Goal: Task Accomplishment & Management: Manage account settings

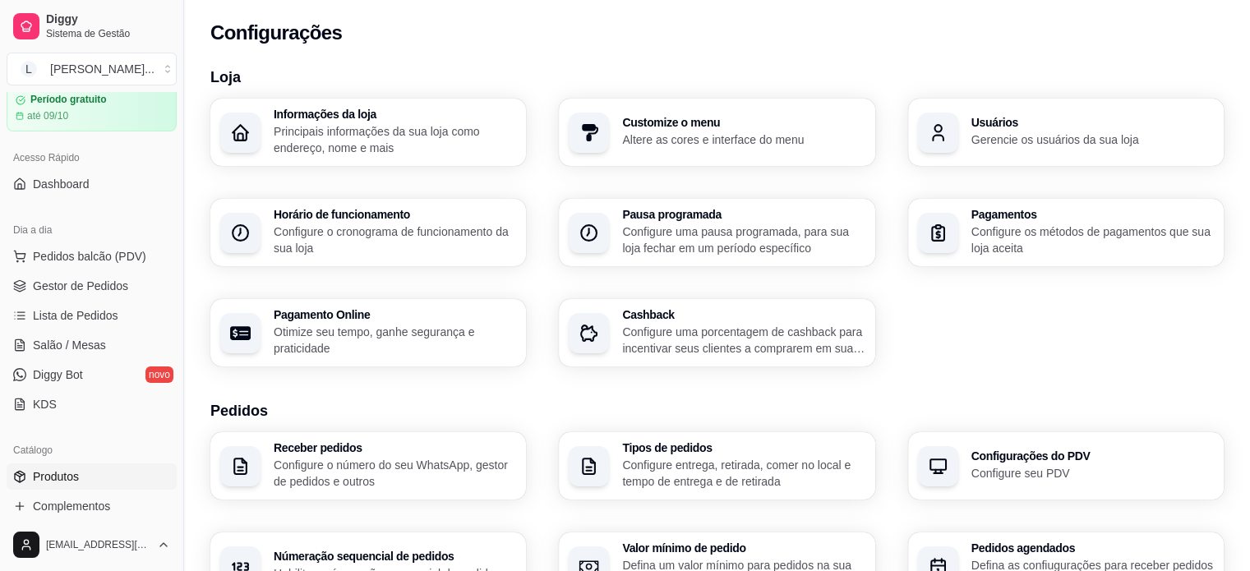
scroll to position [164, 0]
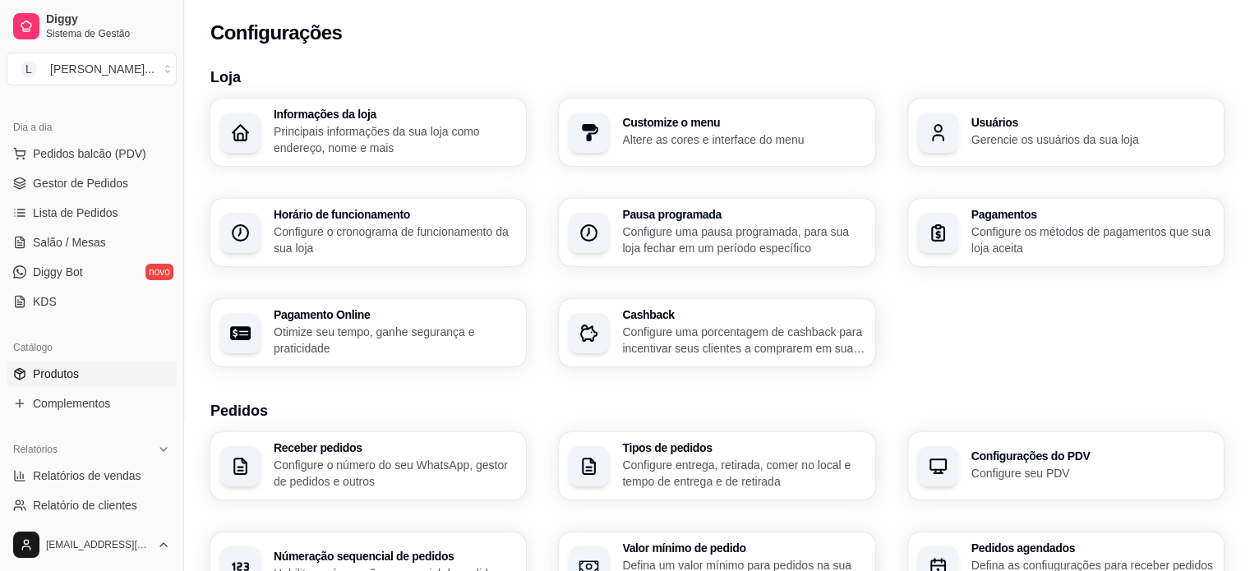
click at [101, 374] on link "Produtos" at bounding box center [92, 374] width 170 height 26
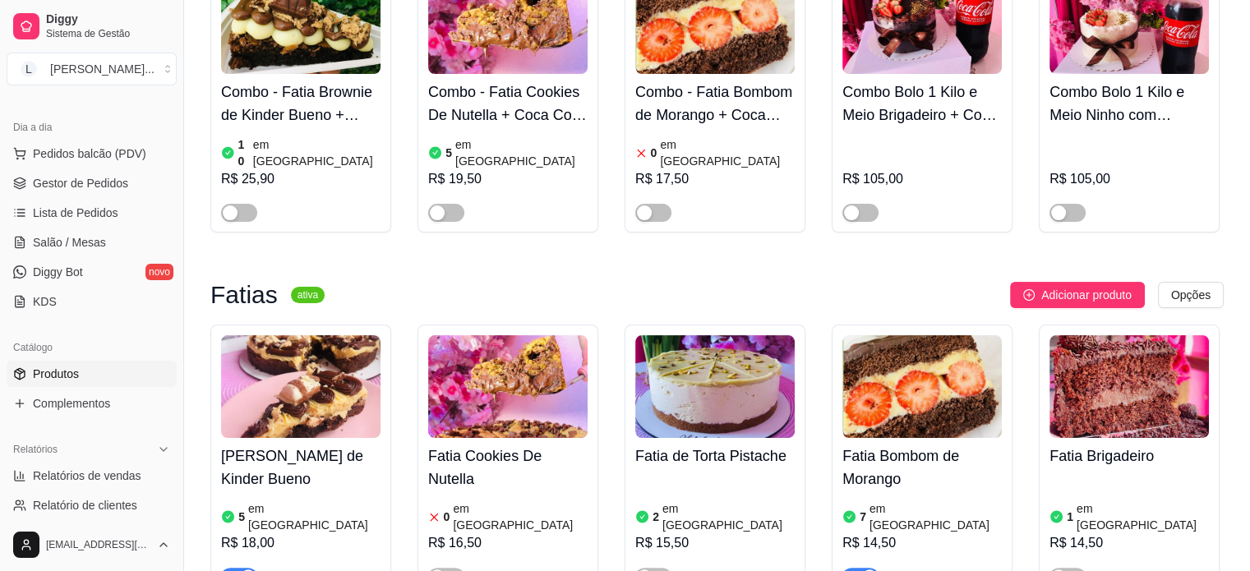
scroll to position [329, 0]
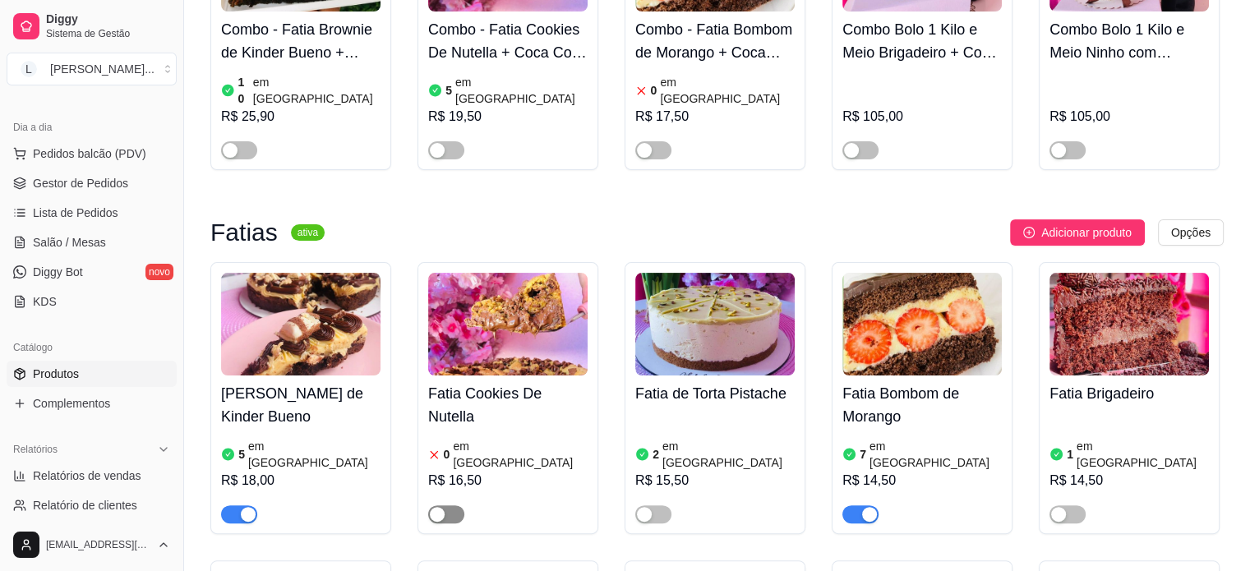
click at [441, 507] on div "button" at bounding box center [437, 514] width 15 height 15
click at [512, 438] on article "em [GEOGRAPHIC_DATA]" at bounding box center [520, 454] width 135 height 33
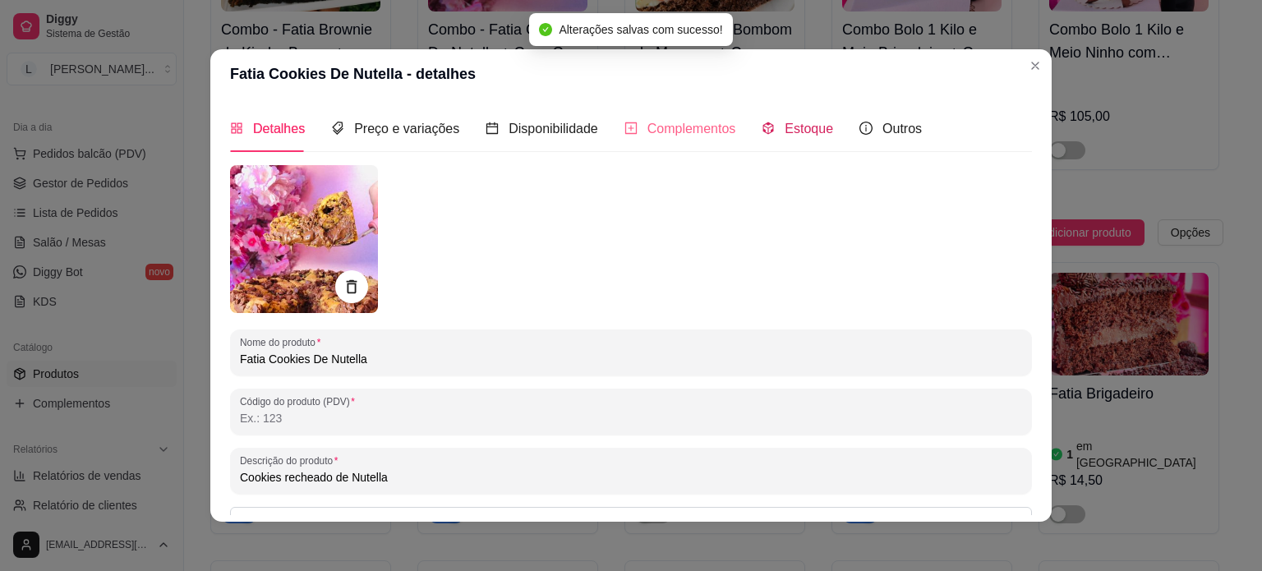
drag, startPoint x: 775, startPoint y: 124, endPoint x: 668, endPoint y: 242, distance: 159.4
click at [785, 127] on span "Estoque" at bounding box center [809, 129] width 48 height 14
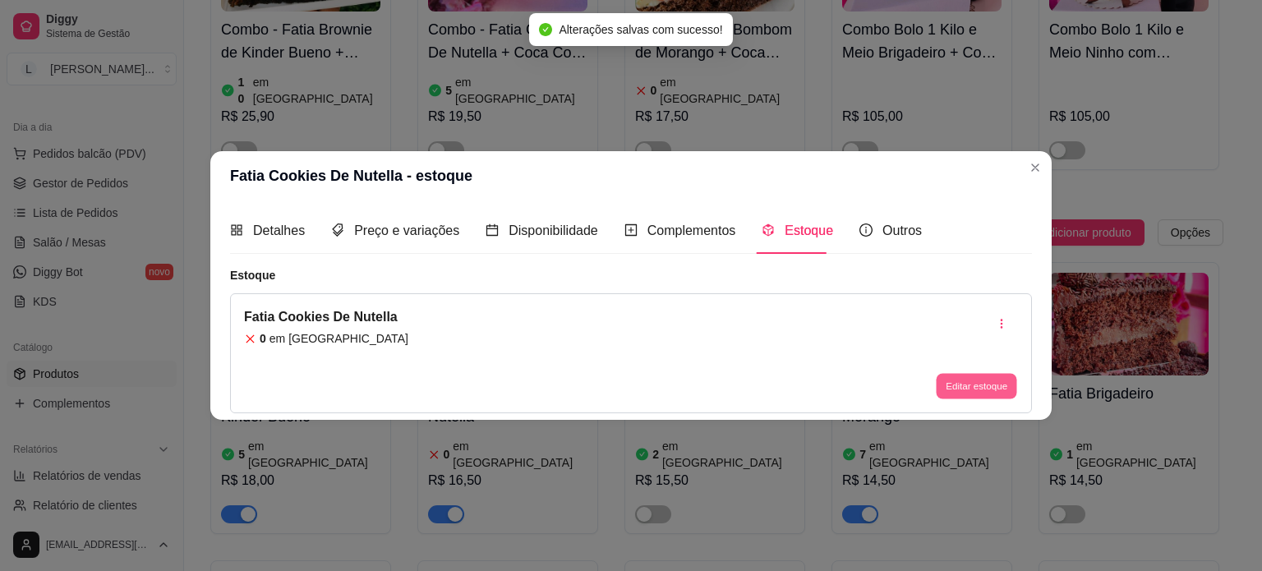
click at [979, 390] on button "Editar estoque" at bounding box center [976, 386] width 81 height 25
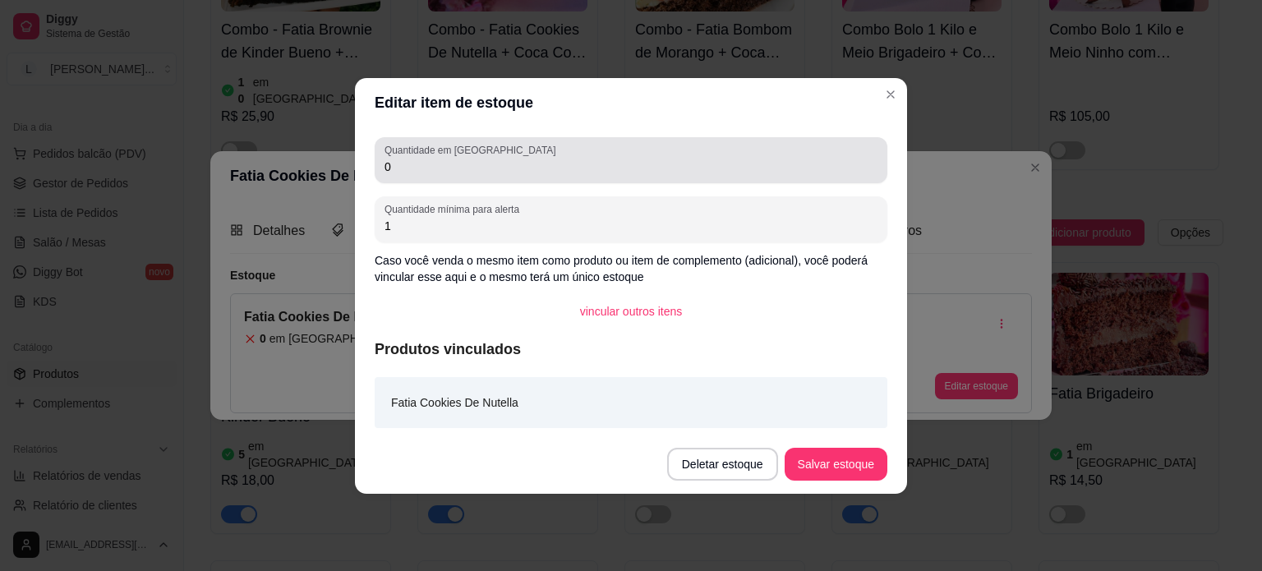
click at [448, 167] on input "0" at bounding box center [631, 167] width 493 height 16
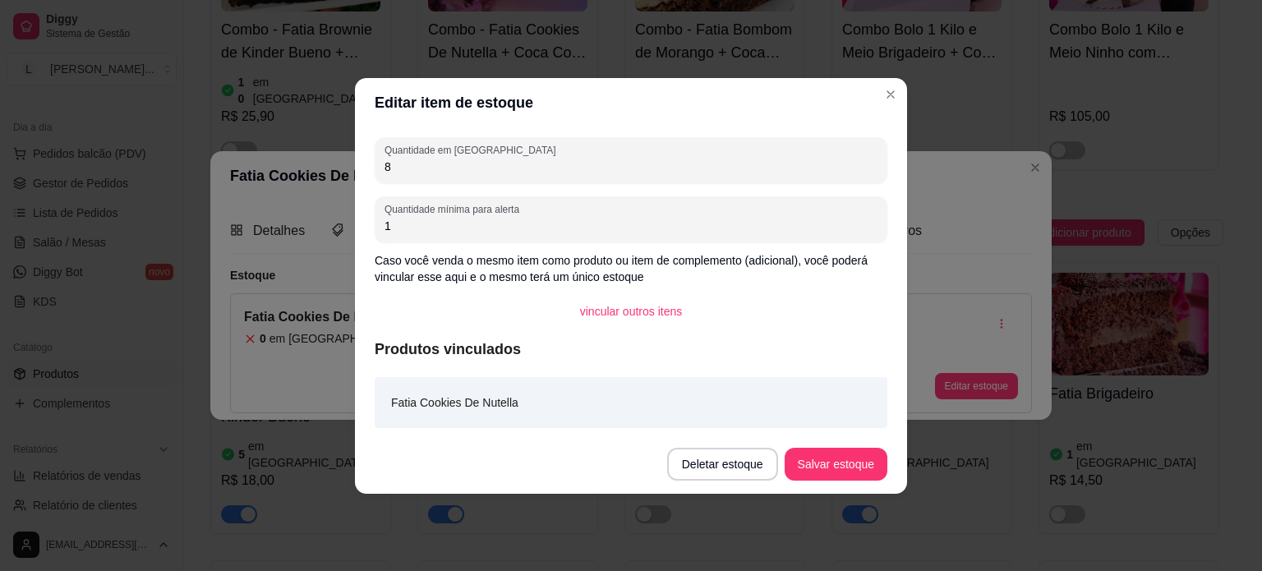
type input "8"
click at [844, 453] on button "Salvar estoque" at bounding box center [836, 464] width 103 height 33
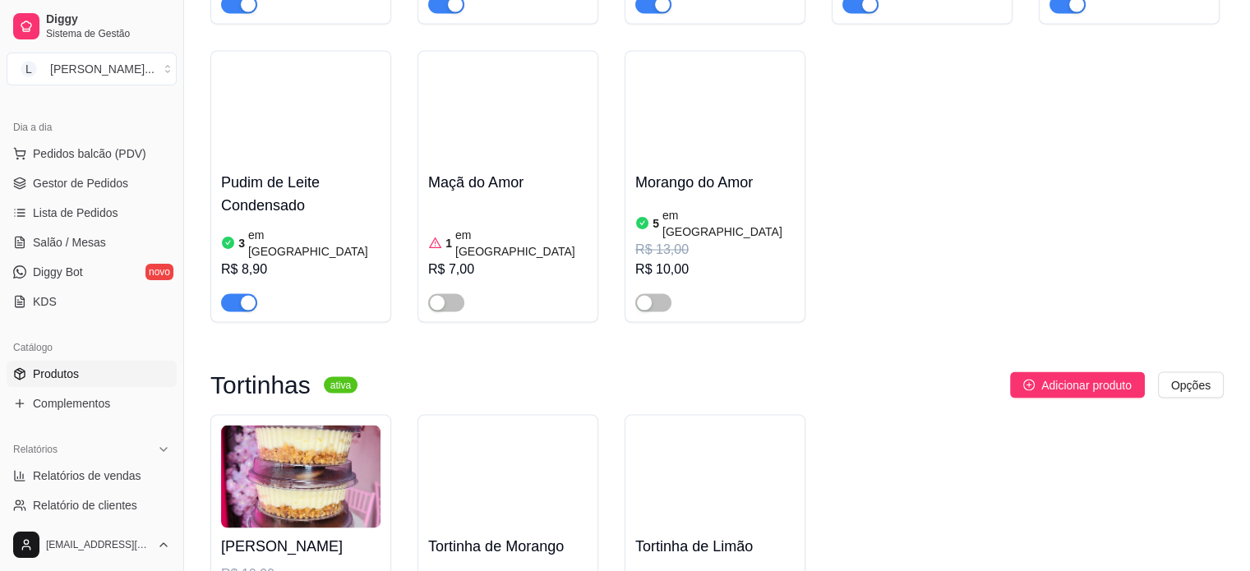
scroll to position [3533, 0]
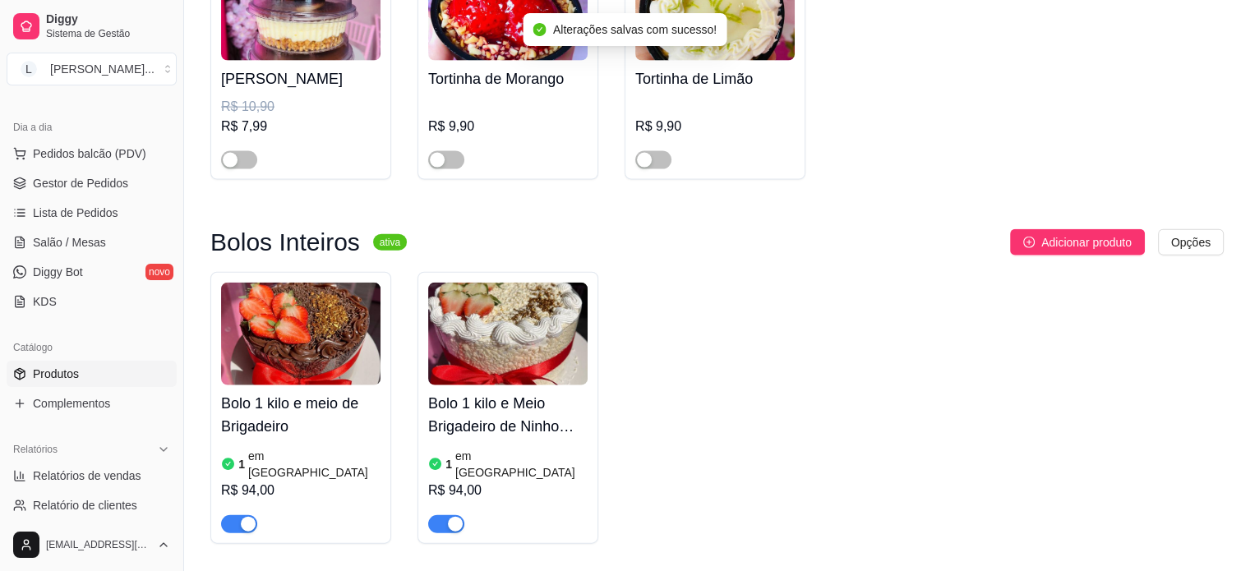
scroll to position [3944, 0]
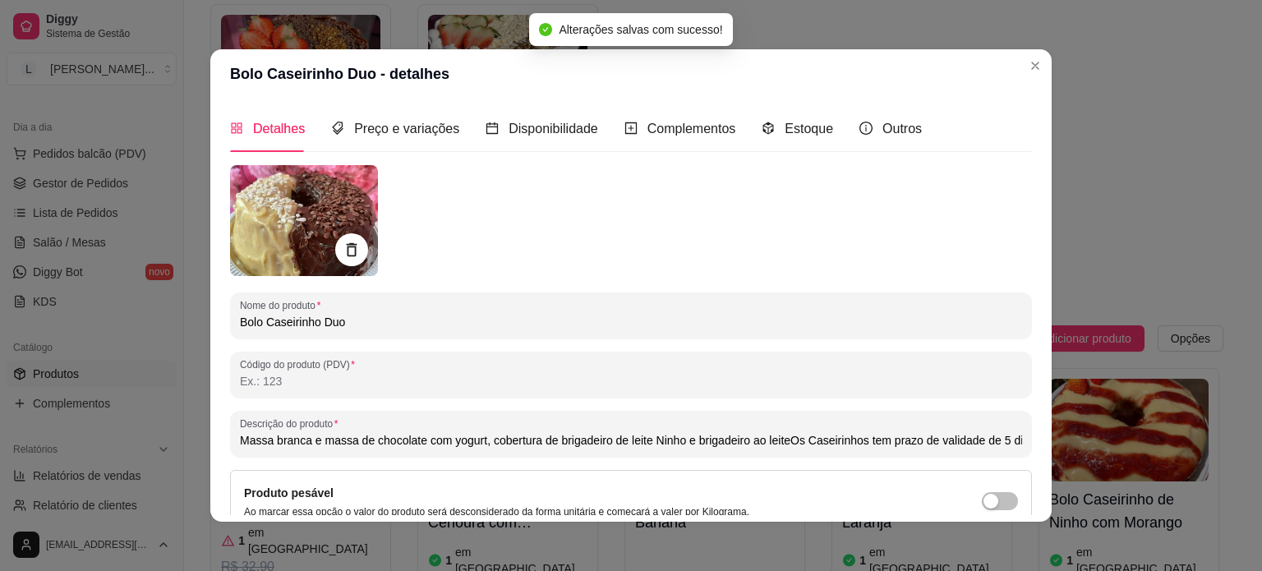
type input "Massa branca e massa de chocolate com yogurt, cobertura de brigadeiro de leite …"
click at [379, 130] on span "Preço e variações" at bounding box center [406, 129] width 105 height 14
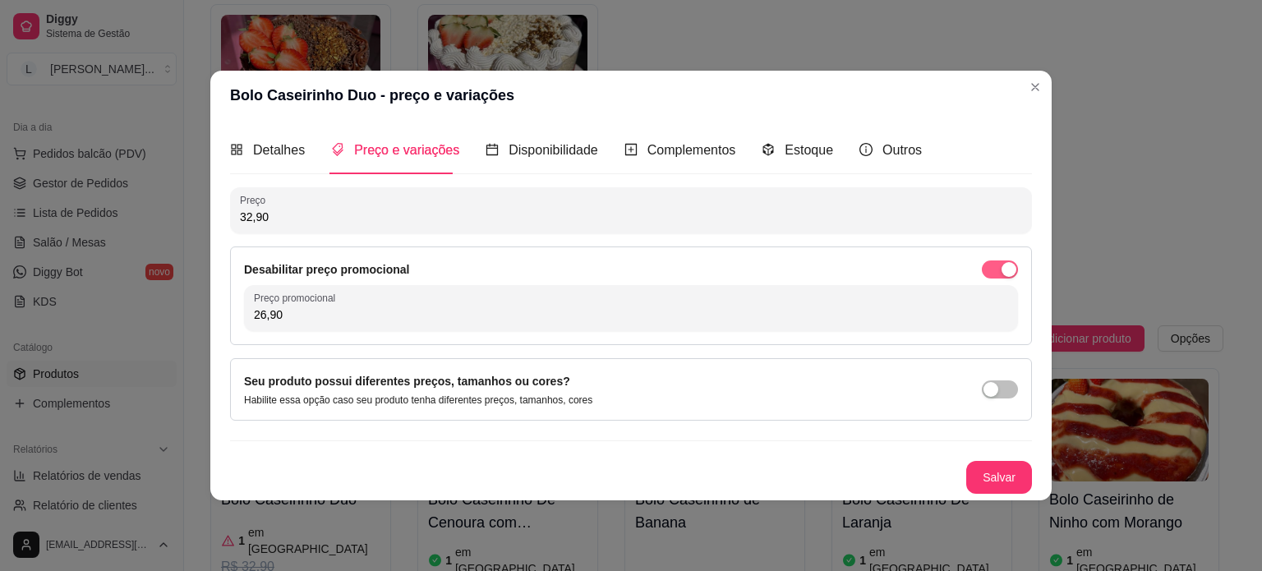
click at [1009, 262] on div "button" at bounding box center [1009, 269] width 15 height 15
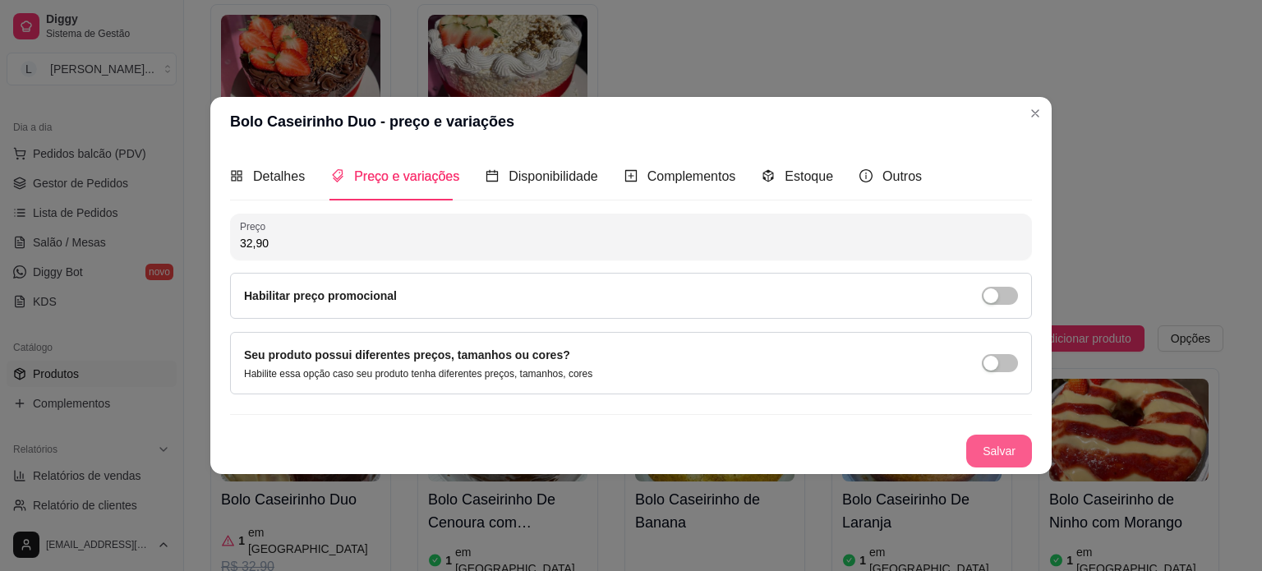
click at [987, 453] on button "Salvar" at bounding box center [999, 451] width 66 height 33
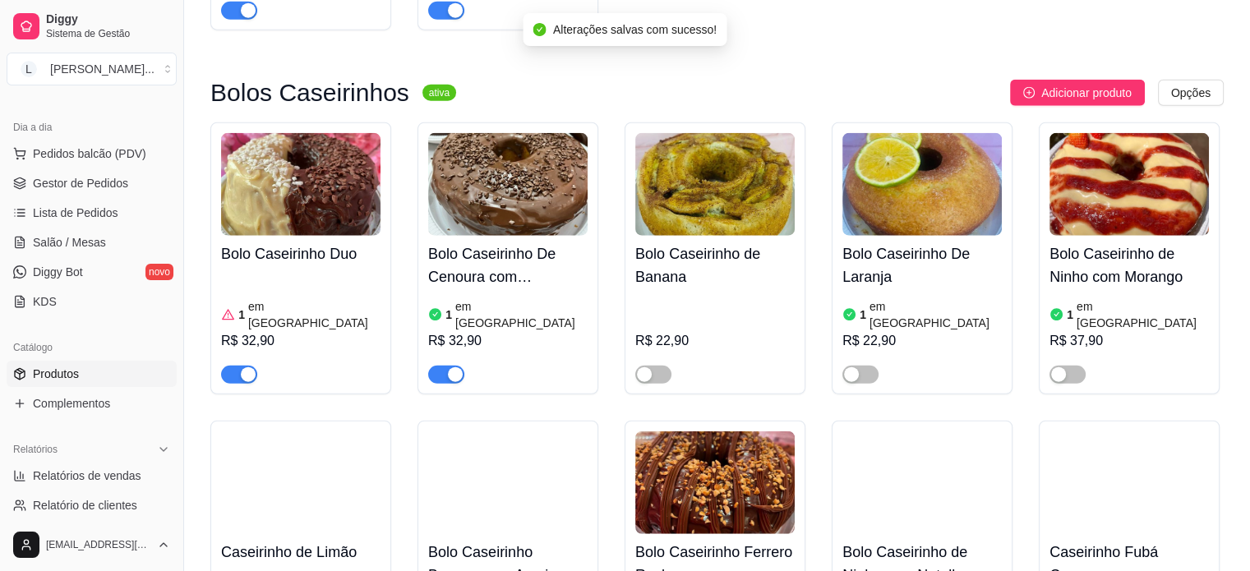
scroll to position [4191, 0]
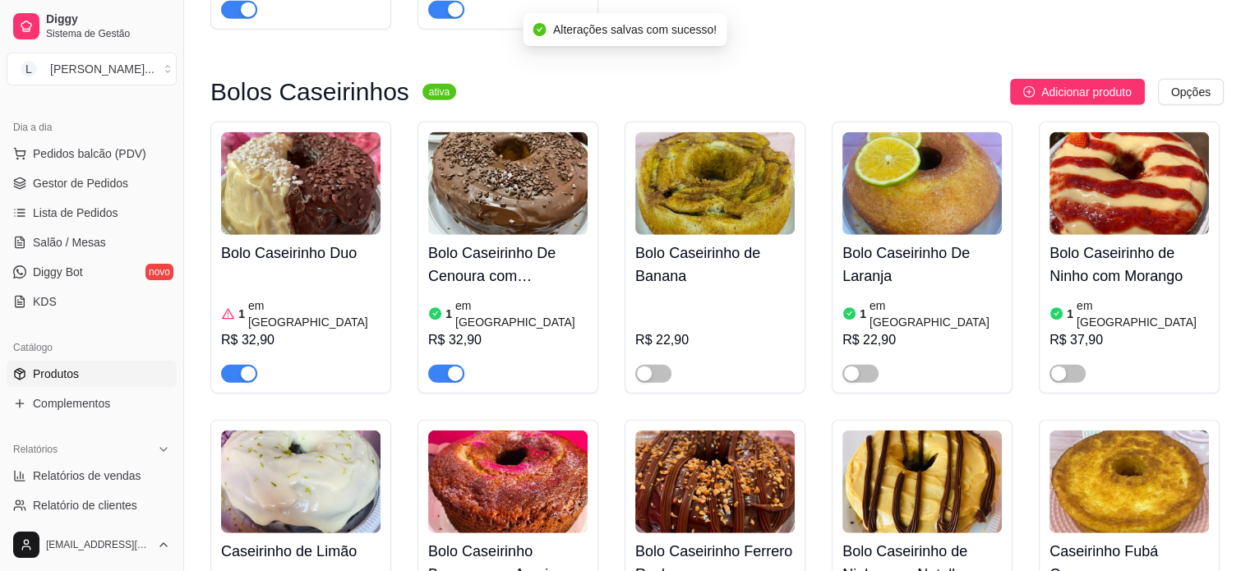
drag, startPoint x: 1076, startPoint y: 449, endPoint x: 1071, endPoint y: 467, distance: 18.5
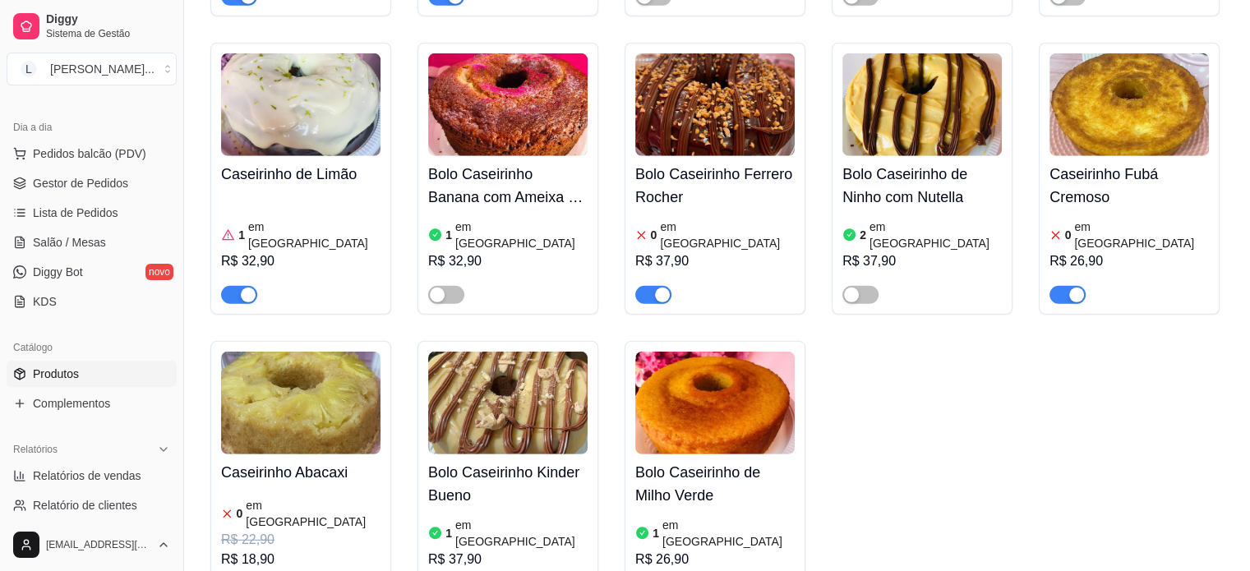
scroll to position [5012, 0]
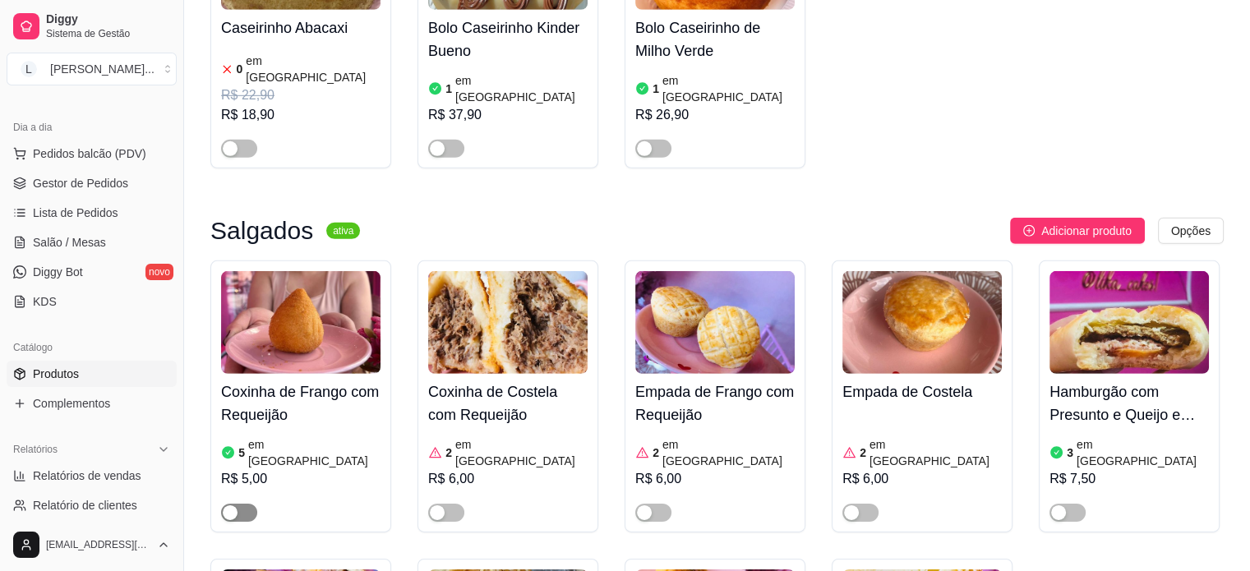
click at [233, 505] on div "button" at bounding box center [230, 512] width 15 height 15
click at [437, 505] on div "button" at bounding box center [437, 512] width 15 height 15
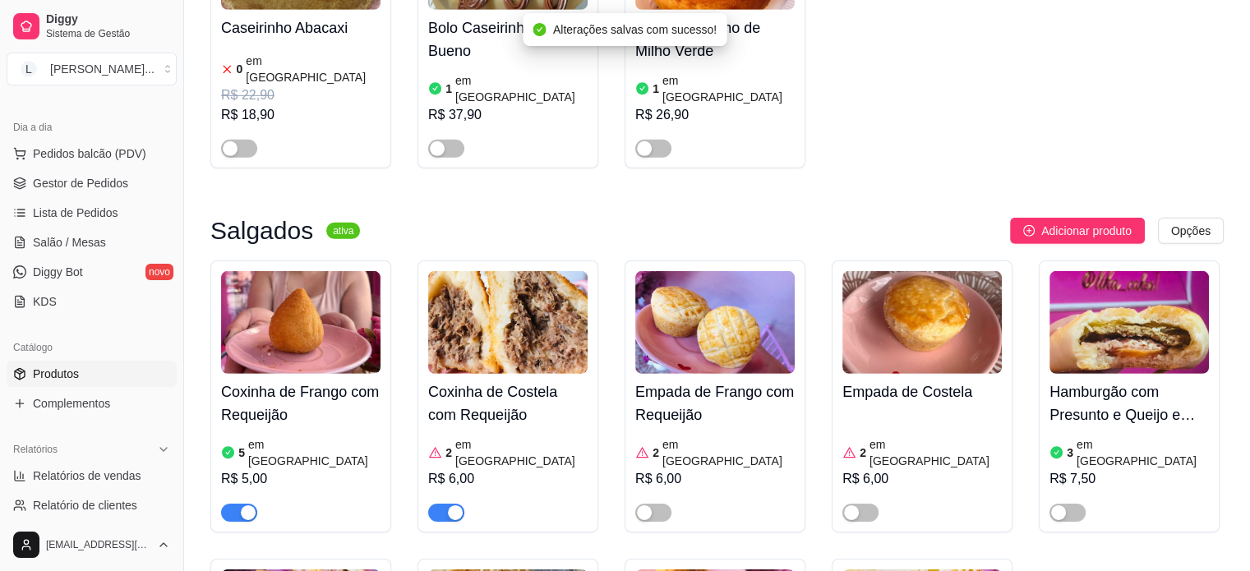
click at [1082, 502] on div at bounding box center [1067, 512] width 36 height 20
click at [1057, 505] on div "button" at bounding box center [1058, 512] width 15 height 15
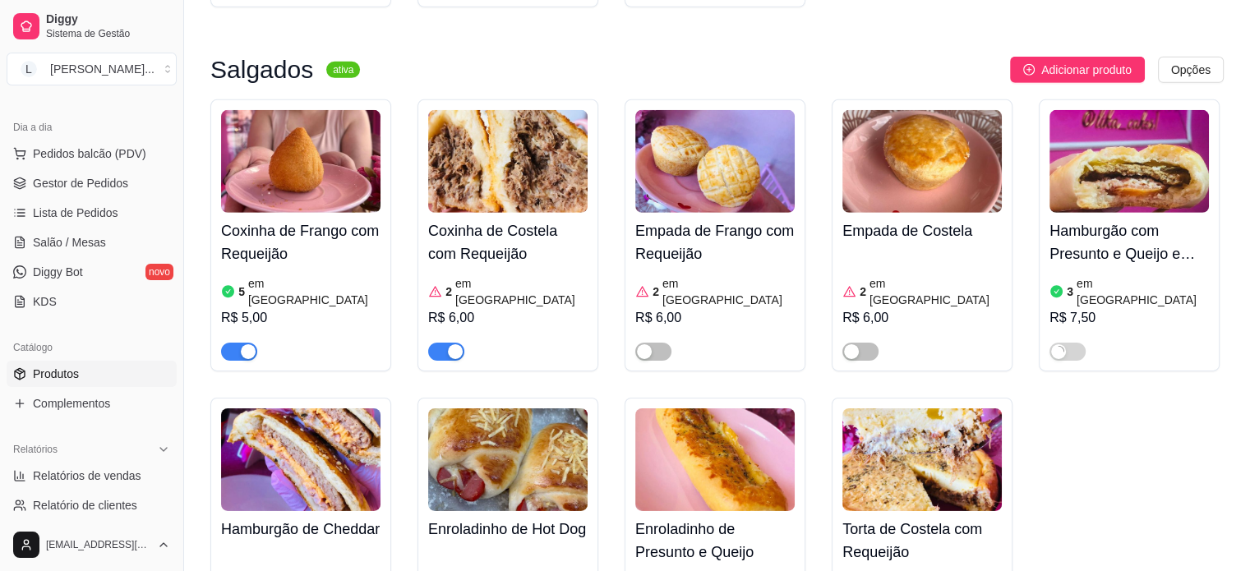
scroll to position [5177, 0]
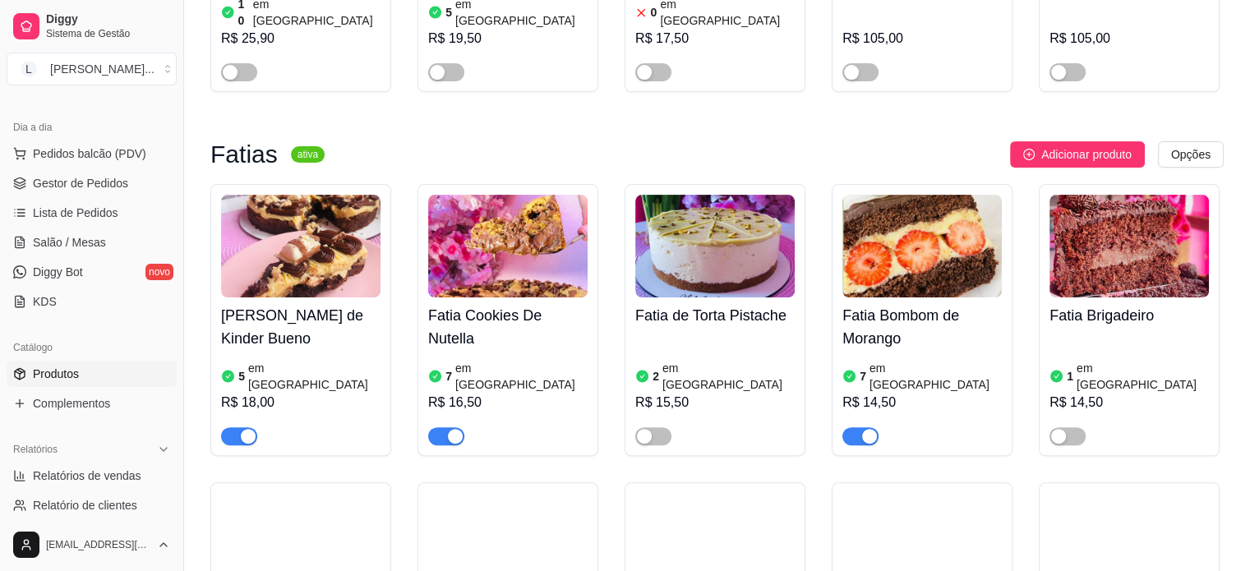
scroll to position [411, 0]
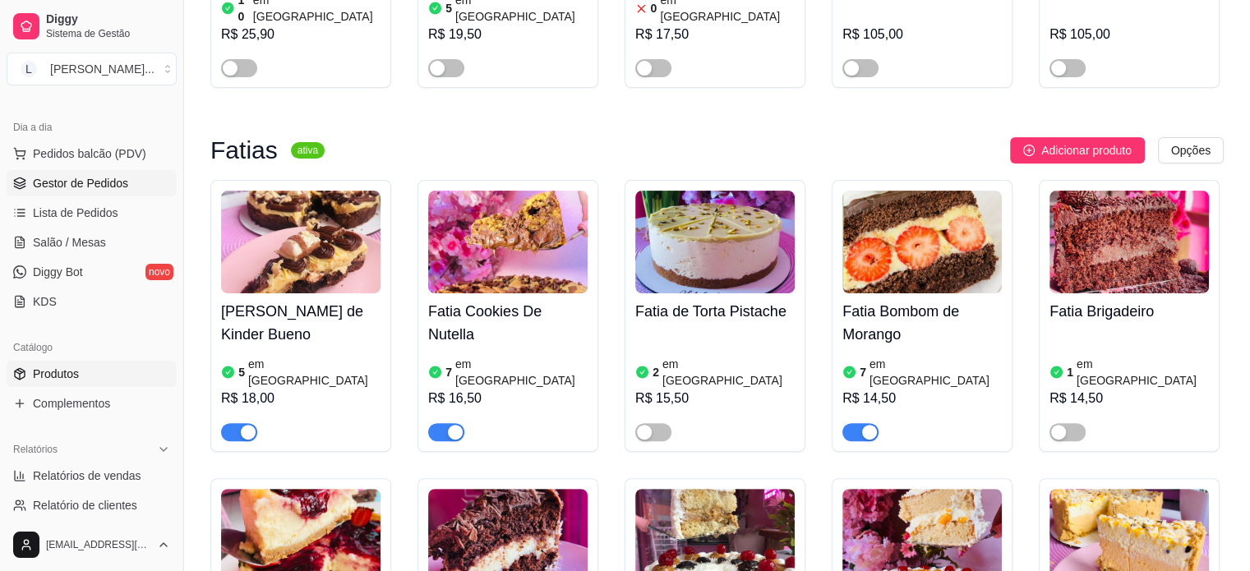
click at [71, 195] on link "Gestor de Pedidos" at bounding box center [92, 183] width 170 height 26
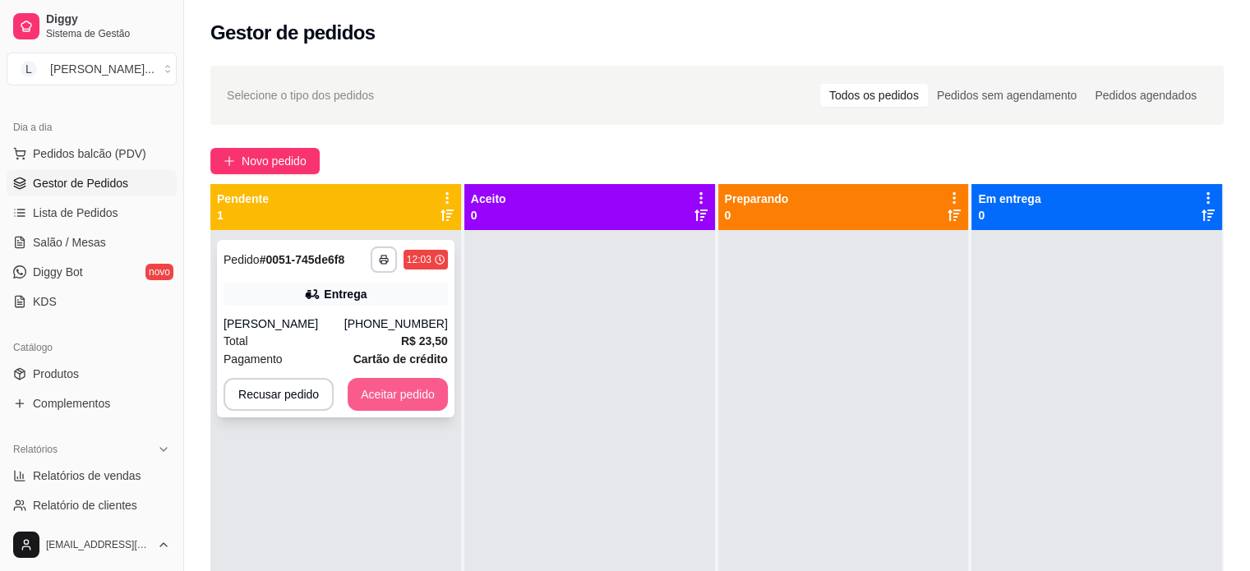
click at [385, 399] on button "Aceitar pedido" at bounding box center [398, 394] width 100 height 33
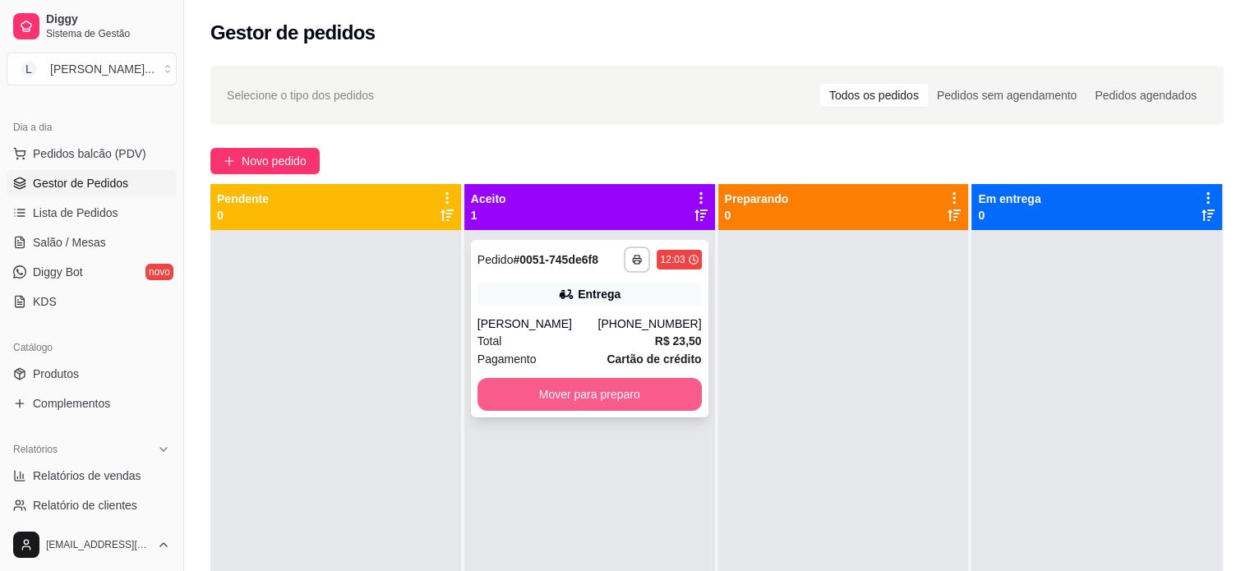
click at [584, 399] on button "Mover para preparo" at bounding box center [589, 394] width 224 height 33
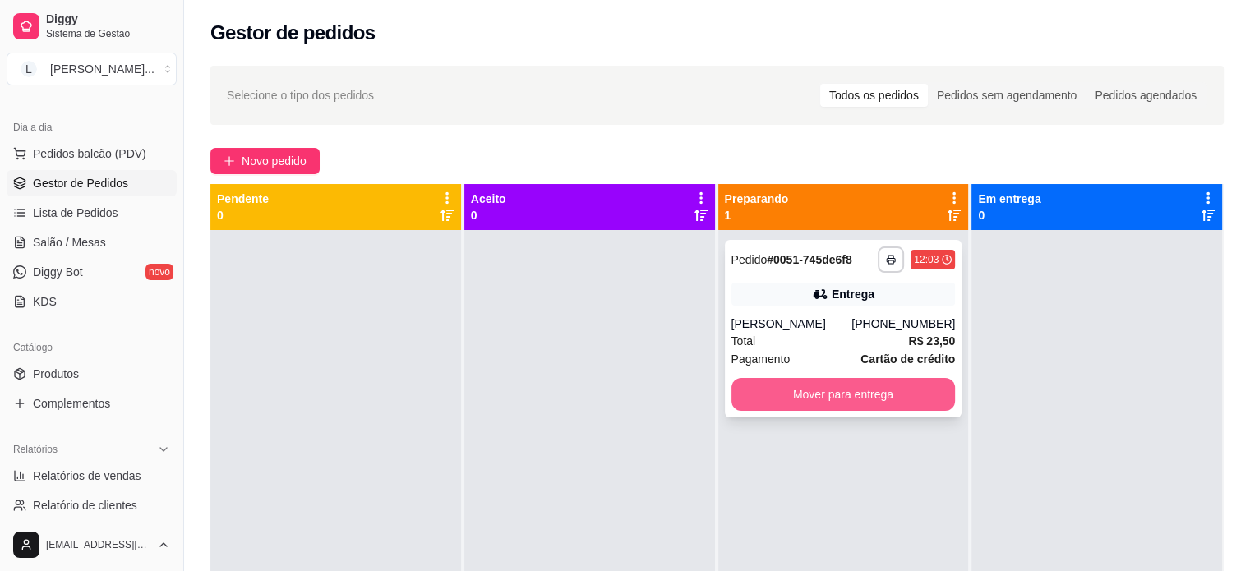
click at [845, 394] on button "Mover para entrega" at bounding box center [843, 394] width 224 height 33
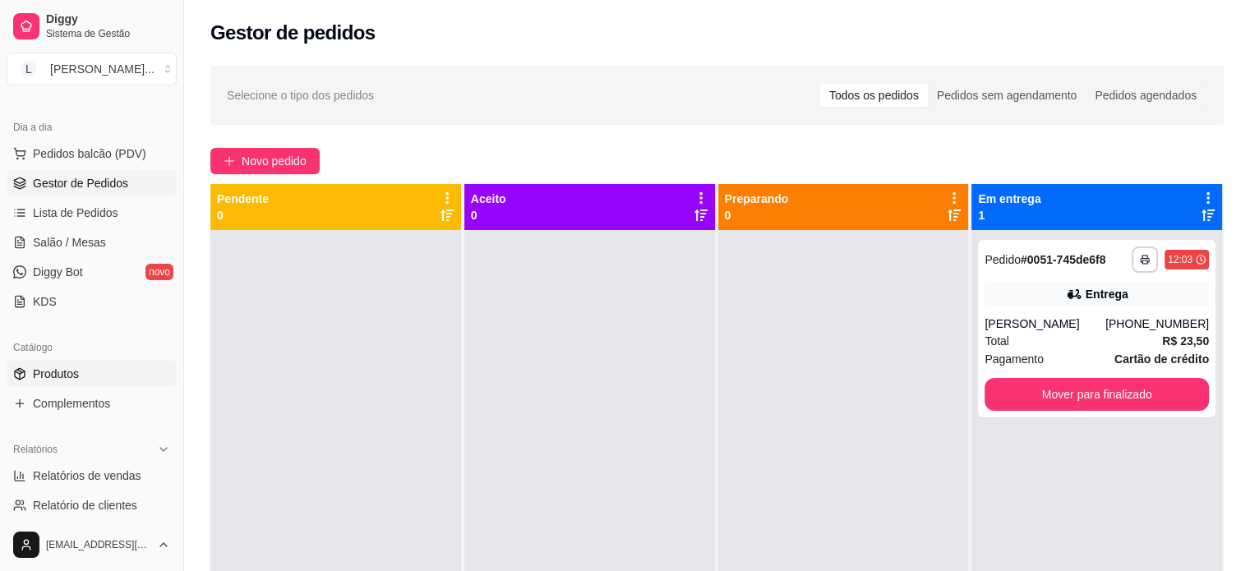
drag, startPoint x: 69, startPoint y: 376, endPoint x: 82, endPoint y: 379, distance: 13.6
click at [71, 376] on span "Produtos" at bounding box center [56, 374] width 46 height 16
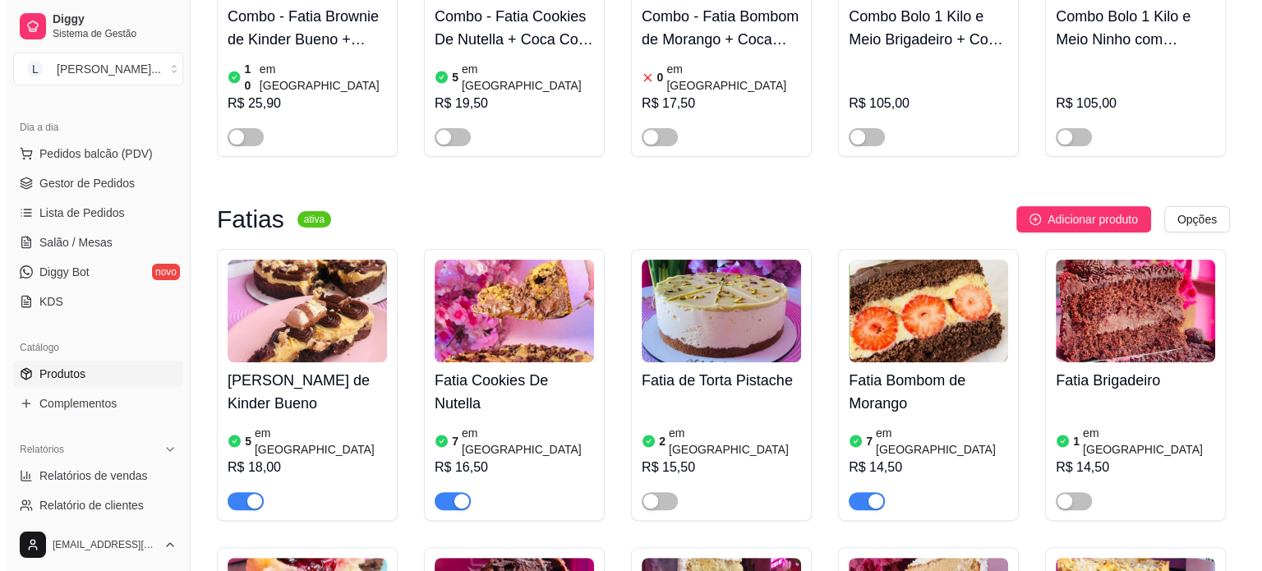
scroll to position [247, 0]
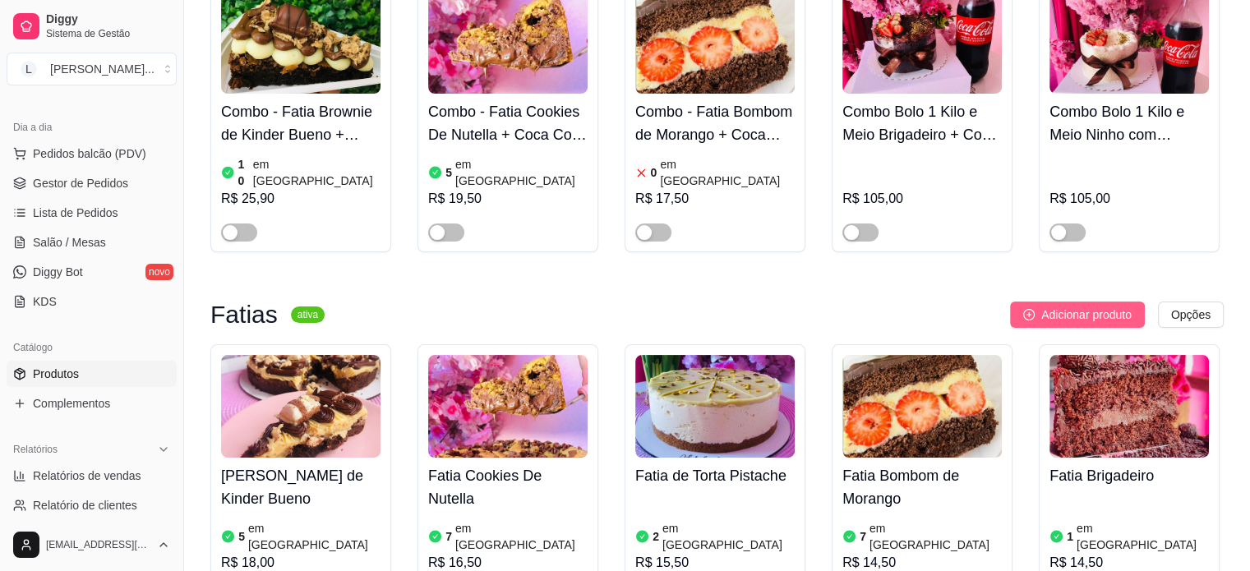
click at [1110, 306] on span "Adicionar produto" at bounding box center [1086, 315] width 90 height 18
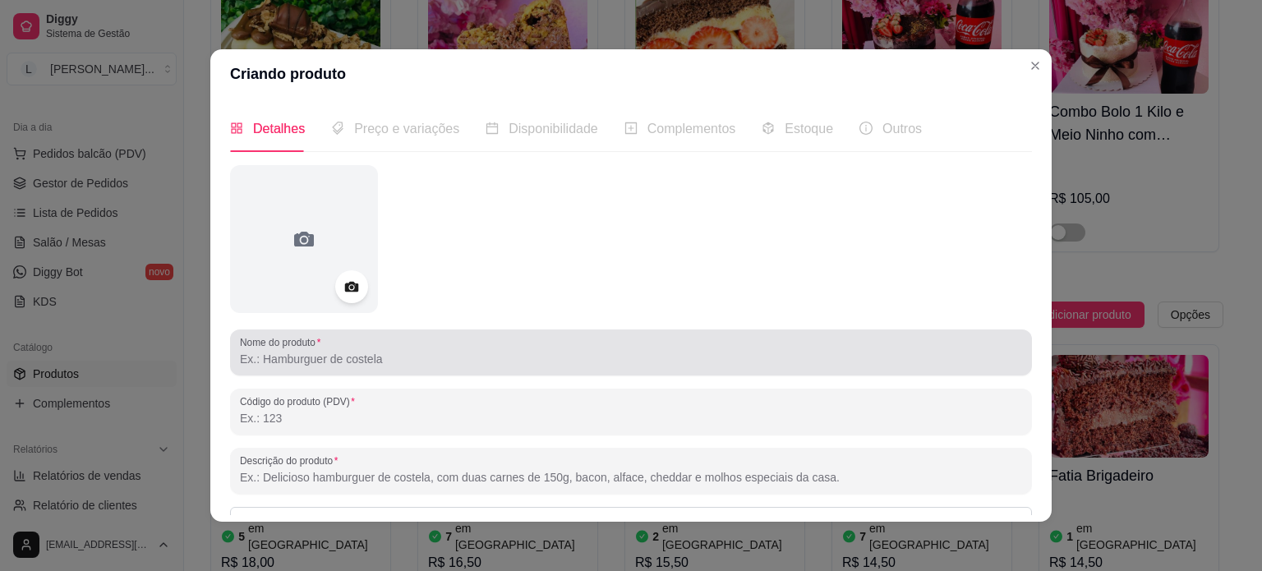
click at [293, 362] on input "Nome do produto" at bounding box center [631, 359] width 782 height 16
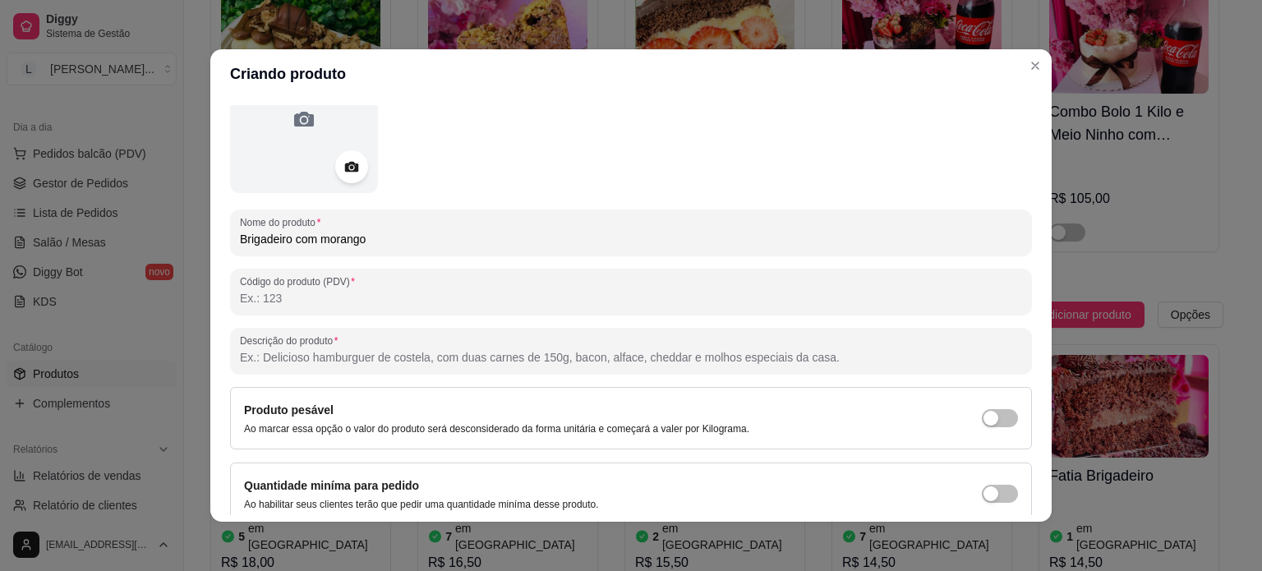
scroll to position [188, 0]
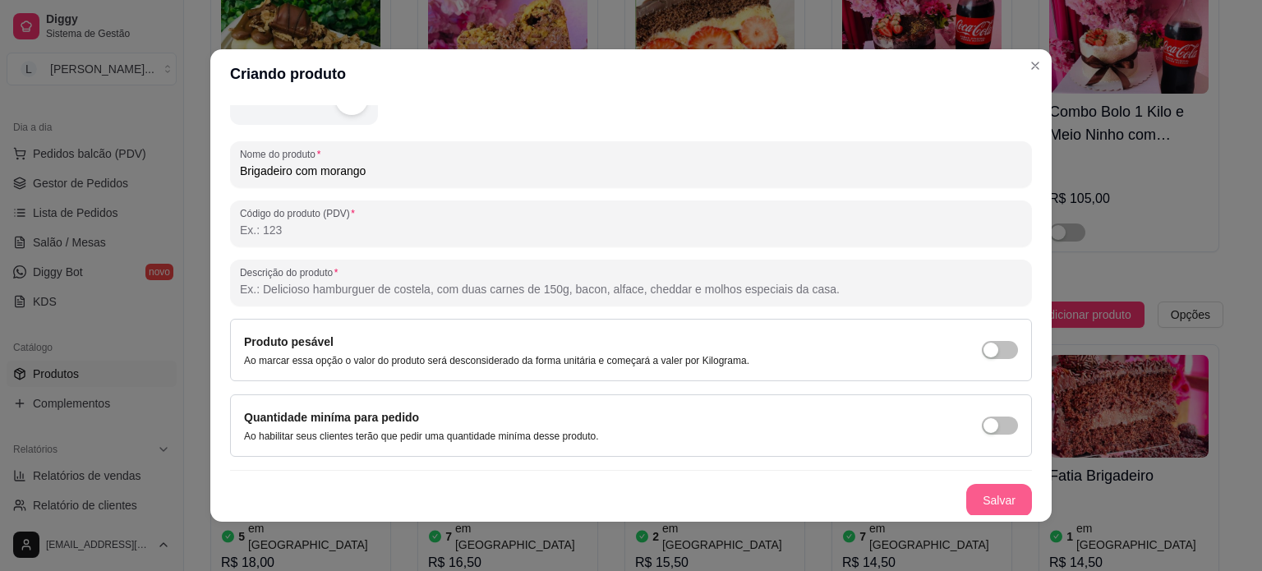
type input "Brigadeiro com morango"
click at [1000, 502] on button "Salvar" at bounding box center [999, 501] width 64 height 32
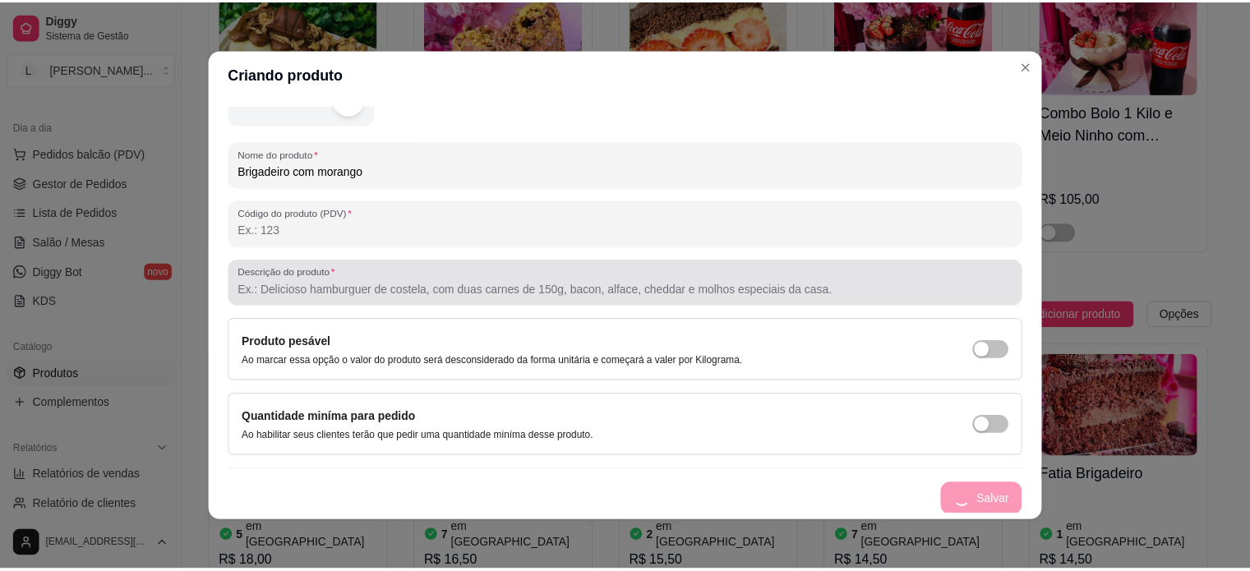
scroll to position [0, 0]
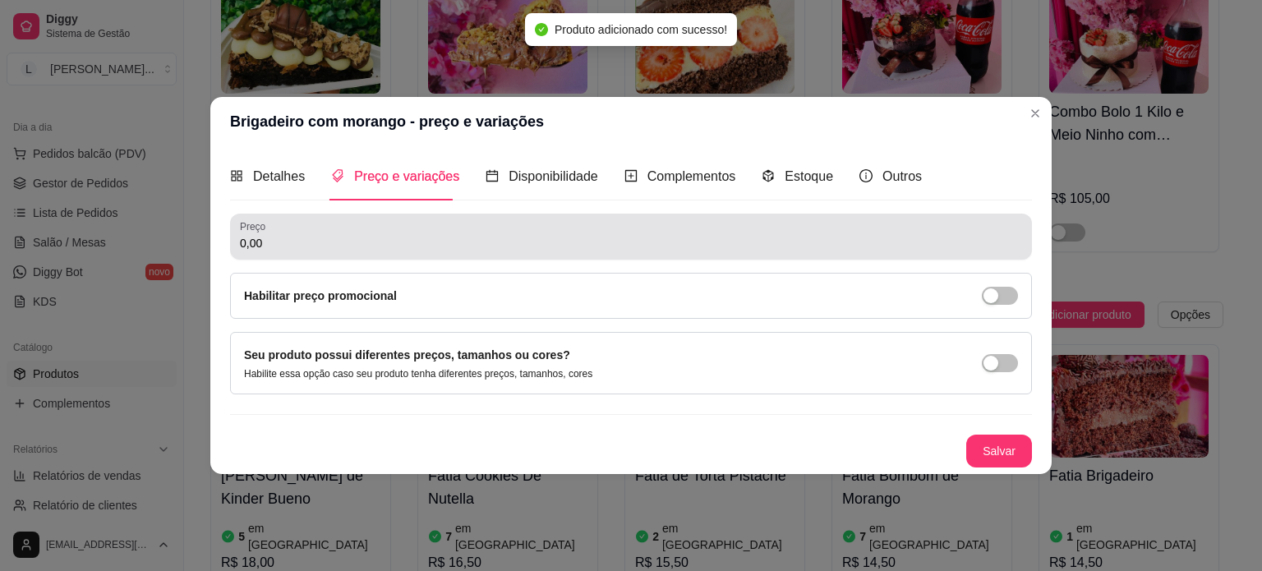
click at [365, 236] on input "0,00" at bounding box center [631, 243] width 782 height 16
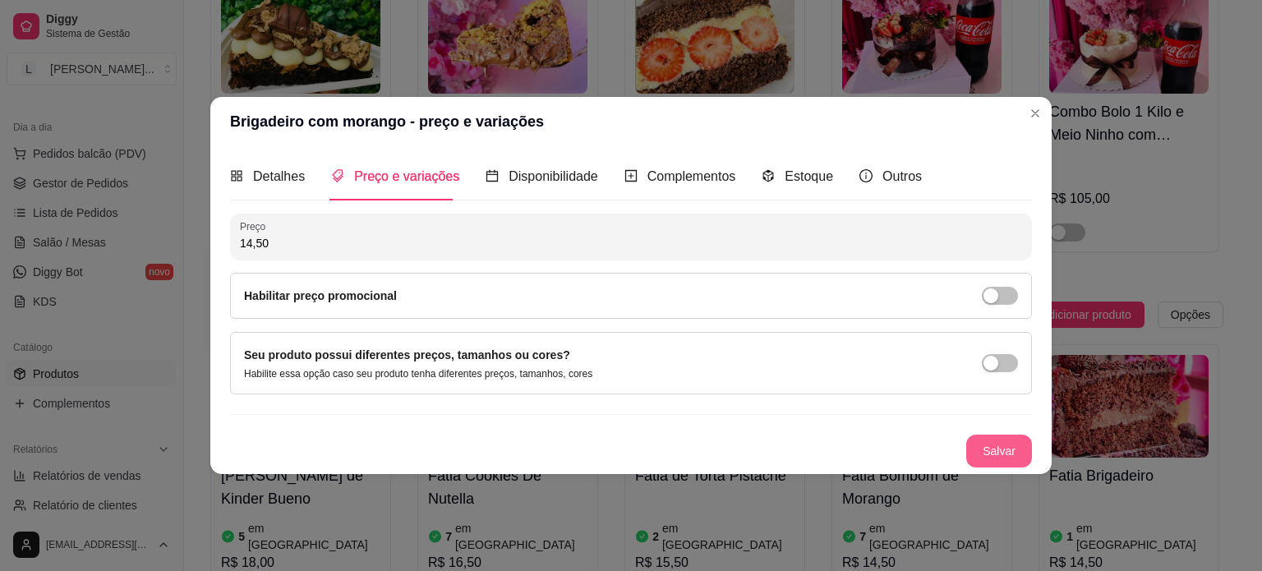
type input "14,50"
click at [1016, 440] on button "Salvar" at bounding box center [999, 451] width 64 height 32
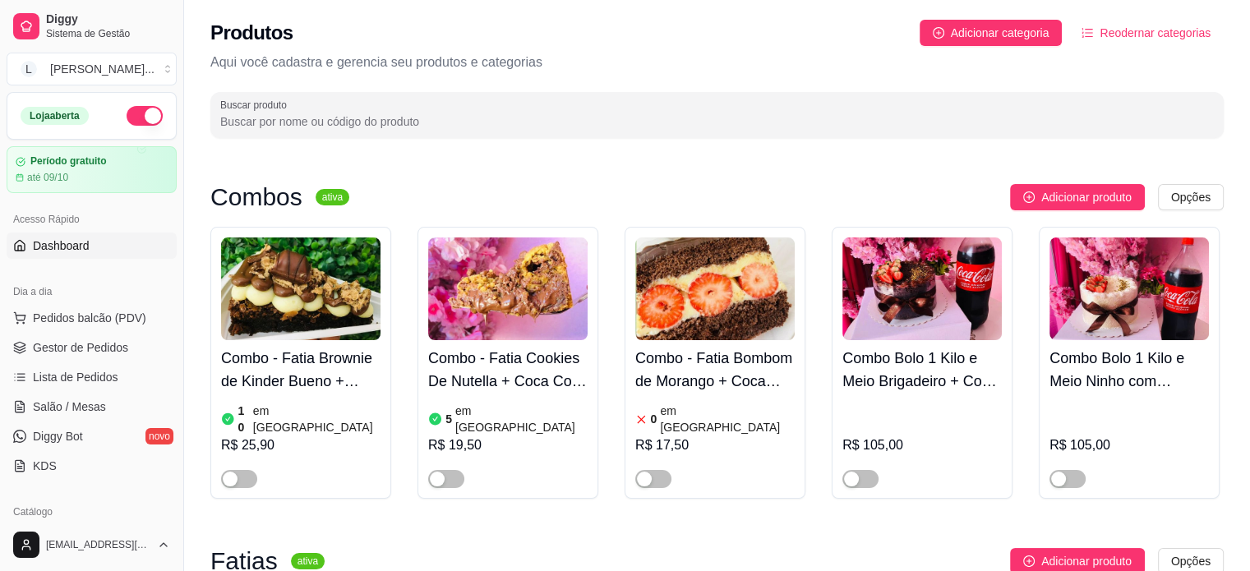
click at [76, 242] on span "Dashboard" at bounding box center [61, 245] width 57 height 16
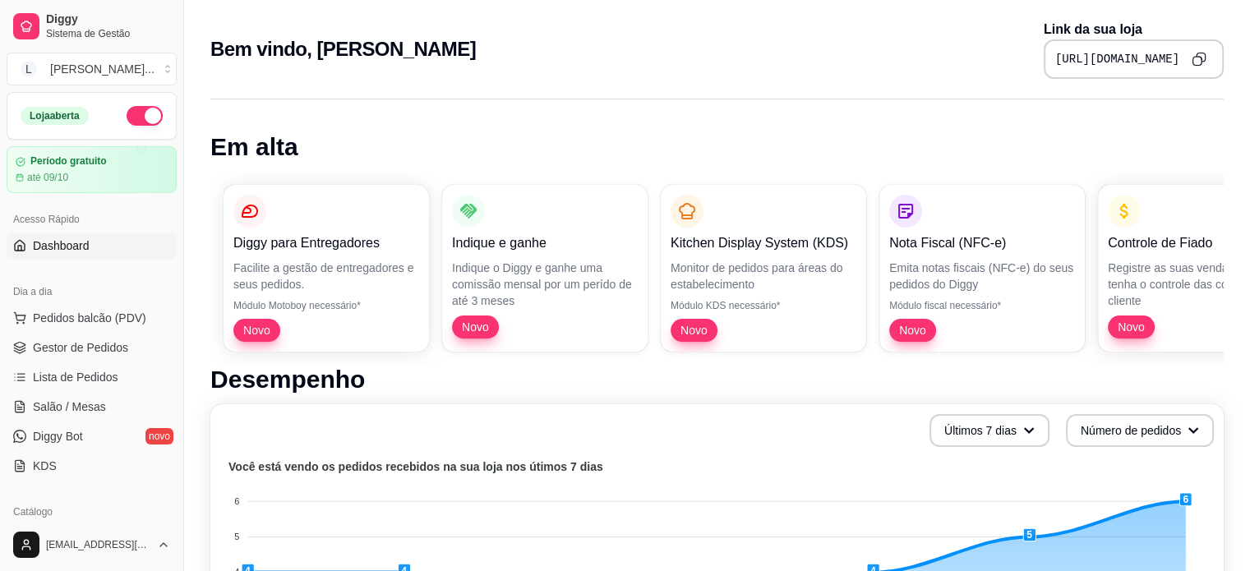
click at [1138, 55] on pre "https://diggy.menu/likacakes" at bounding box center [1117, 59] width 124 height 16
click at [1197, 58] on icon "Copy to clipboard" at bounding box center [1198, 59] width 15 height 15
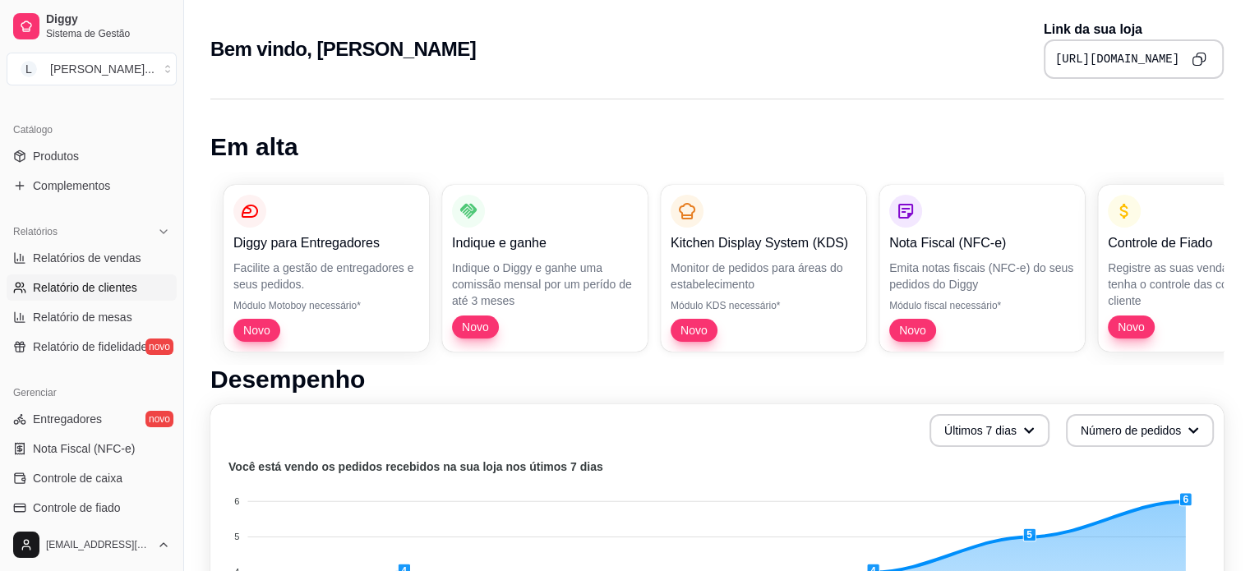
scroll to position [411, 0]
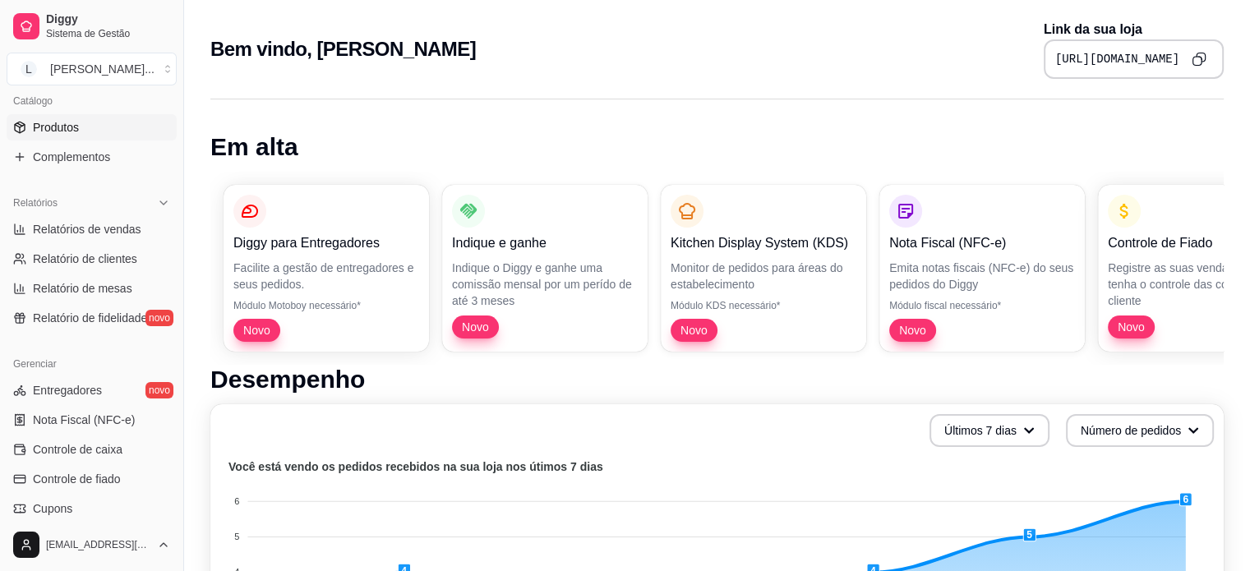
click at [62, 121] on span "Produtos" at bounding box center [56, 127] width 46 height 16
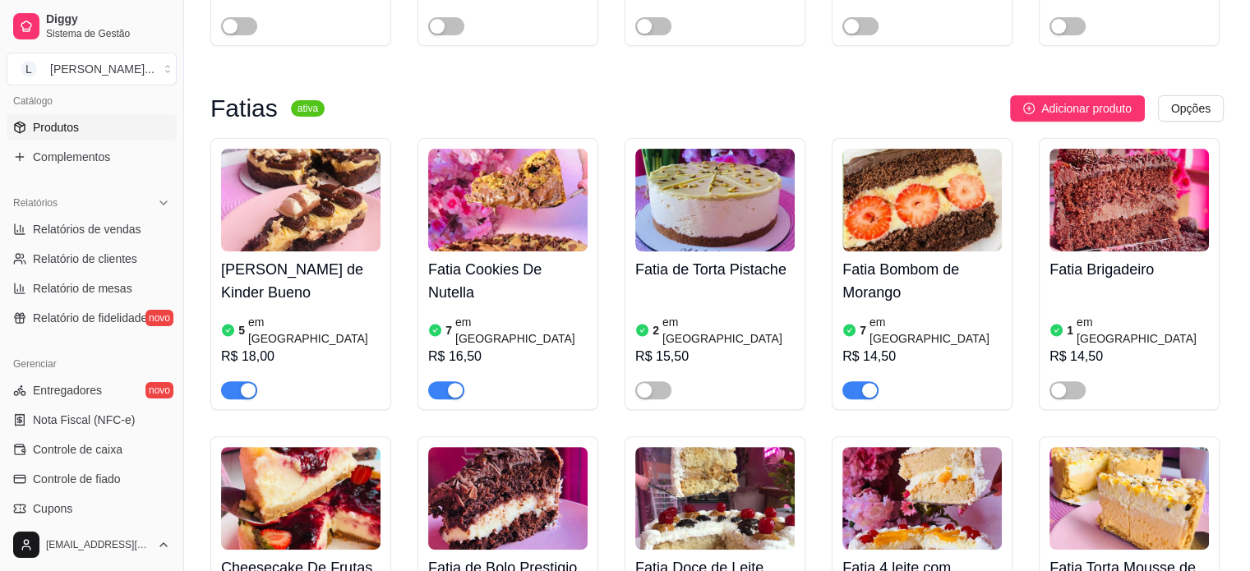
scroll to position [493, 0]
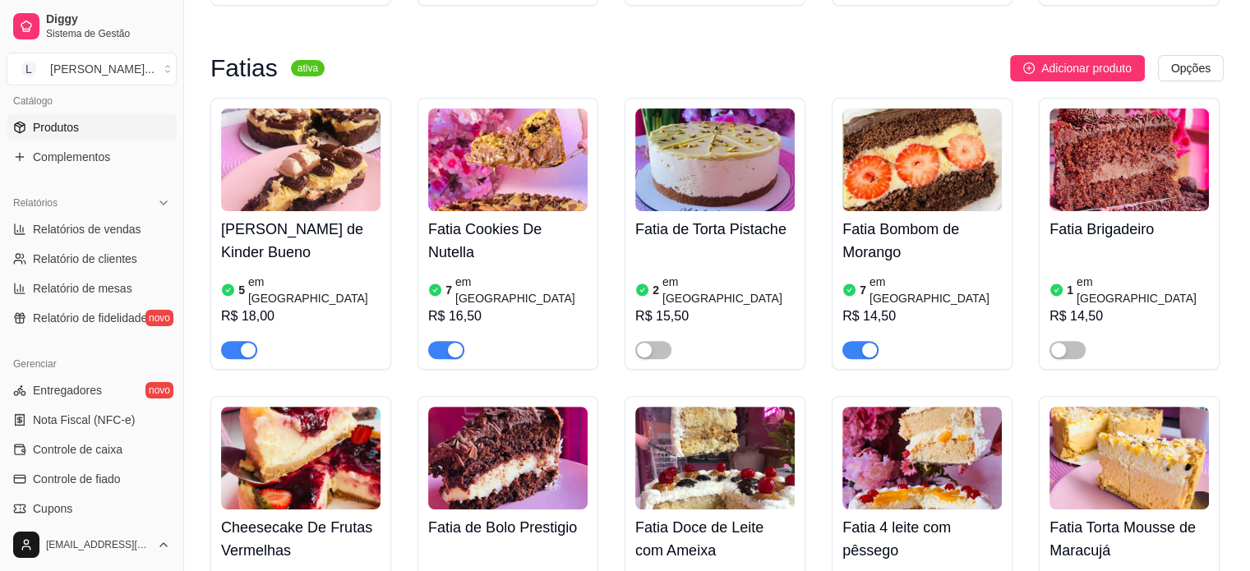
click at [861, 229] on h4 "Fatia Bombom de Morango" at bounding box center [921, 241] width 159 height 46
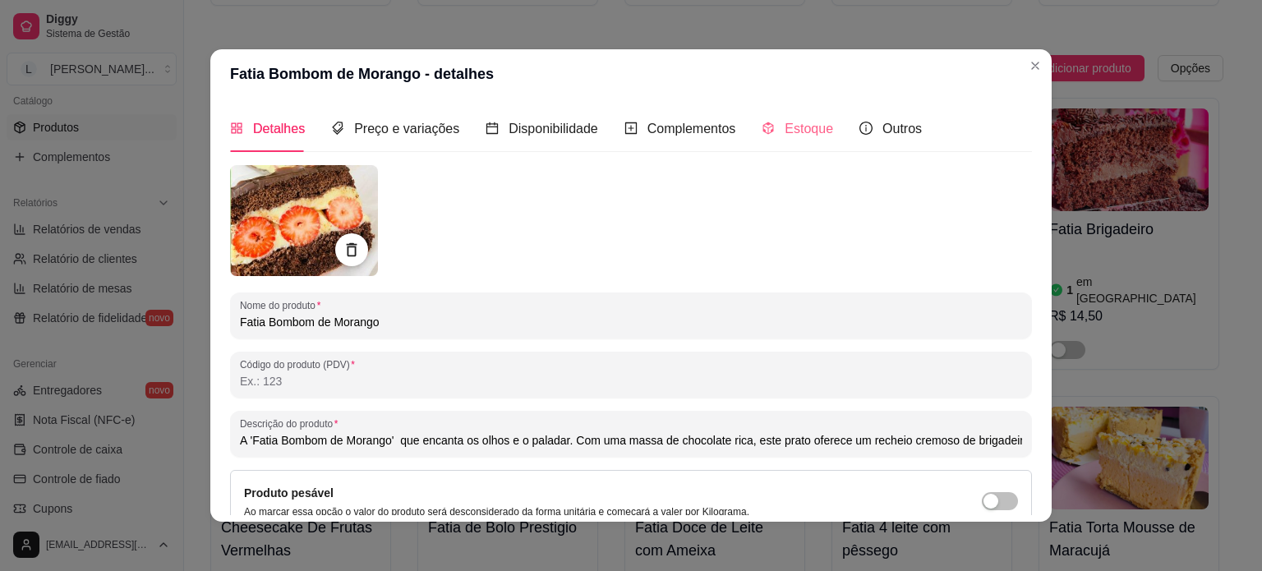
click at [818, 141] on div "Estoque" at bounding box center [797, 128] width 71 height 47
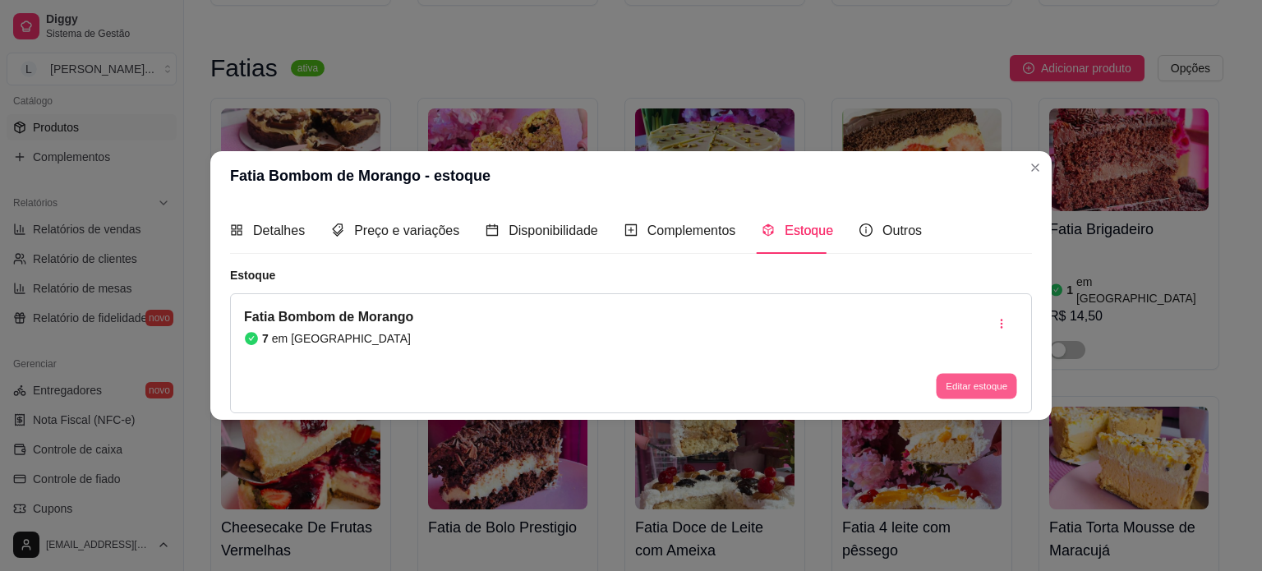
click at [988, 394] on button "Editar estoque" at bounding box center [976, 386] width 81 height 25
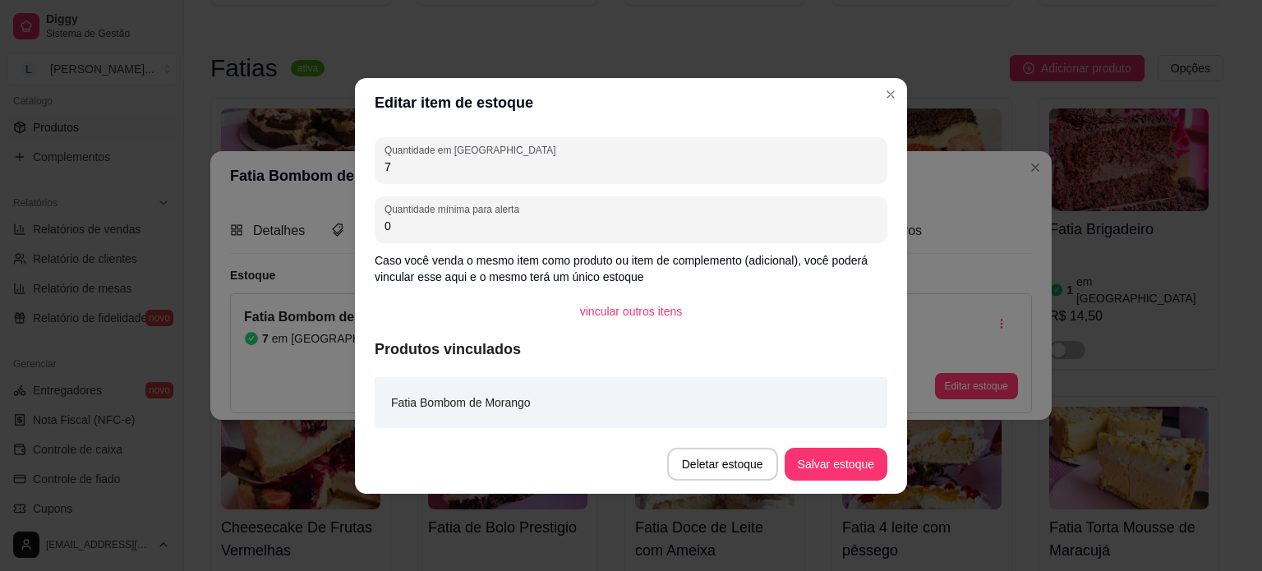
click at [434, 164] on input "7" at bounding box center [631, 167] width 493 height 16
type input "2"
click at [869, 467] on button "Salvar estoque" at bounding box center [836, 464] width 103 height 33
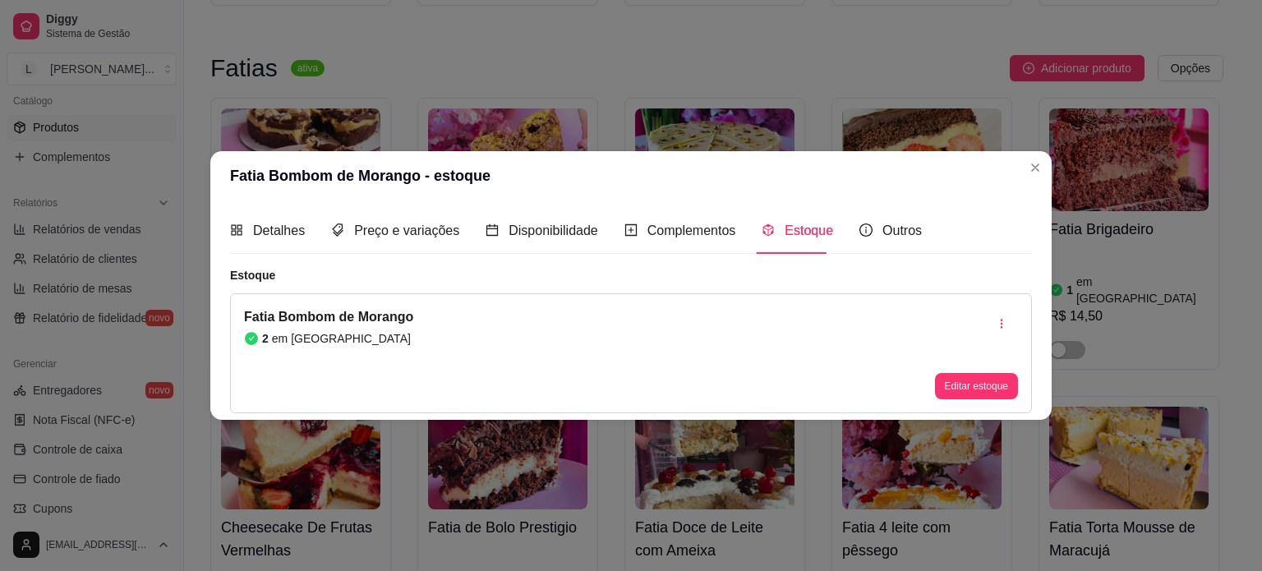
click at [1021, 168] on header "Fatia Bombom de Morango - estoque" at bounding box center [630, 175] width 841 height 49
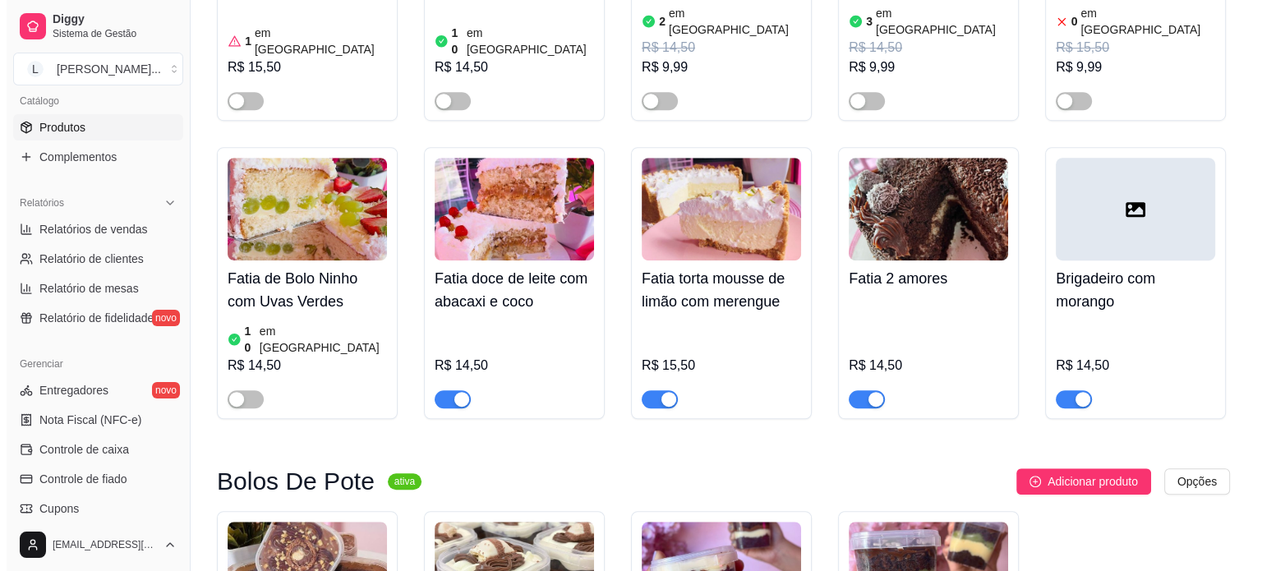
scroll to position [1068, 0]
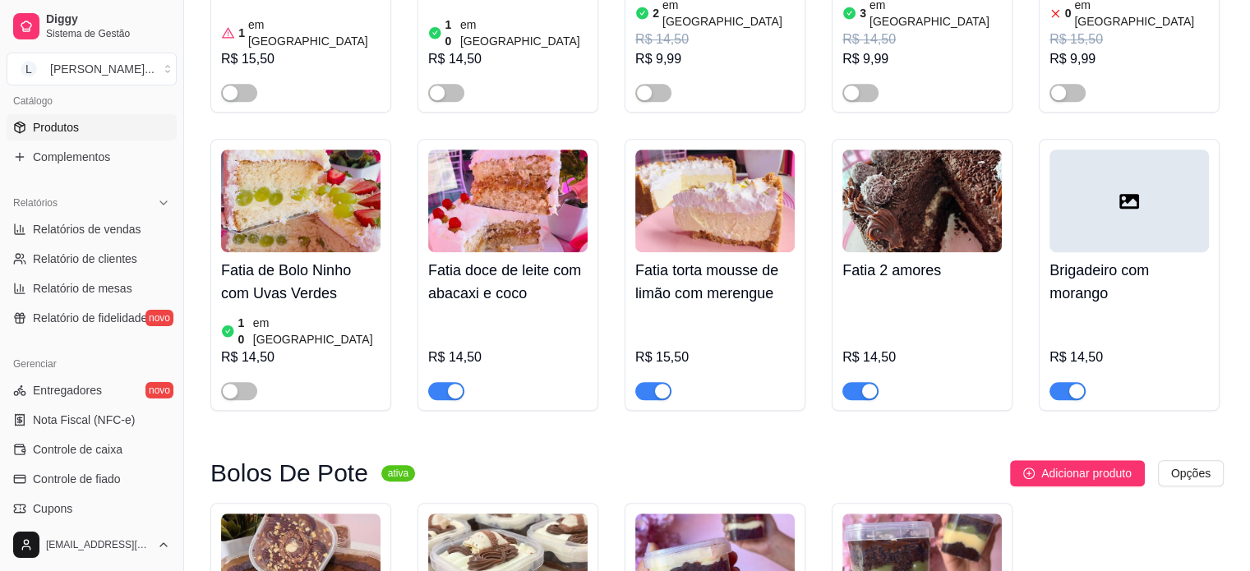
click at [505, 252] on div "Fatia doce de leite com abacaxi e coco R$ 14,50" at bounding box center [507, 326] width 159 height 148
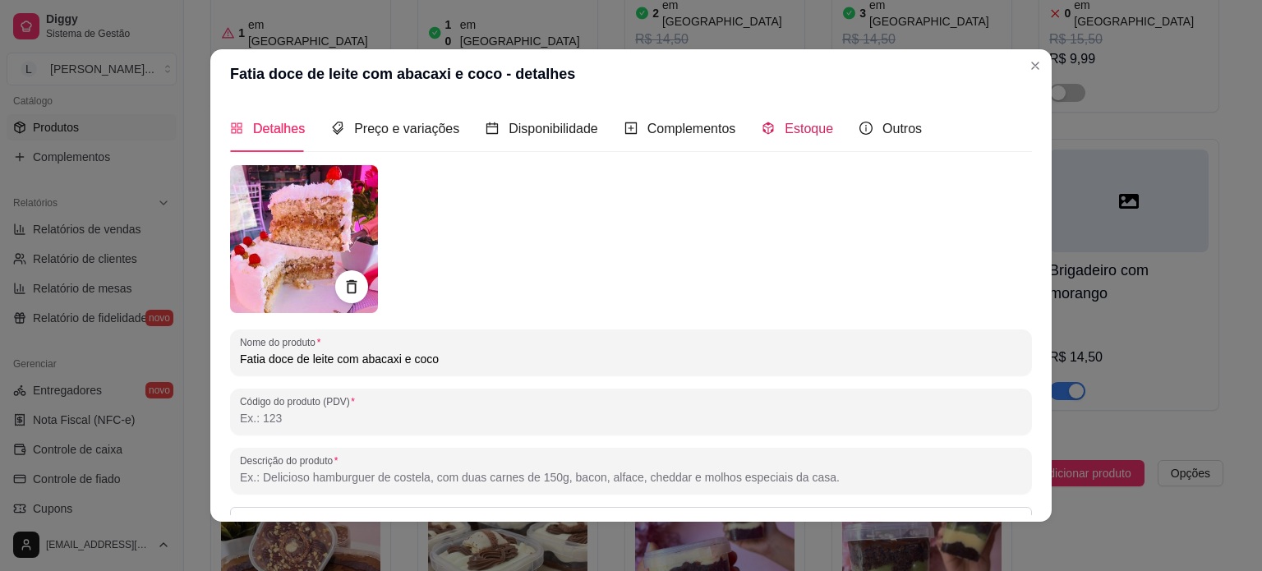
click at [803, 125] on span "Estoque" at bounding box center [809, 129] width 48 height 14
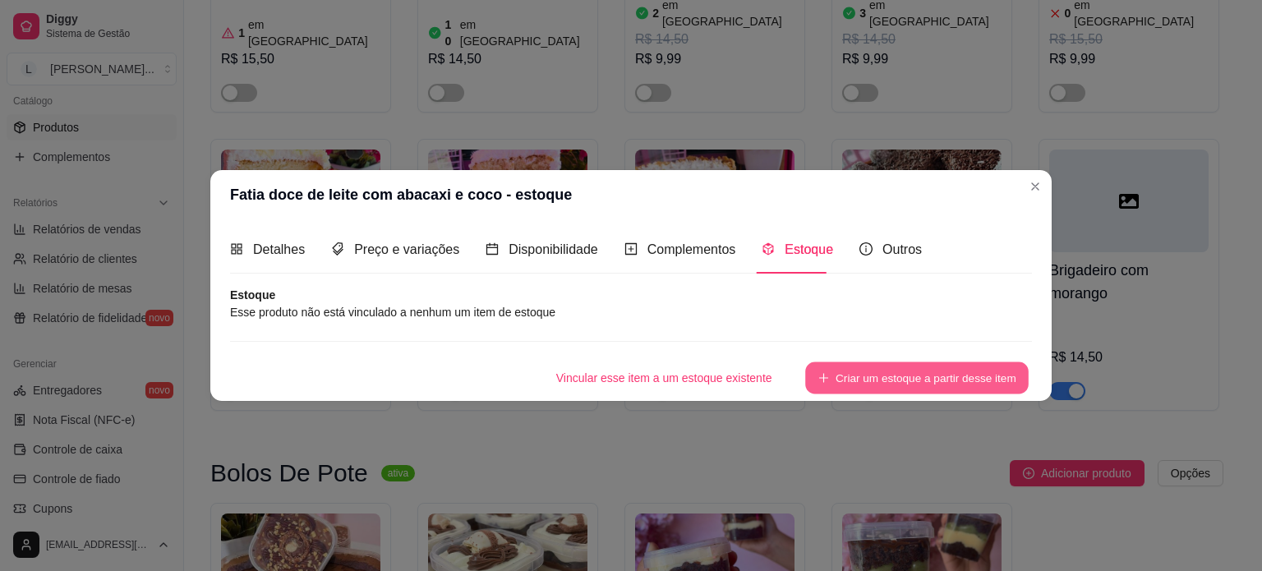
click at [915, 364] on button "Criar um estoque a partir desse item" at bounding box center [917, 378] width 224 height 32
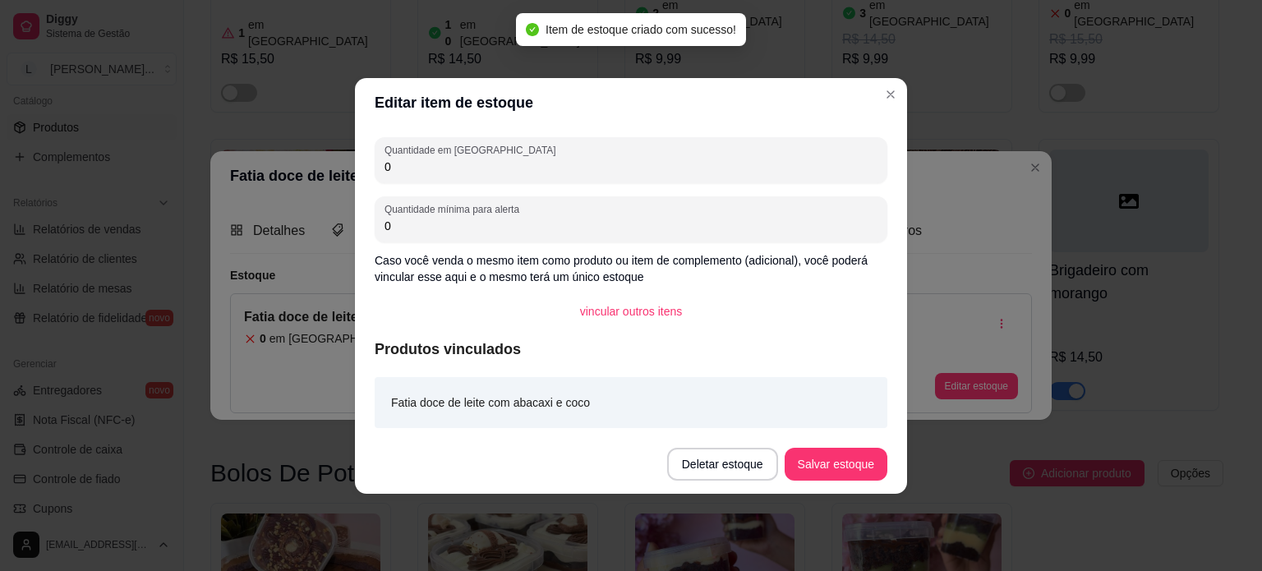
click at [582, 164] on input "0" at bounding box center [631, 167] width 493 height 16
type input "3"
click at [856, 478] on button "Salvar estoque" at bounding box center [836, 464] width 100 height 32
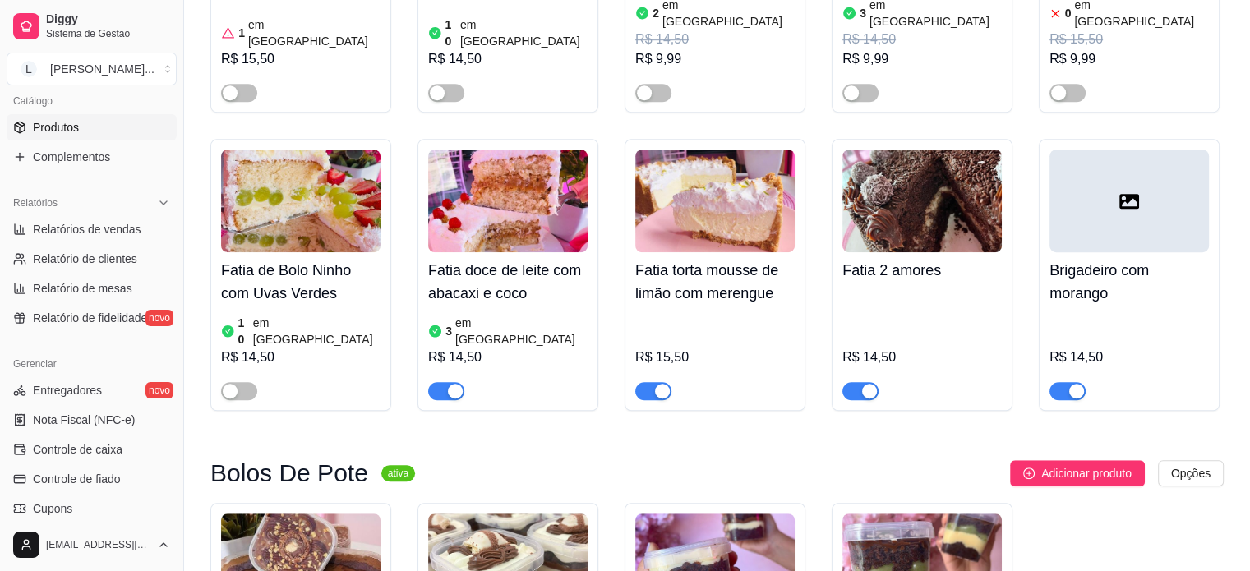
click at [864, 343] on div "Fatia 2 amores R$ 14,50" at bounding box center [922, 275] width 181 height 272
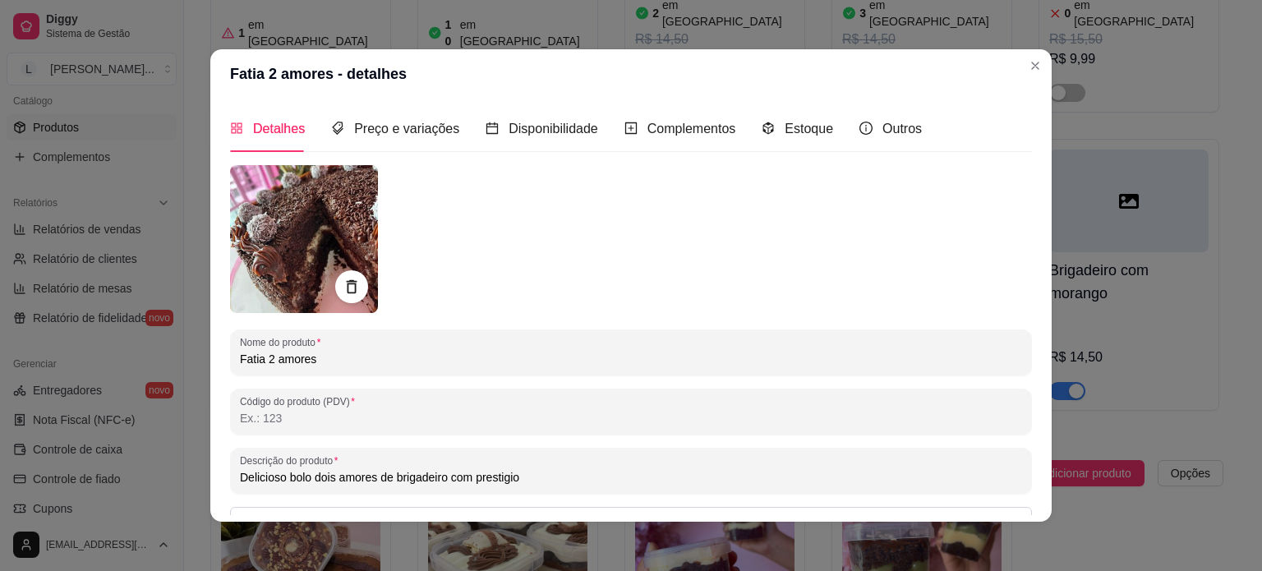
click at [1044, 65] on header "Fatia 2 amores - detalhes" at bounding box center [630, 73] width 841 height 49
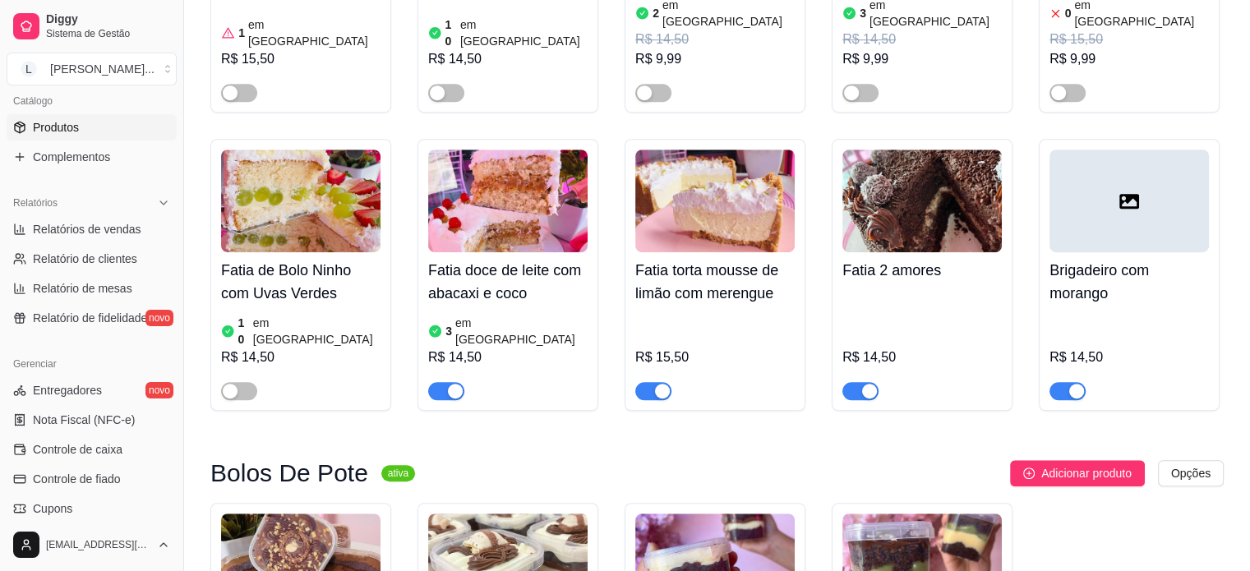
click at [857, 382] on span "button" at bounding box center [860, 391] width 36 height 18
click at [1108, 259] on h4 "Brigadeiro com morango" at bounding box center [1128, 282] width 159 height 46
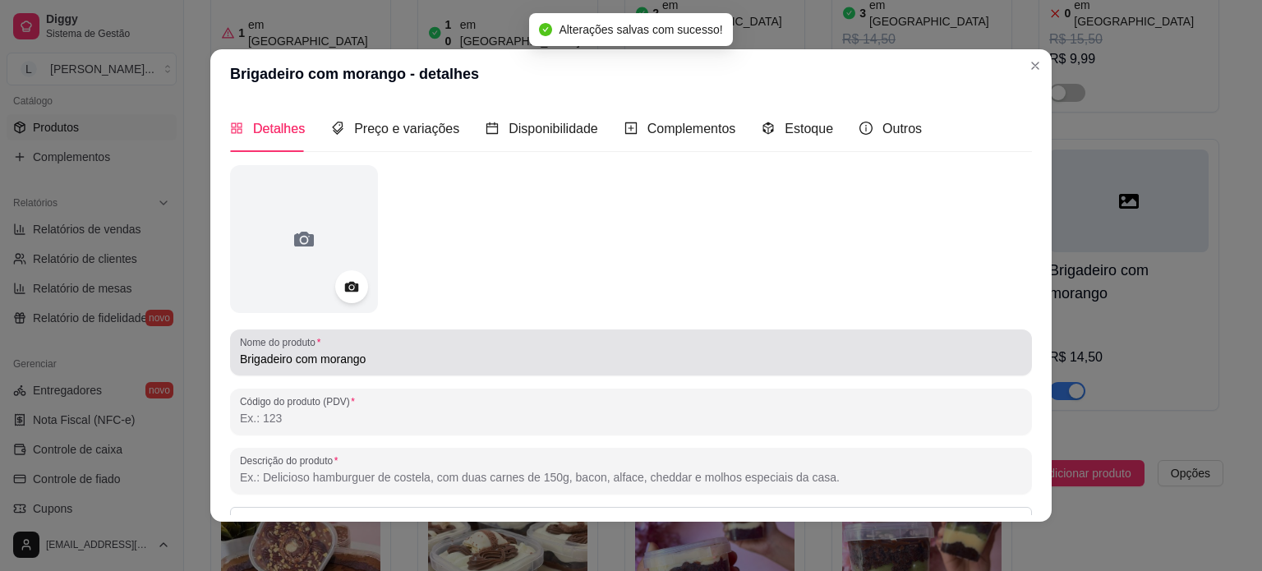
click at [232, 357] on div "Nome do produto Brigadeiro com morango" at bounding box center [631, 352] width 802 height 46
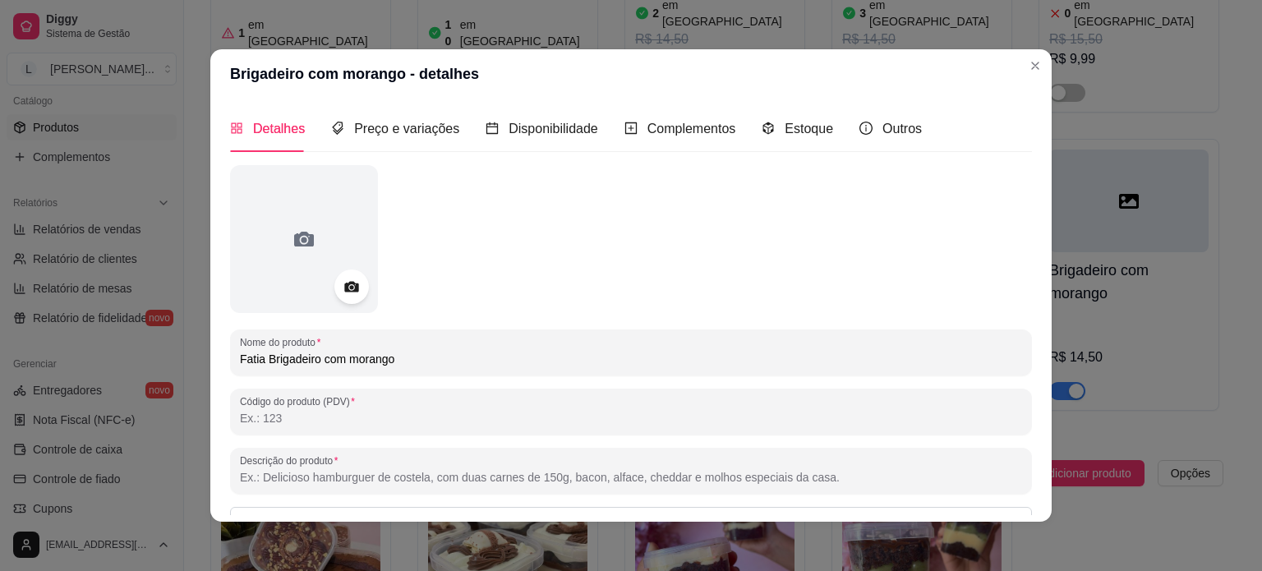
type input "Fatia Brigadeiro com morango"
click at [343, 288] on icon at bounding box center [351, 287] width 19 height 19
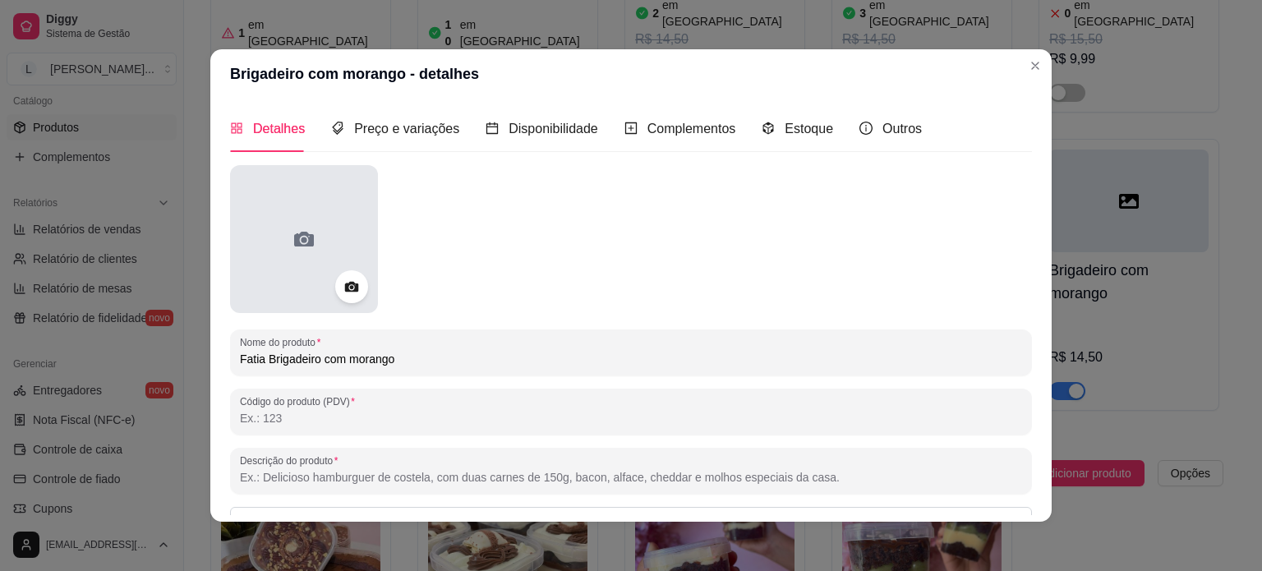
click at [347, 304] on div at bounding box center [304, 239] width 148 height 148
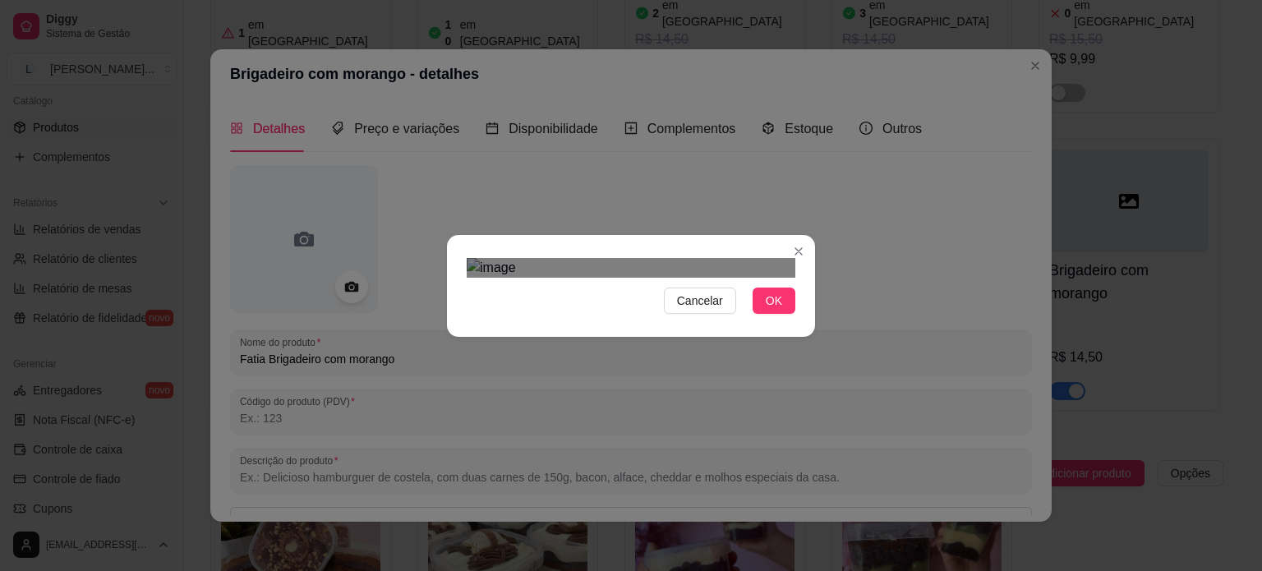
click at [545, 331] on div "Use the arrow keys to move the crop selection area" at bounding box center [615, 479] width 296 height 296
click at [713, 278] on div at bounding box center [631, 268] width 329 height 20
click at [657, 356] on div "Use the arrow keys to move the crop selection area" at bounding box center [594, 483] width 255 height 255
click at [785, 314] on button "OK" at bounding box center [774, 301] width 43 height 26
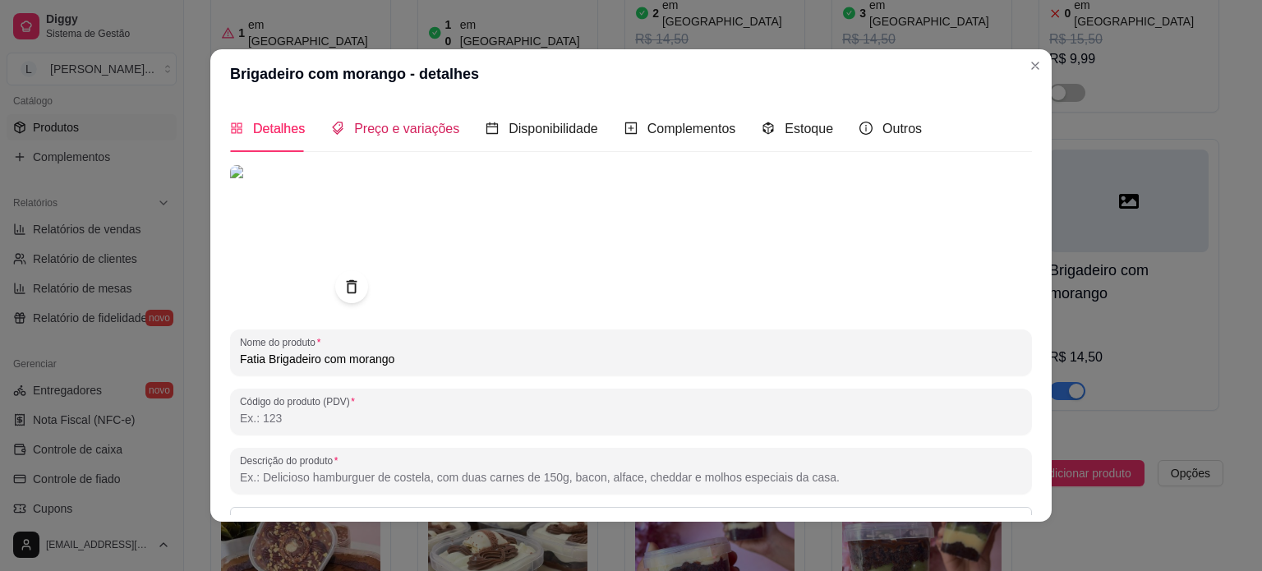
click at [417, 133] on span "Preço e variações" at bounding box center [406, 129] width 105 height 14
click at [417, 99] on header "Brigadeiro com morango - detalhes" at bounding box center [630, 73] width 841 height 49
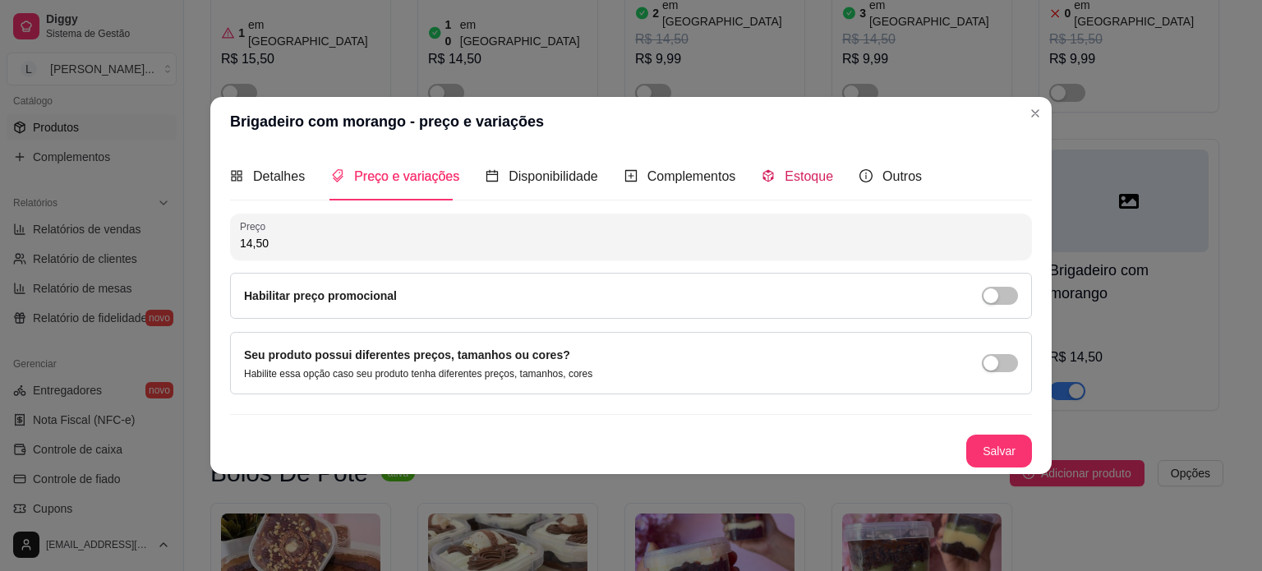
click at [786, 176] on span "Estoque" at bounding box center [809, 176] width 48 height 14
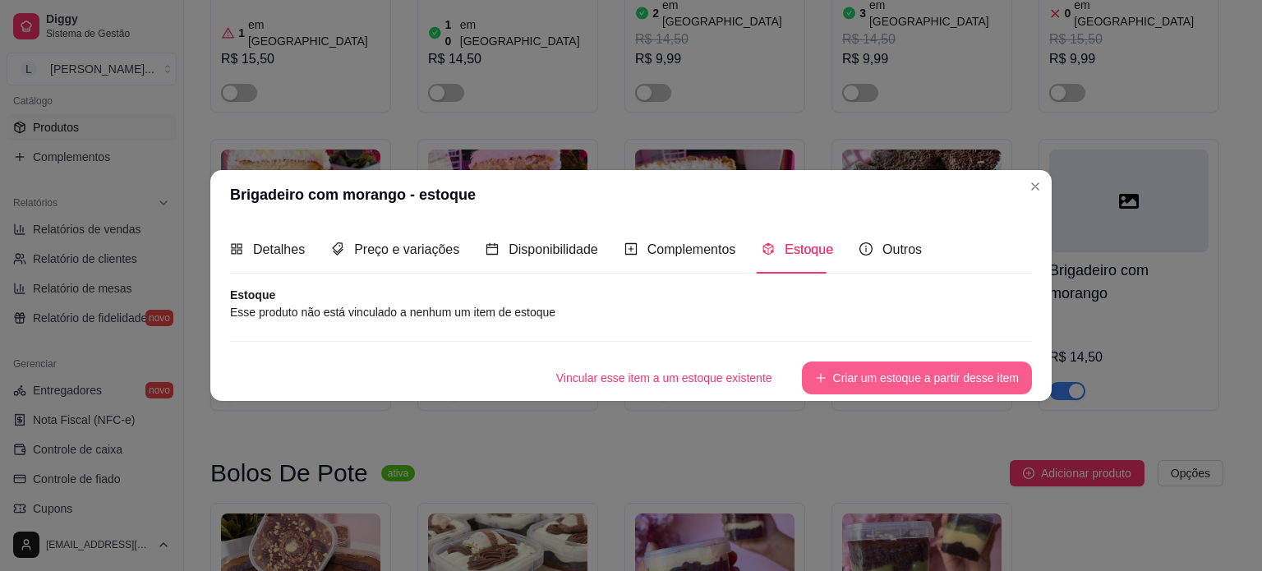
click at [894, 370] on button "Criar um estoque a partir desse item" at bounding box center [917, 378] width 230 height 33
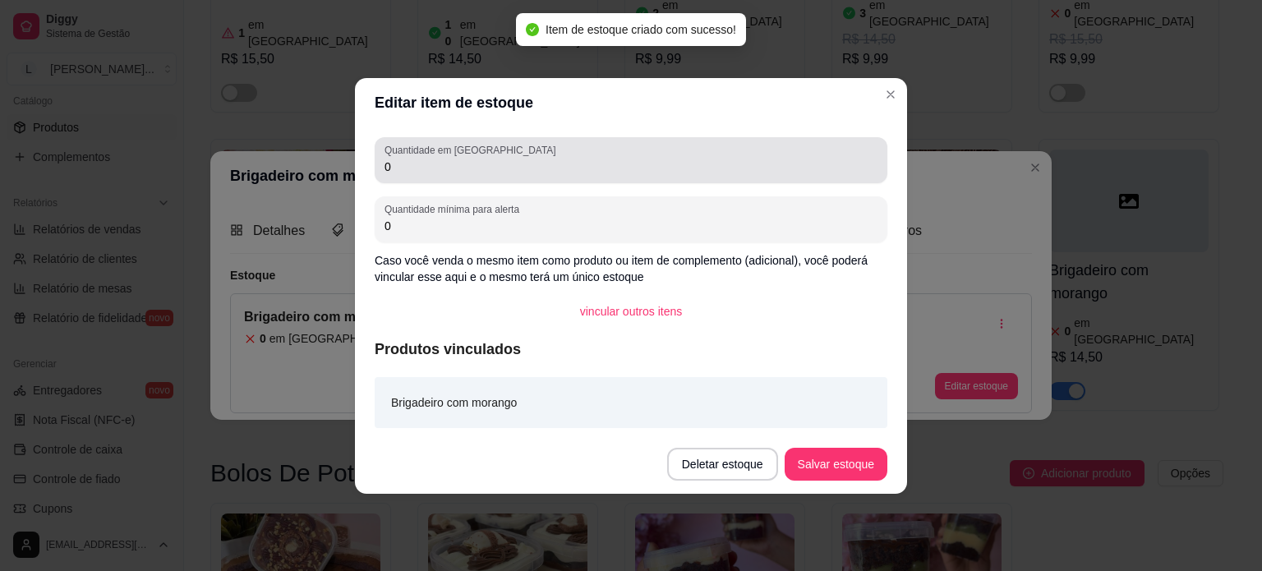
click at [483, 140] on div "Quantidade em estoque 0" at bounding box center [631, 160] width 513 height 46
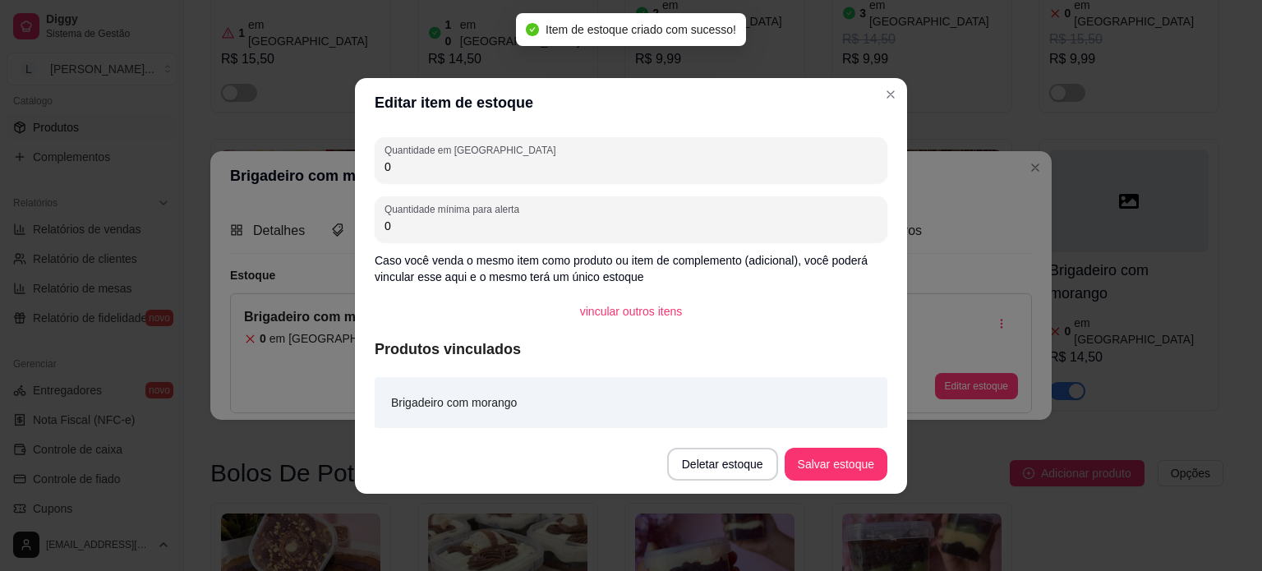
click at [463, 159] on input "0" at bounding box center [631, 167] width 493 height 16
type input "0"
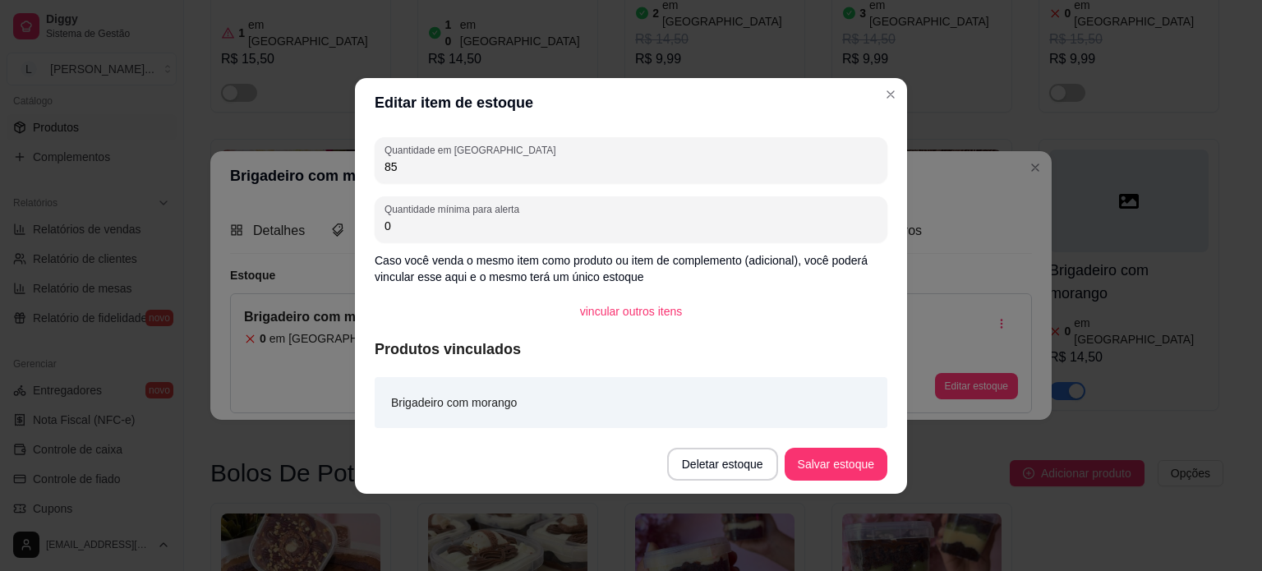
type input "8"
type input "5"
click at [855, 466] on button "Salvar estoque" at bounding box center [836, 464] width 103 height 33
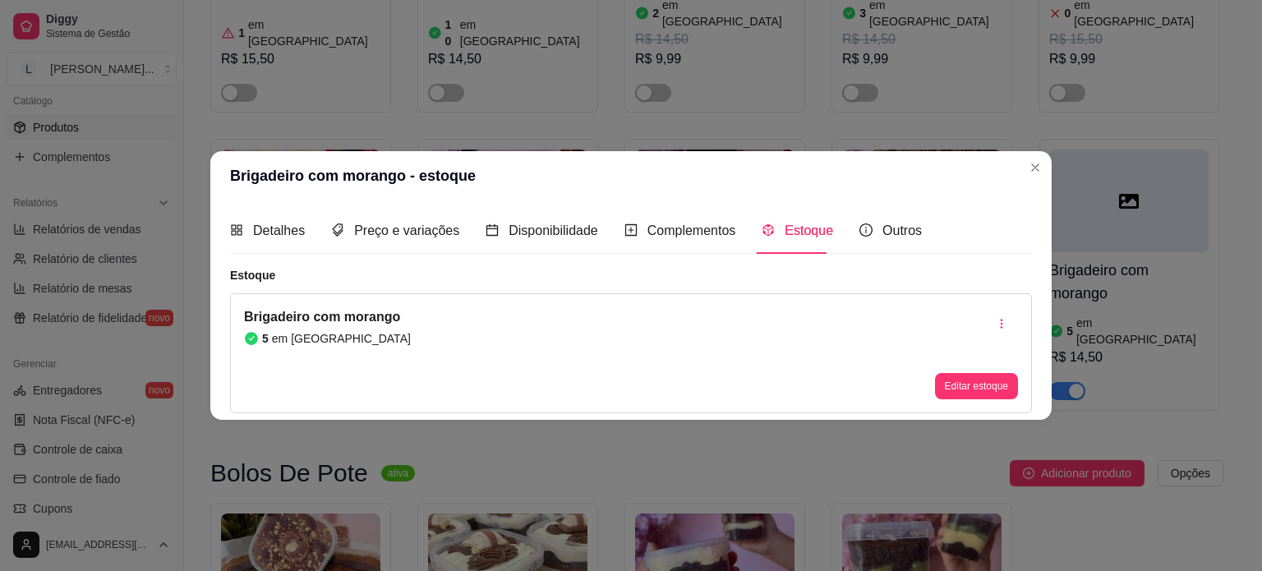
click at [1022, 160] on header "Brigadeiro com morango - estoque" at bounding box center [630, 175] width 841 height 49
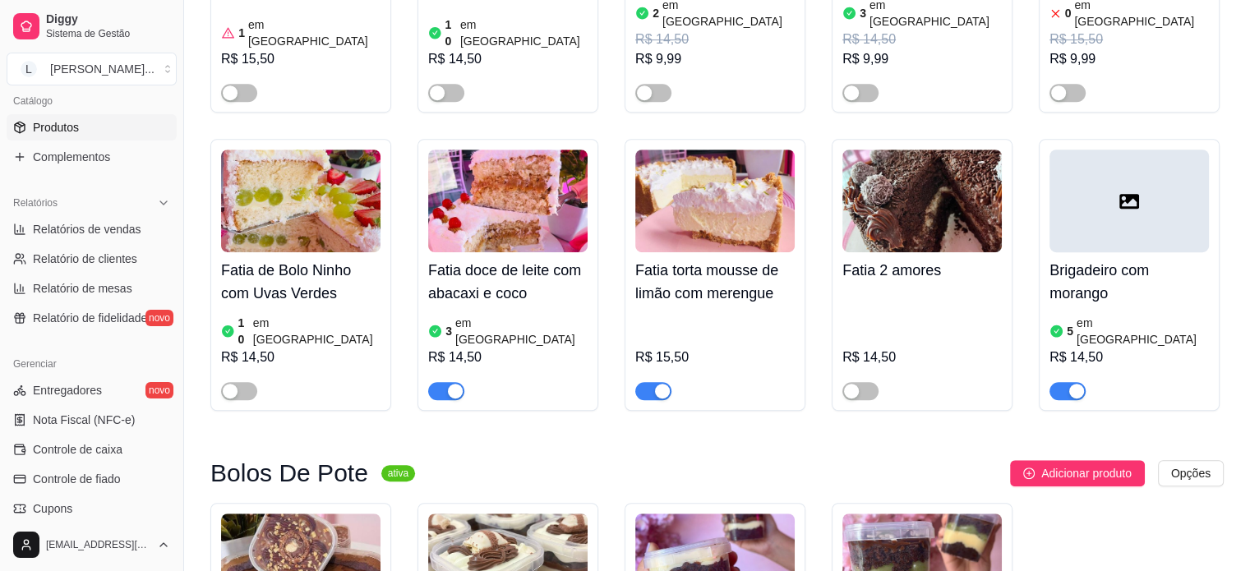
click at [1098, 259] on h4 "Brigadeiro com morango" at bounding box center [1128, 282] width 159 height 46
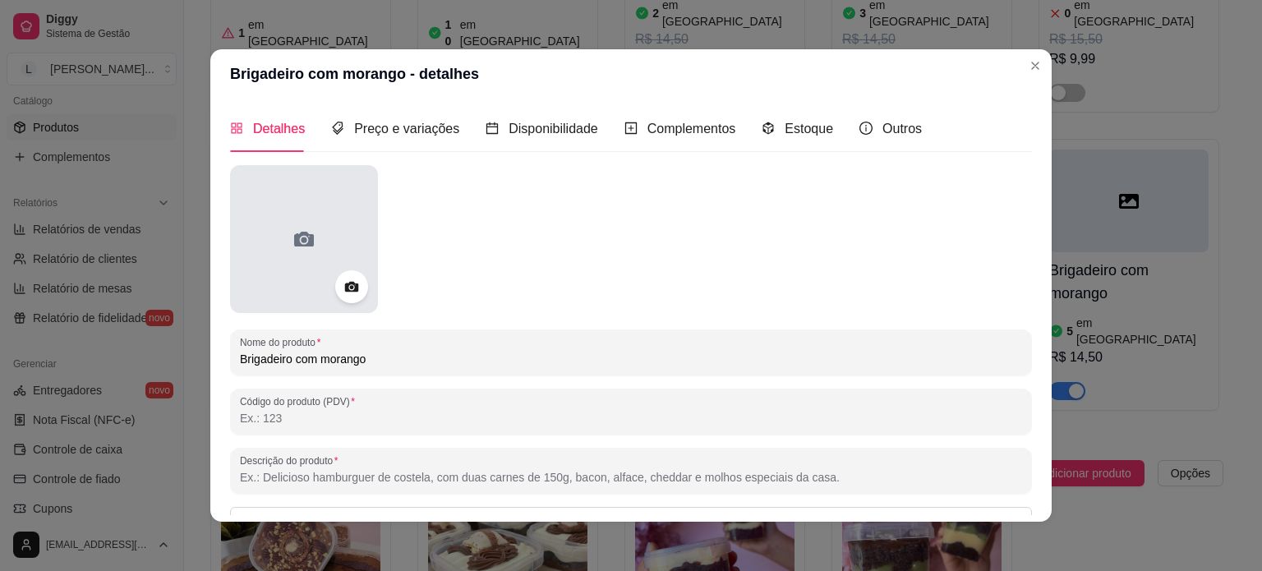
click at [336, 218] on div at bounding box center [304, 239] width 148 height 148
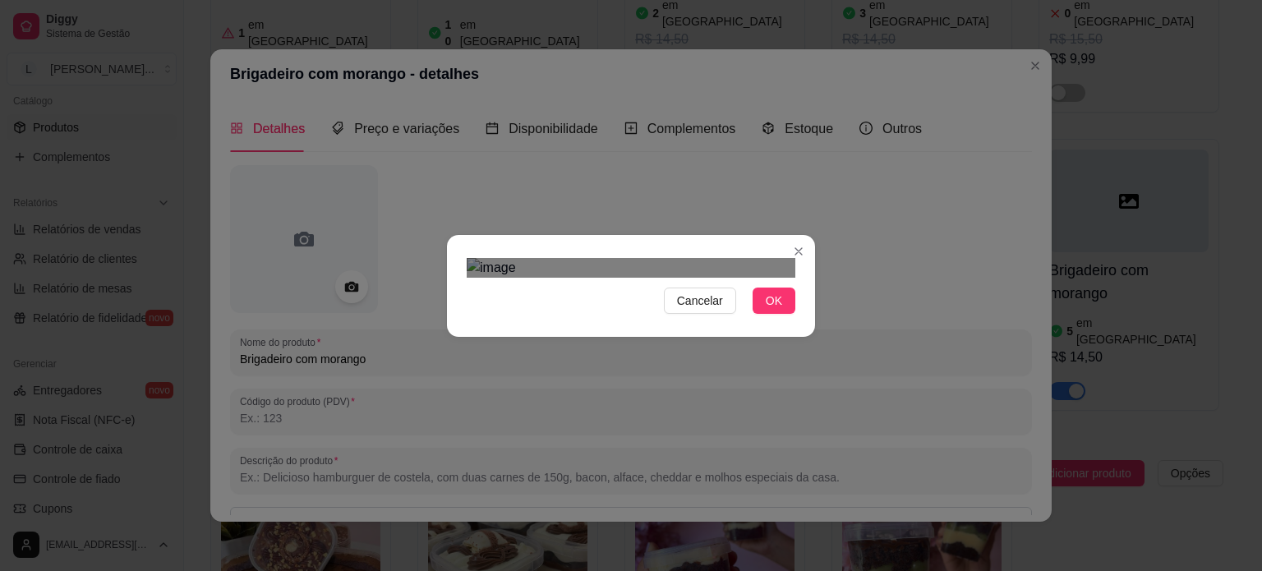
click at [491, 320] on div "Use the arrow keys to move the crop selection area" at bounding box center [615, 468] width 296 height 296
click at [706, 278] on div at bounding box center [631, 268] width 329 height 20
click at [689, 366] on div "Use the arrow keys to move the crop selection area" at bounding box center [591, 490] width 248 height 248
click at [689, 362] on div "Use the arrow keys to move the crop selection area" at bounding box center [591, 486] width 248 height 248
click at [756, 314] on button "OK" at bounding box center [774, 301] width 43 height 26
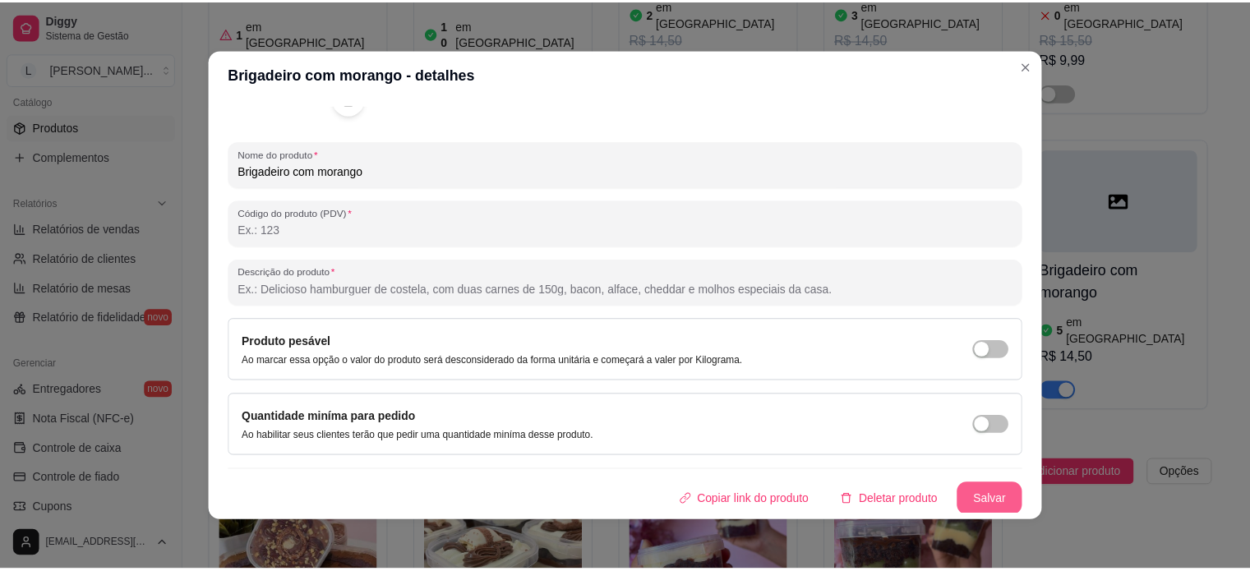
scroll to position [189, 0]
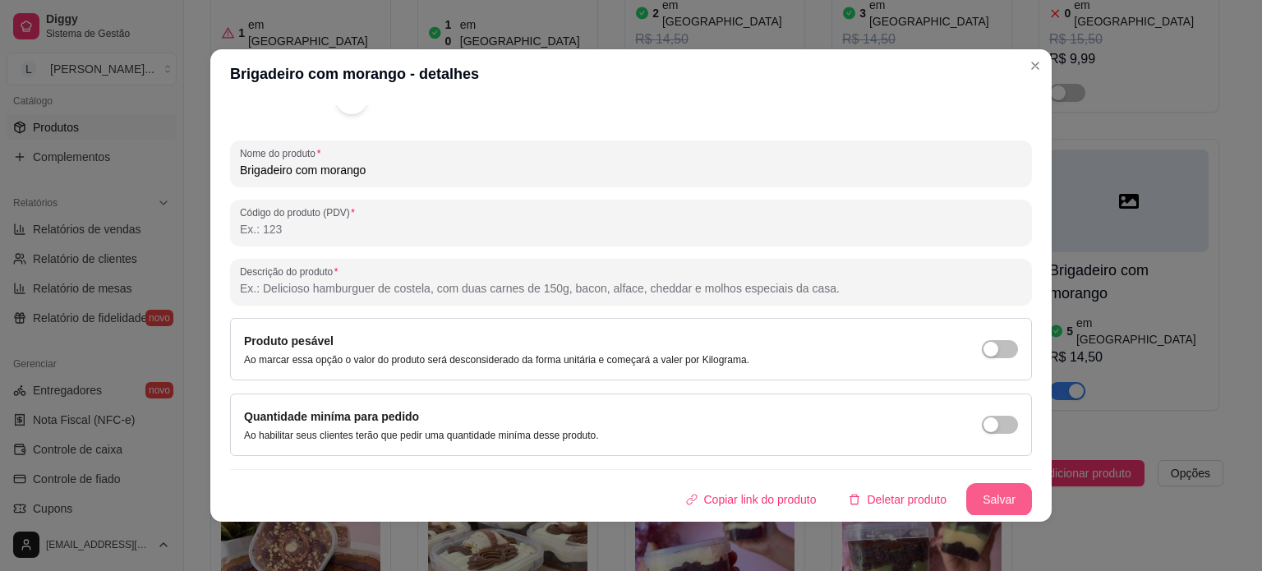
click at [966, 495] on button "Salvar" at bounding box center [999, 499] width 66 height 33
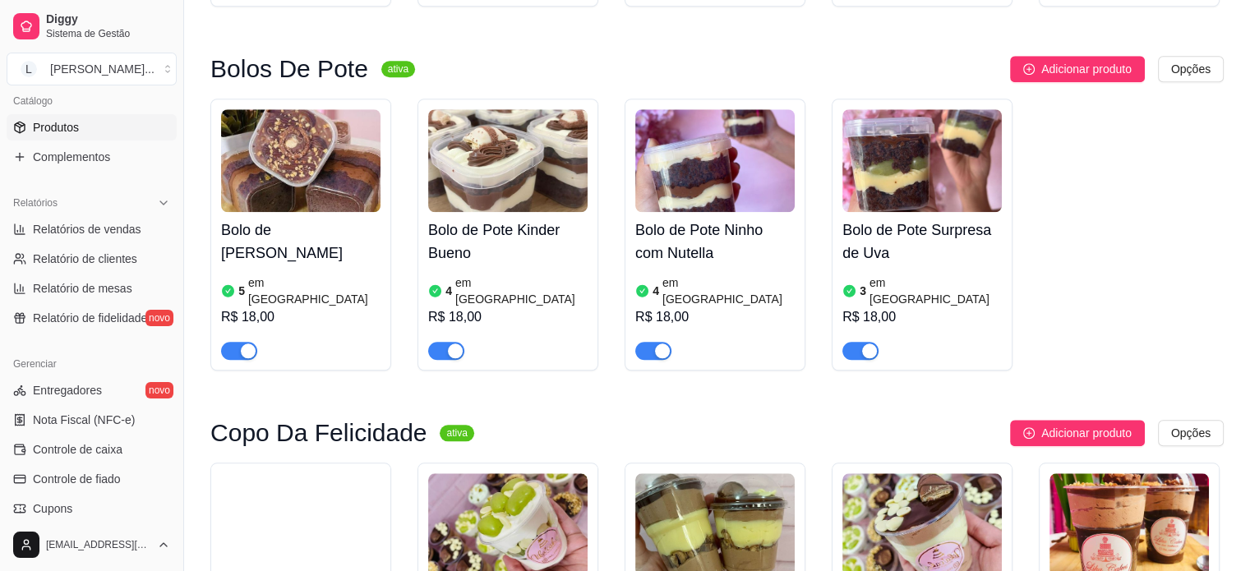
scroll to position [1561, 0]
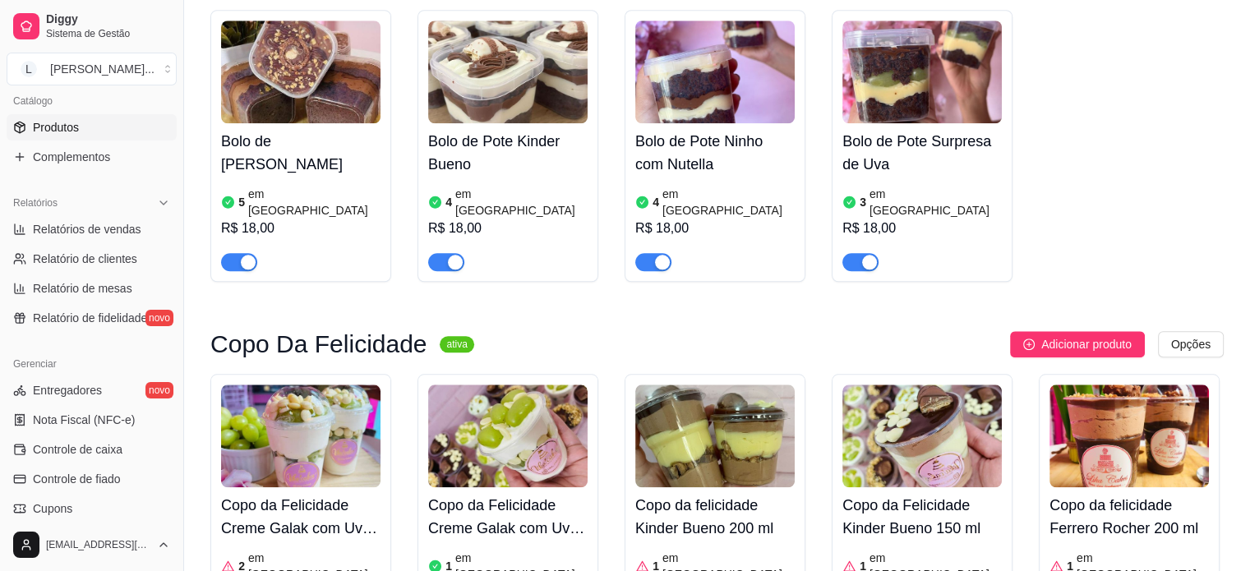
click at [896, 219] on div "R$ 18,00" at bounding box center [921, 229] width 159 height 20
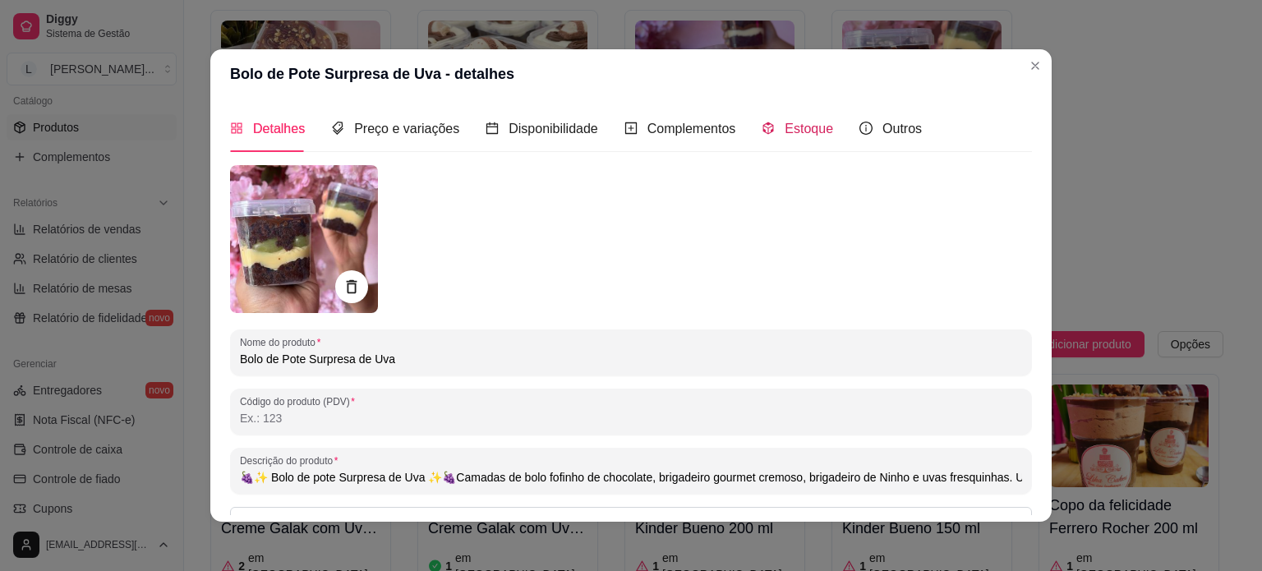
click at [801, 132] on span "Estoque" at bounding box center [809, 129] width 48 height 14
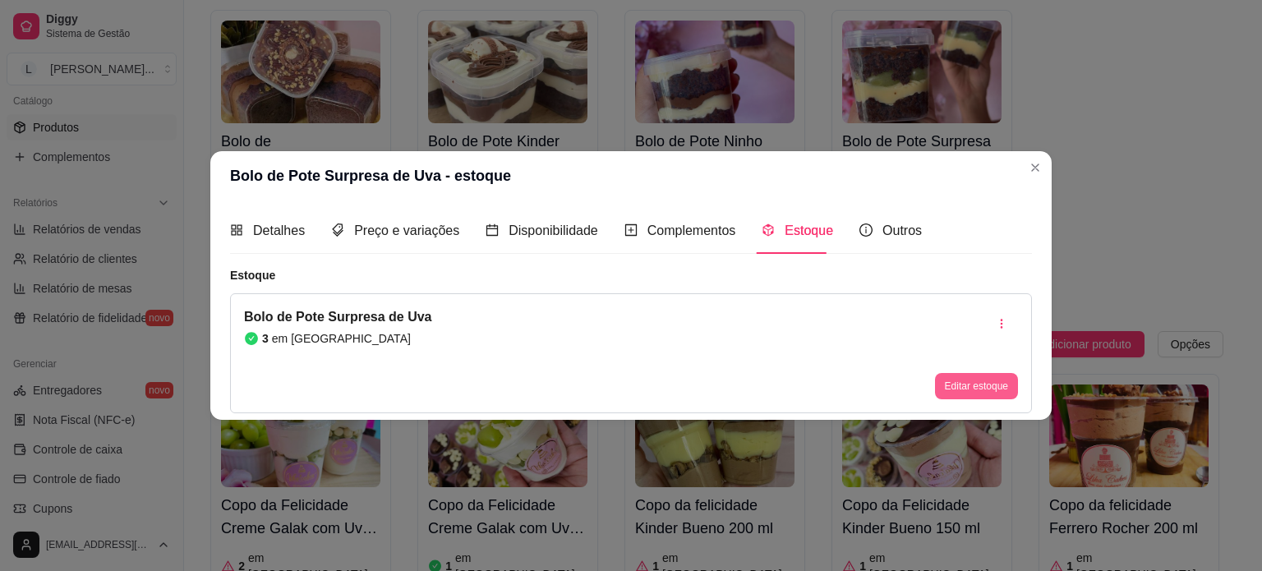
click at [1016, 398] on div "Editar estoque" at bounding box center [976, 386] width 83 height 26
click at [986, 385] on button "Editar estoque" at bounding box center [976, 386] width 83 height 26
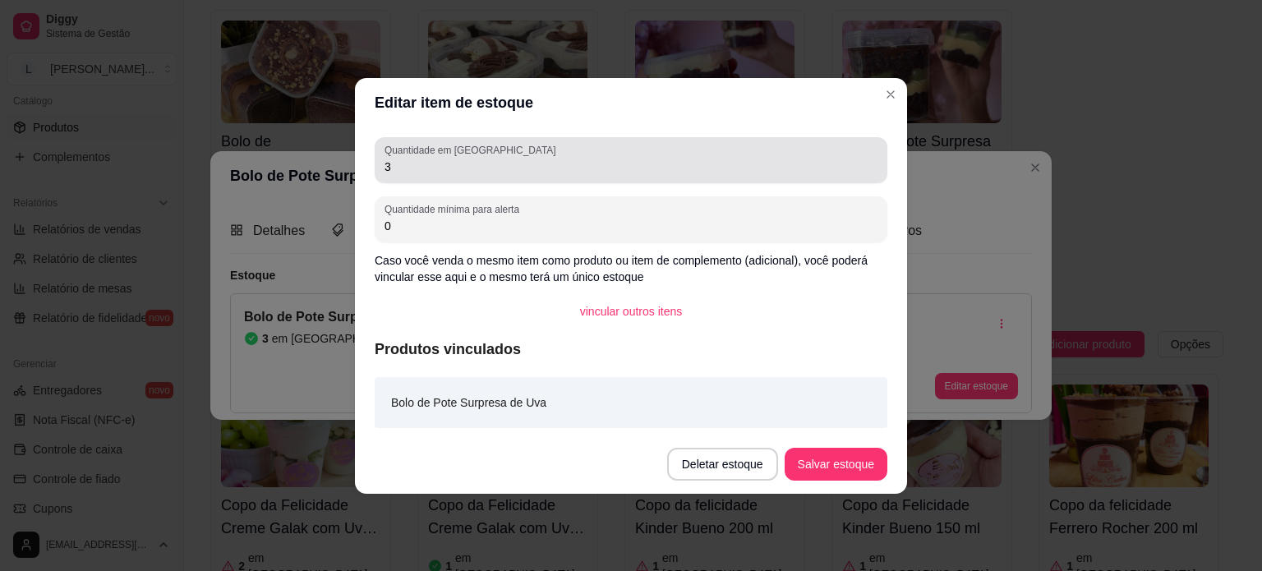
click at [525, 150] on div "3" at bounding box center [631, 160] width 493 height 33
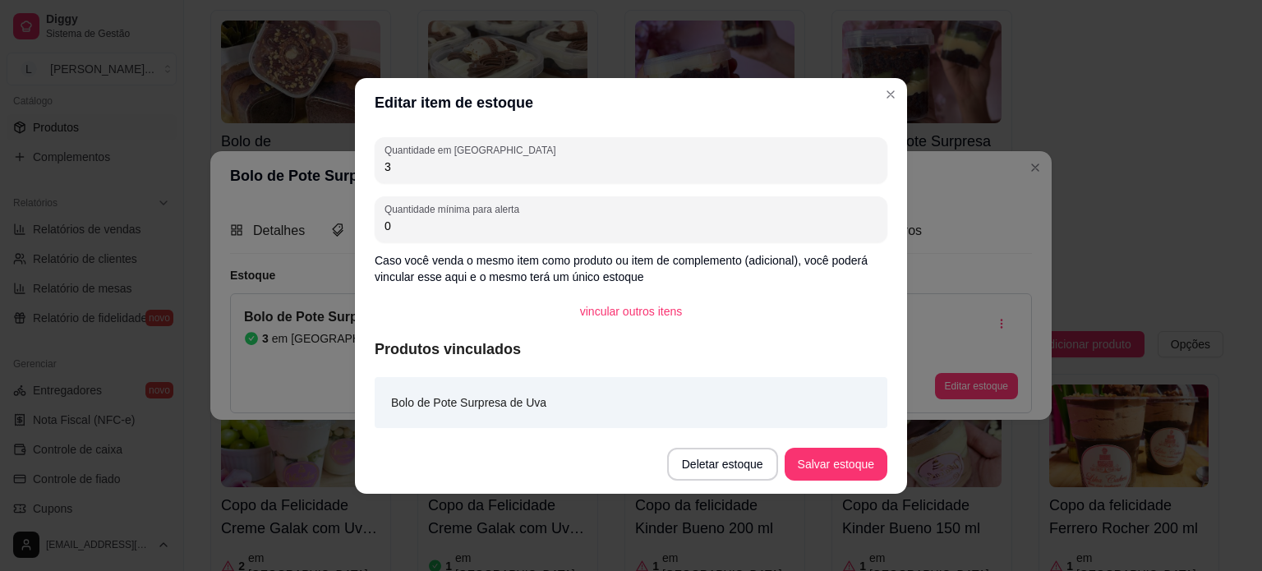
click at [518, 166] on input "3" at bounding box center [631, 167] width 493 height 16
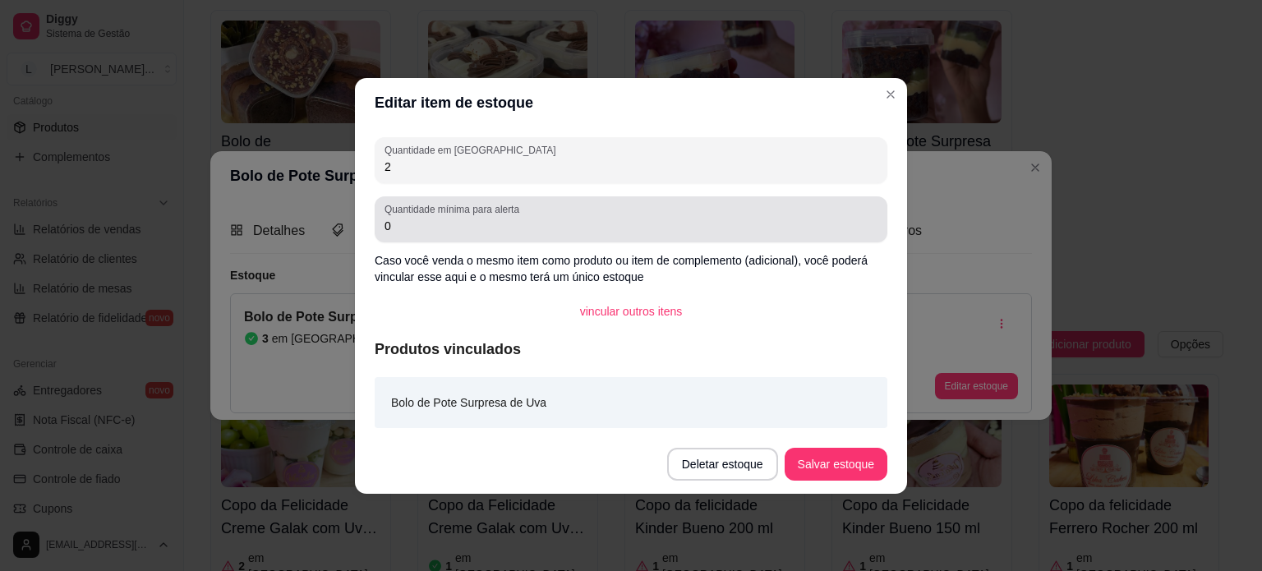
type input "2"
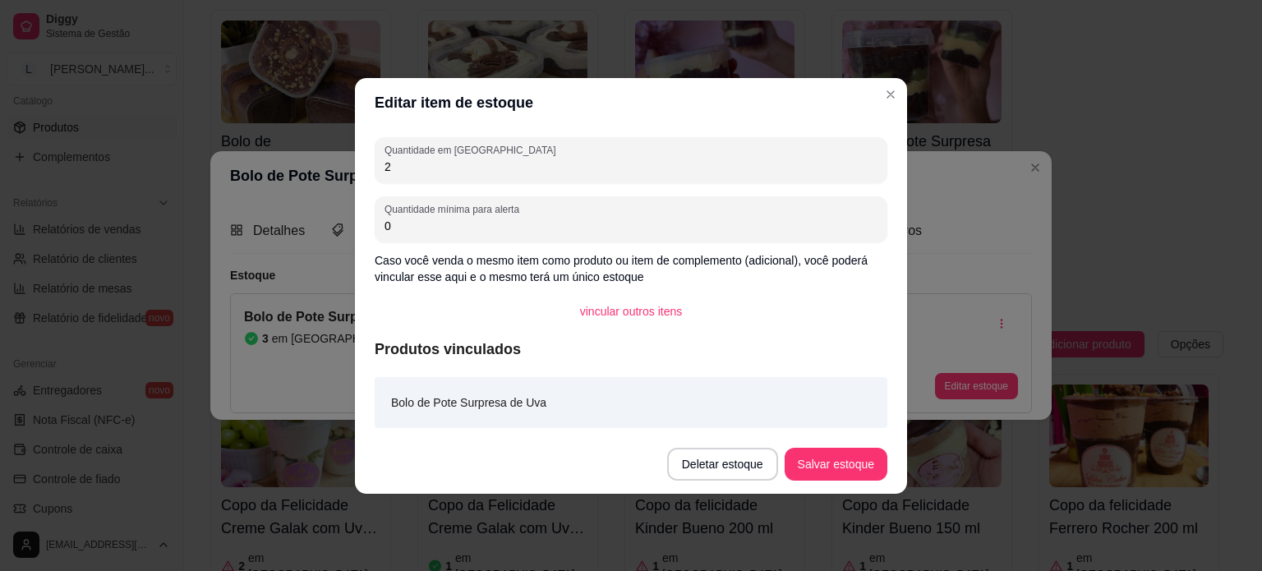
click at [823, 473] on button "Salvar estoque" at bounding box center [836, 464] width 103 height 33
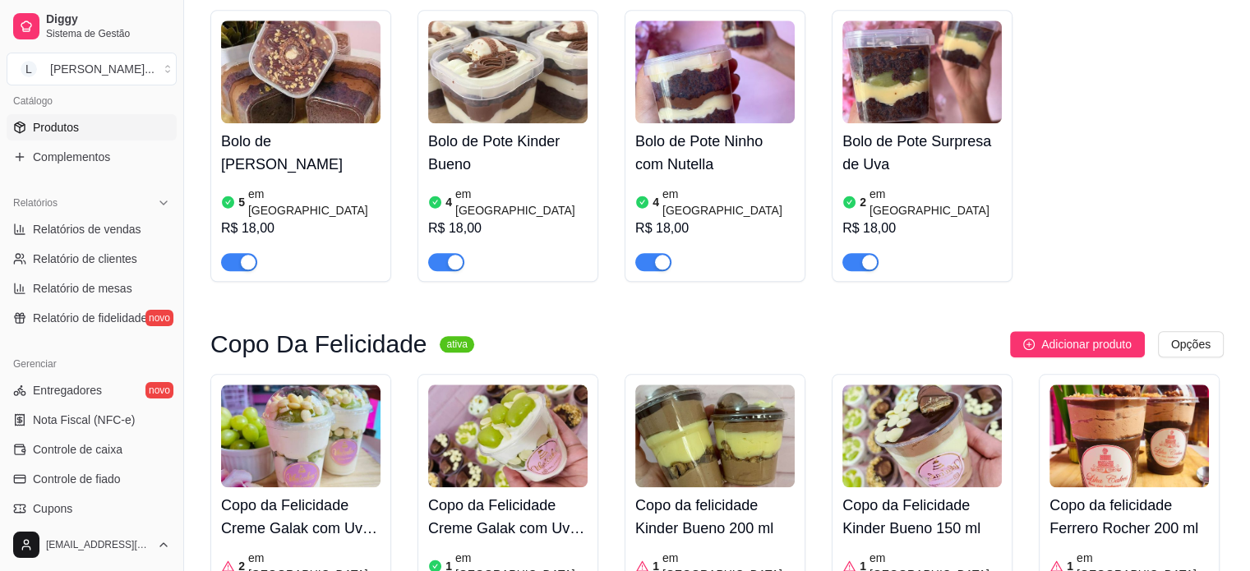
click at [277, 130] on h4 "Bolo de [PERSON_NAME]" at bounding box center [300, 153] width 159 height 46
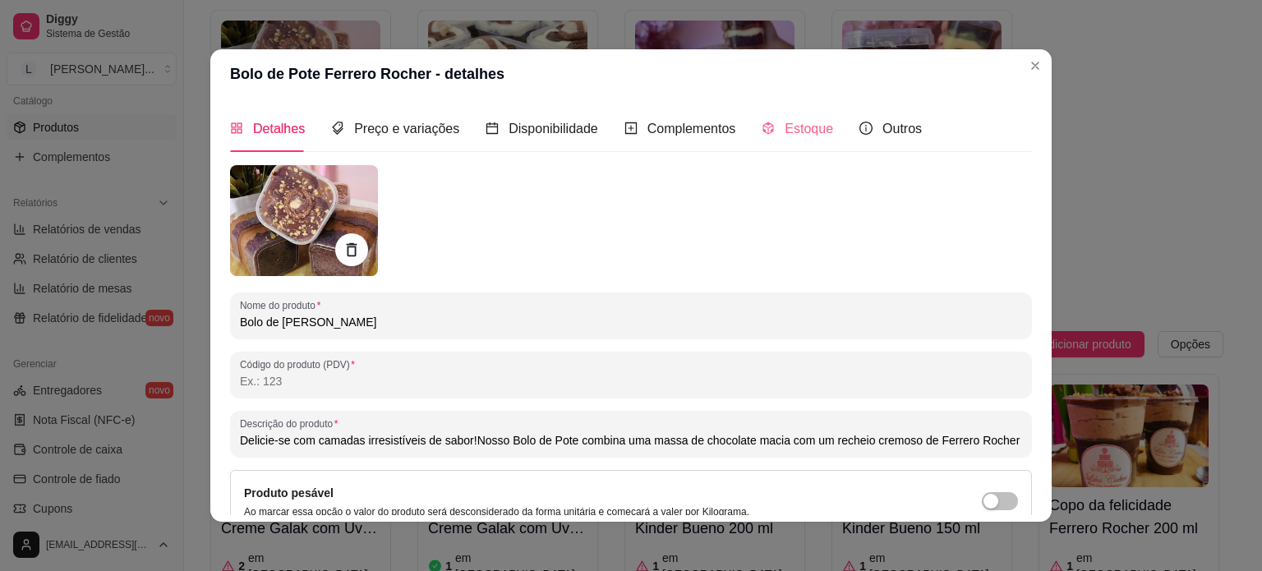
click at [818, 145] on div "Estoque" at bounding box center [797, 128] width 71 height 47
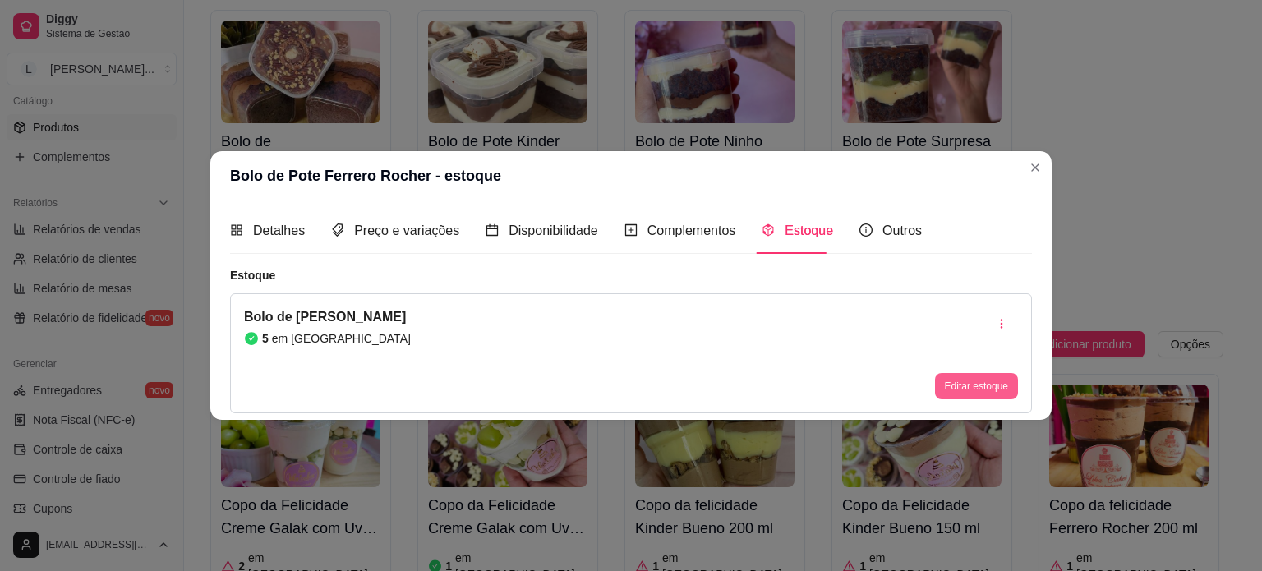
click at [960, 393] on button "Editar estoque" at bounding box center [976, 386] width 83 height 26
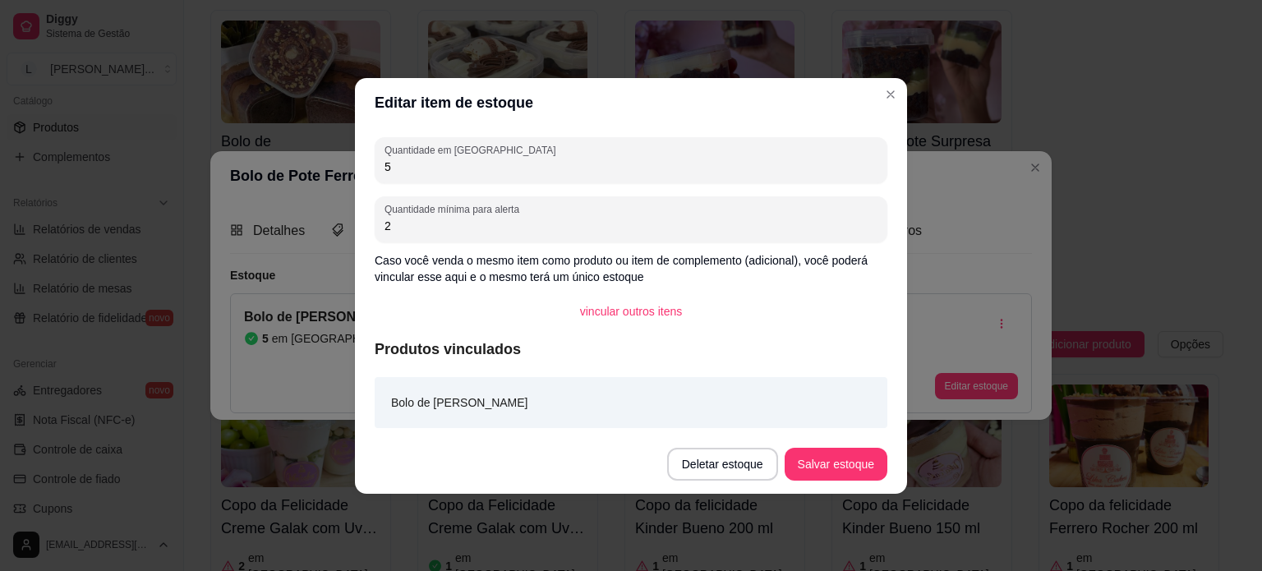
click at [418, 167] on input "5" at bounding box center [631, 167] width 493 height 16
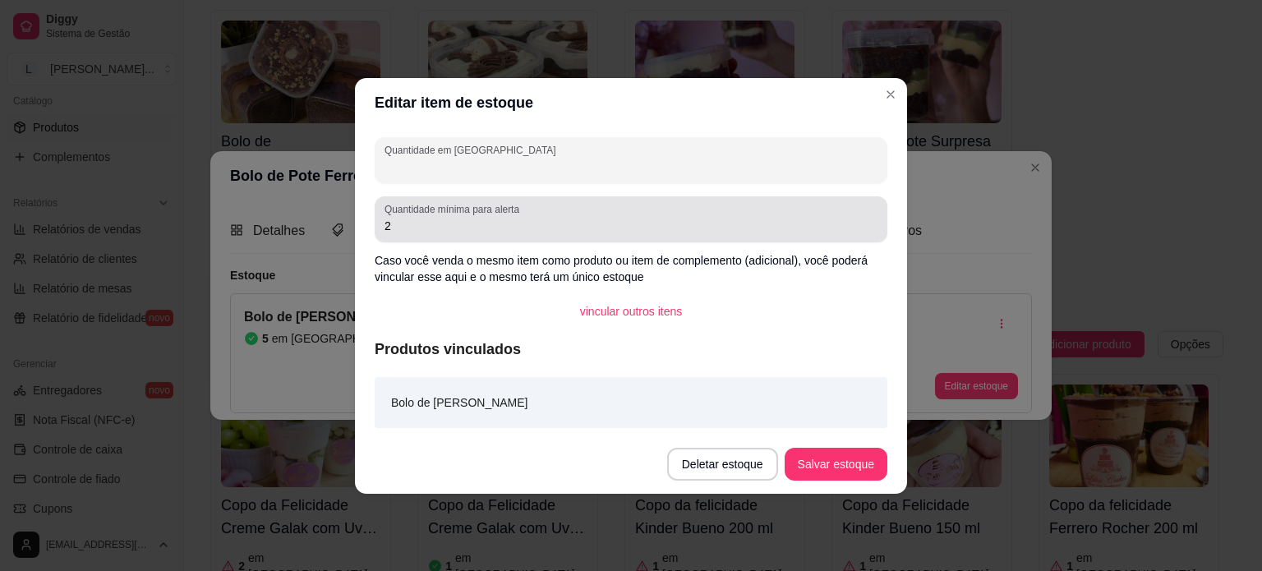
click at [470, 235] on div "2" at bounding box center [631, 219] width 493 height 33
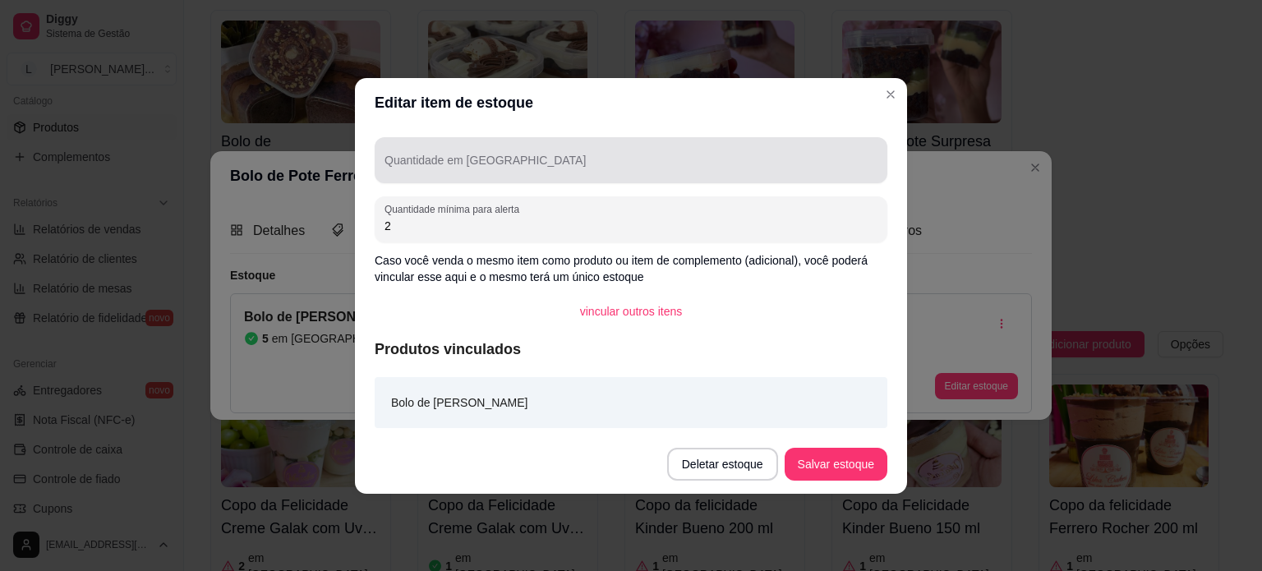
click at [408, 163] on div "Quantidade em [GEOGRAPHIC_DATA]" at bounding box center [631, 160] width 513 height 46
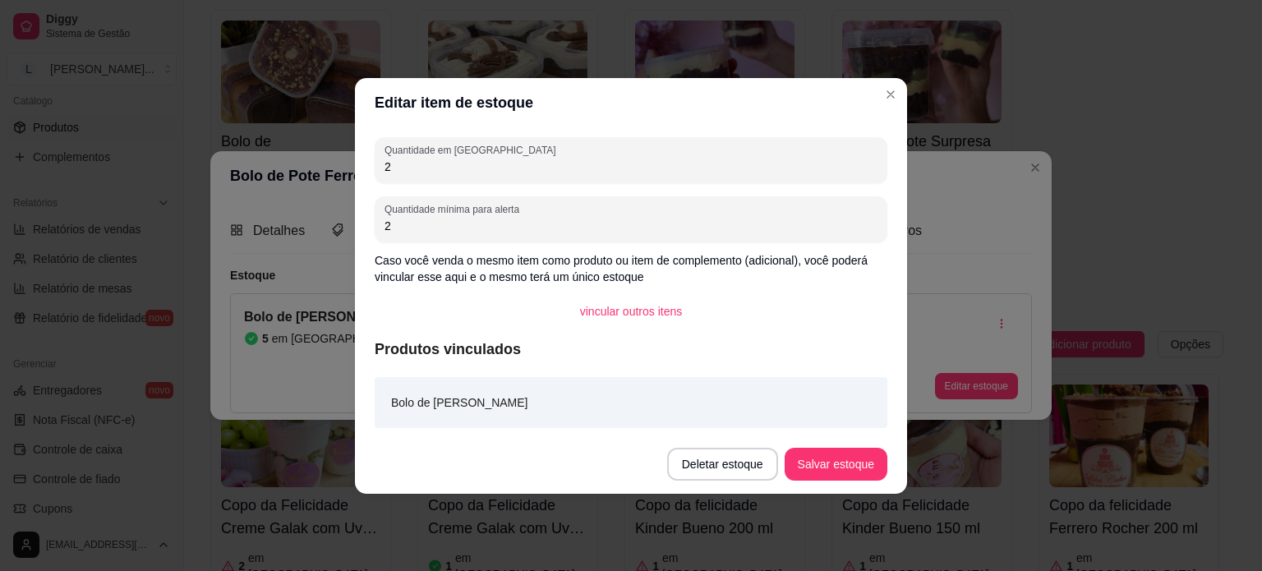
type input "2"
click at [410, 228] on input "2" at bounding box center [631, 226] width 493 height 16
type input "1"
click at [814, 456] on button "Salvar estoque" at bounding box center [836, 464] width 103 height 33
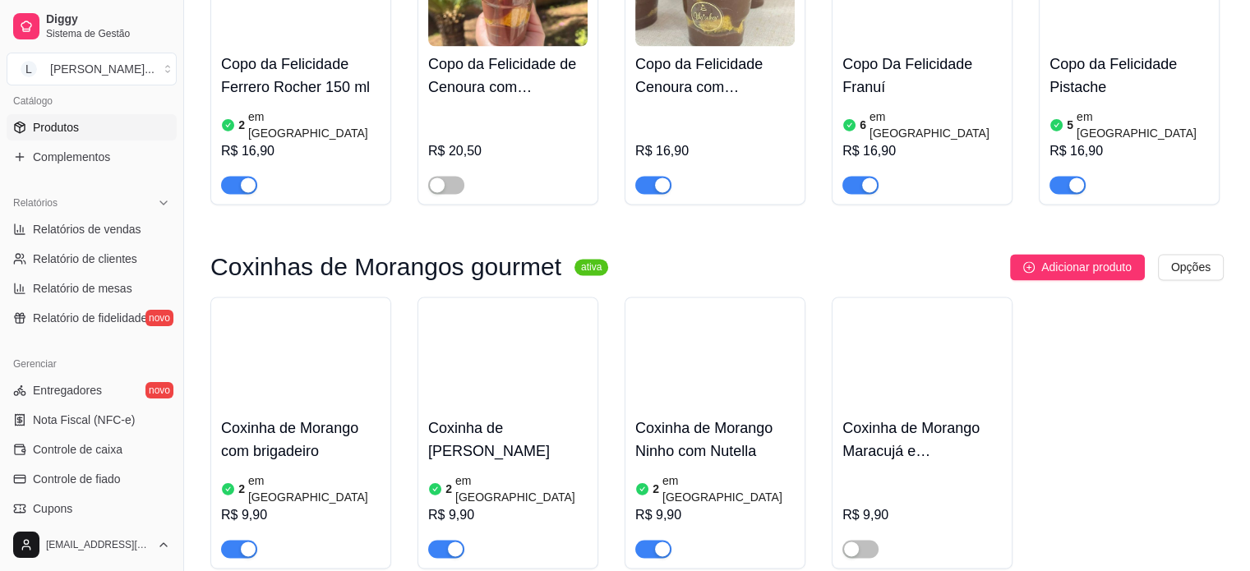
scroll to position [2219, 0]
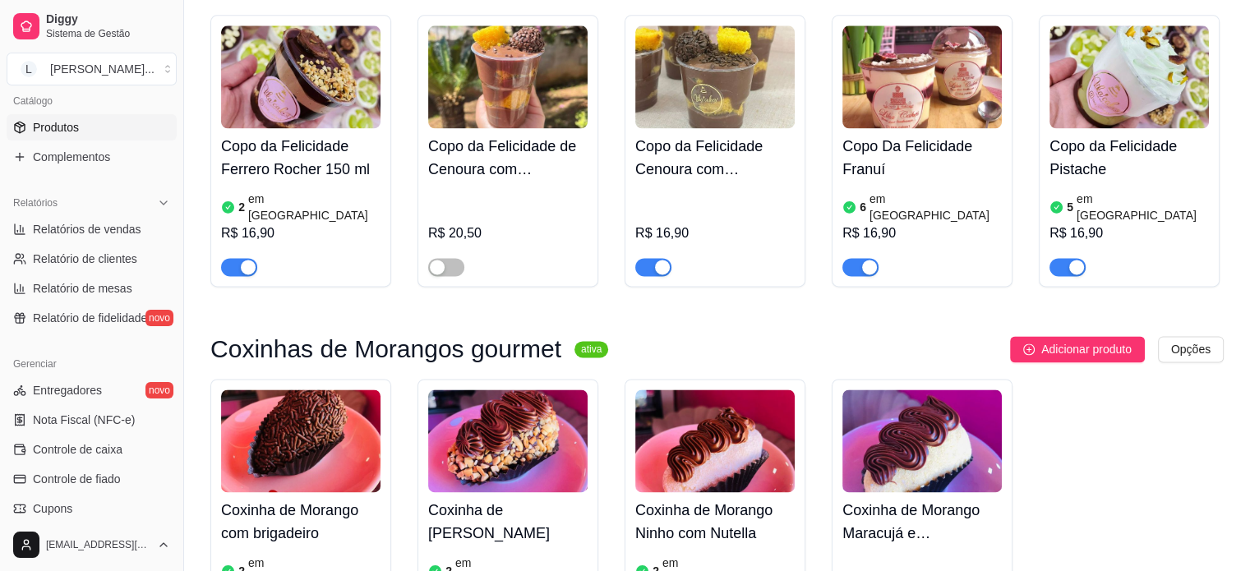
click at [322, 499] on h4 "Coxinha de Morango com brigadeiro" at bounding box center [300, 522] width 159 height 46
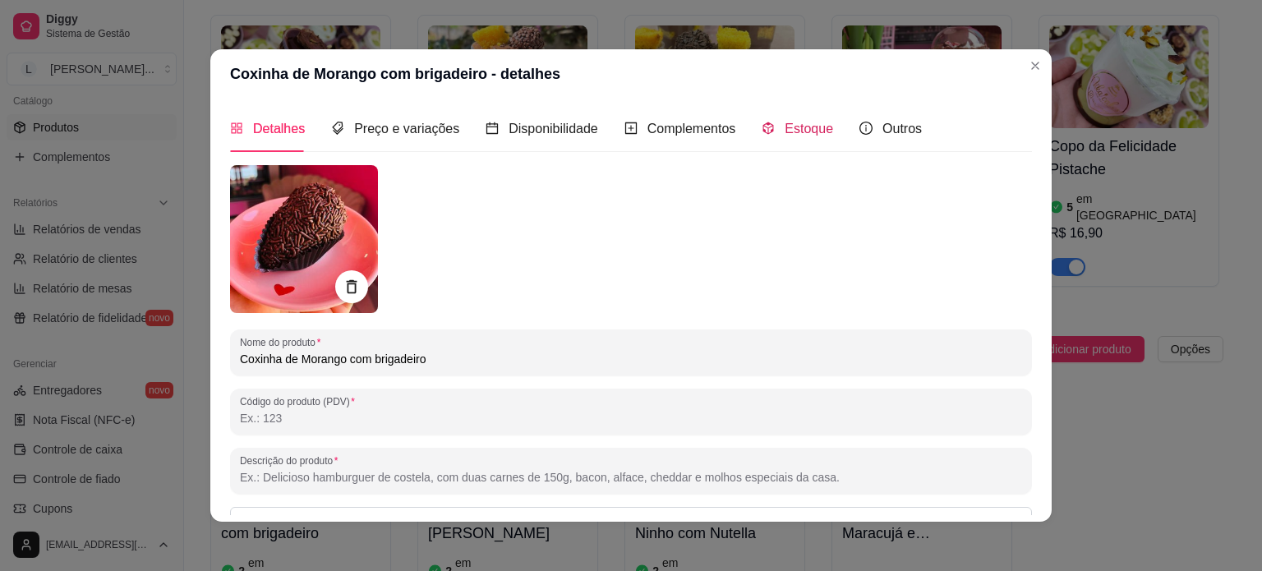
click at [791, 125] on span "Estoque" at bounding box center [809, 129] width 48 height 14
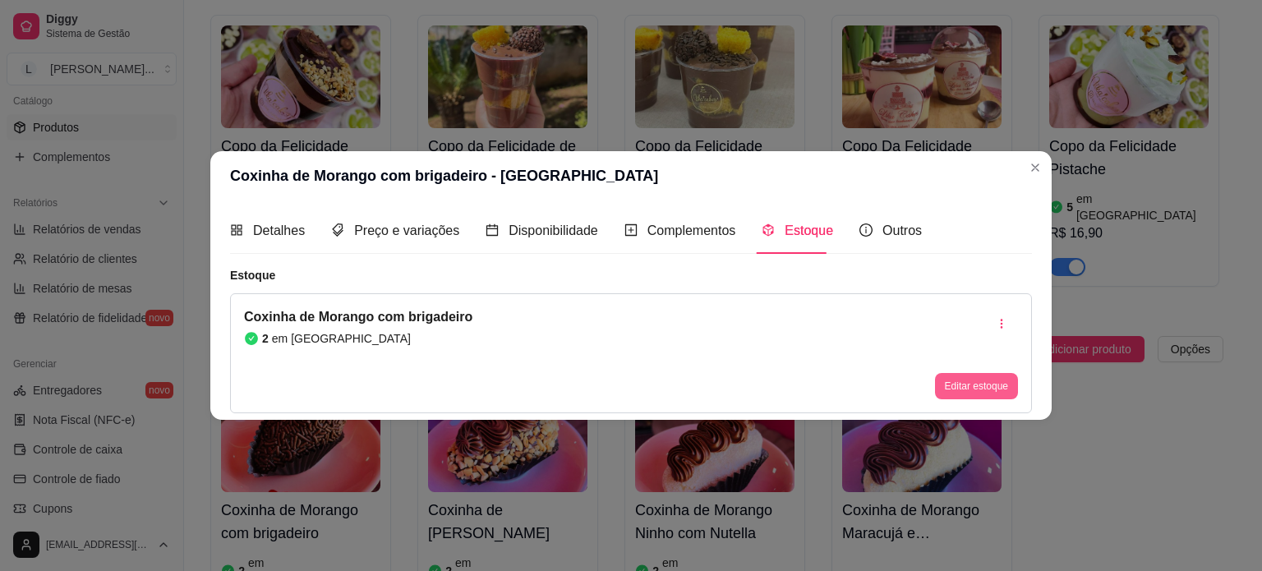
click at [986, 380] on button "Editar estoque" at bounding box center [976, 386] width 83 height 26
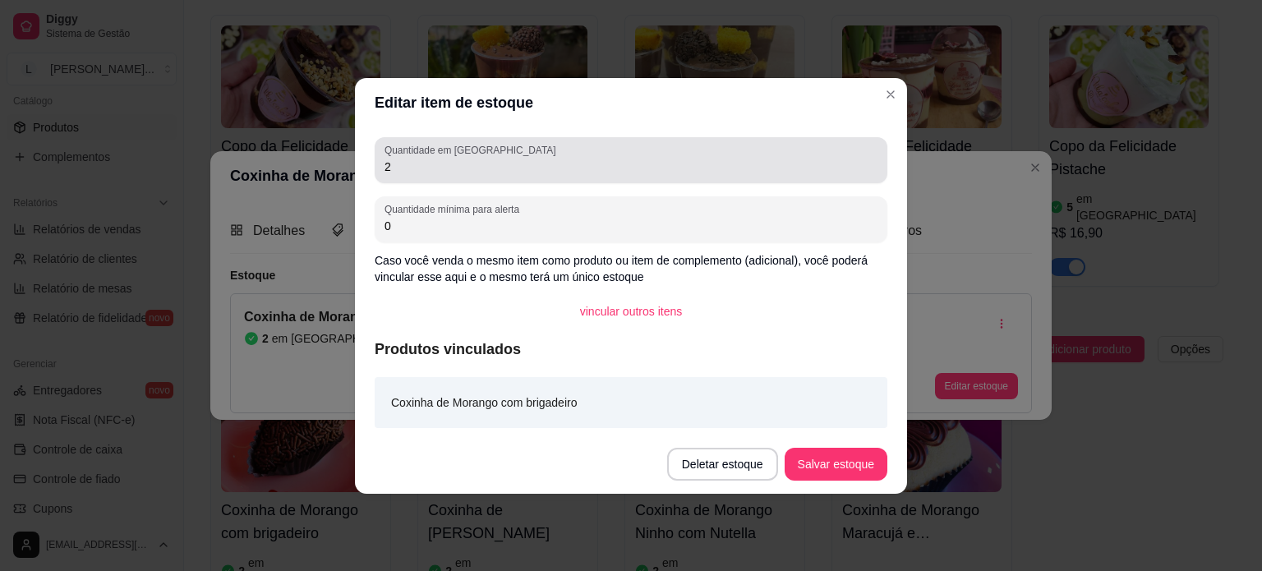
click at [489, 173] on input "2" at bounding box center [631, 167] width 493 height 16
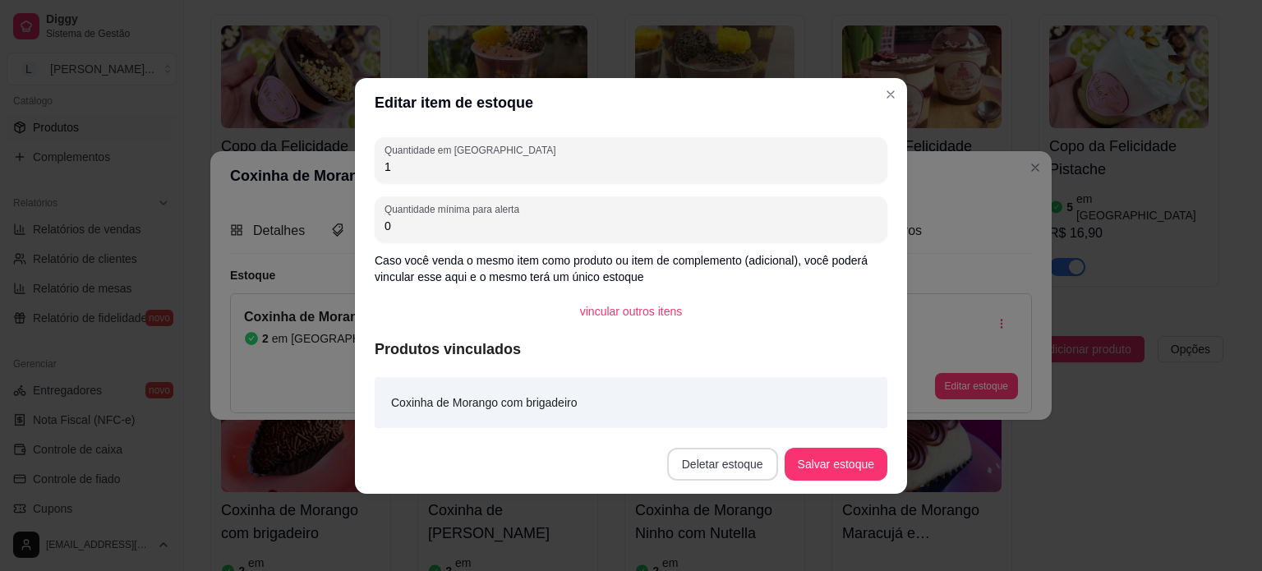
type input "1"
click at [820, 458] on button "Salvar estoque" at bounding box center [836, 464] width 100 height 32
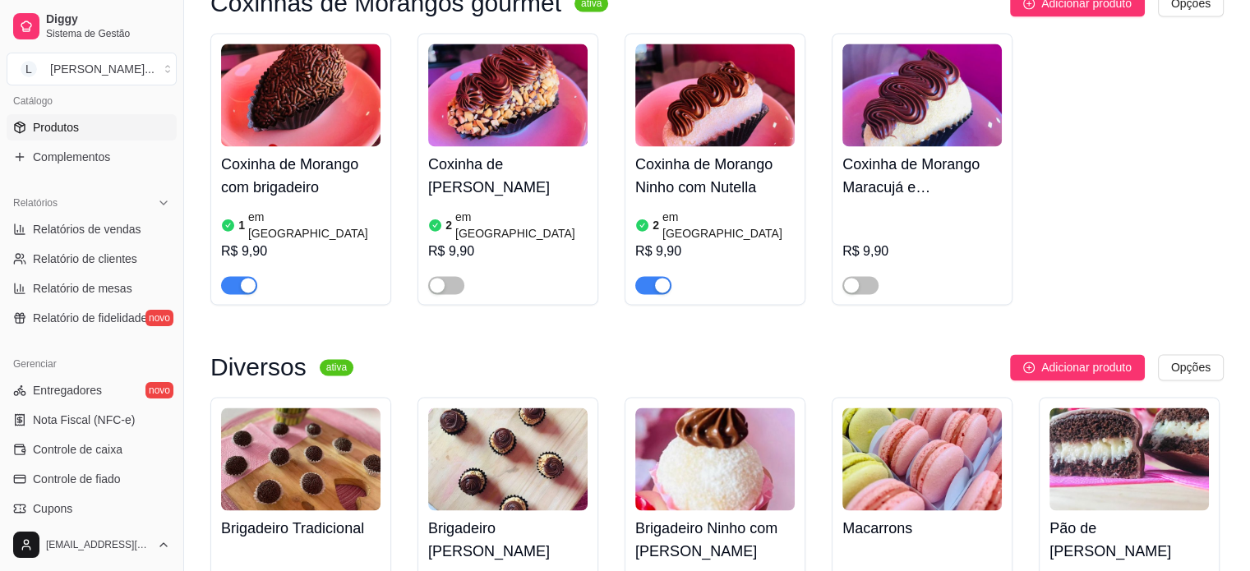
scroll to position [2629, 0]
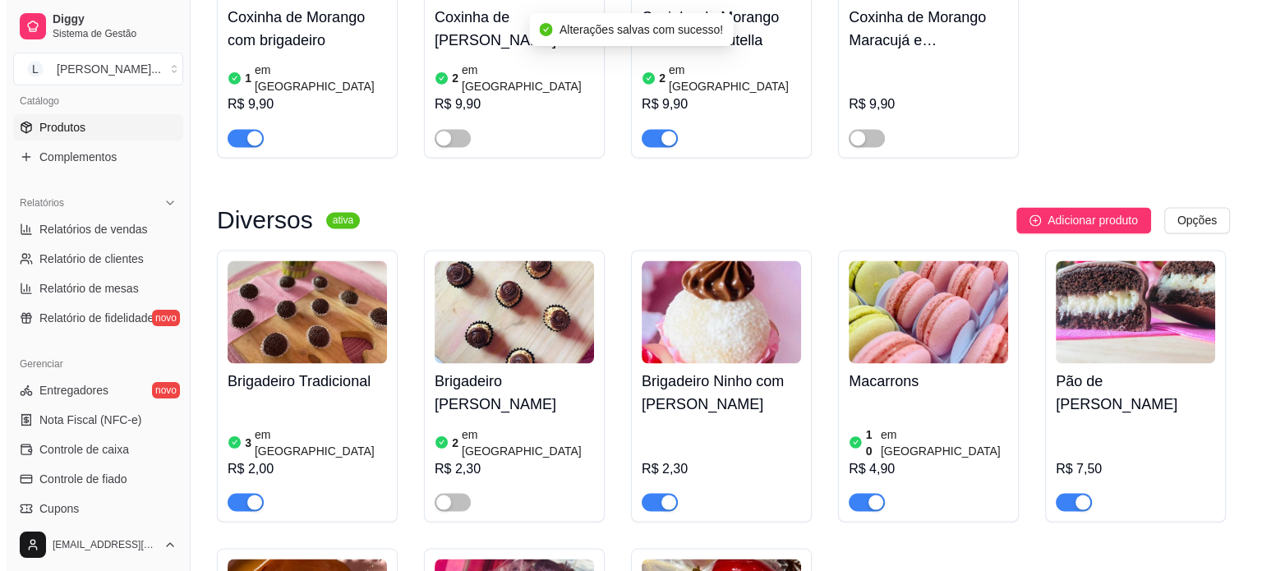
scroll to position [2794, 0]
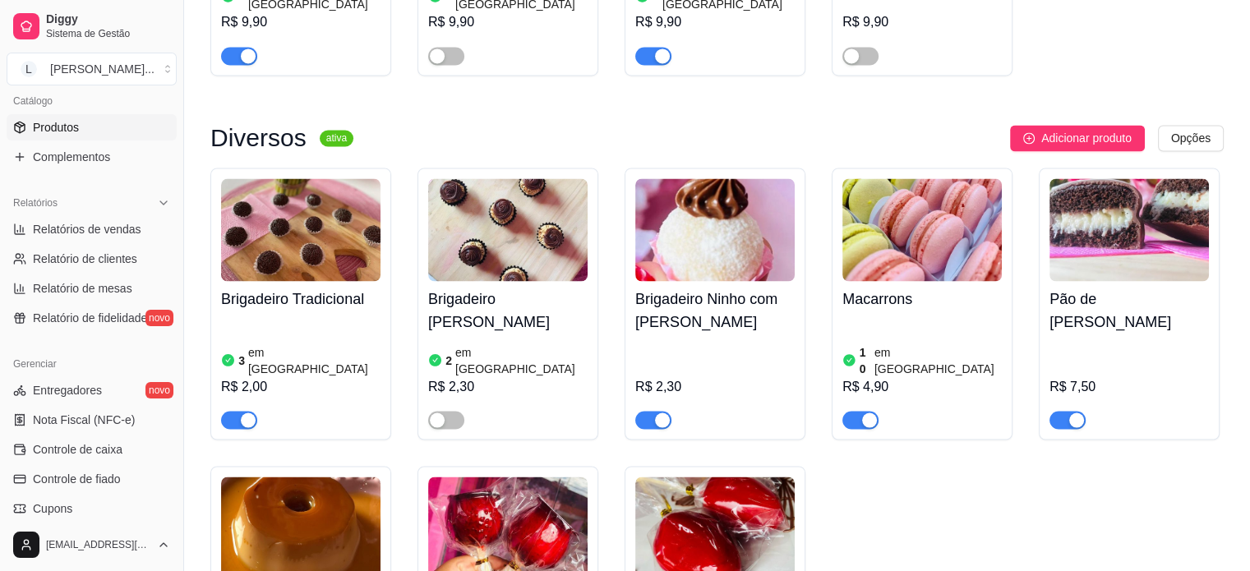
click at [864, 317] on div "10 em estoque R$ 4,90" at bounding box center [921, 373] width 159 height 112
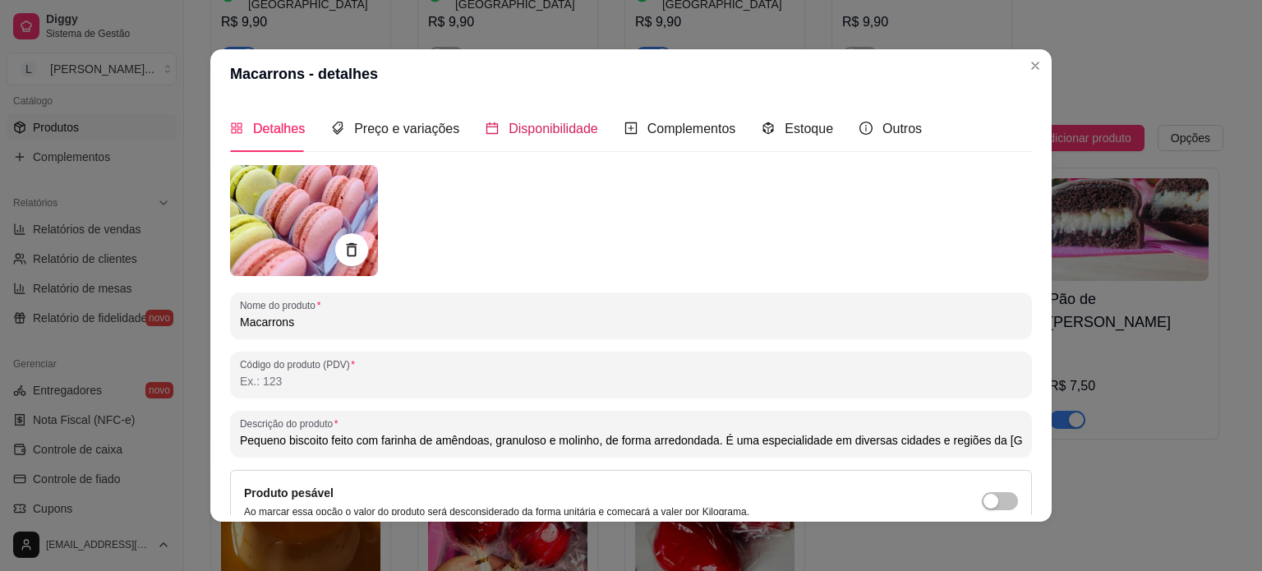
click at [563, 122] on span "Disponibilidade" at bounding box center [554, 129] width 90 height 14
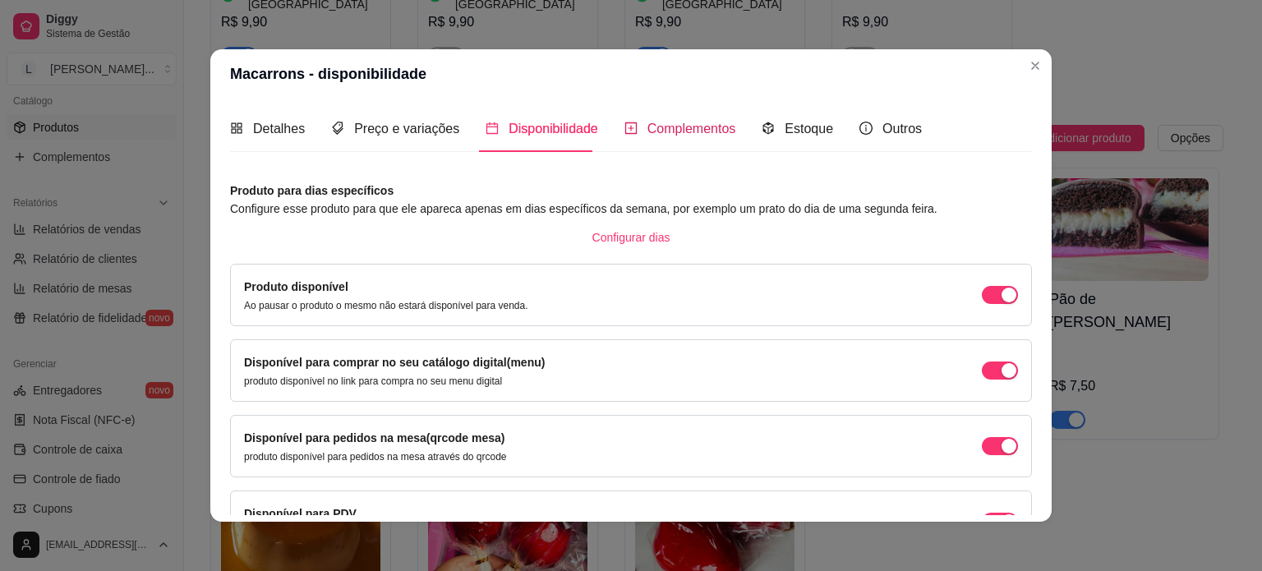
click at [719, 124] on span "Complementos" at bounding box center [691, 129] width 89 height 14
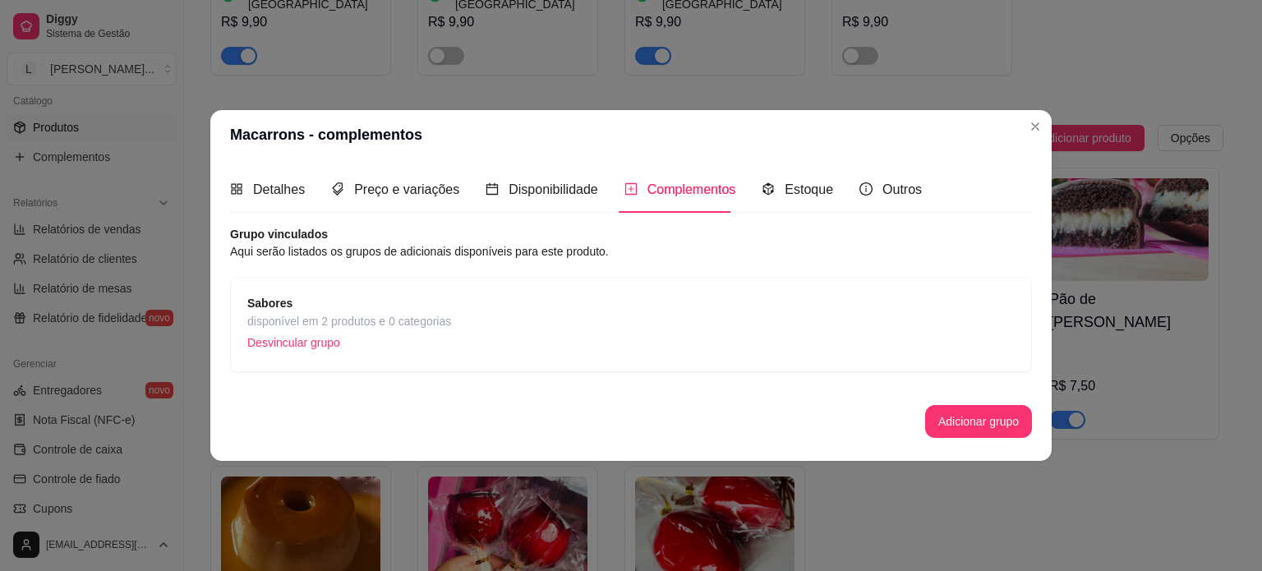
click at [417, 282] on div "Sabores disponível em 2 produtos e 0 categorias Desvincular grupo" at bounding box center [631, 324] width 802 height 95
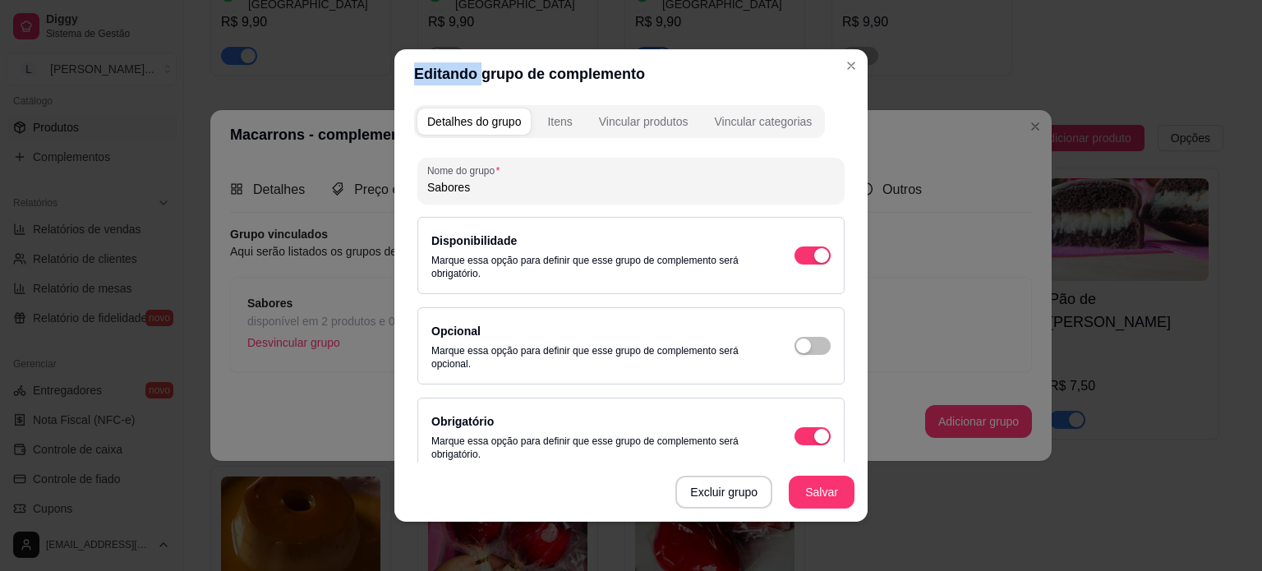
click at [533, 107] on div "Detalhes do grupo Itens Vincular produtos Vincular categorias" at bounding box center [619, 121] width 411 height 33
click at [554, 118] on div "Itens" at bounding box center [559, 121] width 25 height 16
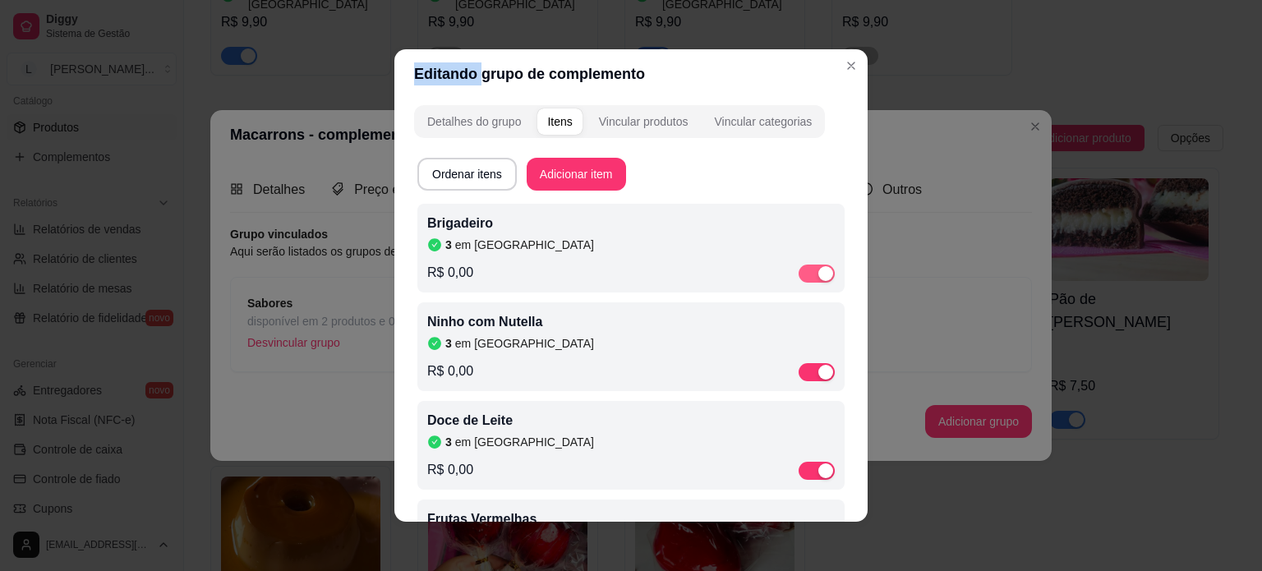
click at [818, 275] on div "button" at bounding box center [825, 273] width 15 height 15
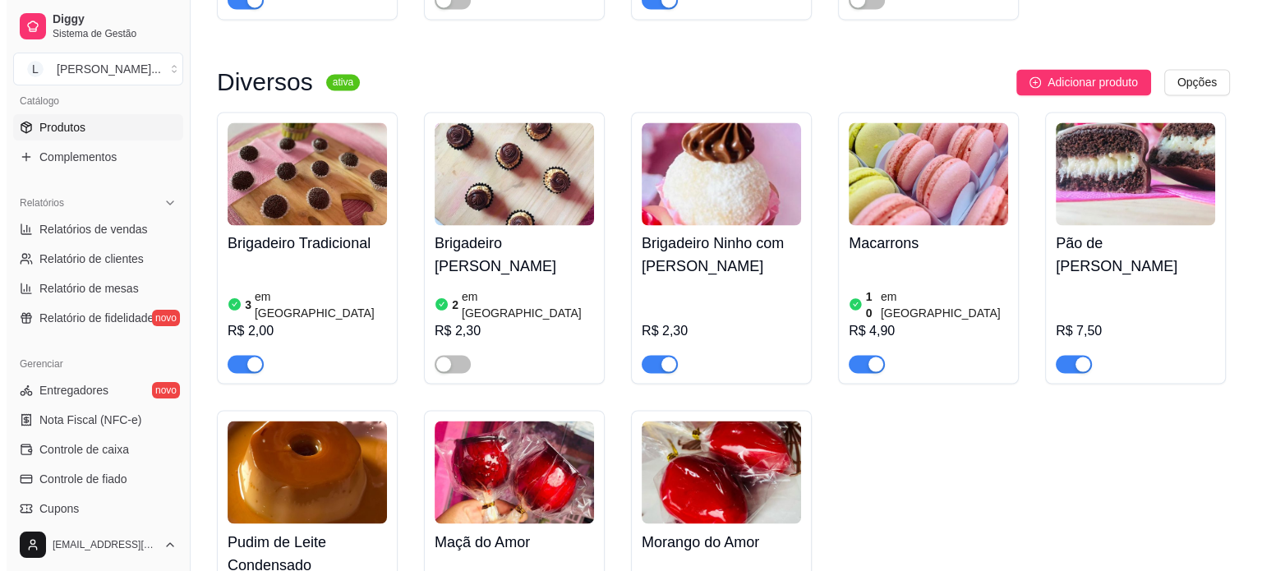
scroll to position [2876, 0]
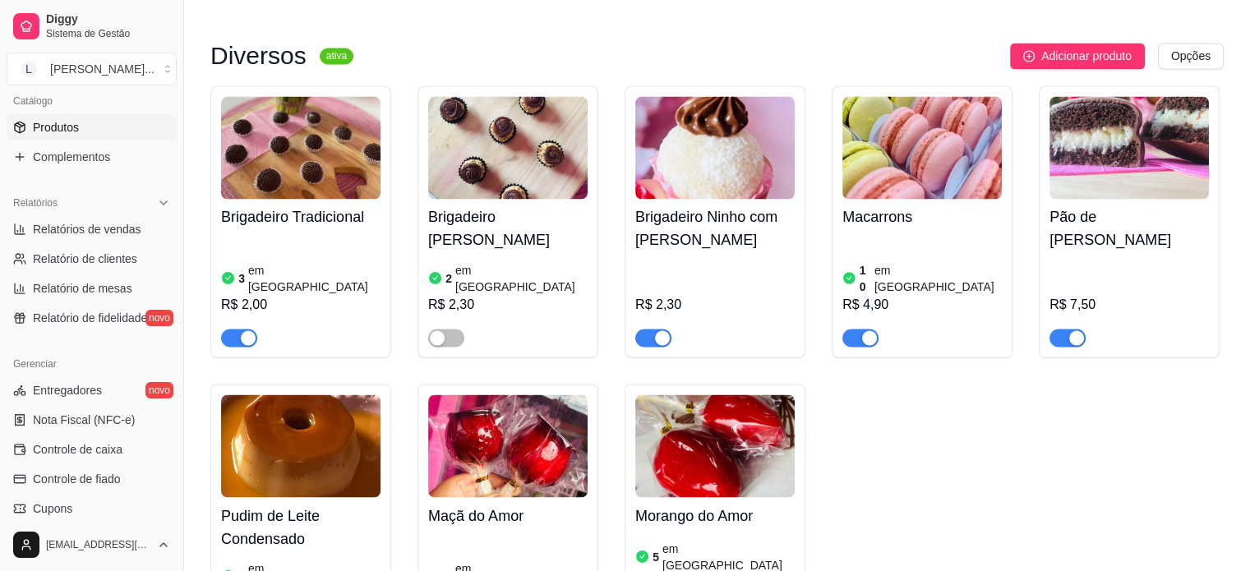
click at [1188, 205] on h4 "Pão de [PERSON_NAME]" at bounding box center [1128, 228] width 159 height 46
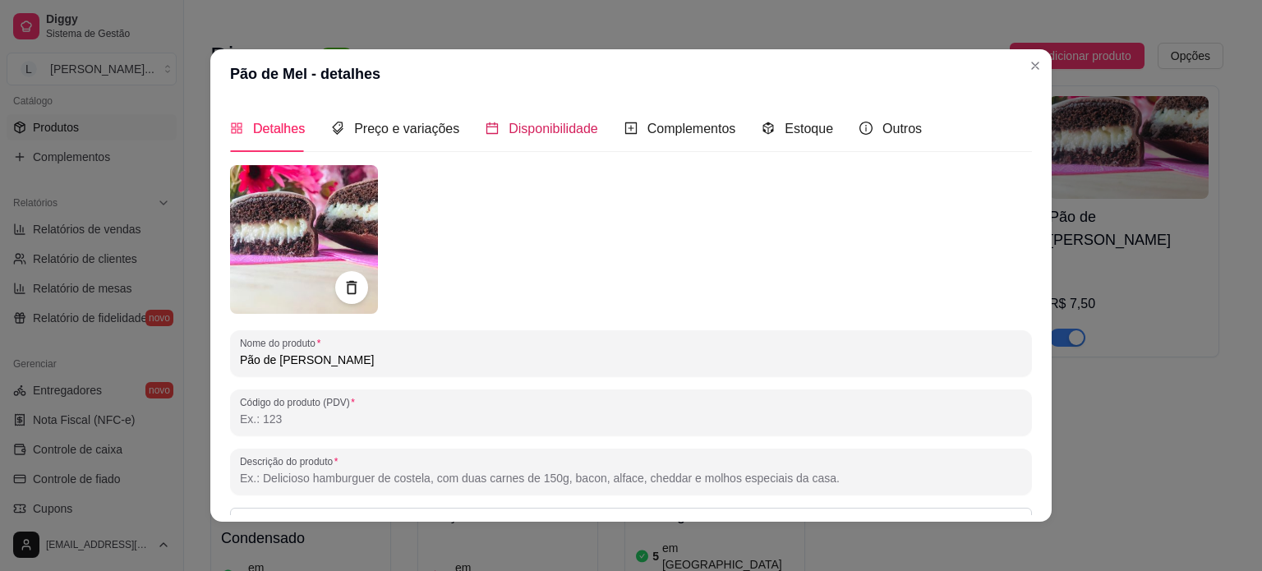
click at [583, 122] on span "Disponibilidade" at bounding box center [554, 129] width 90 height 14
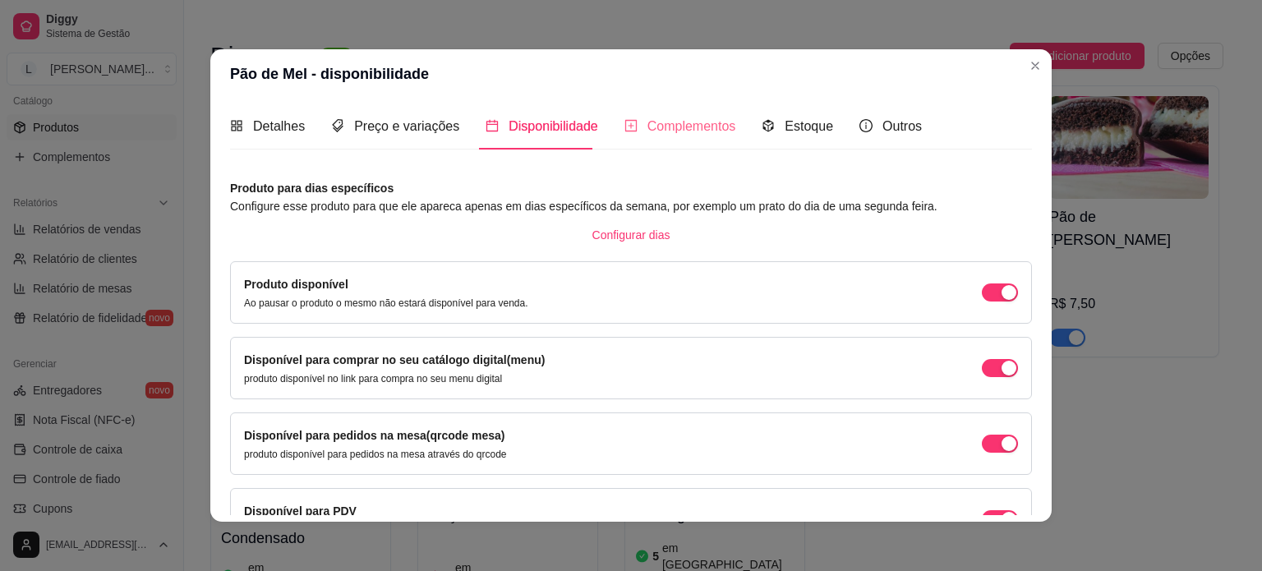
scroll to position [0, 0]
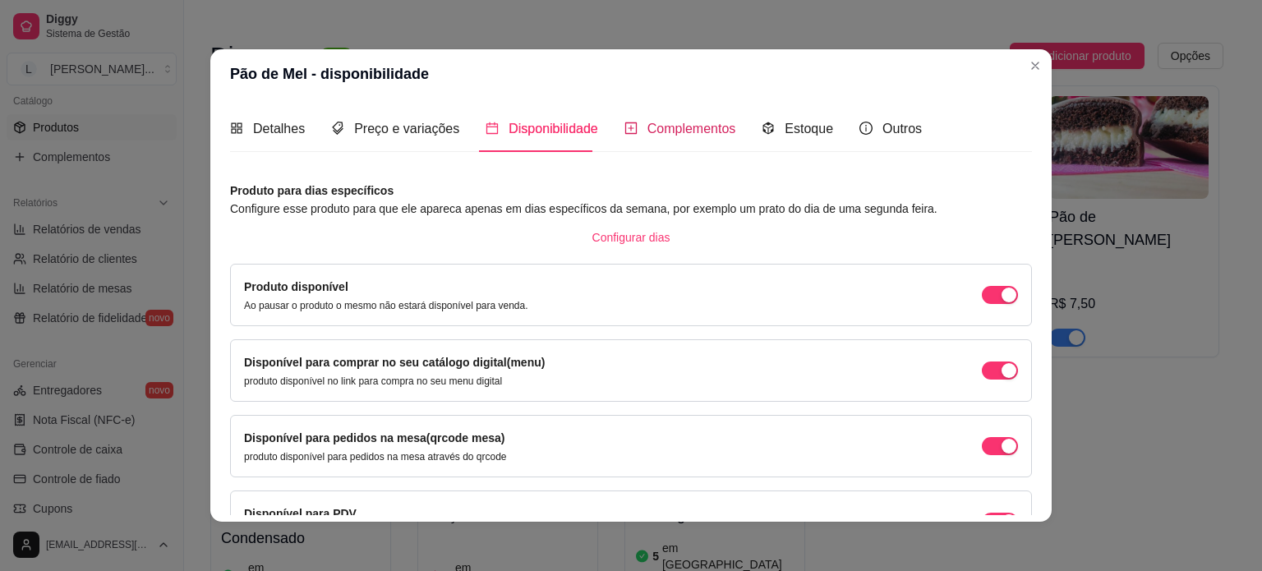
click at [668, 124] on span "Complementos" at bounding box center [691, 129] width 89 height 14
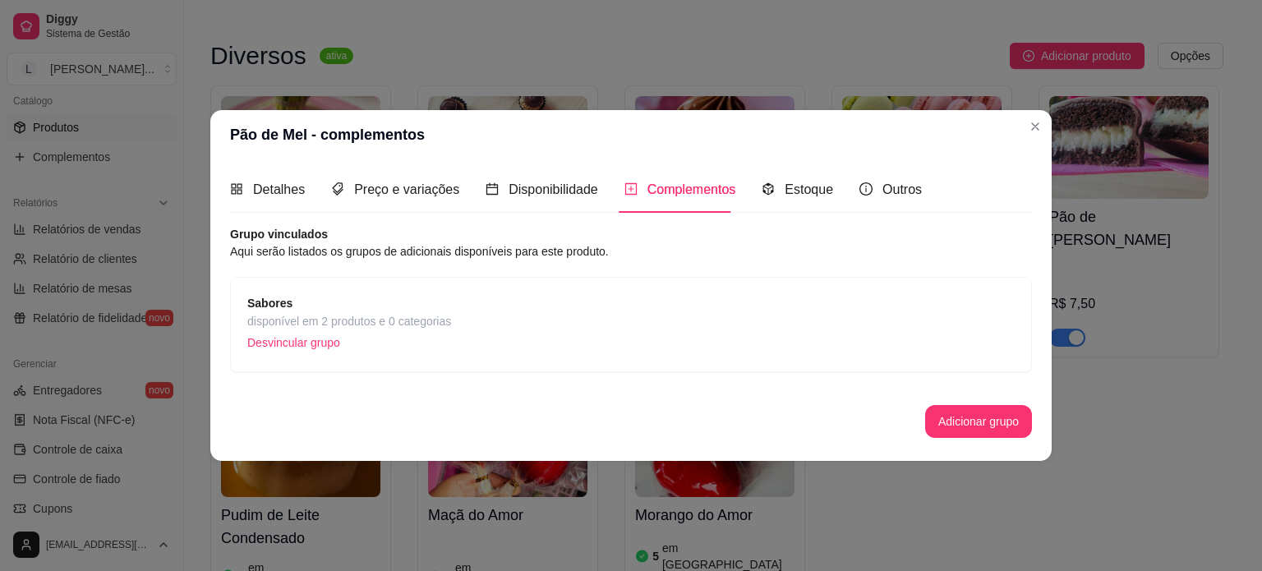
click at [394, 308] on span "Sabores" at bounding box center [349, 303] width 204 height 18
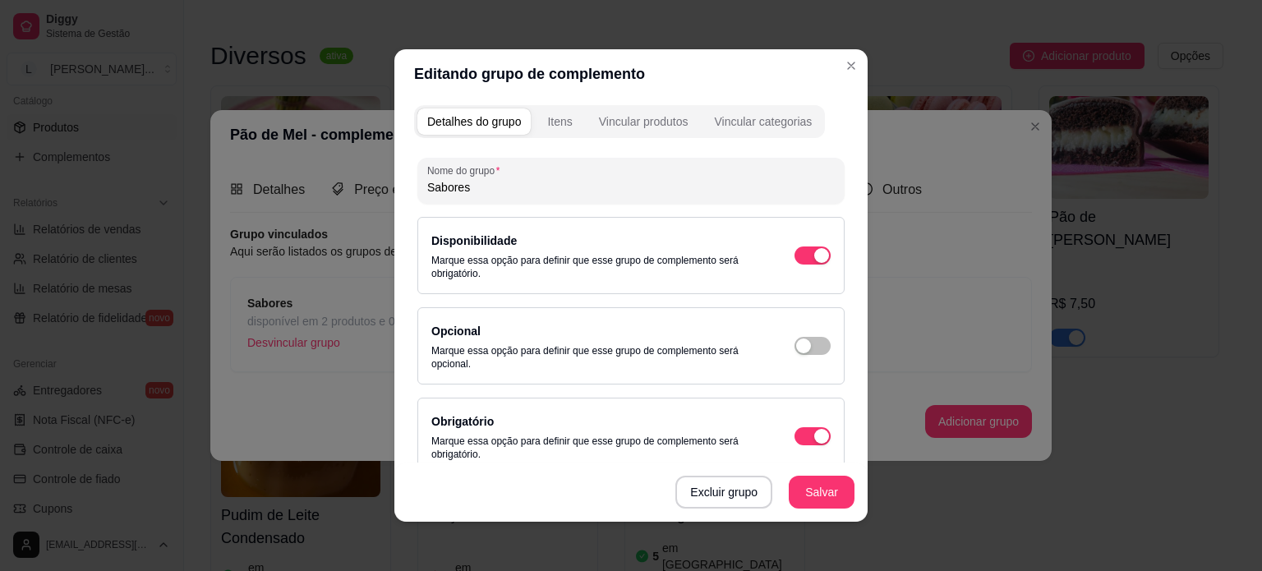
click at [561, 127] on div "Itens" at bounding box center [559, 121] width 25 height 16
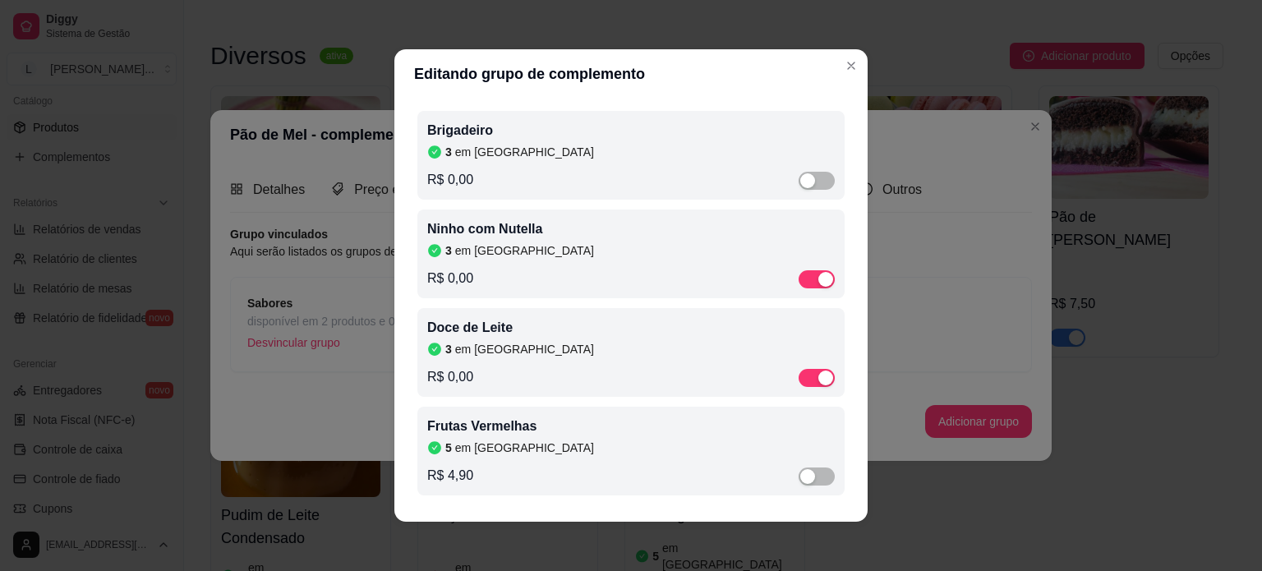
scroll to position [97, 0]
click at [799, 272] on span "button" at bounding box center [817, 279] width 36 height 18
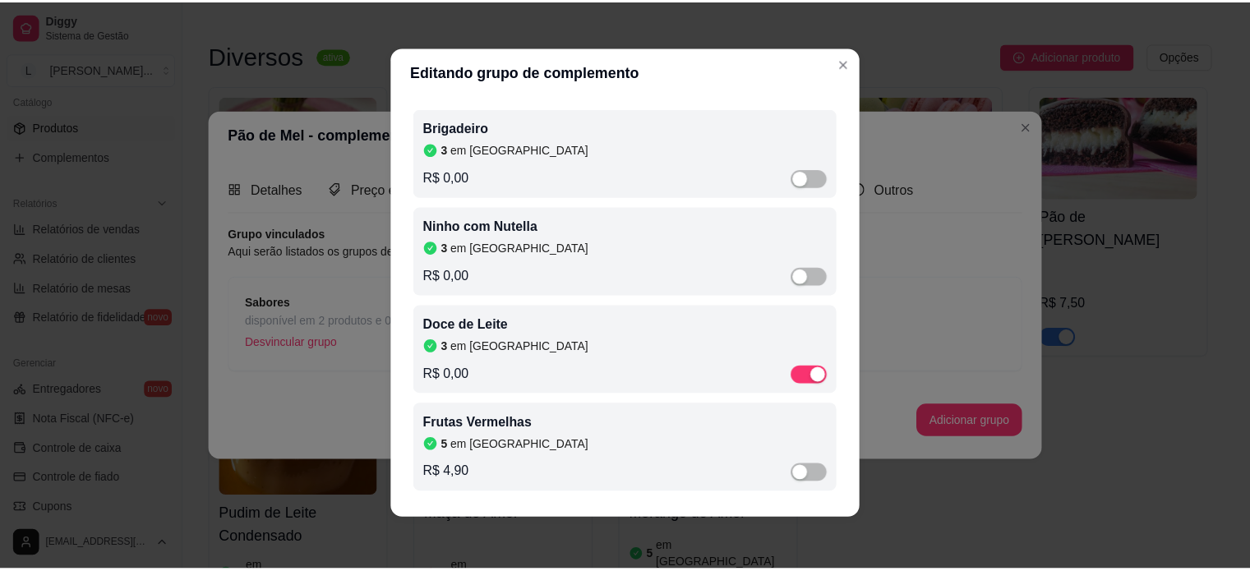
scroll to position [3, 0]
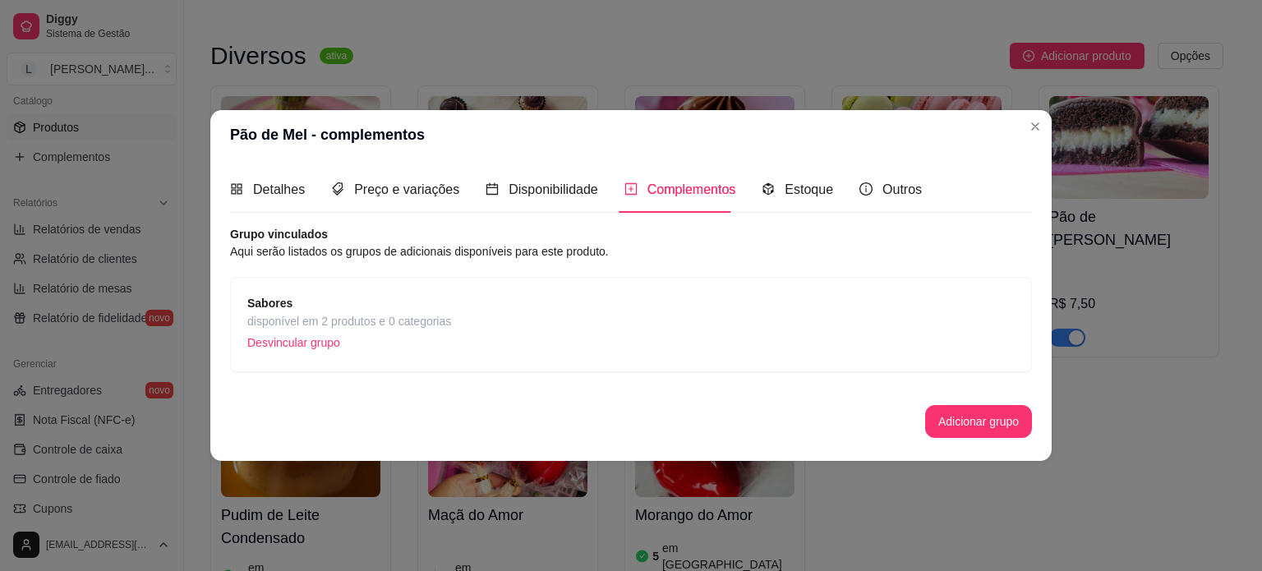
click at [966, 147] on header "Pão de Mel - complementos" at bounding box center [630, 134] width 841 height 49
click at [1016, 144] on header "Pão de Mel - complementos" at bounding box center [630, 134] width 841 height 49
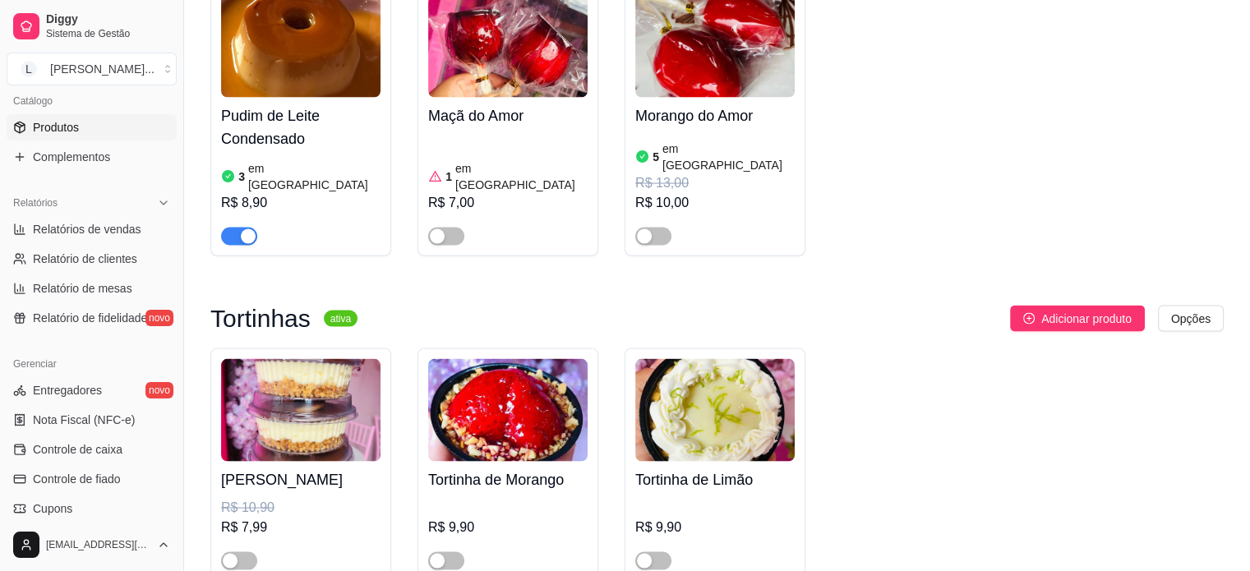
scroll to position [3287, 0]
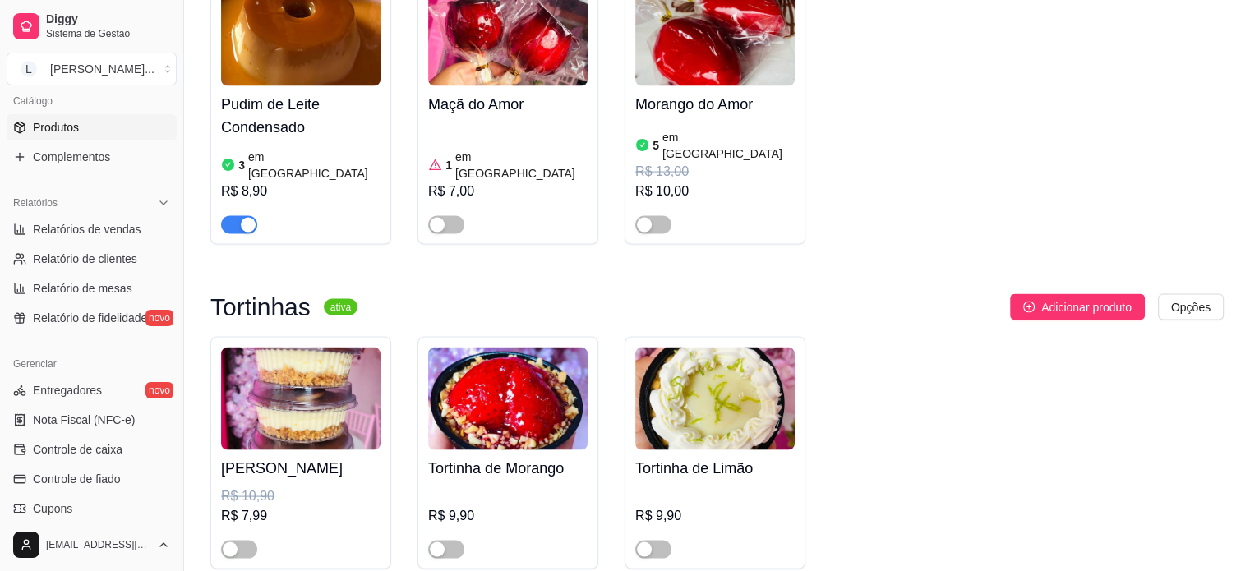
click at [288, 201] on div at bounding box center [300, 217] width 159 height 33
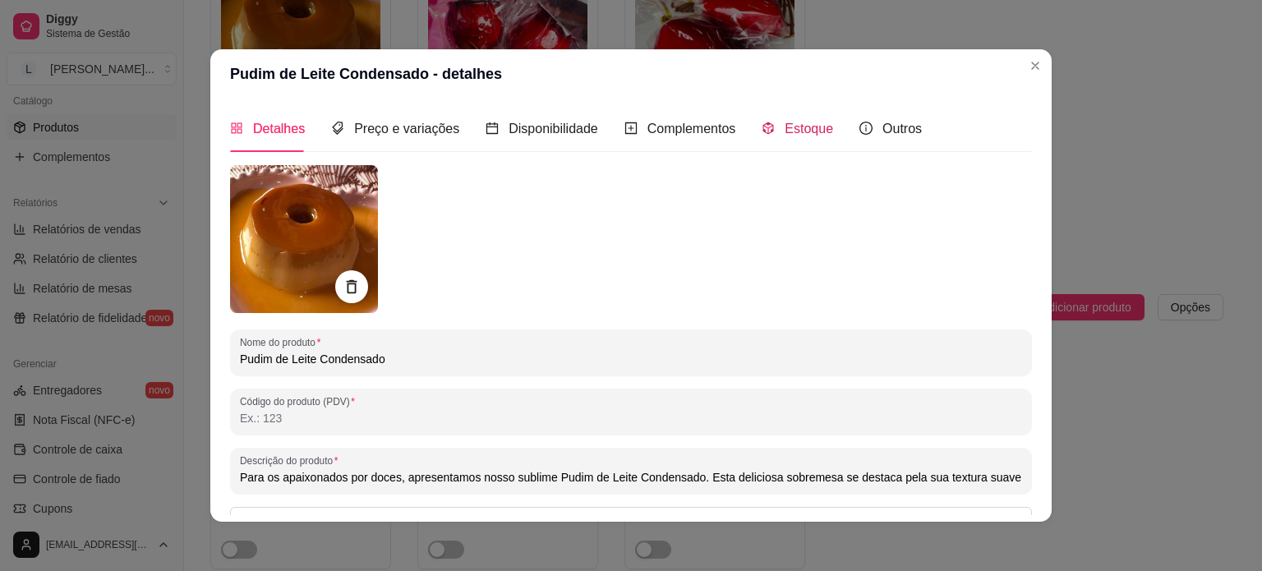
click at [768, 121] on div "Estoque" at bounding box center [797, 128] width 71 height 21
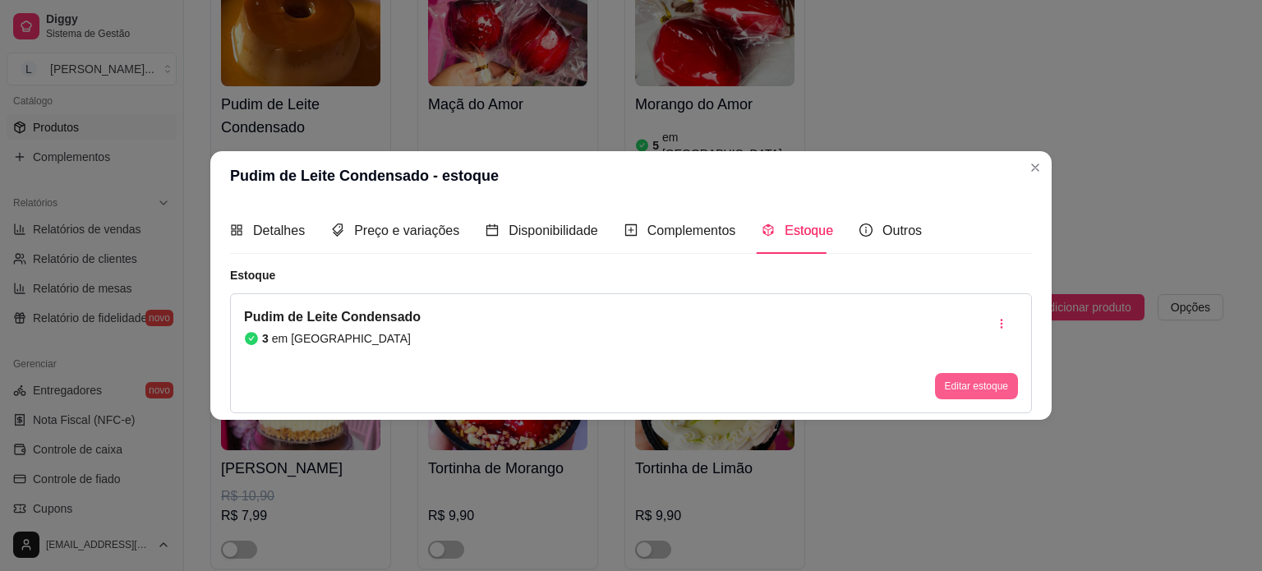
click at [979, 381] on button "Editar estoque" at bounding box center [976, 386] width 83 height 26
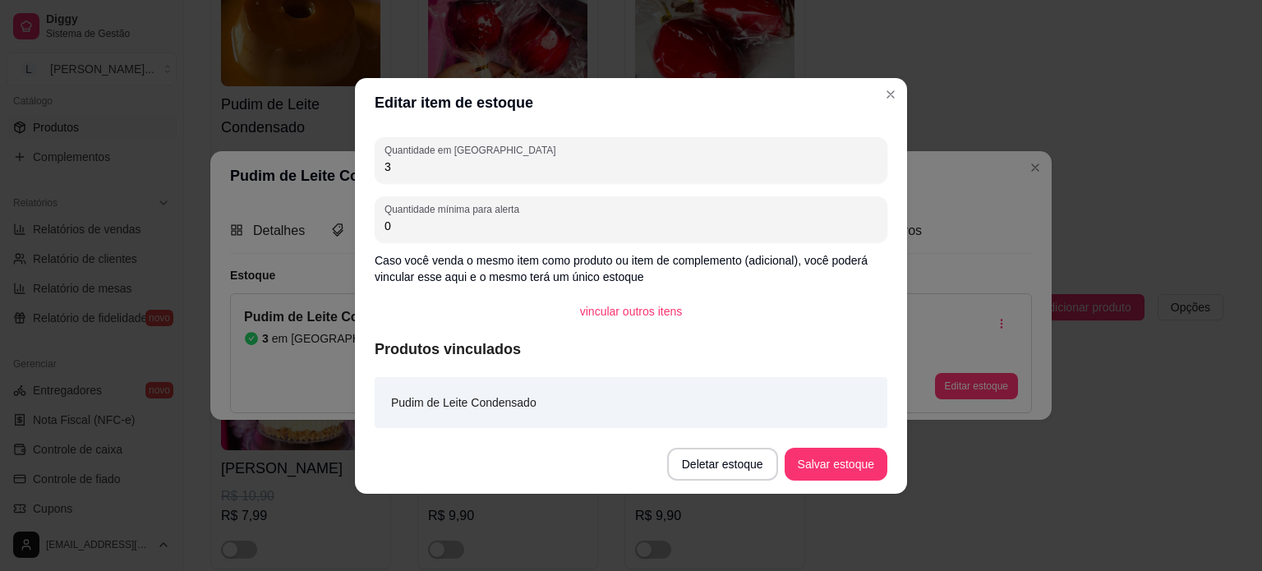
click at [618, 188] on div "Quantidade em estoque 3 Quantidade mínima para alerta 0 Caso você venda o mesmo…" at bounding box center [631, 280] width 552 height 307
click at [603, 173] on input "3" at bounding box center [631, 167] width 493 height 16
type input "2"
click at [855, 482] on footer "Deletar estoque Salvar estoque" at bounding box center [631, 464] width 552 height 59
click at [843, 479] on button "Salvar estoque" at bounding box center [836, 464] width 100 height 32
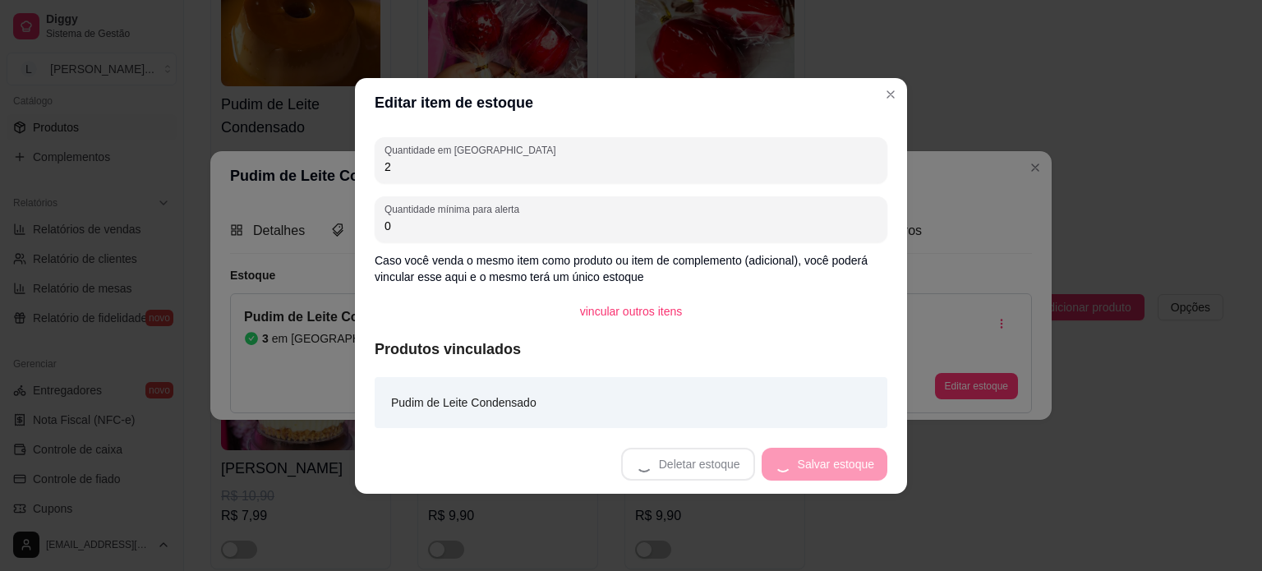
click at [836, 468] on div "Deletar estoque Salvar estoque" at bounding box center [754, 464] width 266 height 33
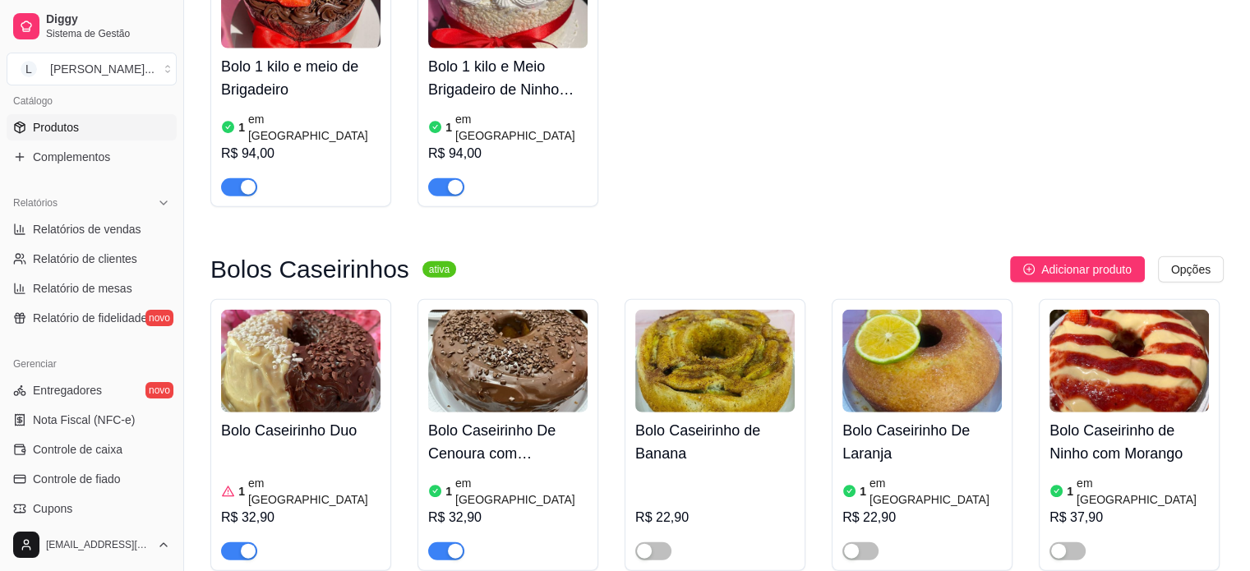
scroll to position [4108, 0]
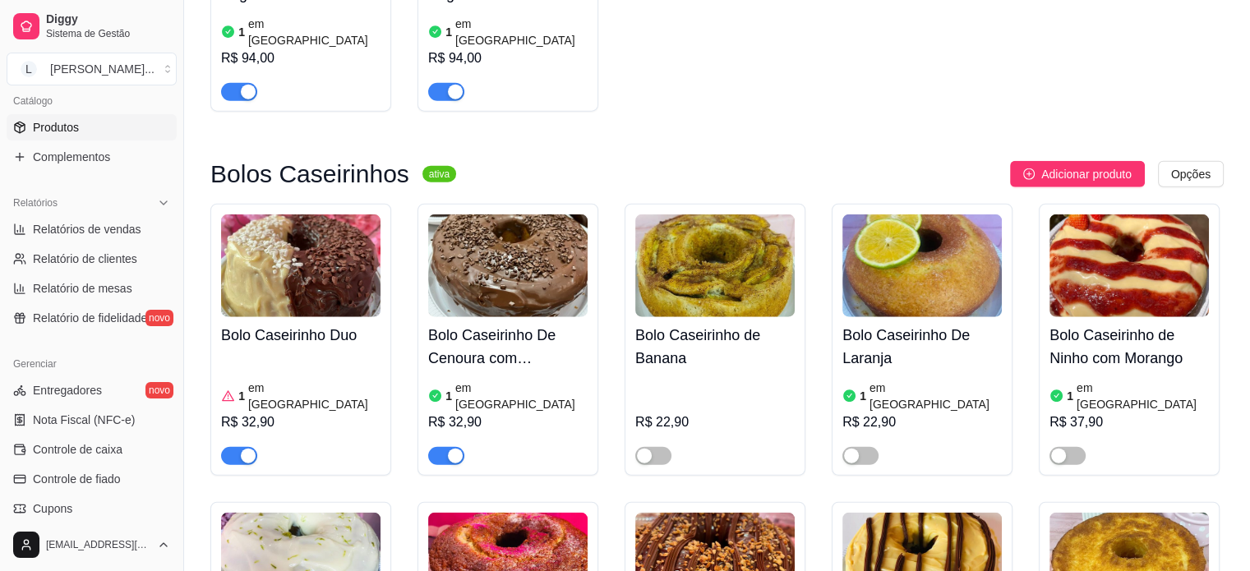
click at [312, 353] on div "1 em estoque R$ 32,90" at bounding box center [300, 409] width 159 height 112
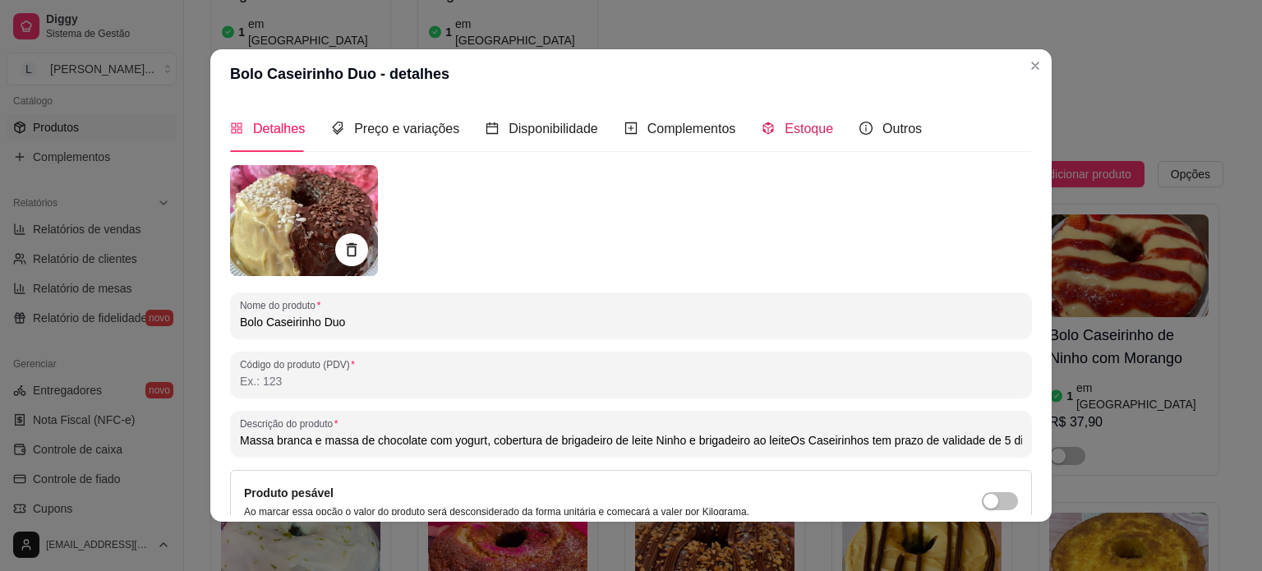
click at [762, 122] on span at bounding box center [768, 129] width 13 height 14
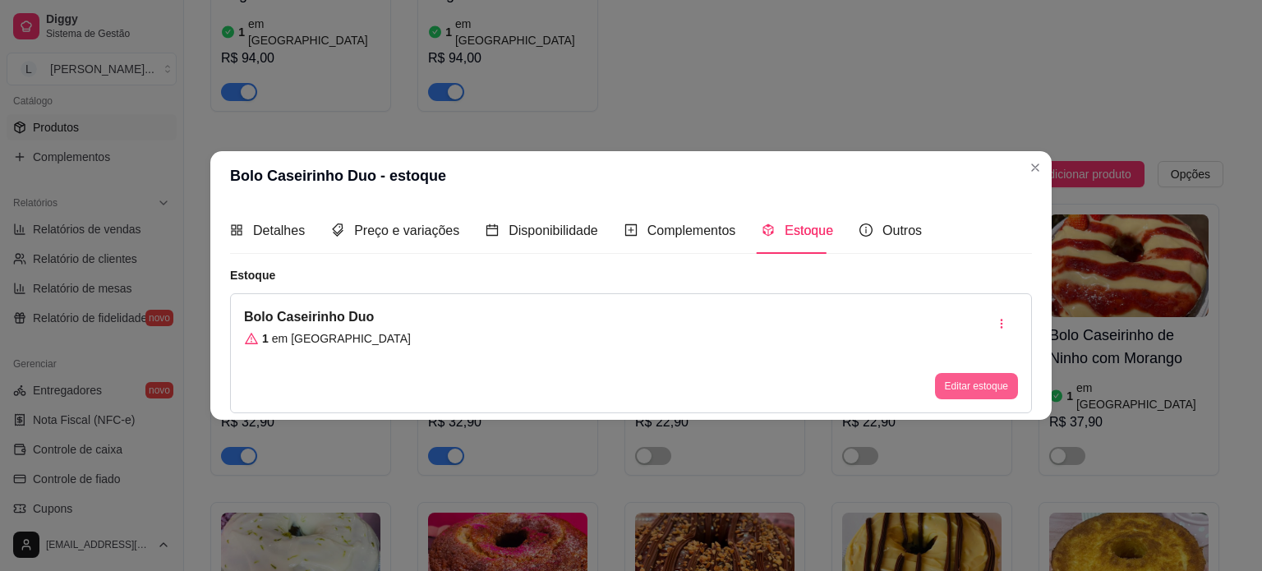
click at [999, 382] on button "Editar estoque" at bounding box center [976, 386] width 83 height 26
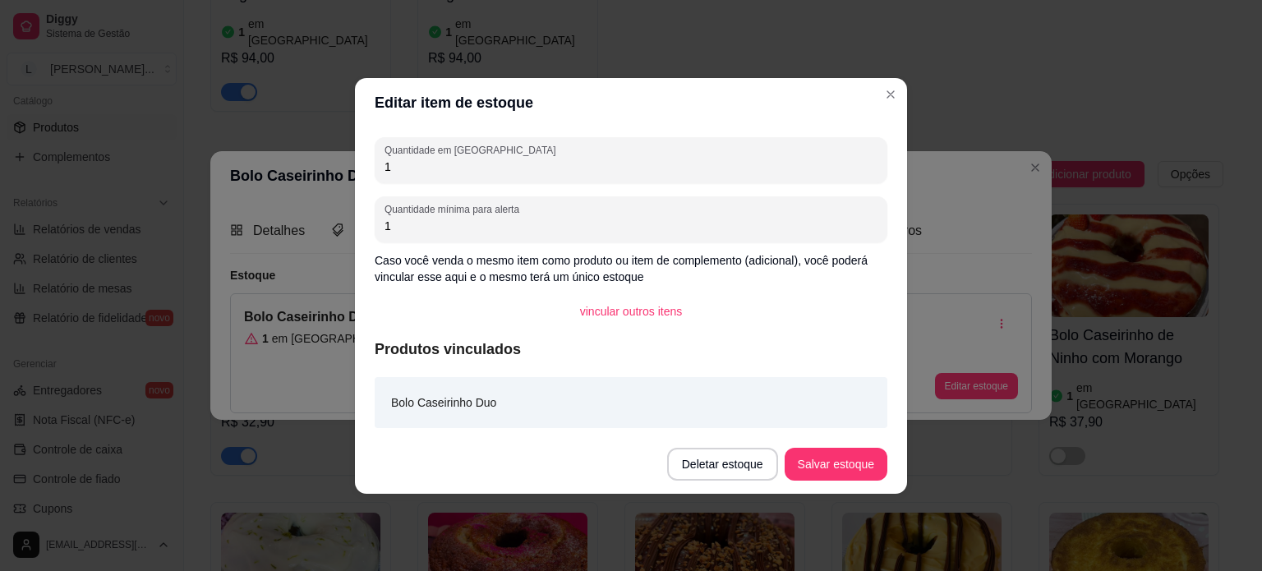
click at [408, 178] on div "Quantidade em estoque 1" at bounding box center [631, 160] width 513 height 46
type input "2"
click at [827, 476] on button "Salvar estoque" at bounding box center [836, 464] width 100 height 32
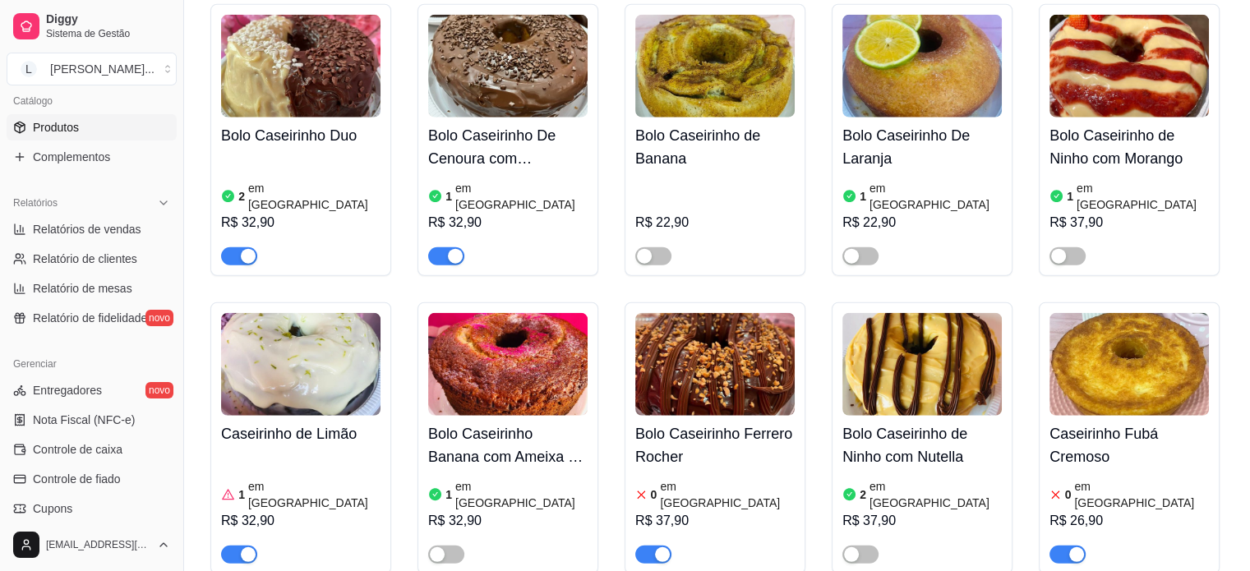
scroll to position [4355, 0]
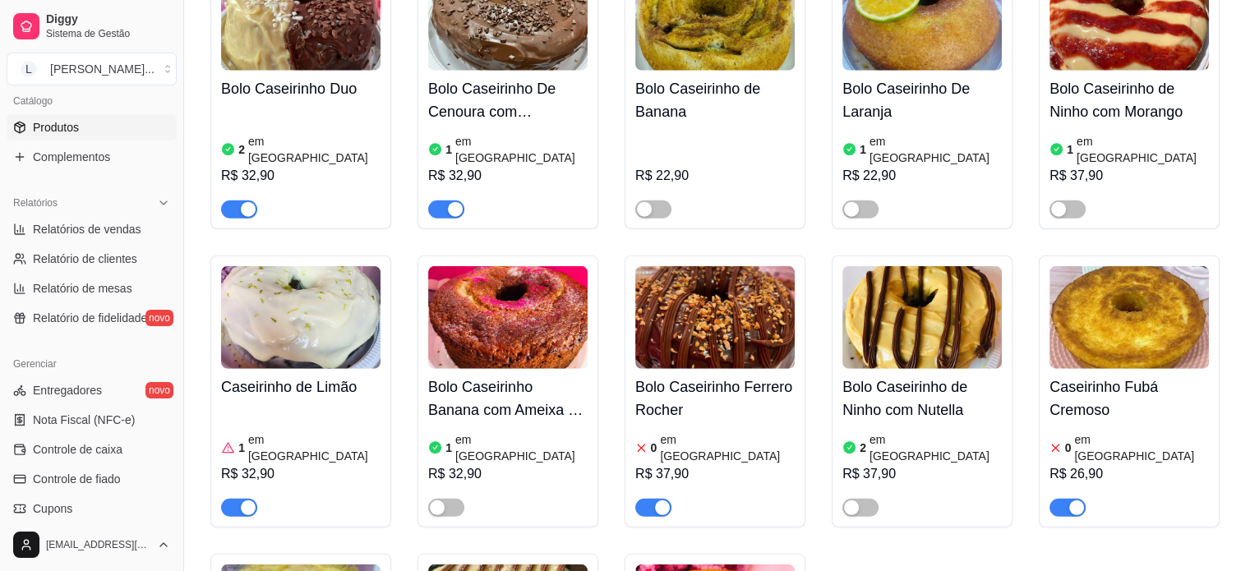
click at [1094, 431] on article "em [GEOGRAPHIC_DATA]" at bounding box center [1141, 447] width 135 height 33
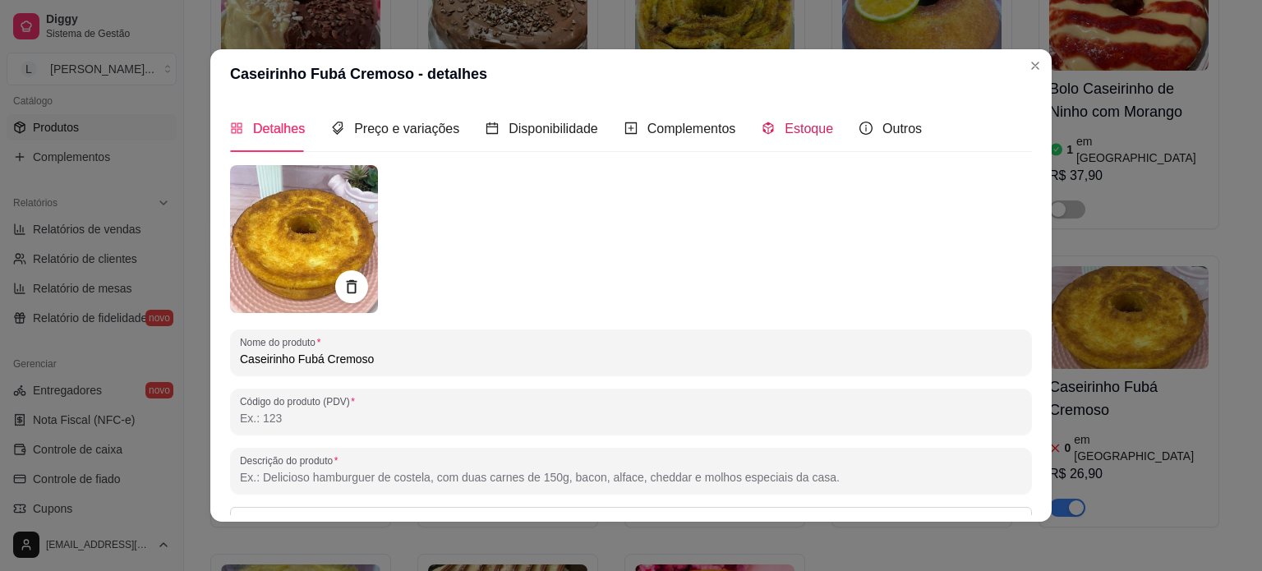
click at [795, 131] on span "Estoque" at bounding box center [809, 129] width 48 height 14
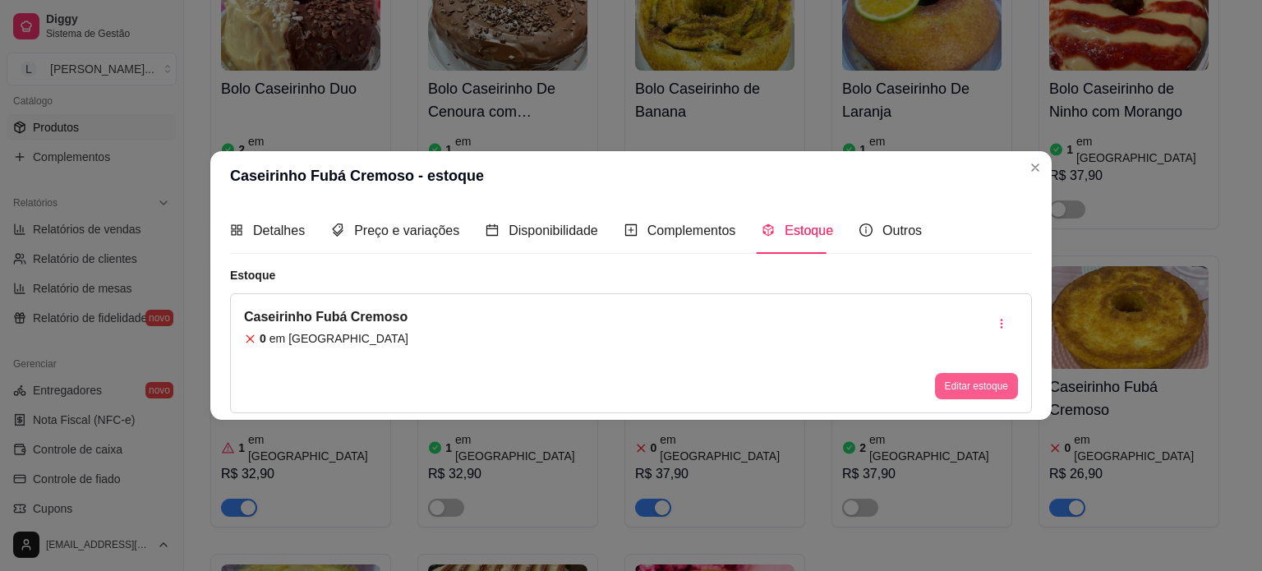
click at [970, 385] on button "Editar estoque" at bounding box center [976, 386] width 83 height 26
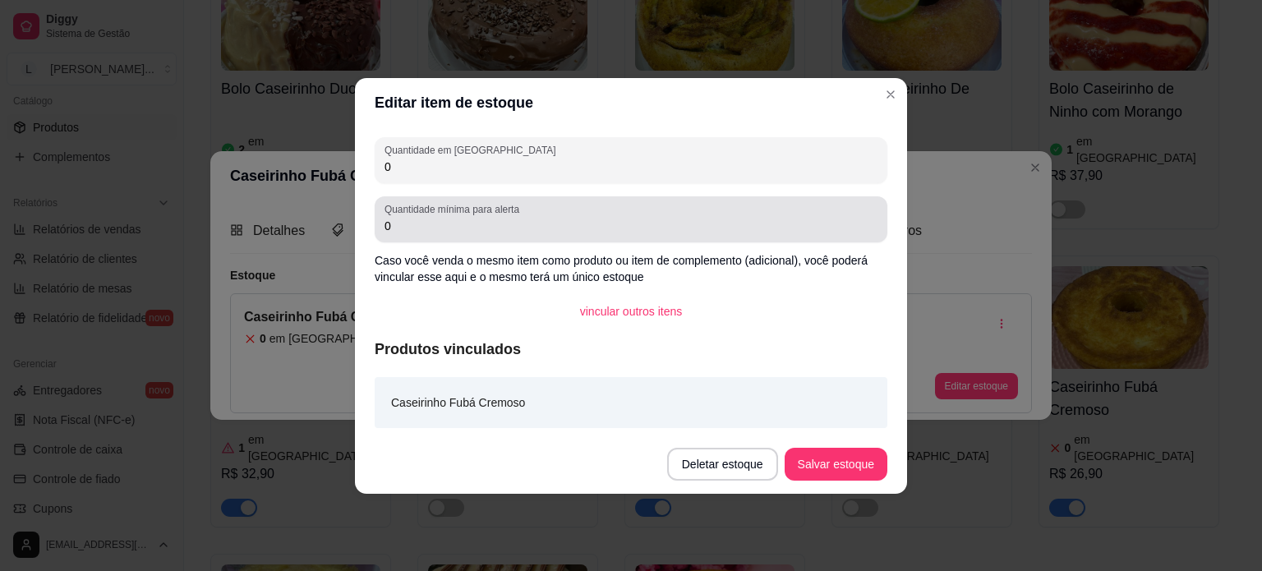
click at [435, 173] on input "0" at bounding box center [631, 167] width 493 height 16
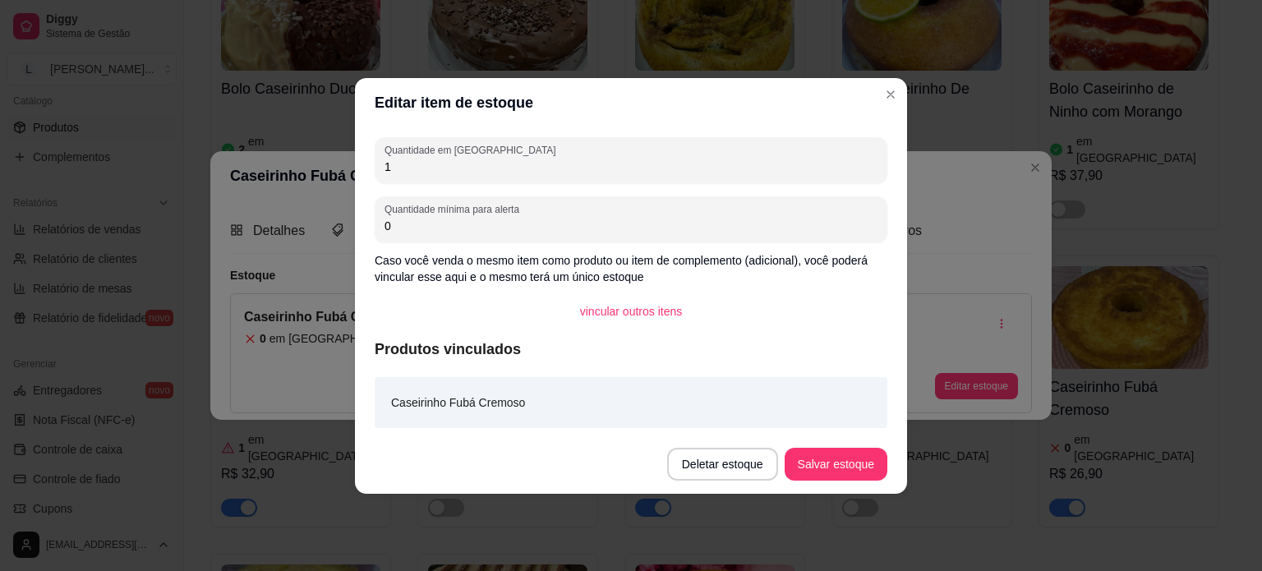
type input "1"
click at [817, 453] on button "Salvar estoque" at bounding box center [836, 464] width 103 height 33
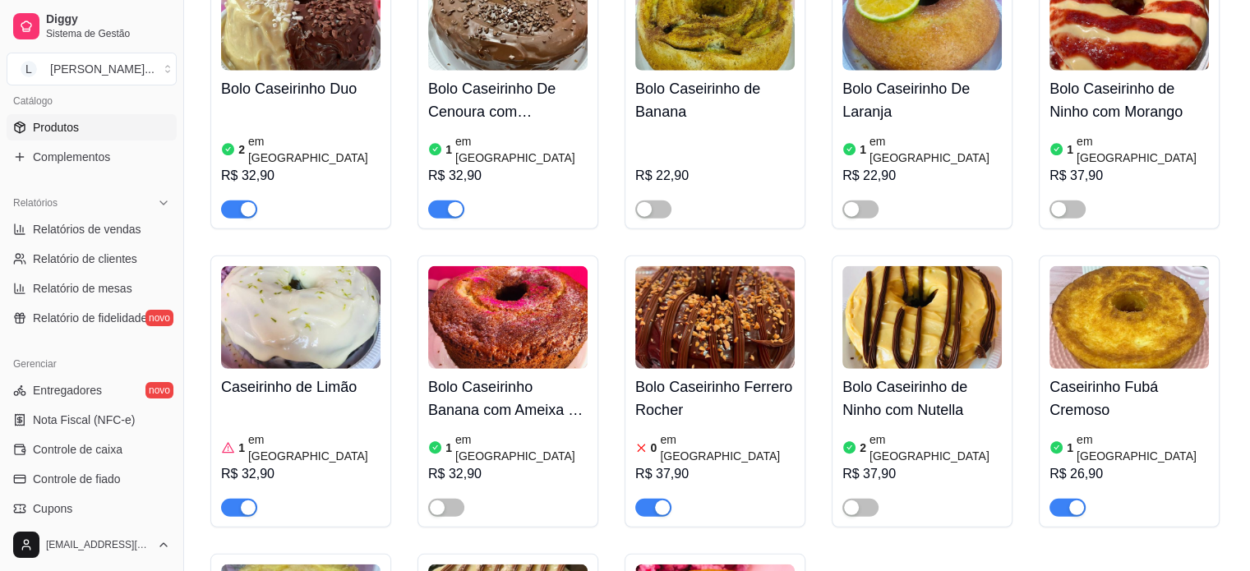
click at [674, 376] on h4 "Bolo Caseirinho Ferrero Rocher" at bounding box center [714, 399] width 159 height 46
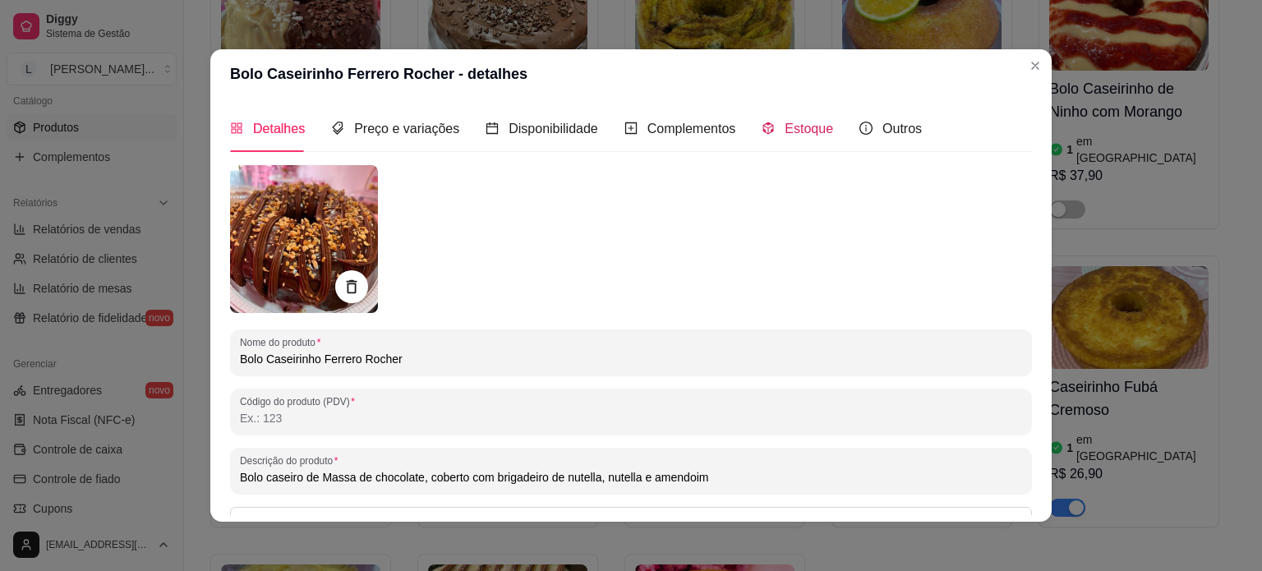
click at [772, 130] on div "Estoque" at bounding box center [797, 128] width 71 height 21
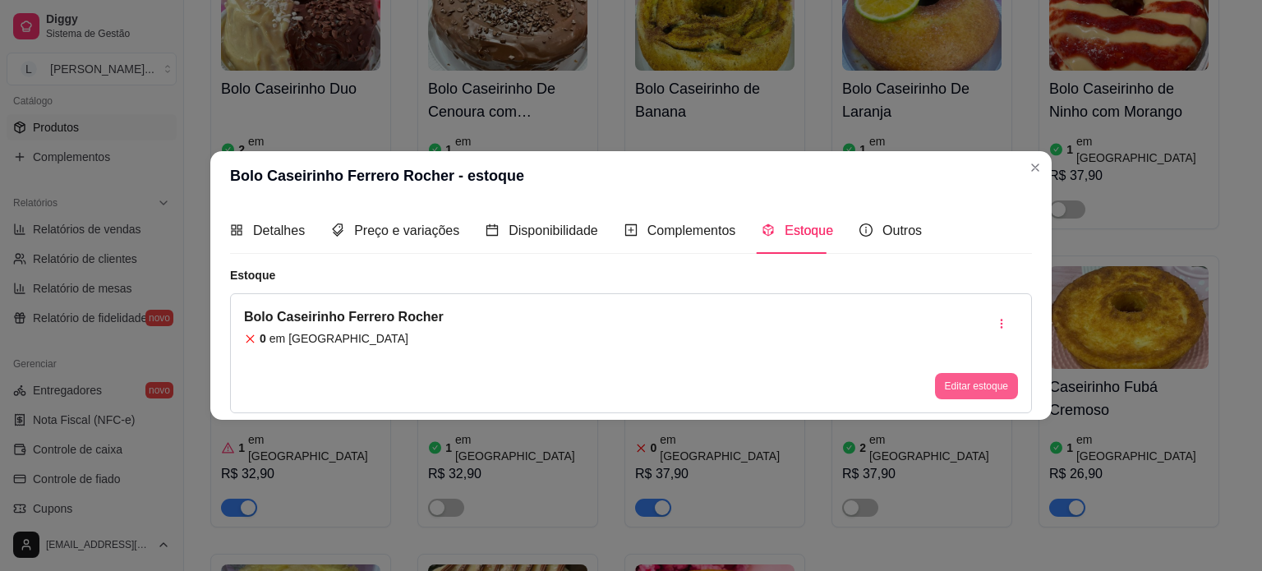
click at [979, 396] on button "Editar estoque" at bounding box center [976, 386] width 83 height 26
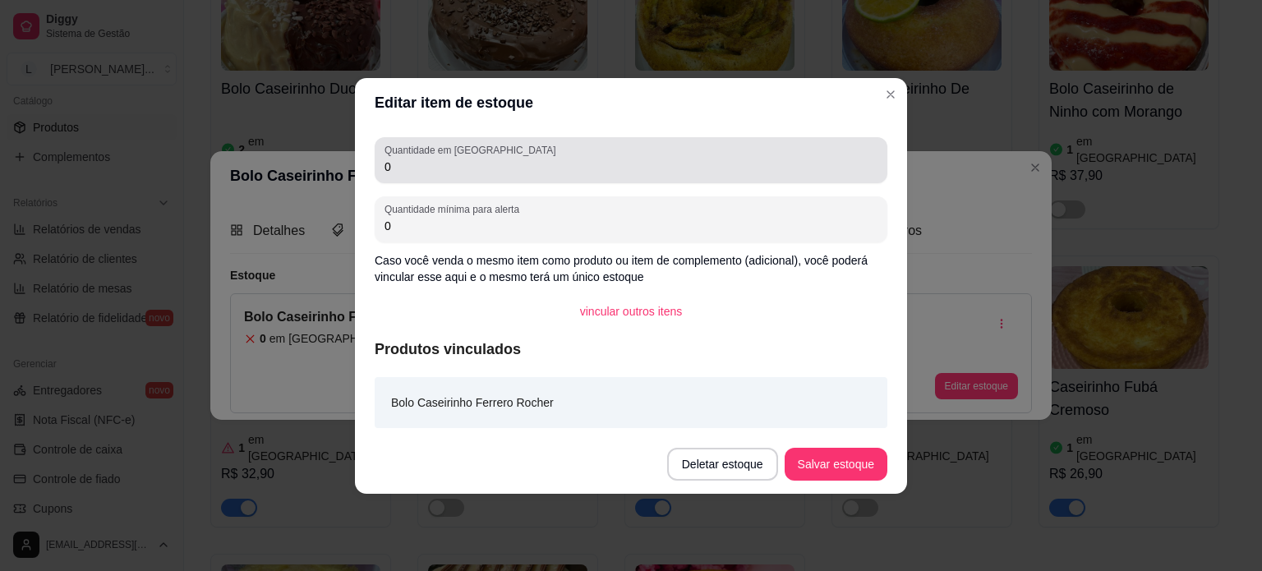
click at [443, 169] on input "0" at bounding box center [631, 167] width 493 height 16
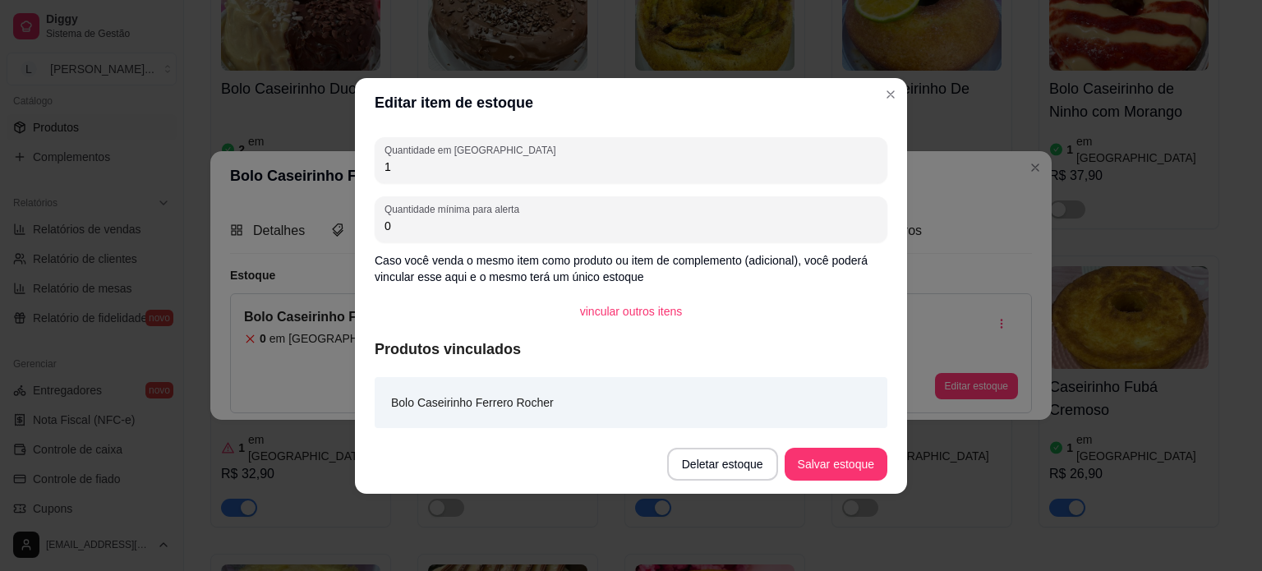
type input "1"
click at [830, 478] on button "Salvar estoque" at bounding box center [836, 464] width 103 height 33
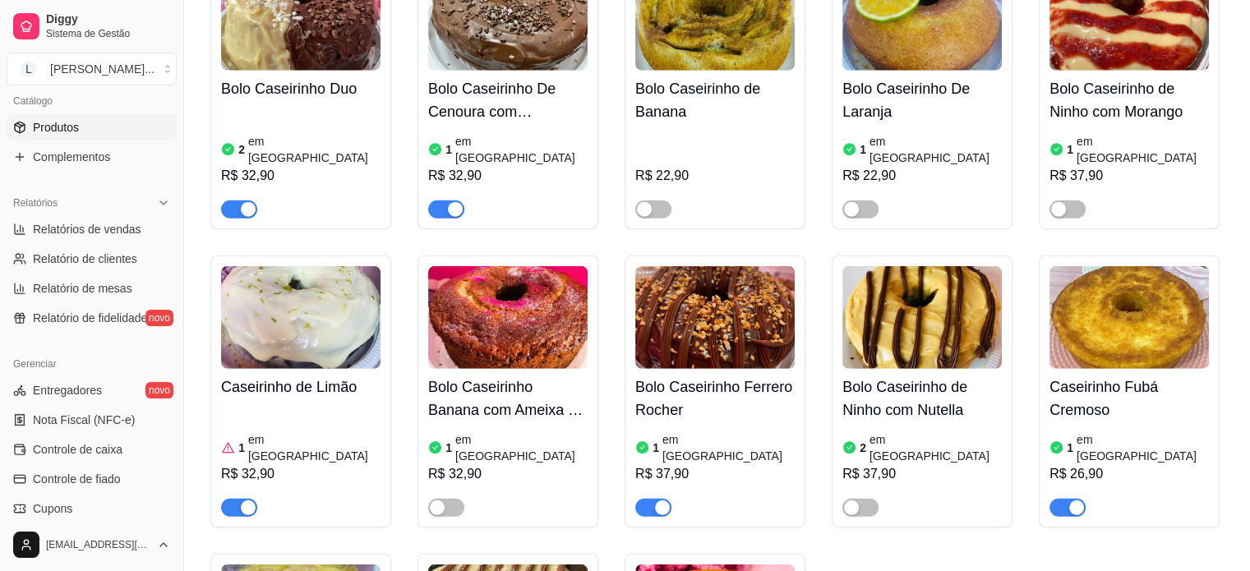
scroll to position [4191, 0]
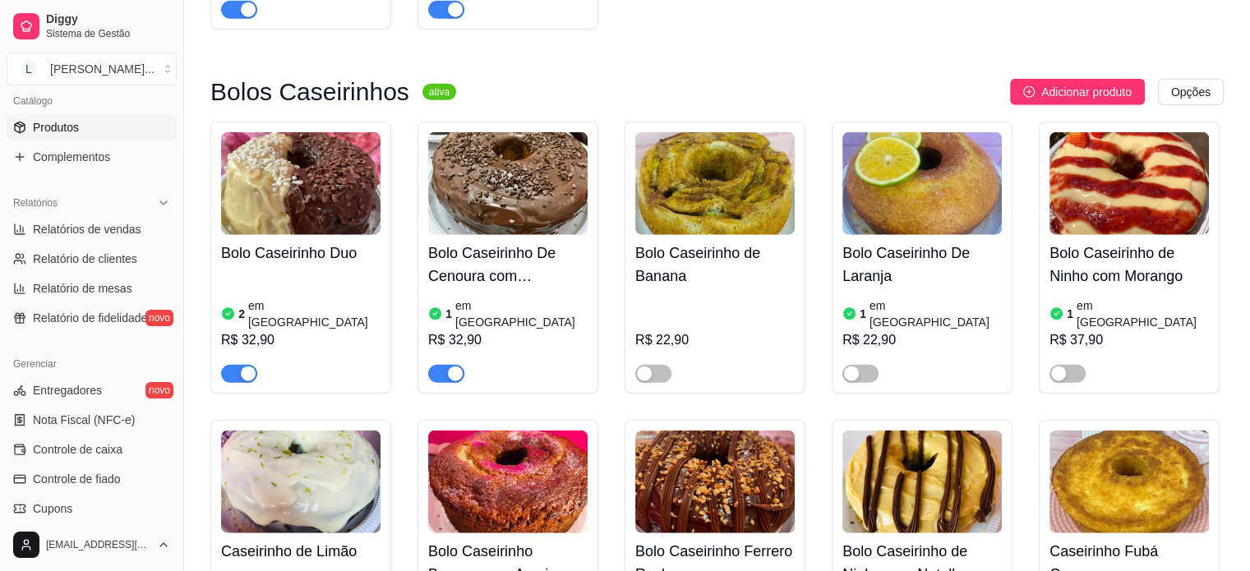
click at [509, 294] on div "1 em estoque R$ 32,90" at bounding box center [507, 338] width 159 height 89
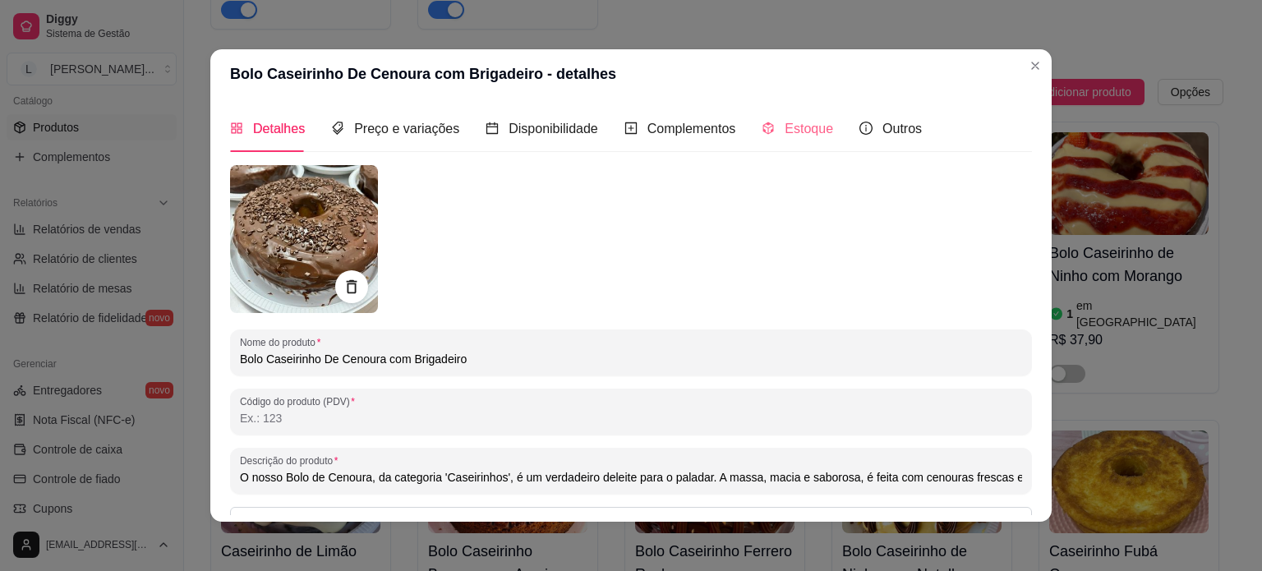
click at [808, 140] on div "Estoque" at bounding box center [797, 128] width 71 height 47
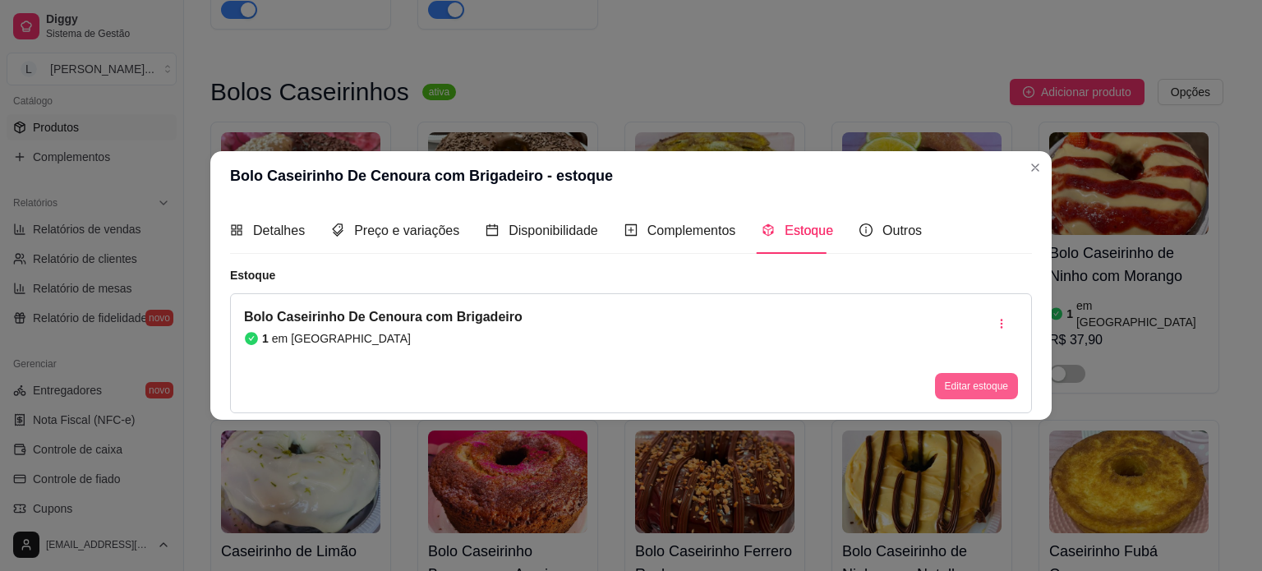
click at [993, 377] on button "Editar estoque" at bounding box center [976, 386] width 83 height 26
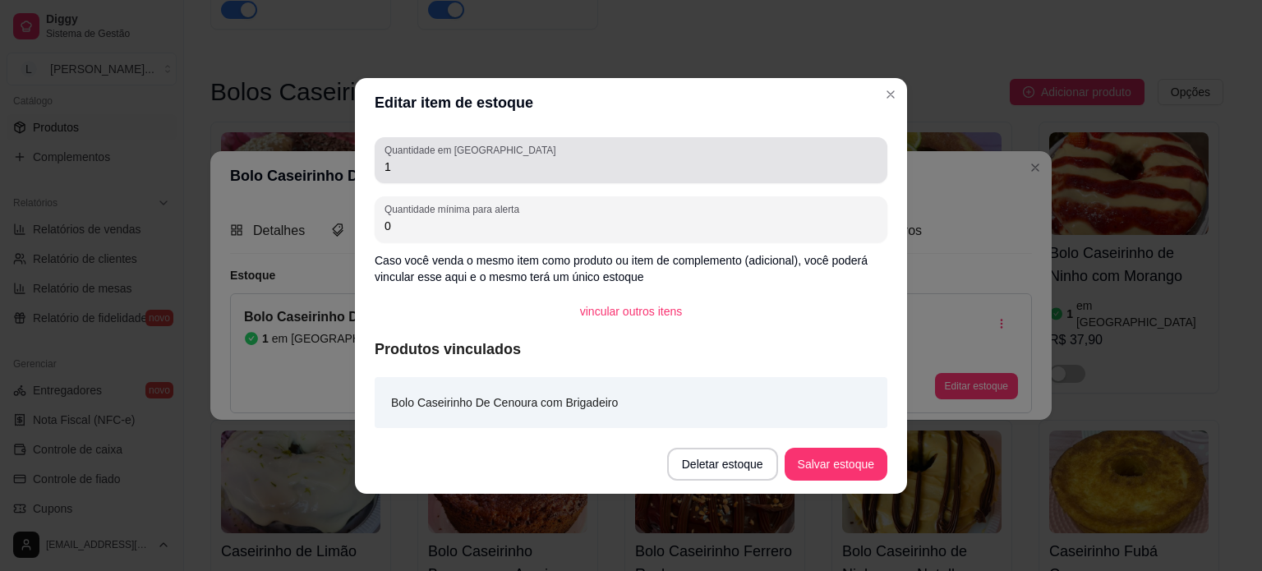
click at [463, 182] on div "Quantidade em estoque 1" at bounding box center [631, 160] width 513 height 46
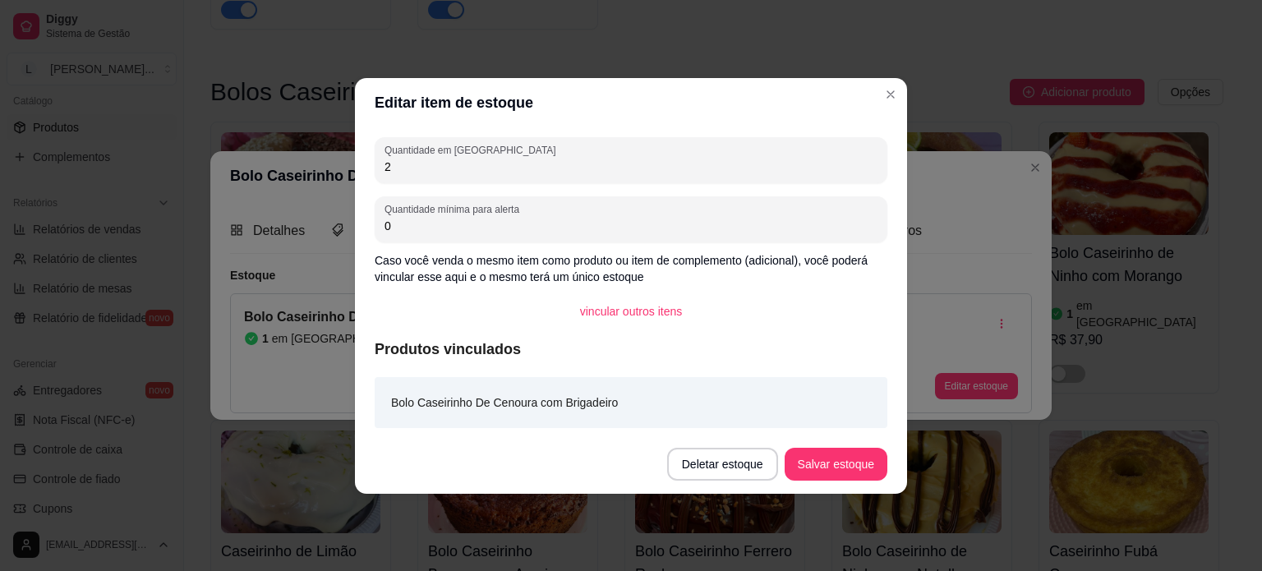
type input "2"
click at [834, 469] on button "Salvar estoque" at bounding box center [836, 464] width 100 height 32
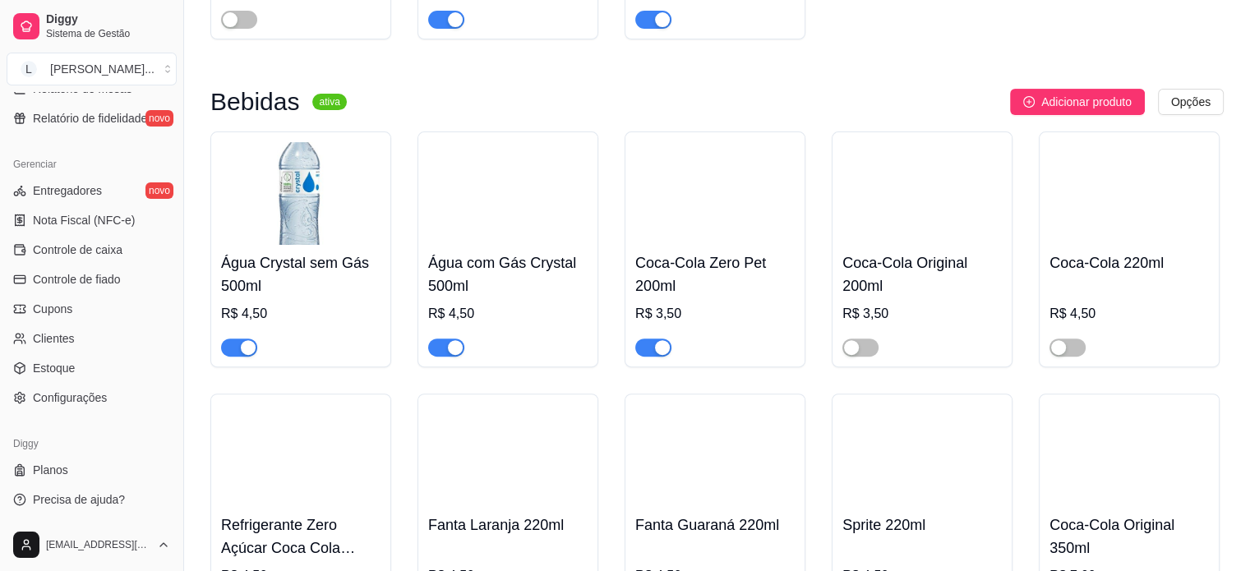
scroll to position [6820, 0]
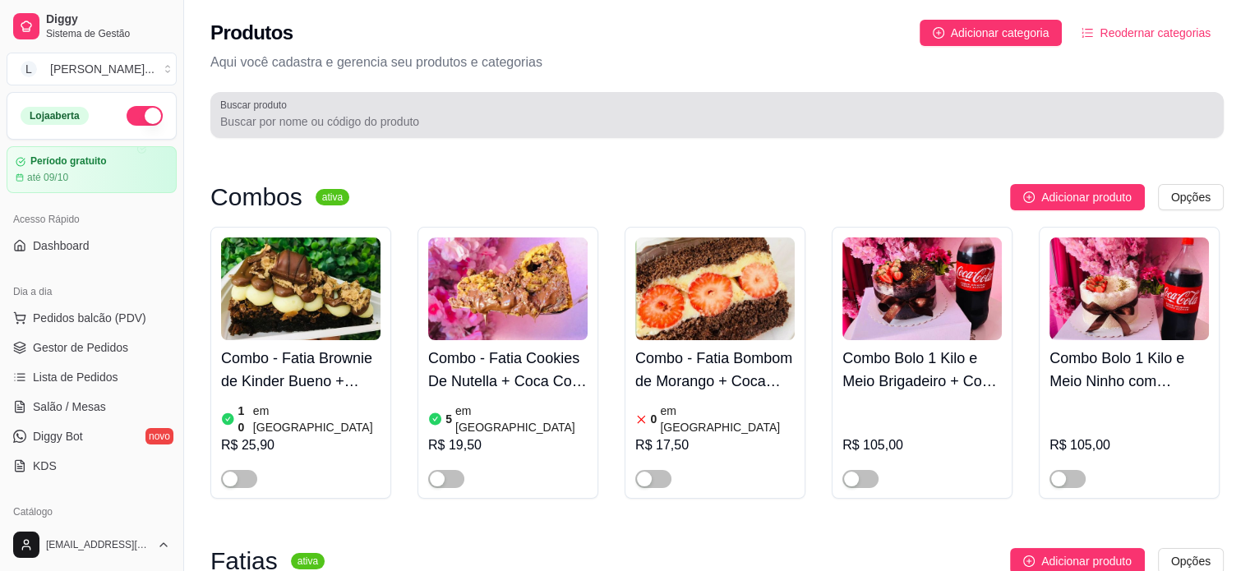
click at [323, 110] on div at bounding box center [716, 115] width 993 height 33
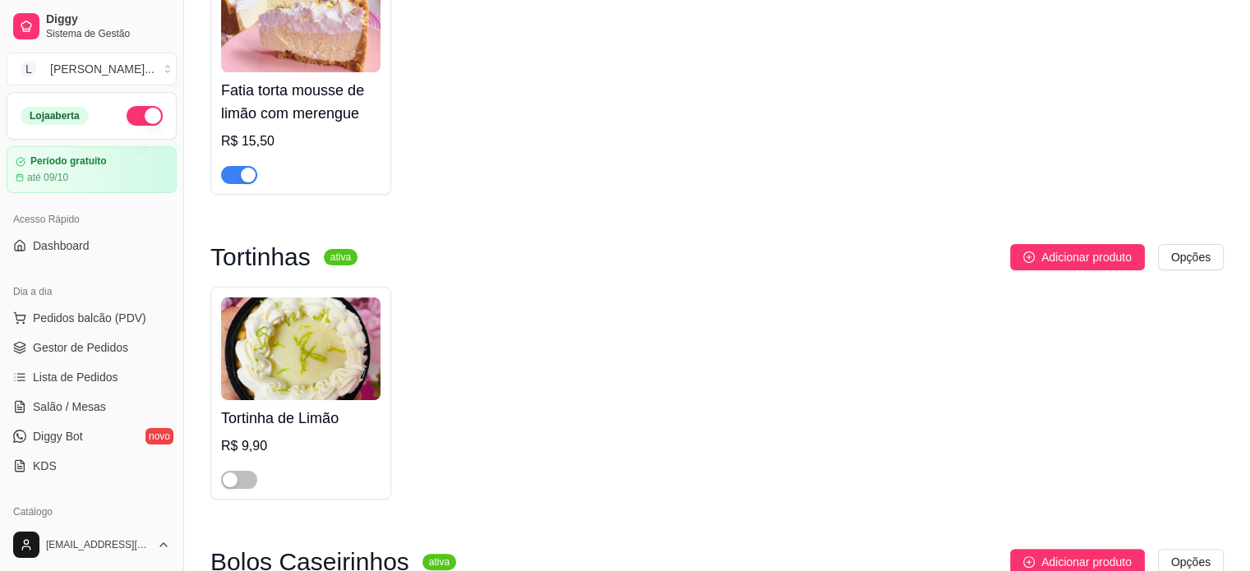
scroll to position [575, 0]
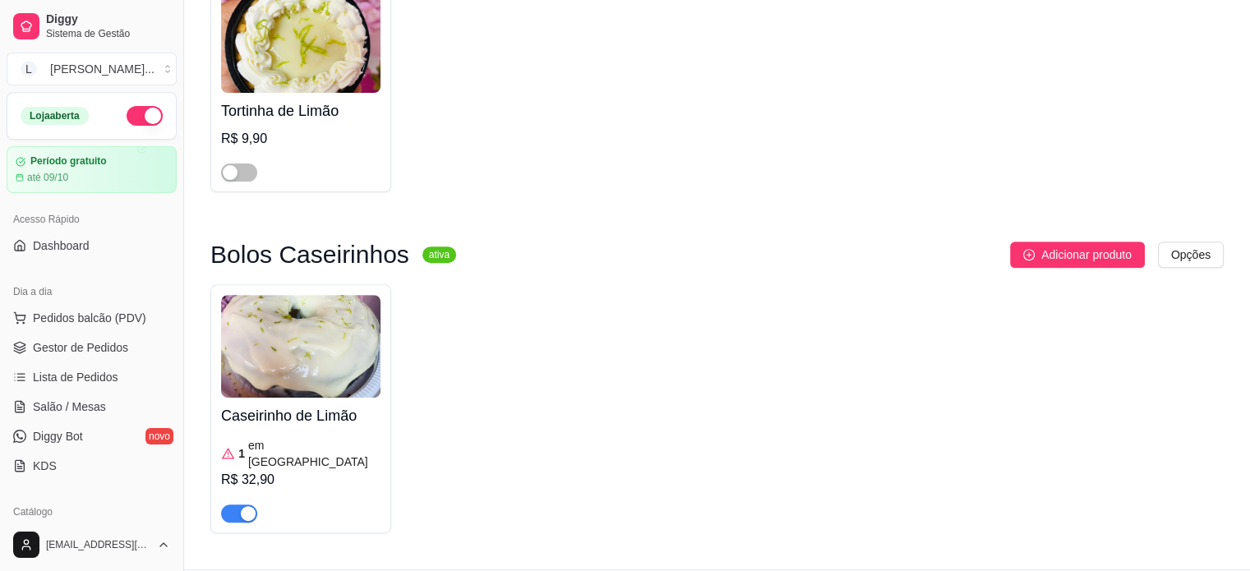
drag, startPoint x: 248, startPoint y: 499, endPoint x: 247, endPoint y: 487, distance: 11.6
click at [247, 506] on div "button" at bounding box center [248, 513] width 15 height 15
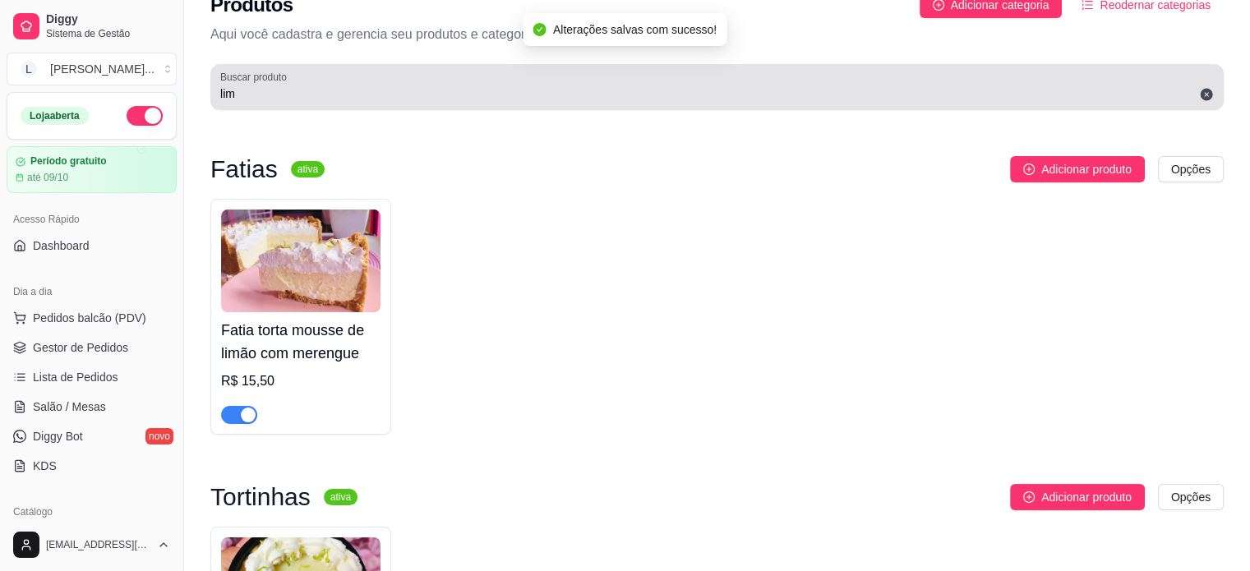
scroll to position [0, 0]
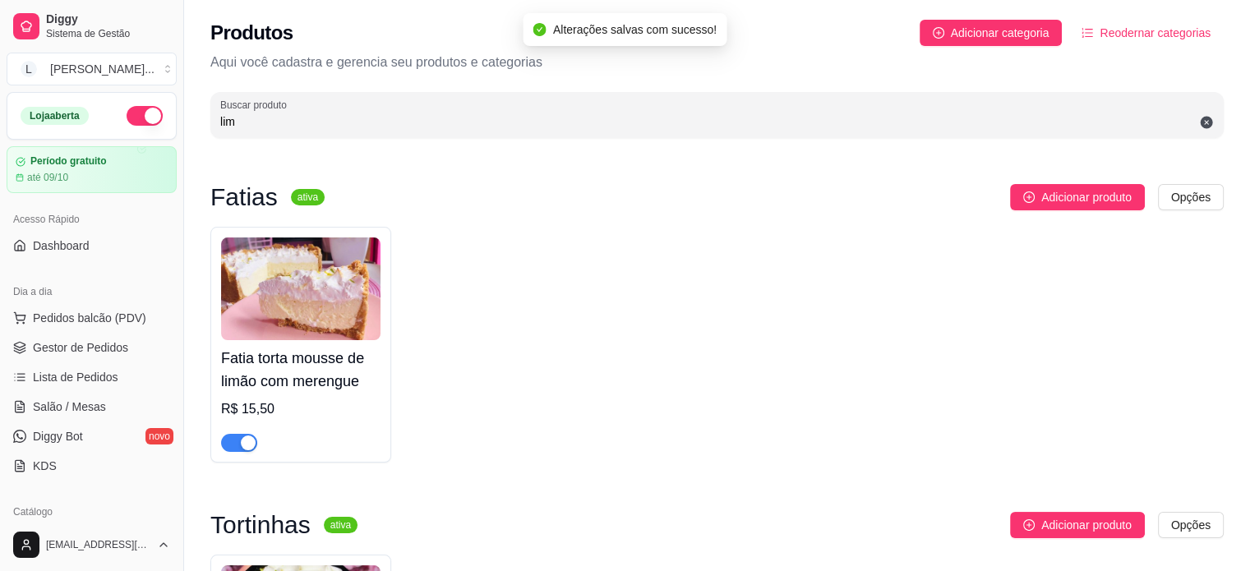
click at [255, 147] on div "Produtos Adicionar categoria Reodernar categorias Aqui você cadastra e gerencia…" at bounding box center [717, 74] width 1066 height 148
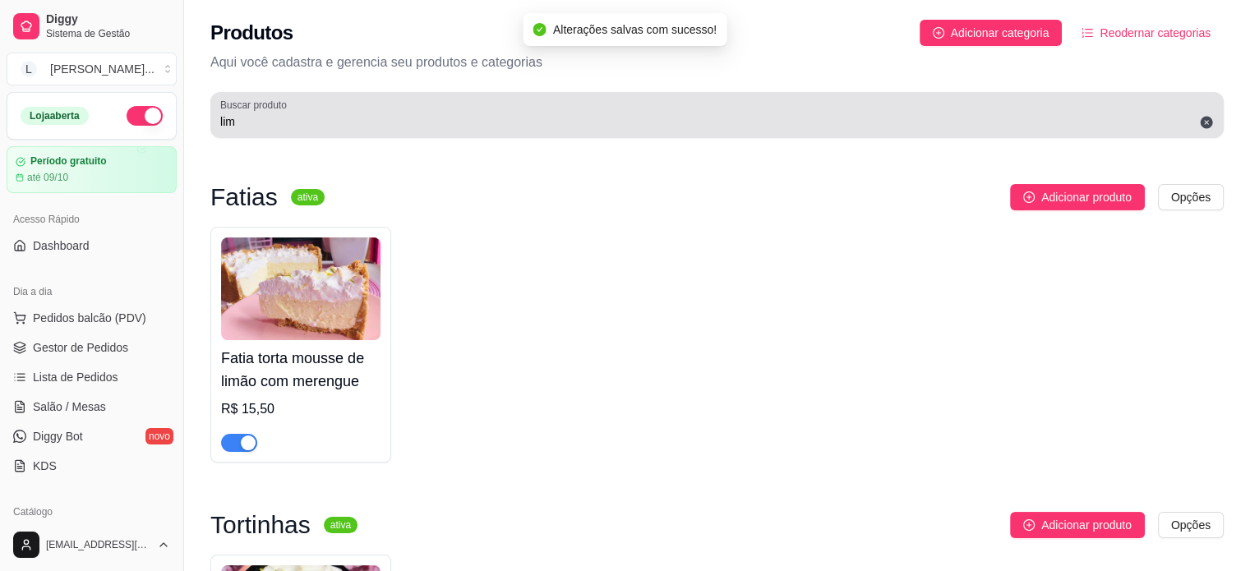
click at [242, 121] on input "lim" at bounding box center [716, 121] width 993 height 16
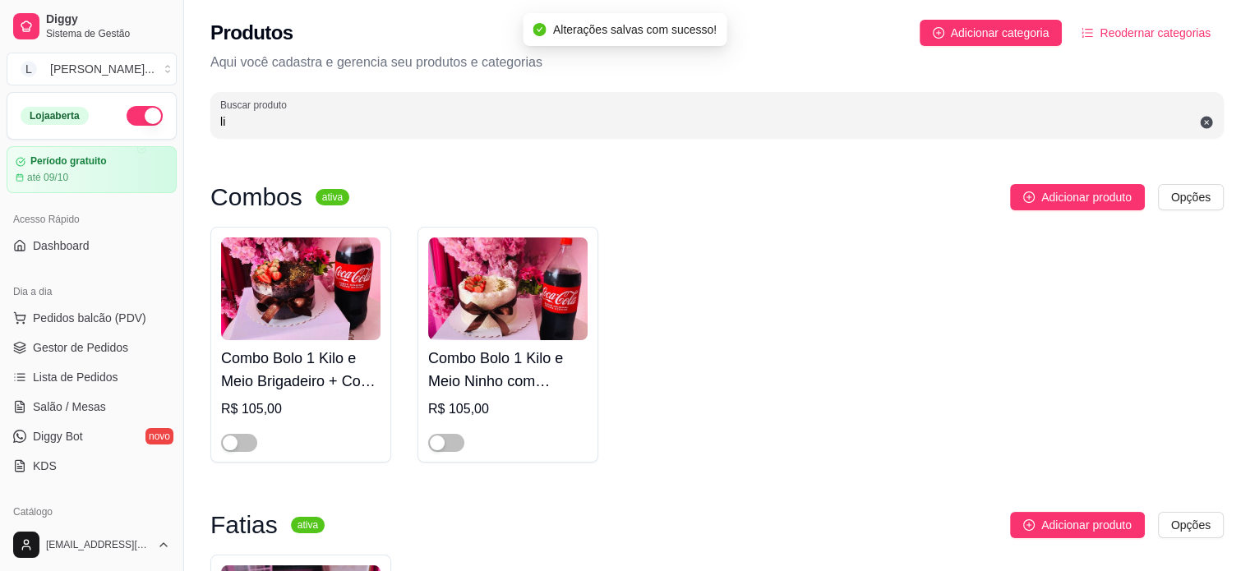
type input "l"
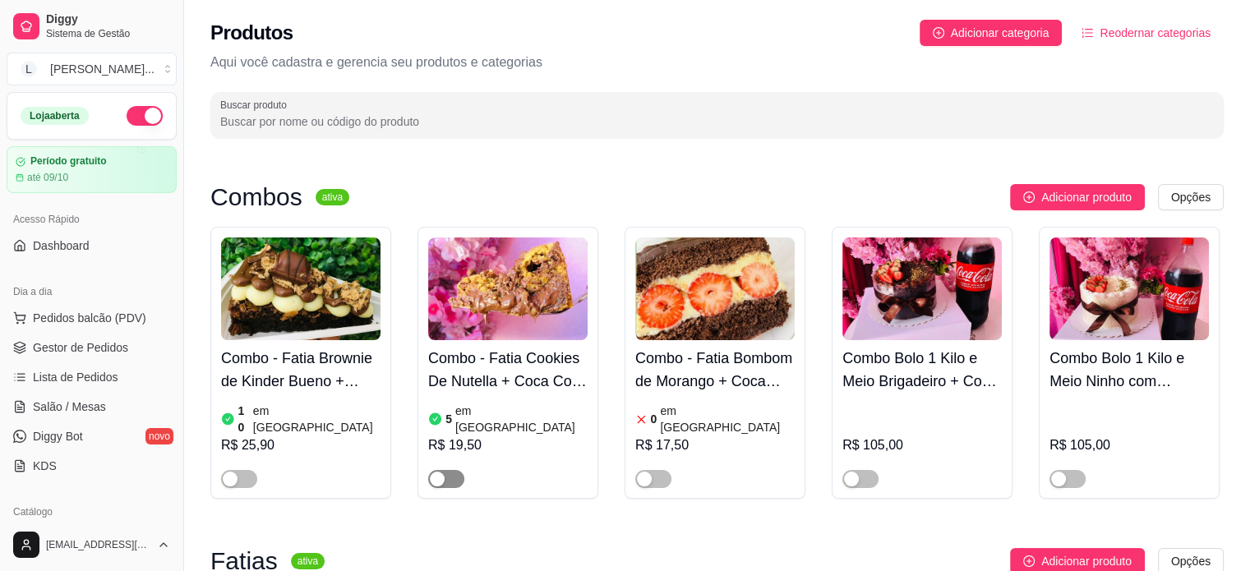
click at [454, 470] on span "button" at bounding box center [446, 479] width 36 height 18
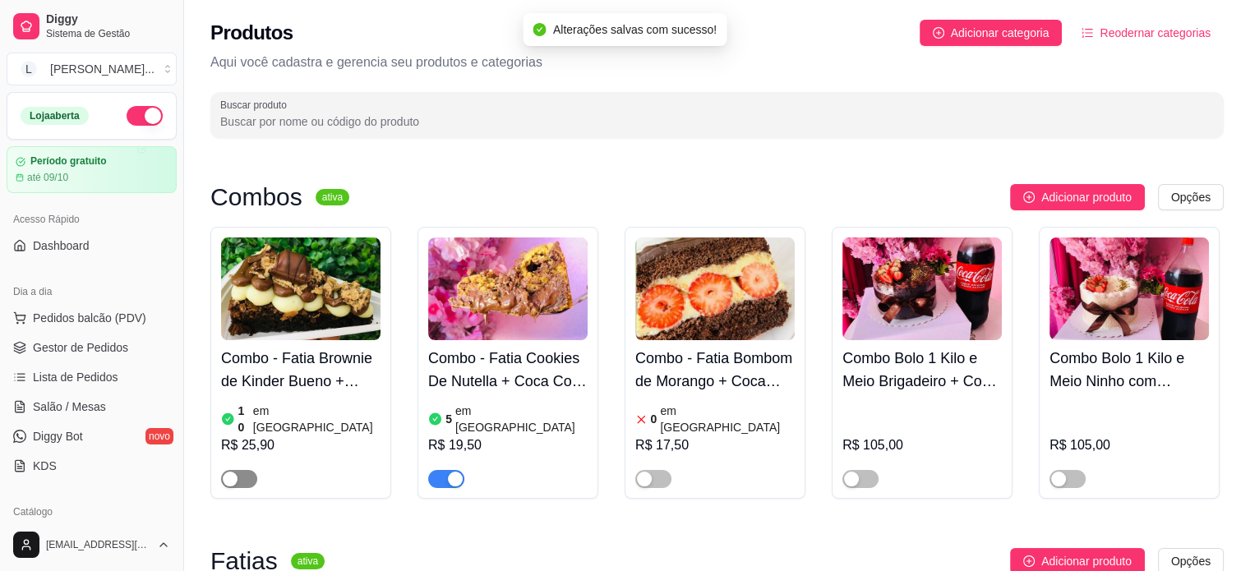
click at [231, 472] on div "button" at bounding box center [230, 479] width 15 height 15
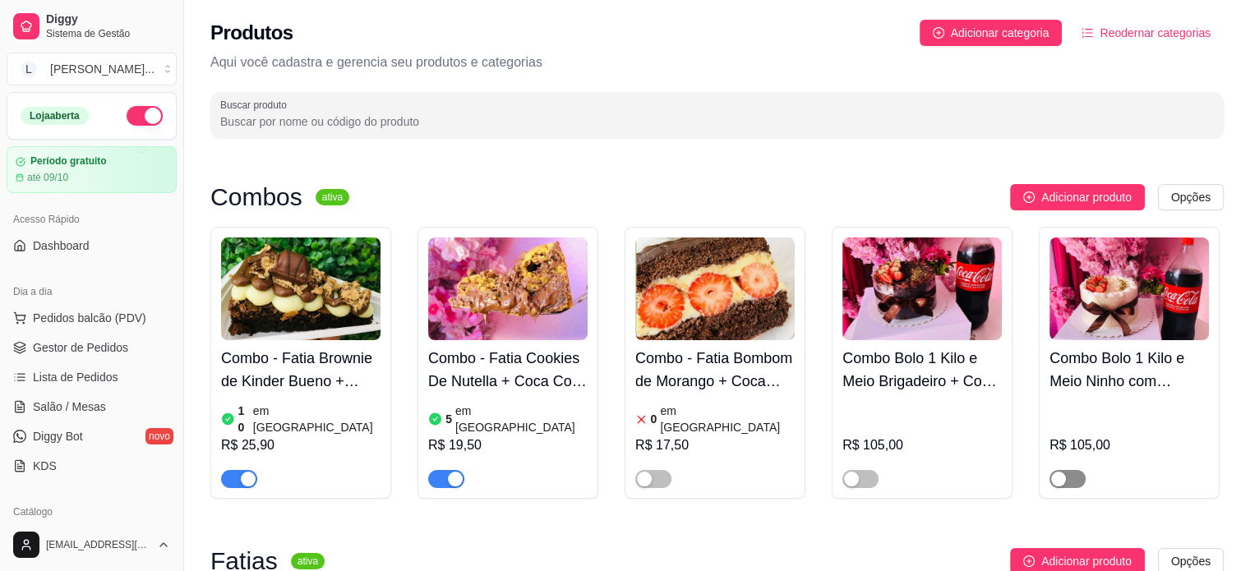
click at [1058, 472] on div "button" at bounding box center [1058, 479] width 15 height 15
click at [873, 470] on span "button" at bounding box center [860, 479] width 36 height 18
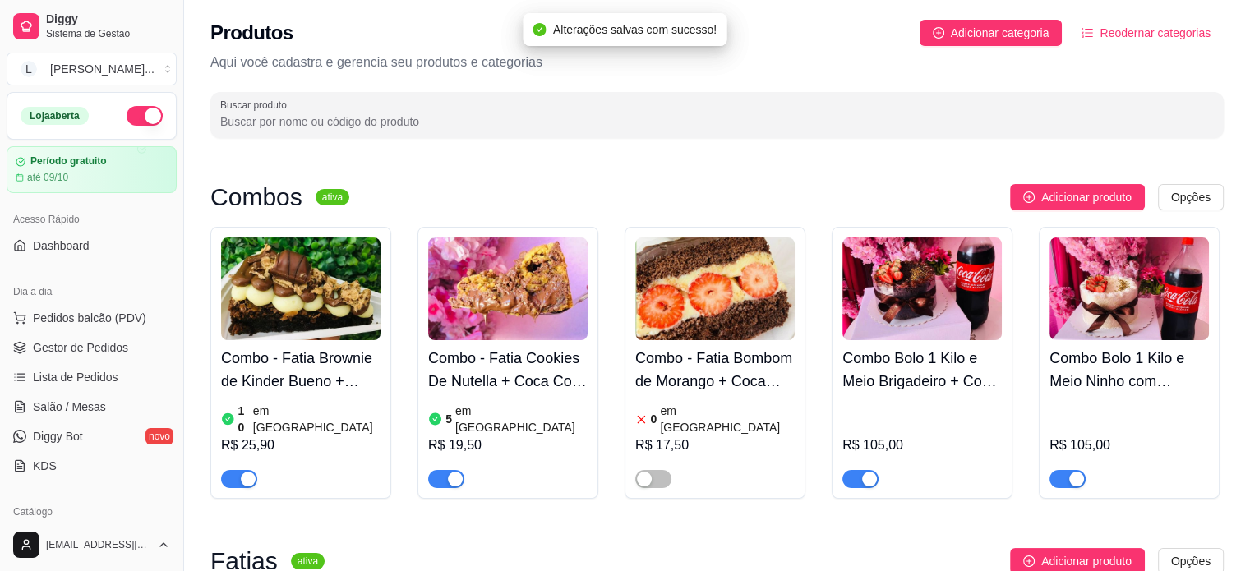
scroll to position [247, 0]
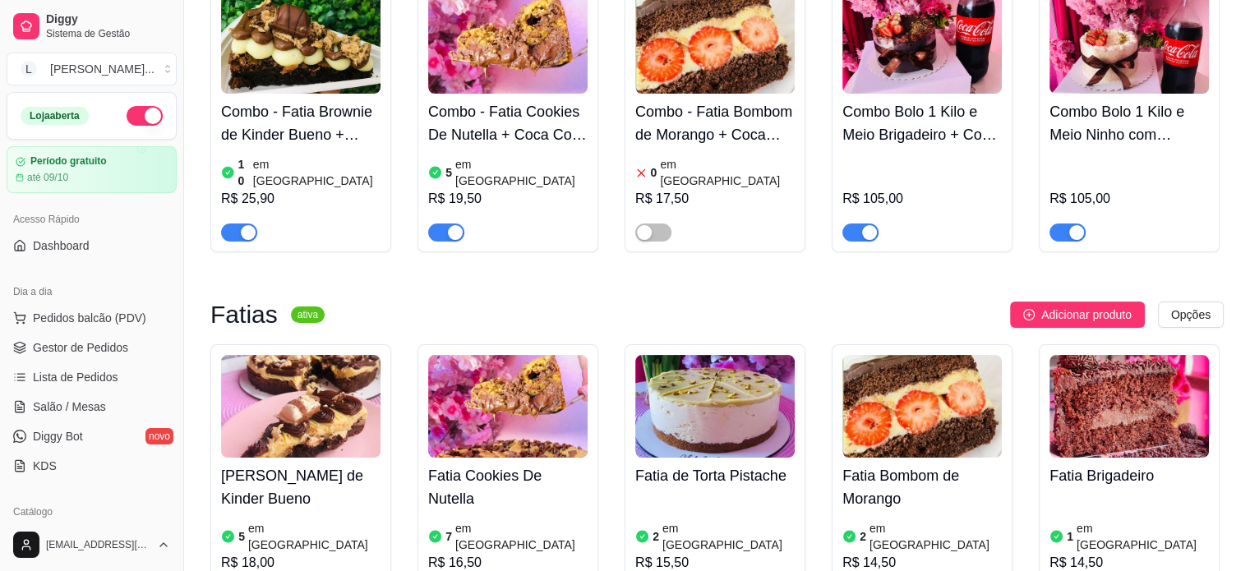
click at [267, 161] on article "em [GEOGRAPHIC_DATA]" at bounding box center [316, 172] width 127 height 33
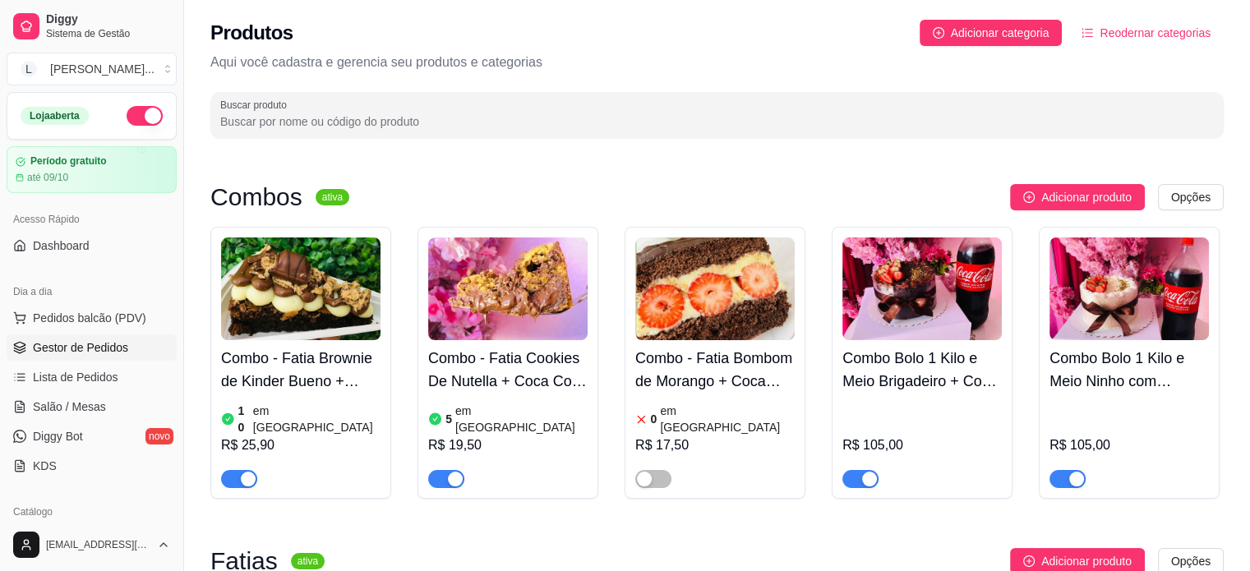
click at [90, 358] on link "Gestor de Pedidos" at bounding box center [92, 347] width 170 height 26
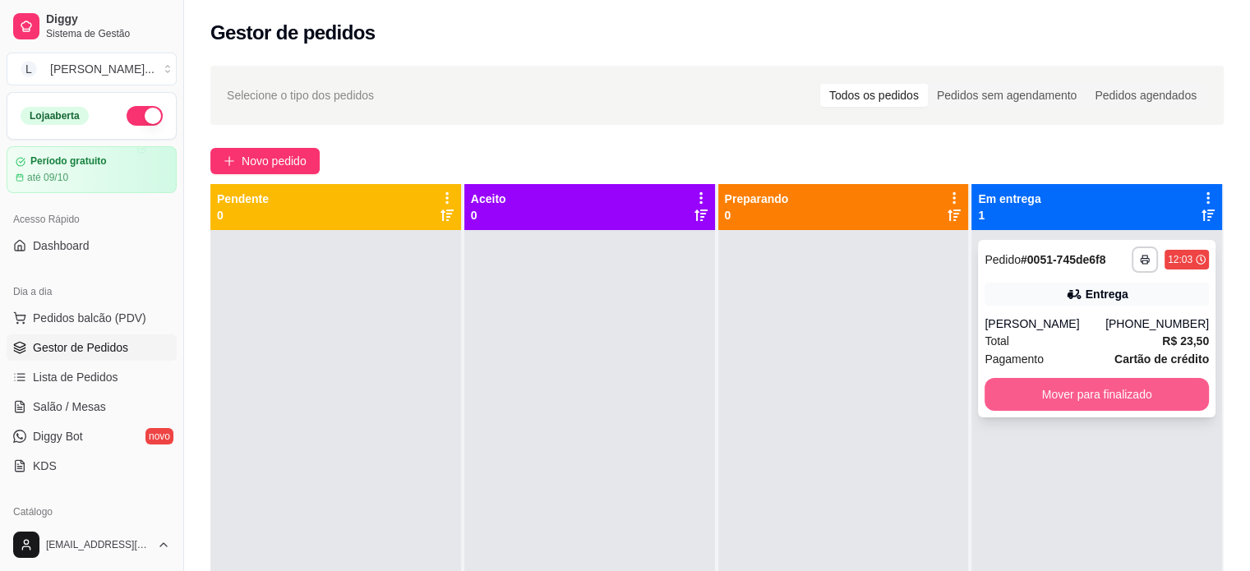
click at [1041, 406] on button "Mover para finalizado" at bounding box center [1096, 394] width 224 height 33
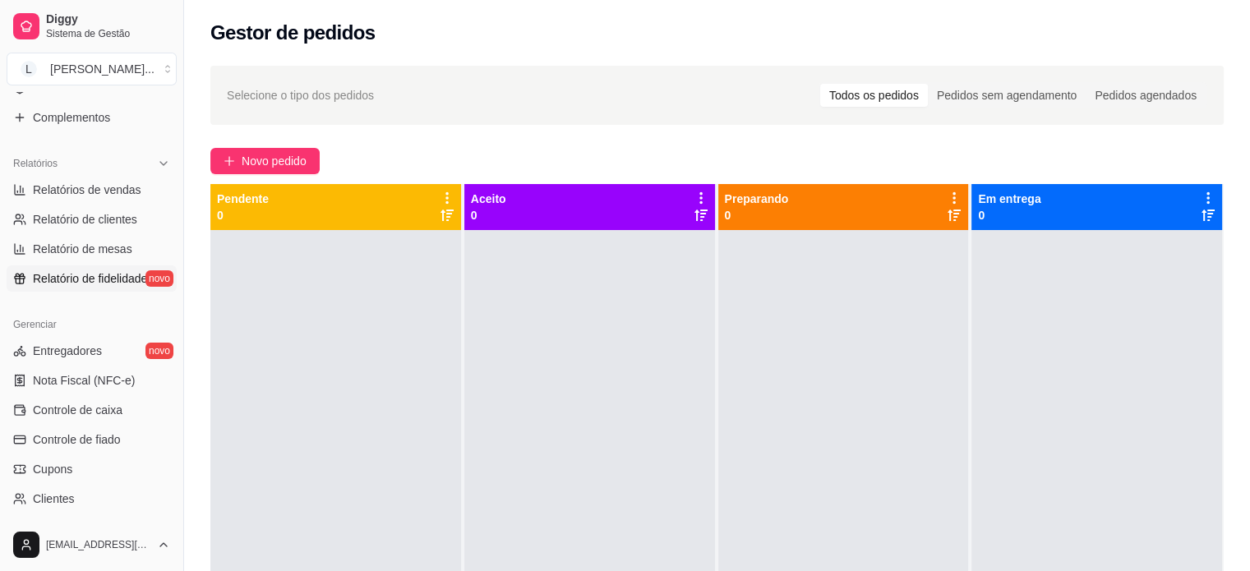
scroll to position [411, 0]
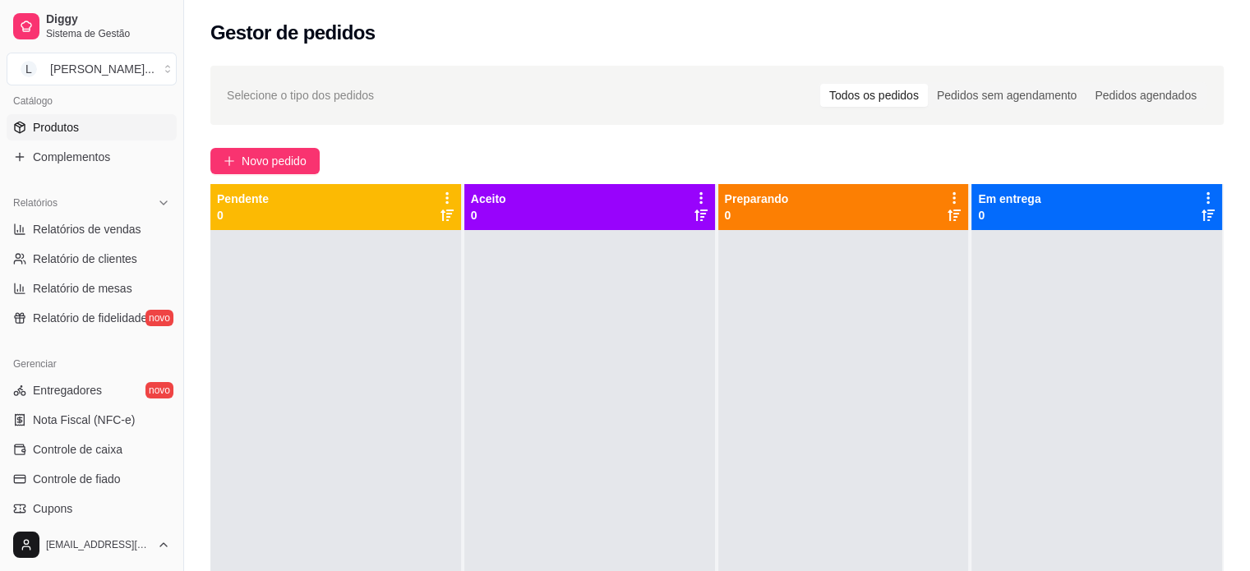
click at [73, 132] on span "Produtos" at bounding box center [56, 127] width 46 height 16
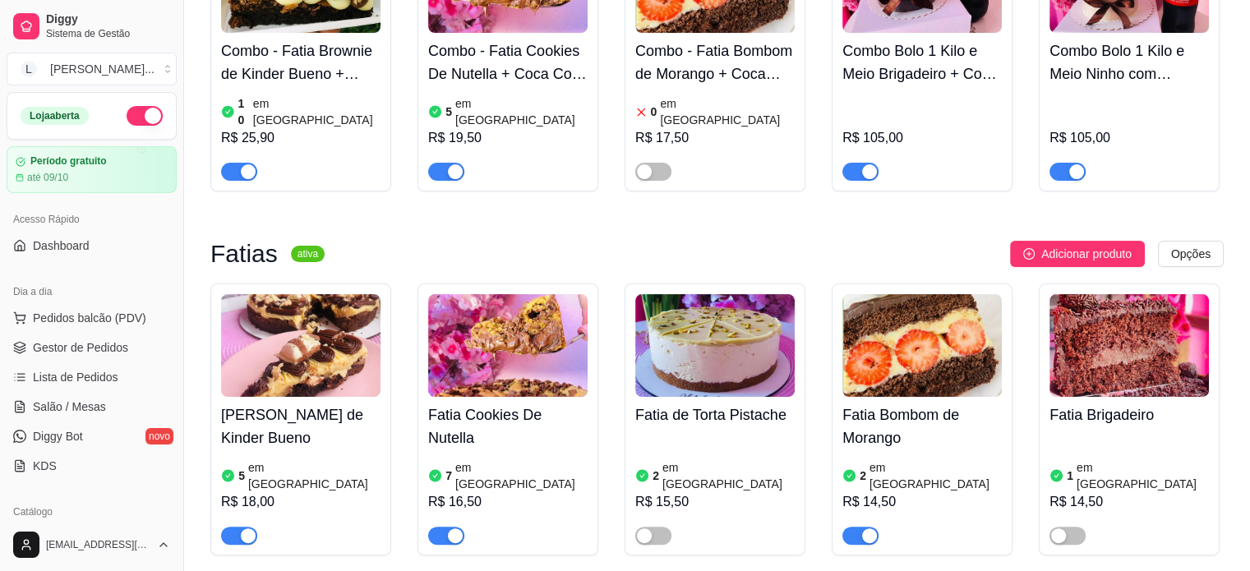
scroll to position [247, 0]
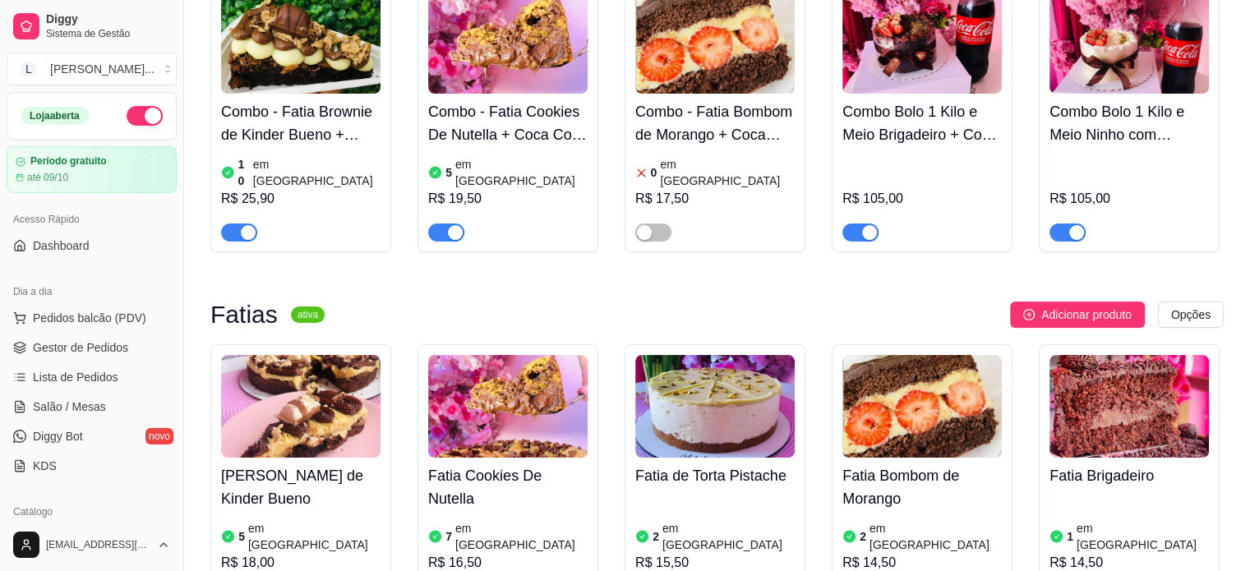
click at [453, 225] on div "button" at bounding box center [455, 232] width 15 height 15
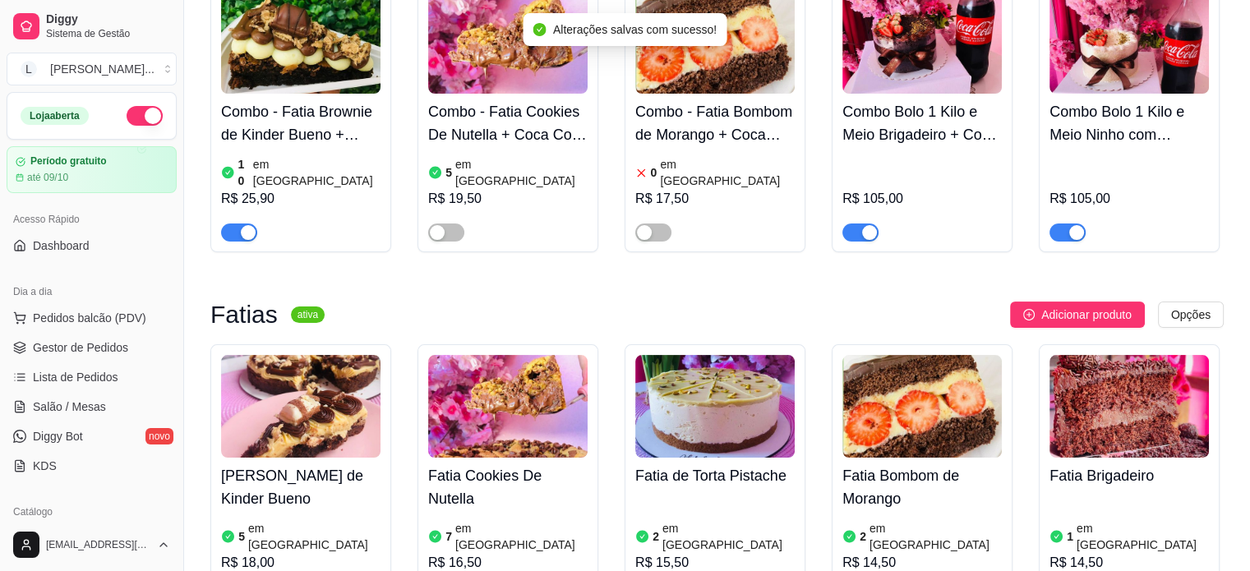
click at [494, 466] on h4 "Fatia Cookies De Nutella" at bounding box center [507, 487] width 159 height 46
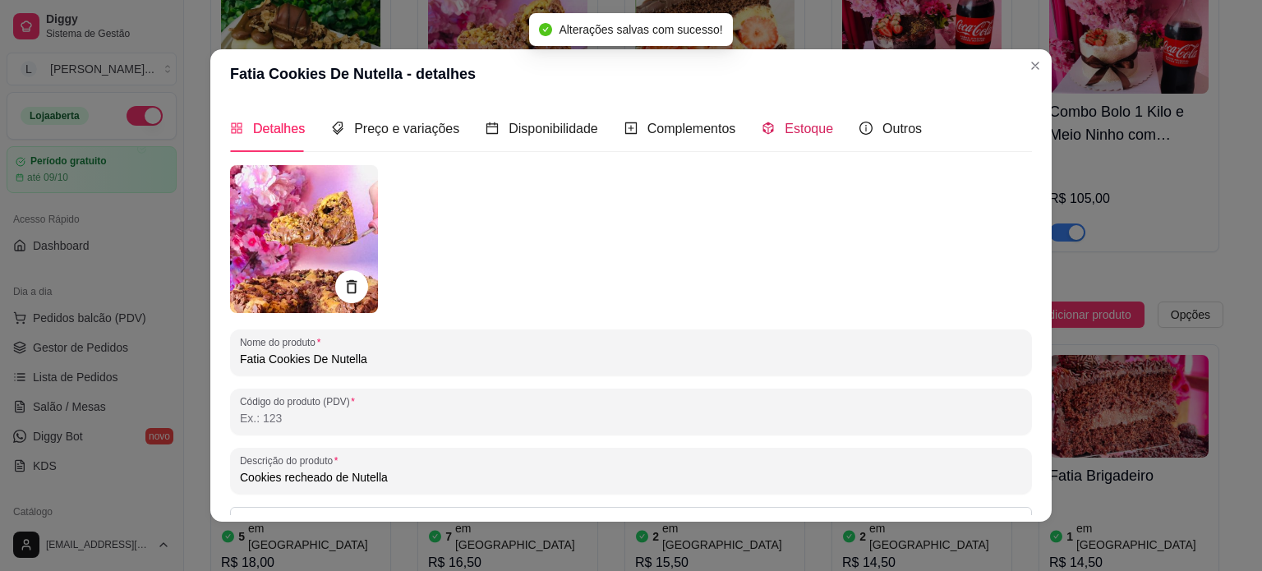
click at [795, 137] on div "Estoque" at bounding box center [797, 128] width 71 height 21
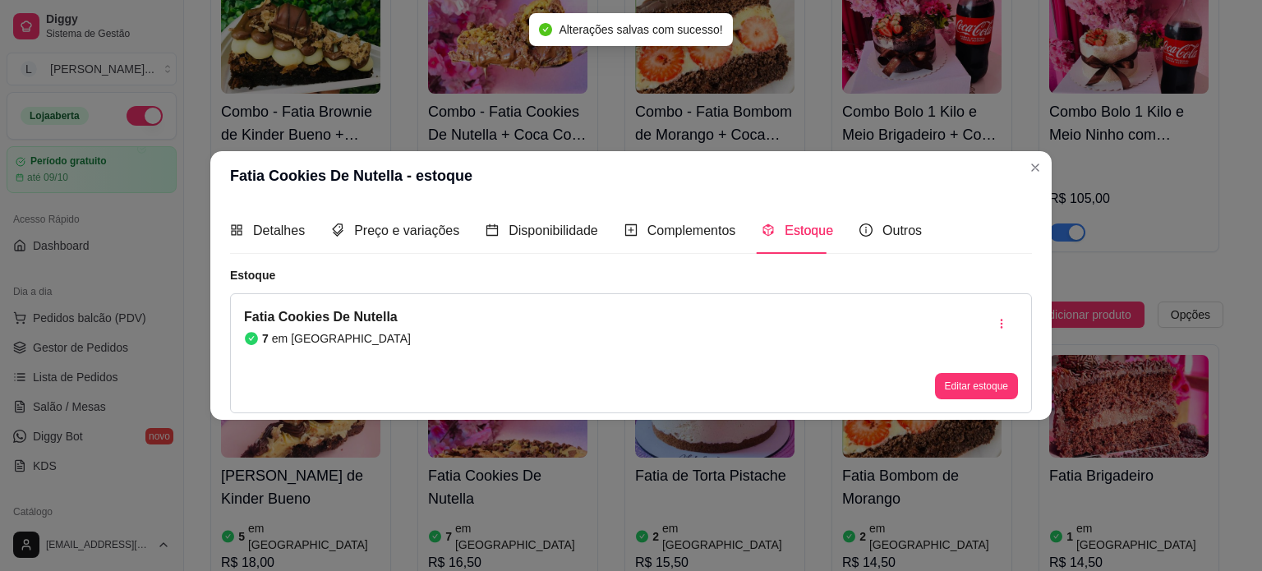
drag, startPoint x: 961, startPoint y: 364, endPoint x: 963, endPoint y: 388, distance: 23.9
click at [963, 375] on div "Editar estoque" at bounding box center [976, 353] width 83 height 92
click at [963, 388] on button "Editar estoque" at bounding box center [976, 386] width 81 height 25
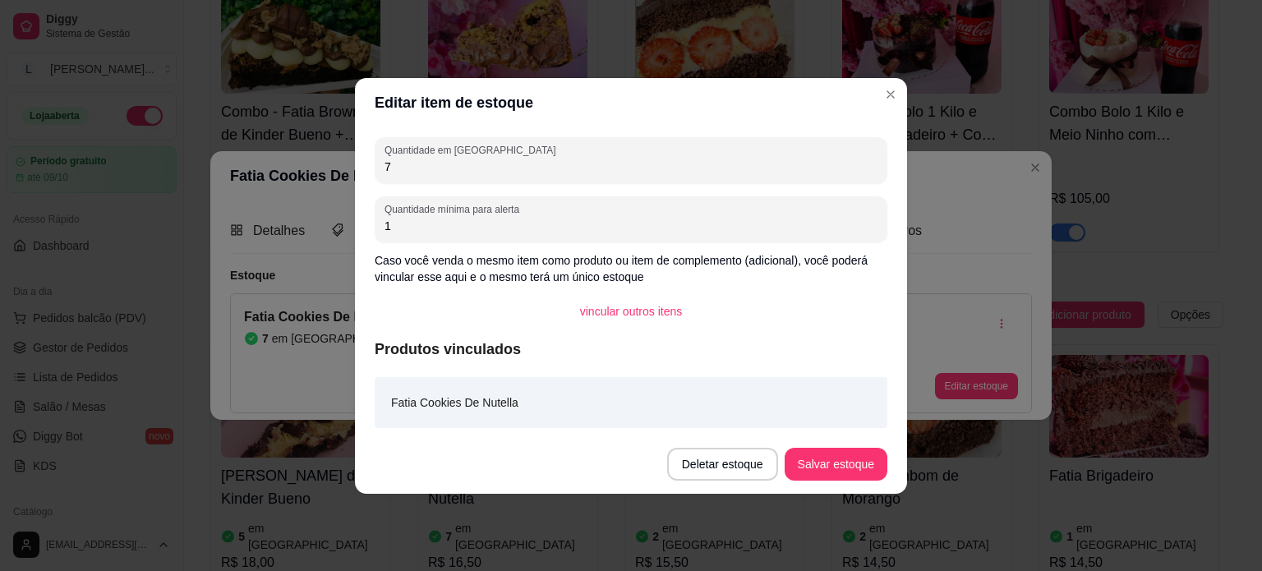
click at [518, 159] on input "7" at bounding box center [631, 167] width 493 height 16
type input "2"
click at [825, 474] on button "Salvar estoque" at bounding box center [836, 464] width 103 height 33
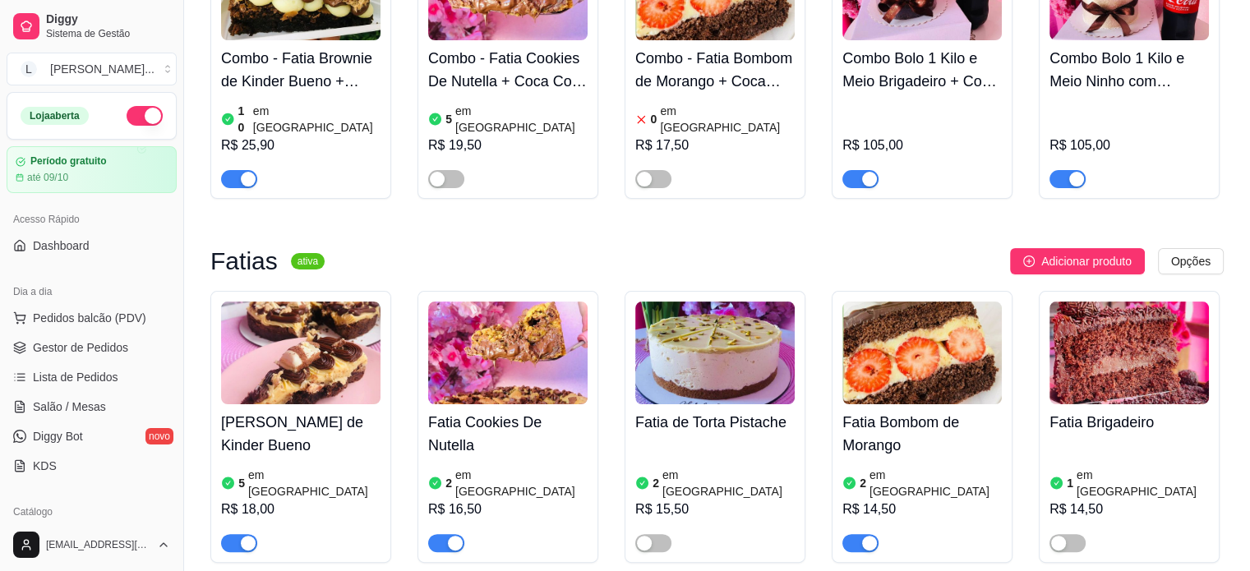
scroll to position [329, 0]
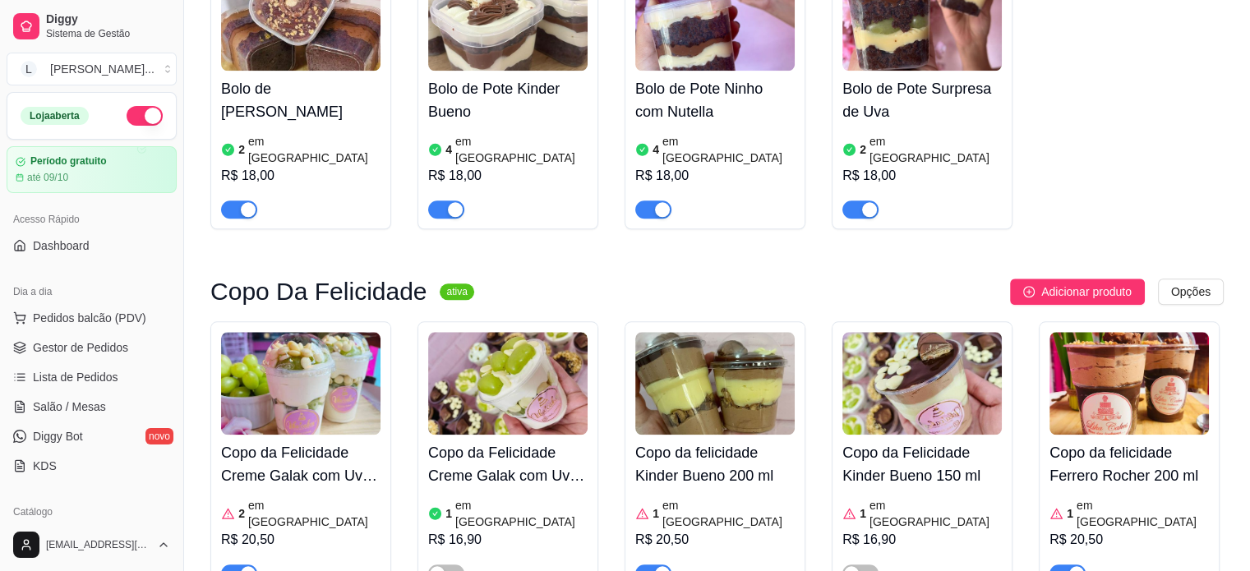
scroll to position [1479, 0]
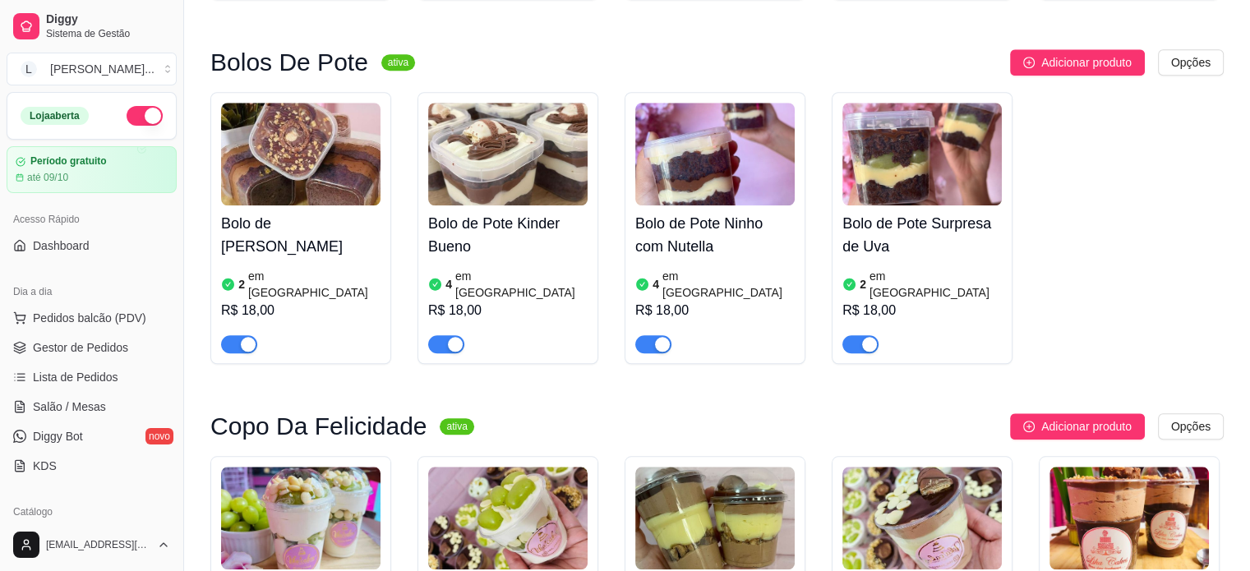
click at [675, 212] on h4 "Bolo de Pote Ninho com Nutella" at bounding box center [714, 235] width 159 height 46
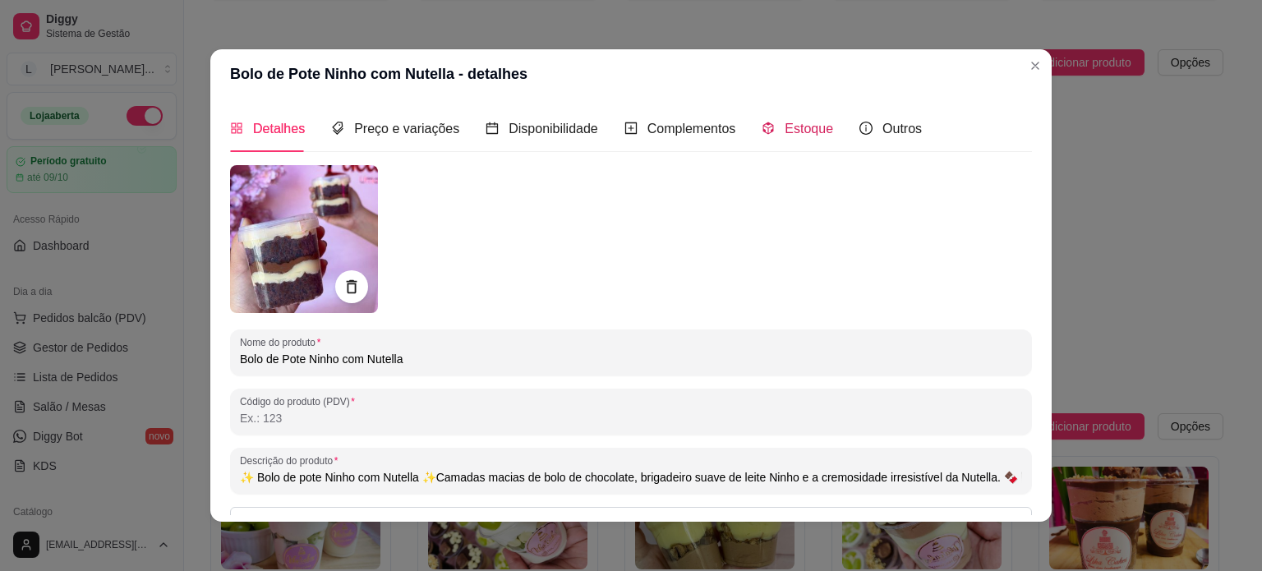
click at [786, 136] on span "Estoque" at bounding box center [809, 129] width 48 height 14
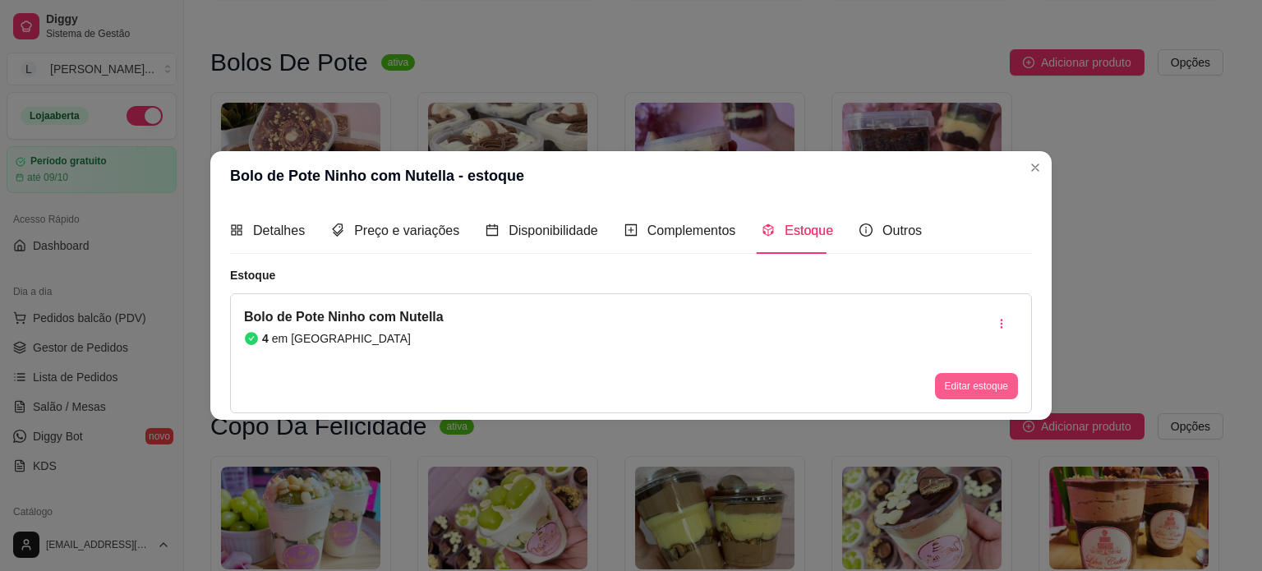
click at [976, 396] on button "Editar estoque" at bounding box center [976, 386] width 83 height 26
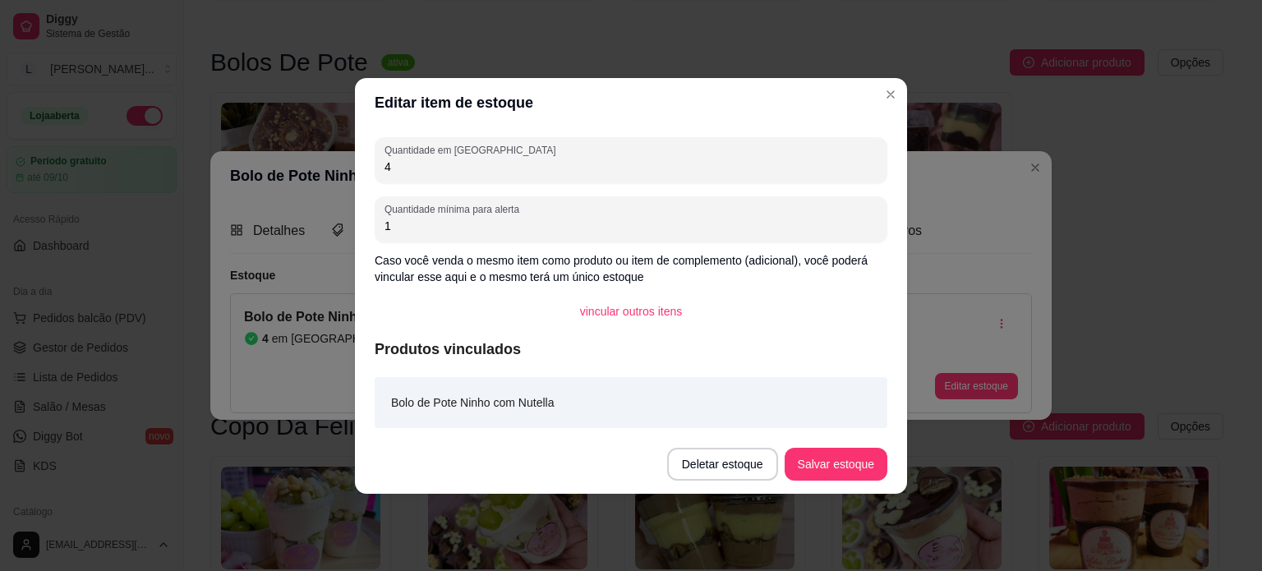
click at [460, 171] on input "4" at bounding box center [631, 167] width 493 height 16
type input "2"
click at [867, 465] on button "Salvar estoque" at bounding box center [836, 464] width 103 height 33
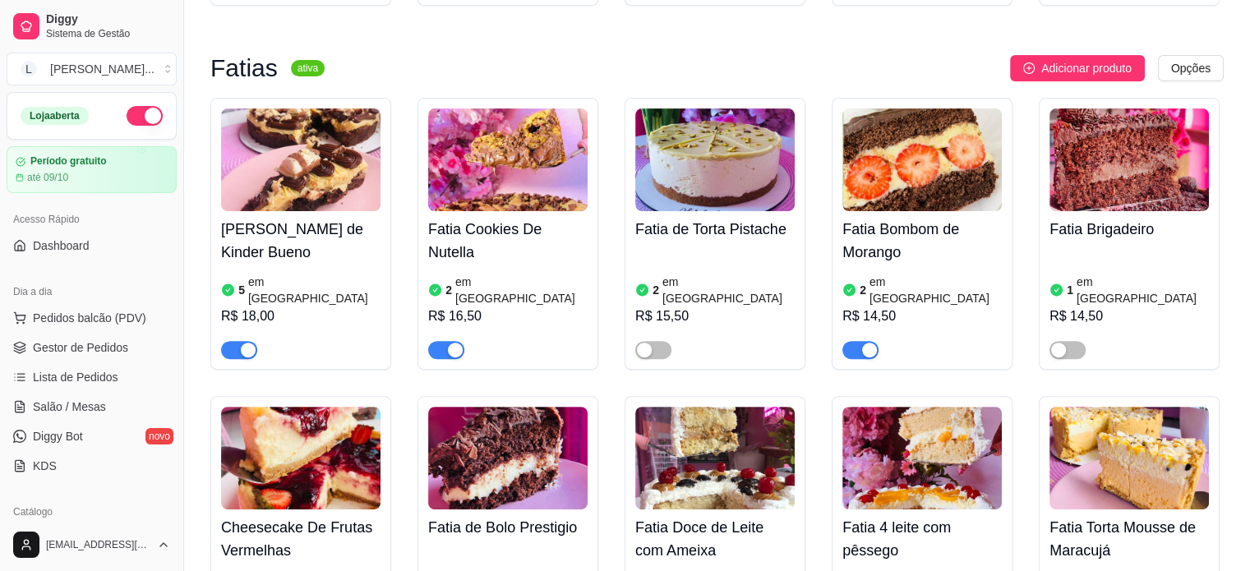
scroll to position [247, 0]
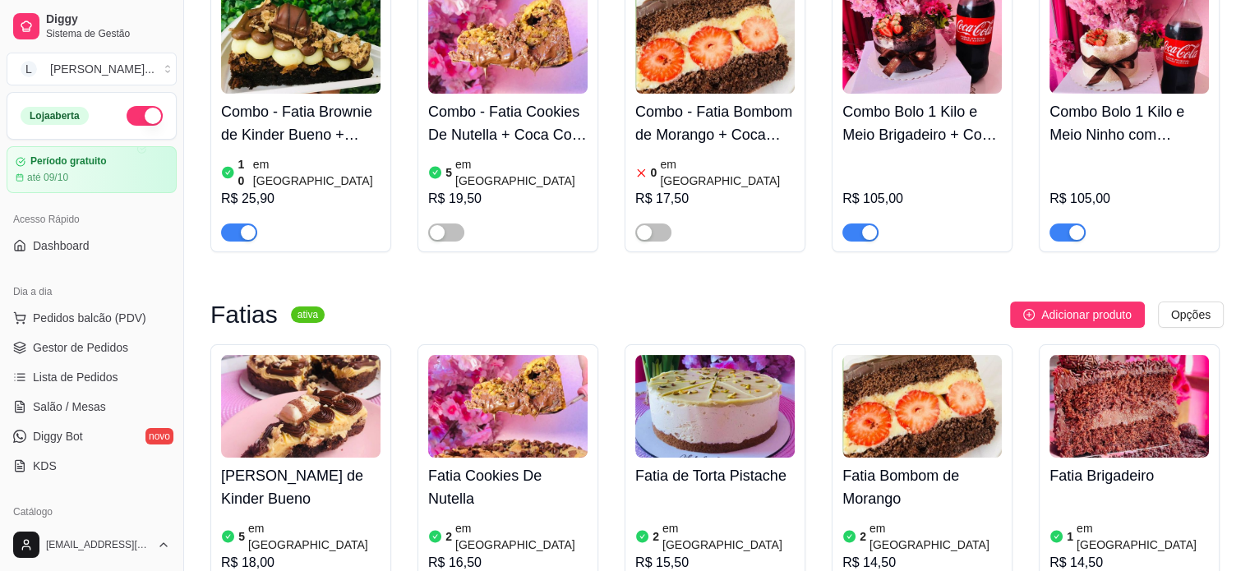
click at [1065, 224] on span "button" at bounding box center [1067, 233] width 36 height 18
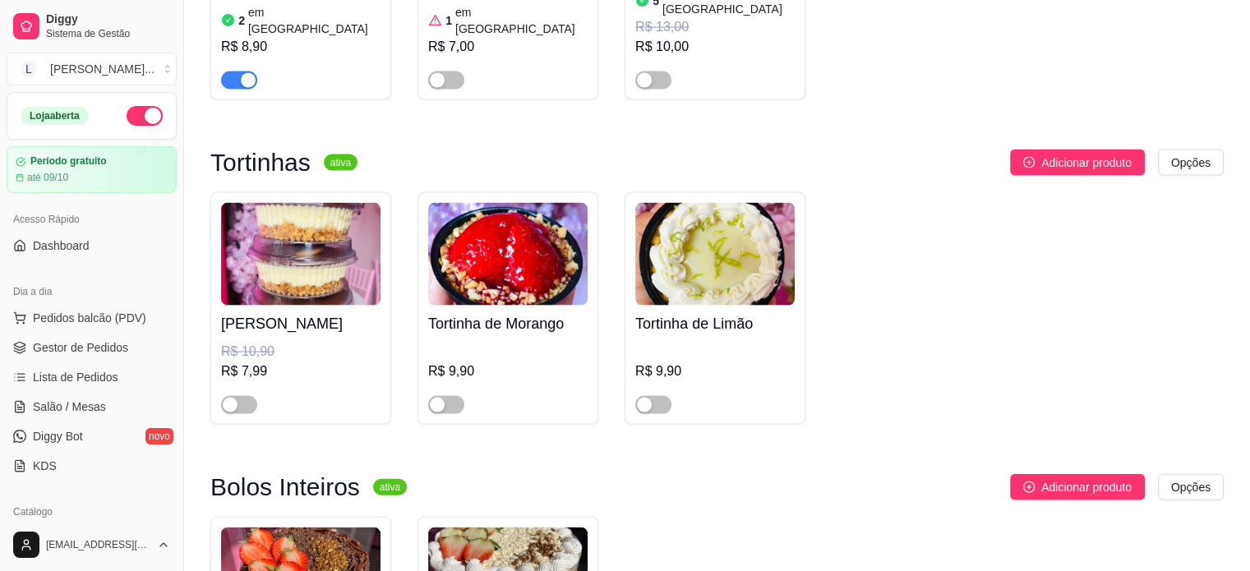
scroll to position [3615, 0]
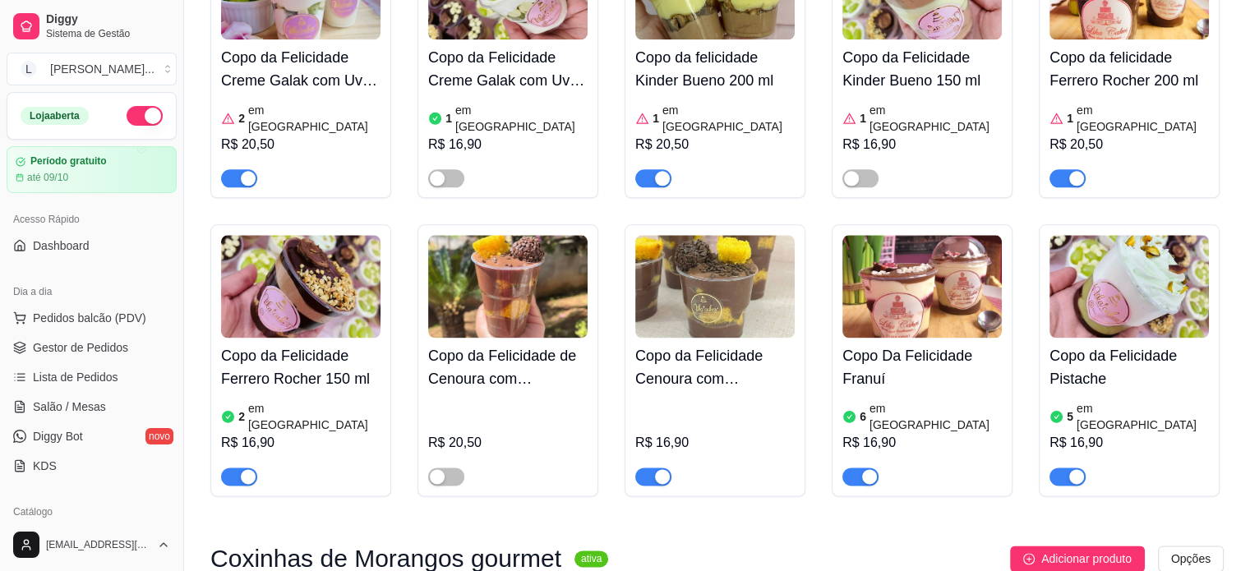
scroll to position [1890, 0]
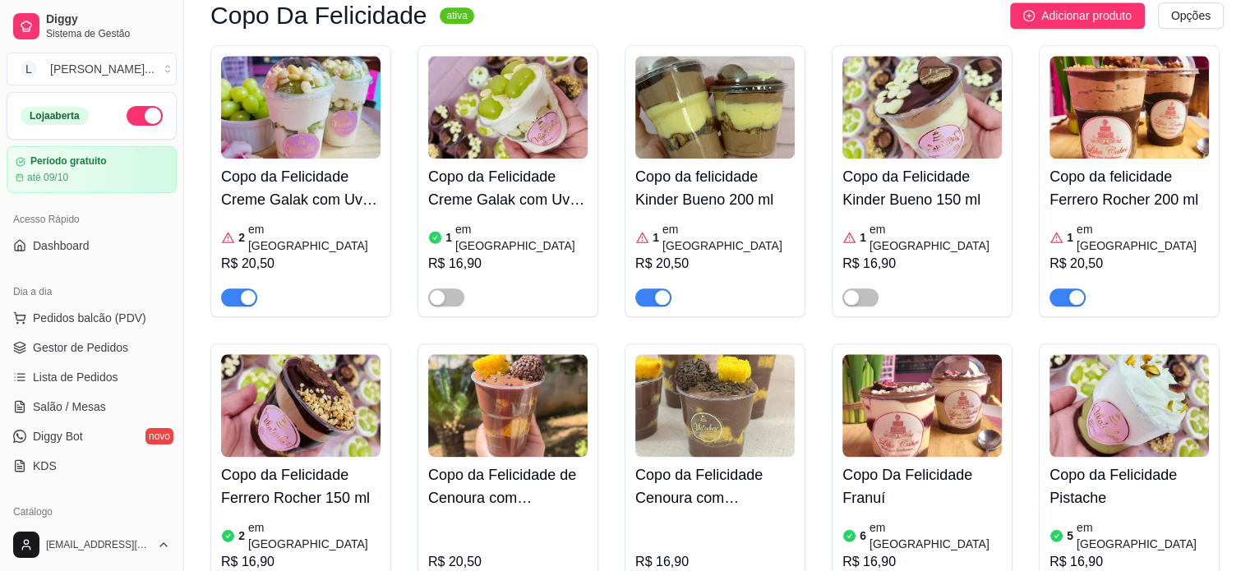
click at [293, 159] on div "Copo da Felicidade Creme Galak com Uvas Verdes 2 em estoque R$ 20,50" at bounding box center [300, 233] width 159 height 148
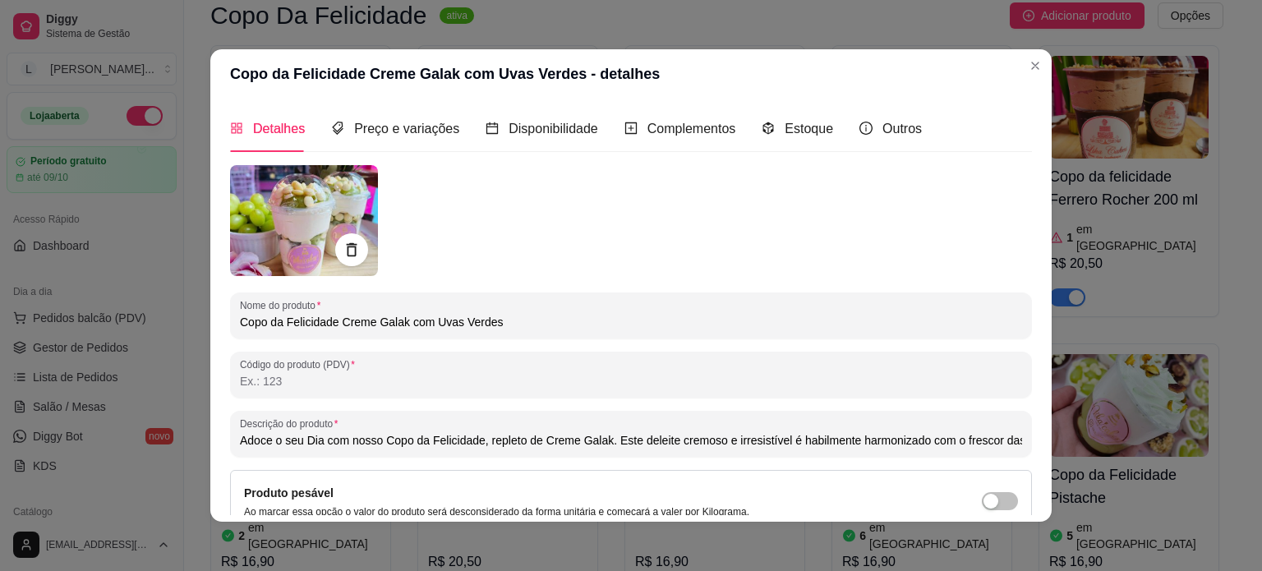
click at [749, 138] on div "Detalhes Preço e variações Disponibilidade Complementos Estoque Outros" at bounding box center [576, 128] width 692 height 47
drag, startPoint x: 796, startPoint y: 129, endPoint x: 815, endPoint y: 142, distance: 23.0
click at [799, 129] on span "Estoque" at bounding box center [809, 129] width 48 height 14
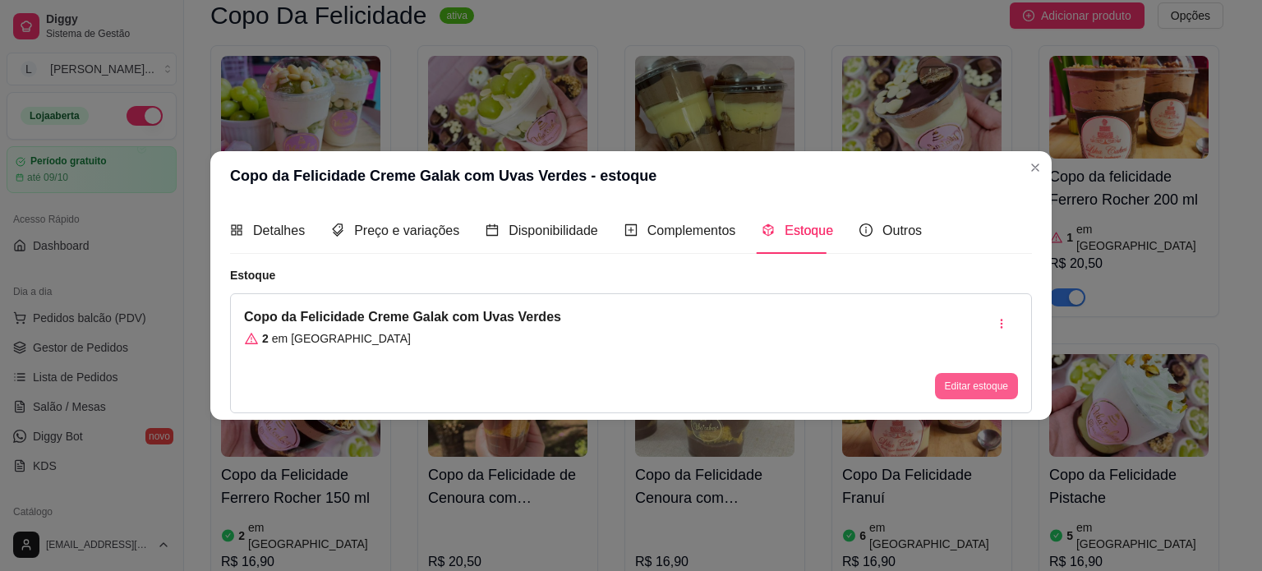
click at [957, 378] on button "Editar estoque" at bounding box center [976, 386] width 83 height 26
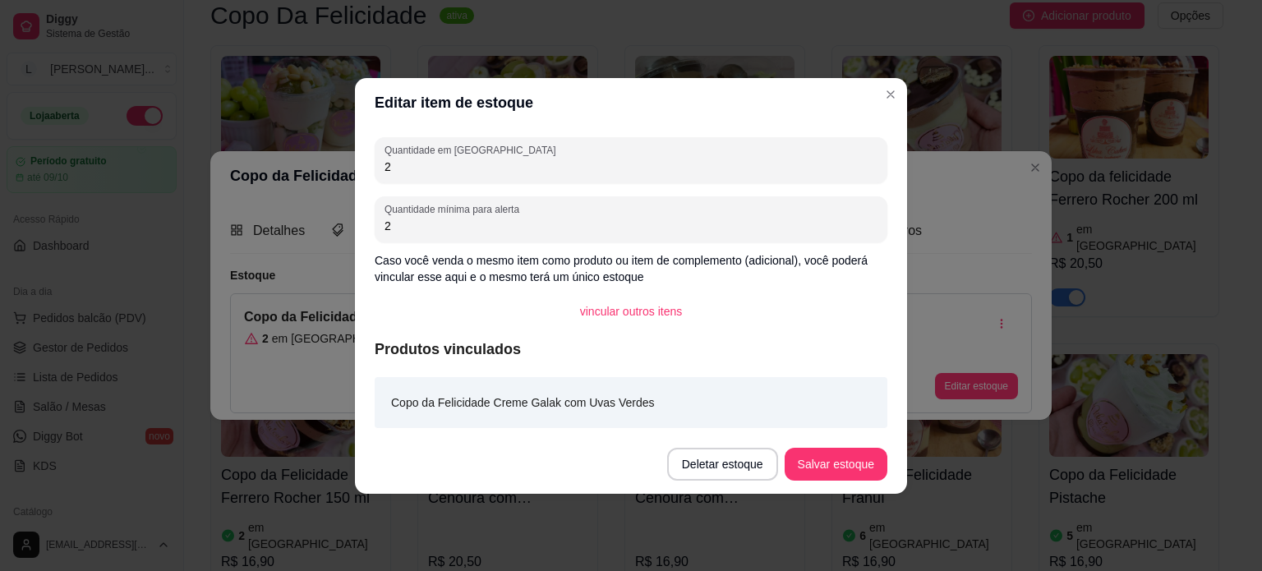
click at [411, 177] on div "Quantidade em estoque 2" at bounding box center [631, 160] width 513 height 46
type input "1"
click at [845, 459] on button "Salvar estoque" at bounding box center [836, 464] width 100 height 32
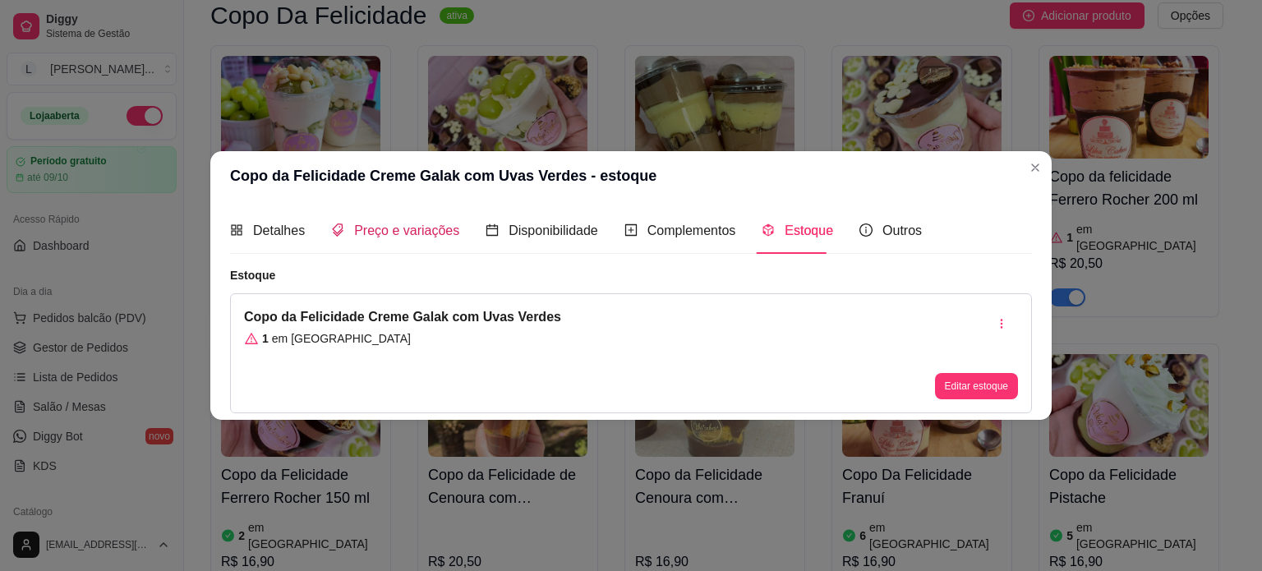
click at [397, 229] on span "Preço e variações" at bounding box center [406, 231] width 105 height 14
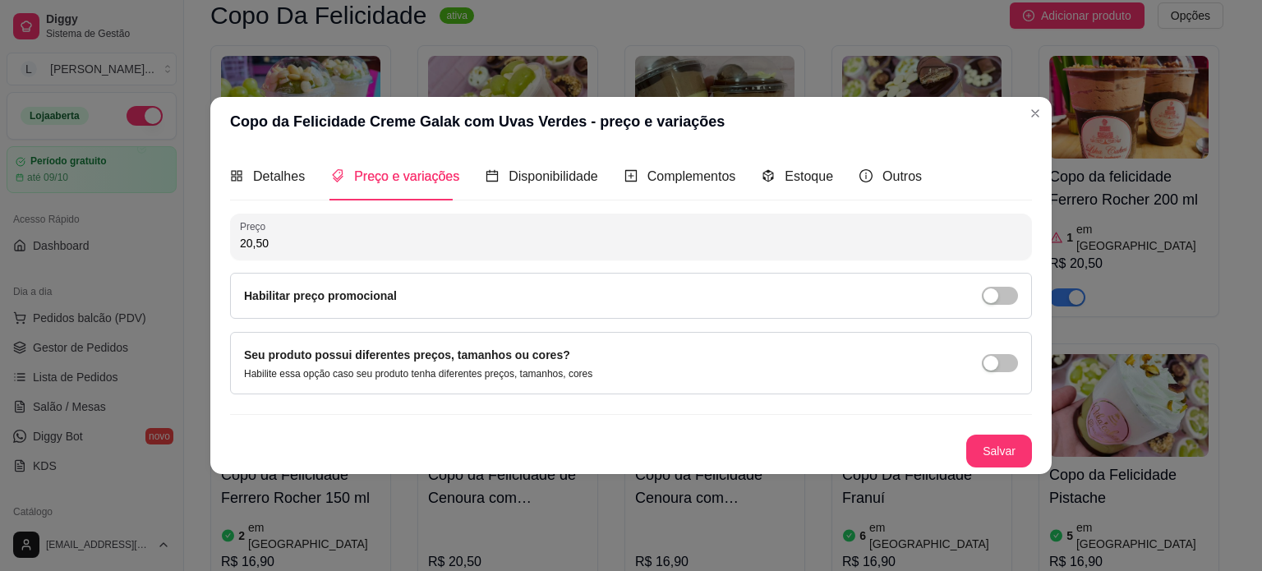
click at [1004, 305] on div "Habilitar preço promocional" at bounding box center [631, 296] width 802 height 46
click at [1002, 296] on span "button" at bounding box center [1000, 296] width 36 height 18
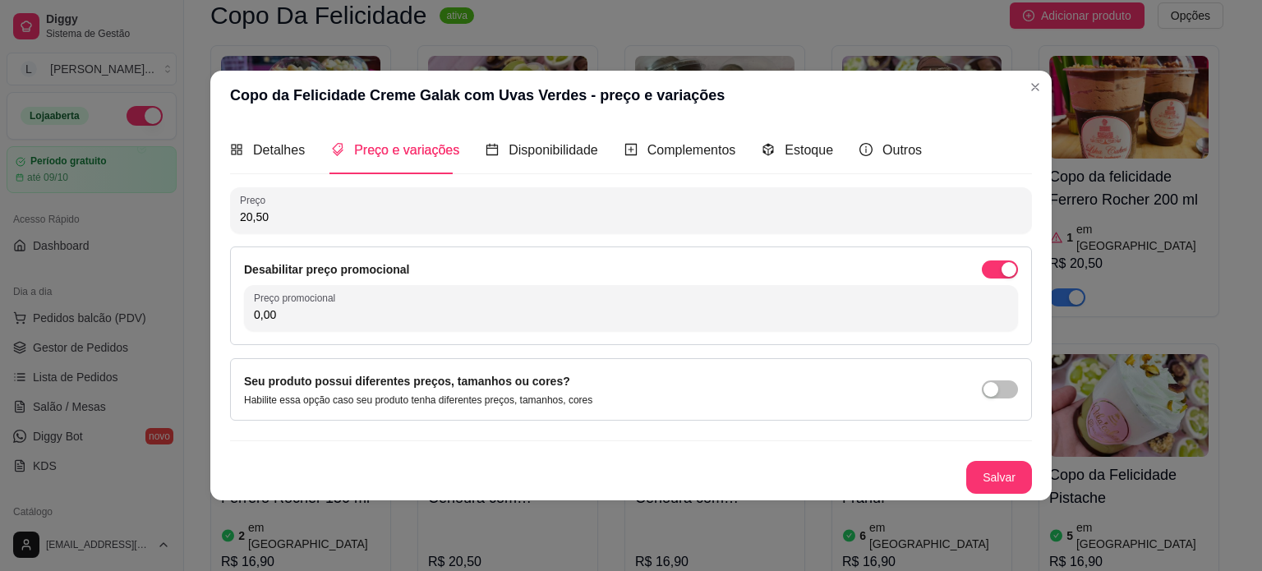
click at [618, 336] on div "Desabilitar preço promocional Preço promocional 0,00" at bounding box center [631, 296] width 802 height 99
click at [624, 321] on input "0,00" at bounding box center [631, 314] width 754 height 16
type input "9,99"
click at [1006, 465] on button "Salvar" at bounding box center [999, 477] width 66 height 33
click at [1006, 465] on div "Salvar" at bounding box center [631, 477] width 802 height 33
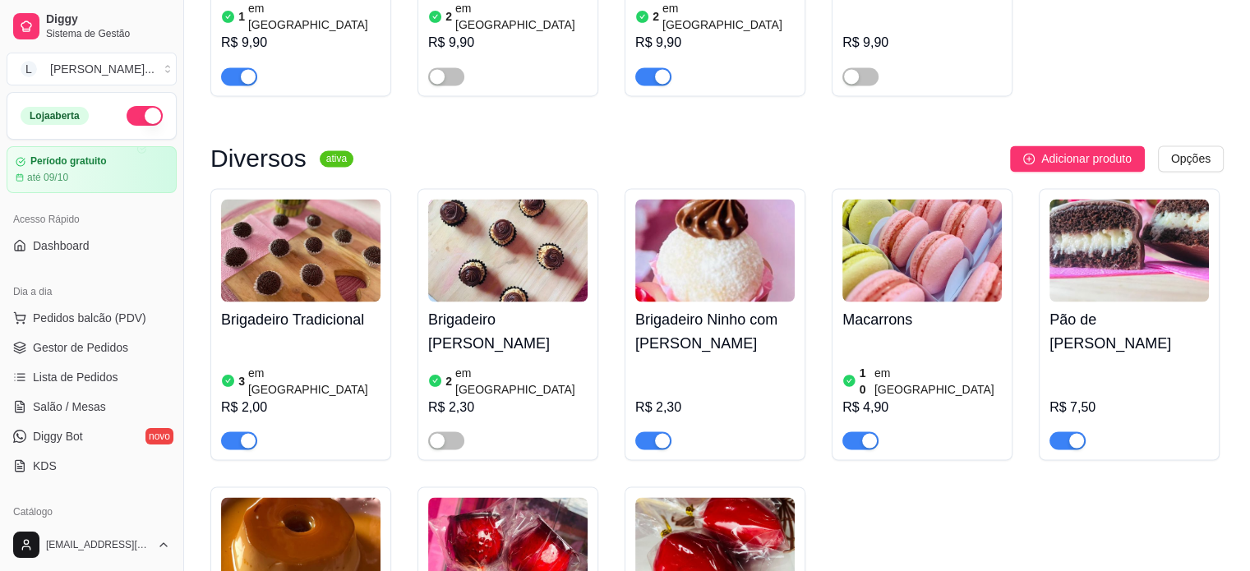
scroll to position [2794, 0]
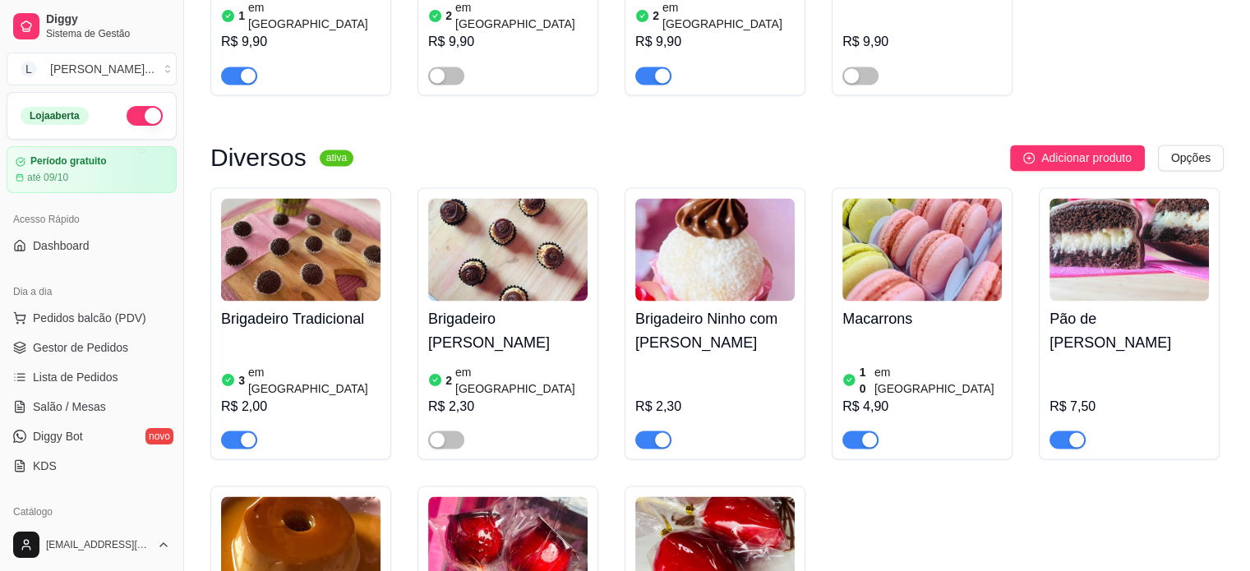
click at [288, 307] on h4 "Brigadeiro Tradicional" at bounding box center [300, 318] width 159 height 23
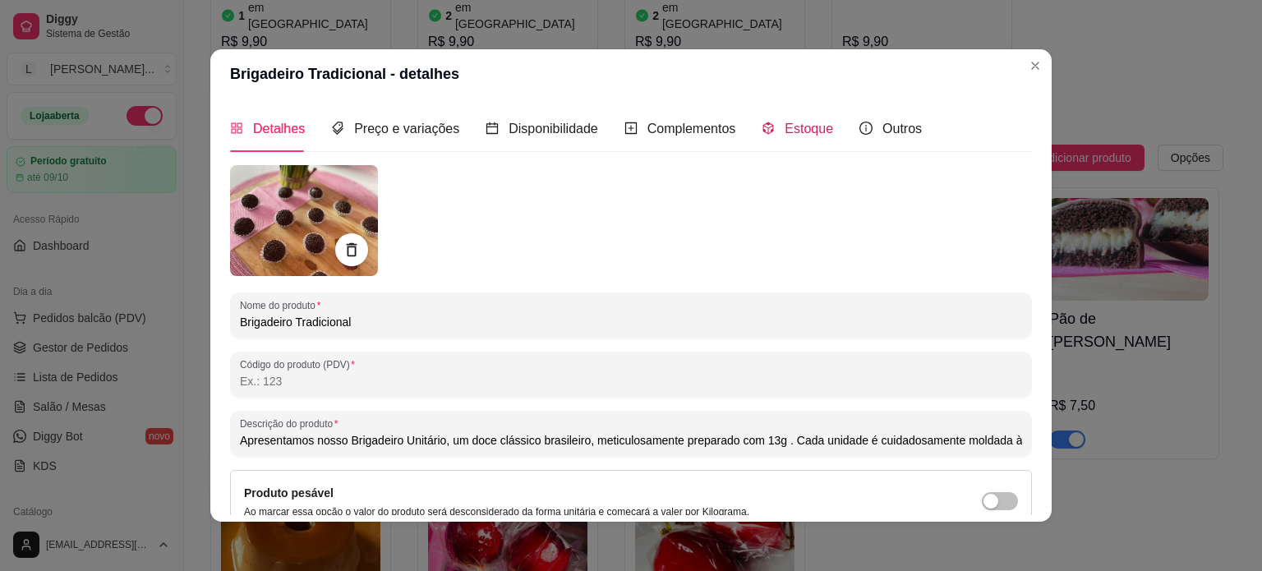
click at [797, 122] on span "Estoque" at bounding box center [809, 129] width 48 height 14
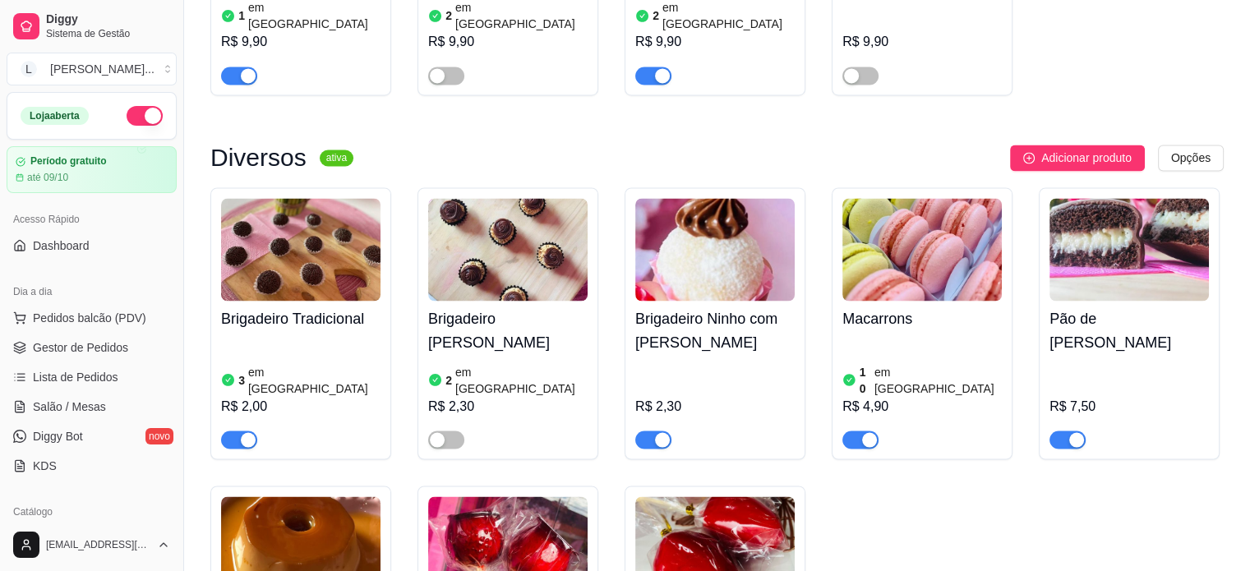
click at [343, 198] on img at bounding box center [300, 249] width 159 height 103
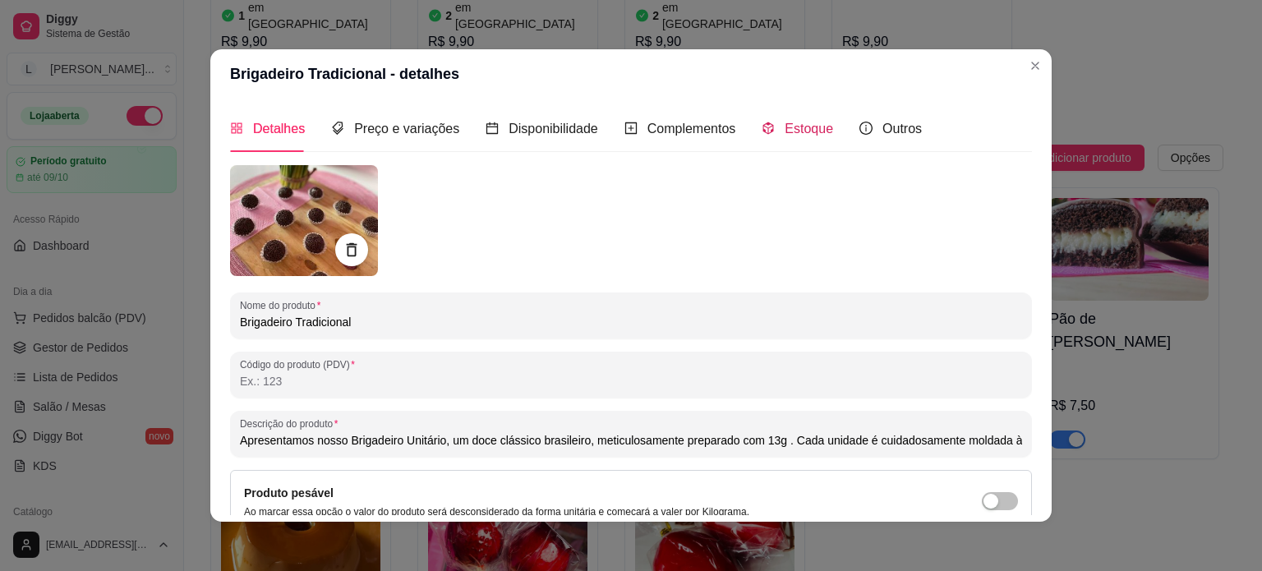
click at [797, 127] on span "Estoque" at bounding box center [809, 129] width 48 height 14
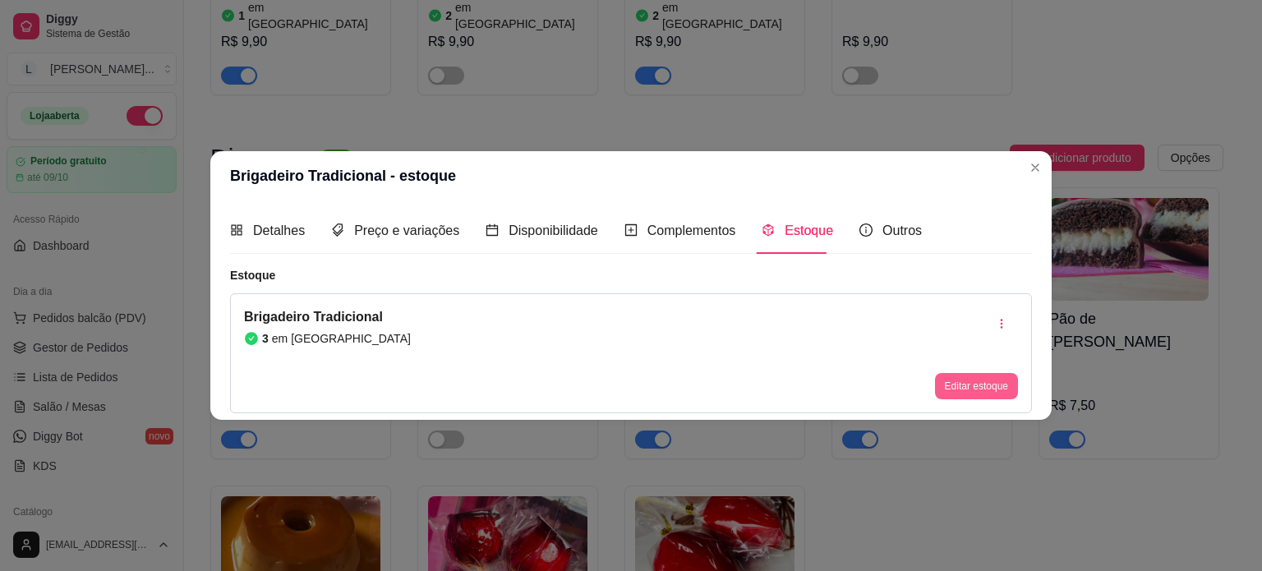
click at [973, 394] on button "Editar estoque" at bounding box center [976, 386] width 83 height 26
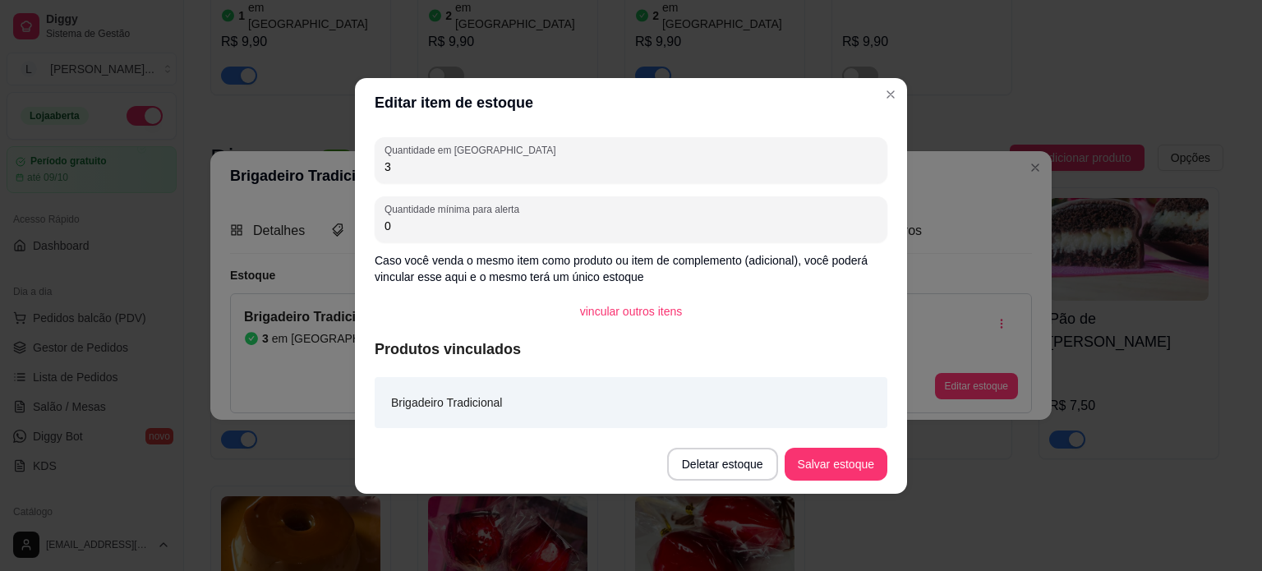
click at [373, 171] on div "Quantidade em estoque 3 Quantidade mínima para alerta 0 Caso você venda o mesmo…" at bounding box center [631, 280] width 552 height 307
click at [428, 168] on input "3" at bounding box center [631, 167] width 493 height 16
drag, startPoint x: 399, startPoint y: 166, endPoint x: 370, endPoint y: 167, distance: 29.6
click at [370, 167] on div "Quantidade em estoque 3 Quantidade mínima para alerta 0 Caso você venda o mesmo…" at bounding box center [631, 280] width 552 height 307
type input "1"
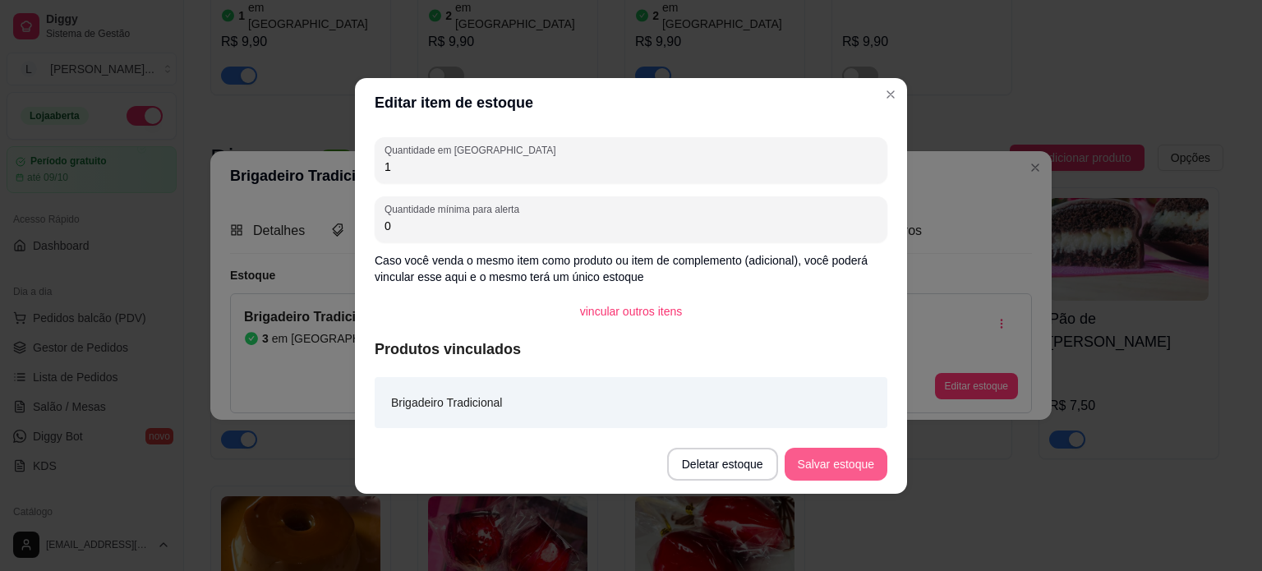
click at [825, 446] on footer "Deletar estoque Salvar estoque" at bounding box center [631, 464] width 552 height 59
click at [837, 456] on button "Salvar estoque" at bounding box center [836, 464] width 103 height 33
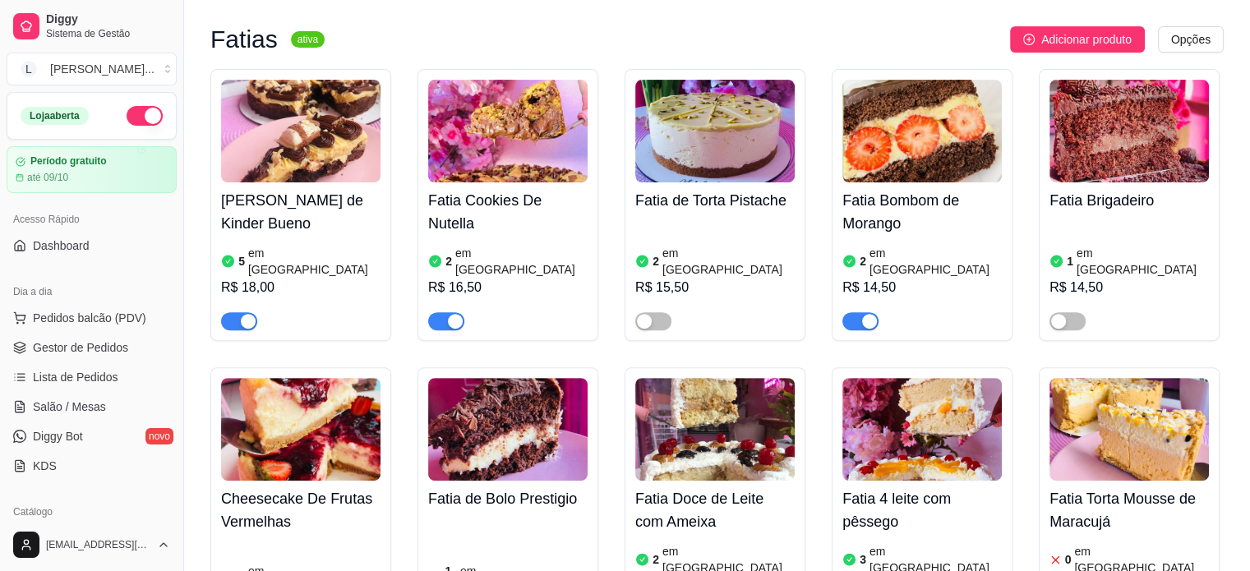
scroll to position [493, 0]
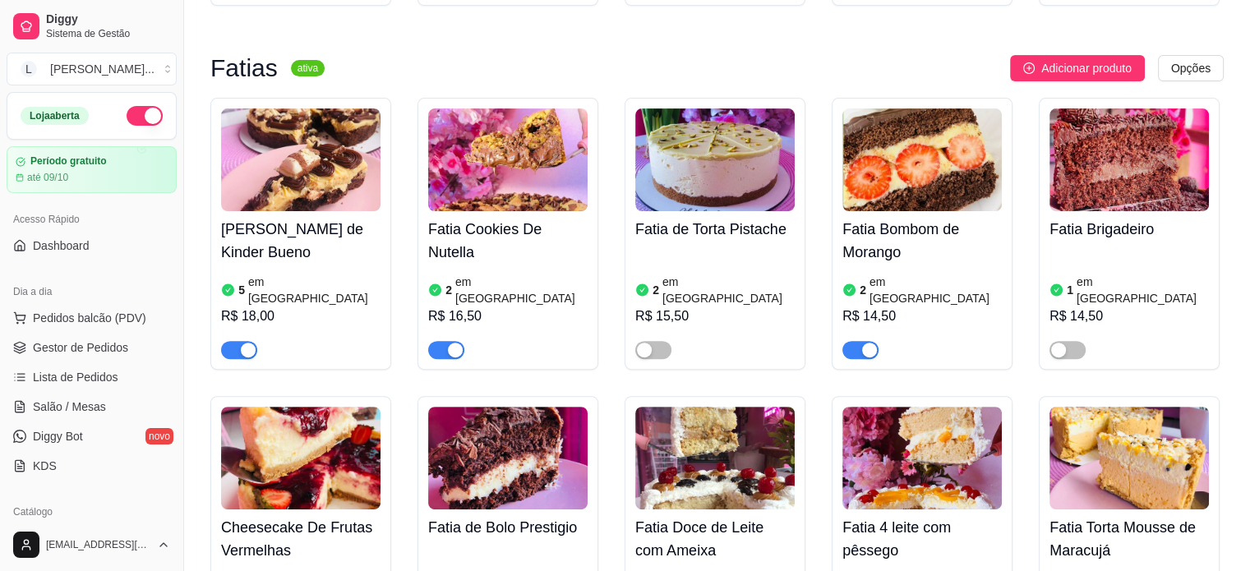
click at [508, 326] on div at bounding box center [507, 342] width 159 height 33
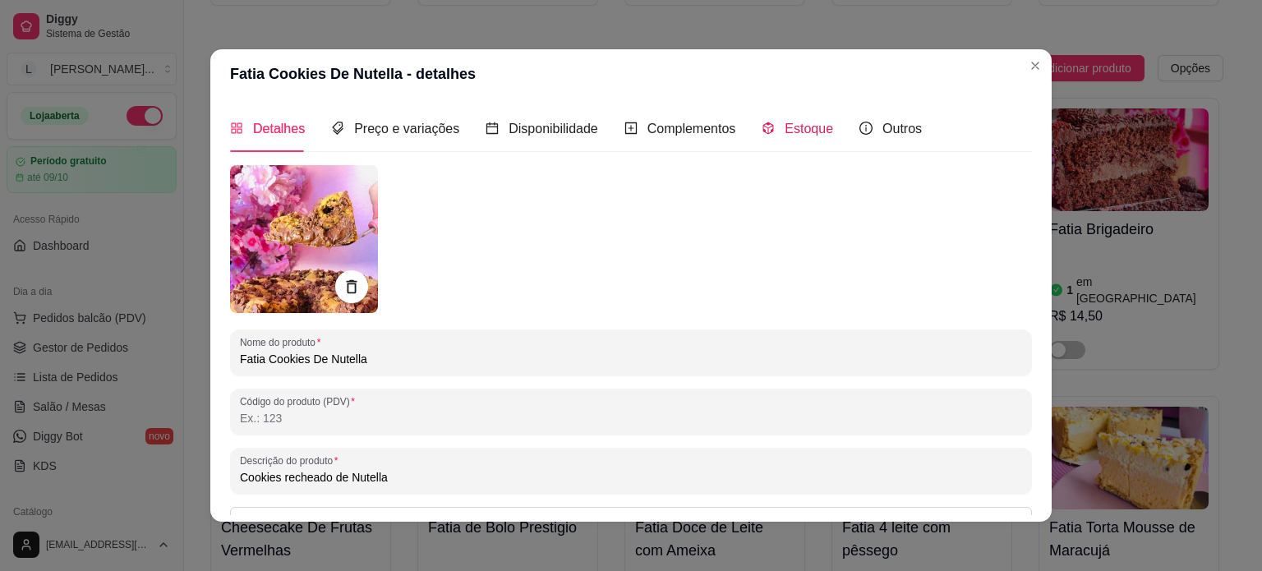
click at [802, 130] on span "Estoque" at bounding box center [809, 129] width 48 height 14
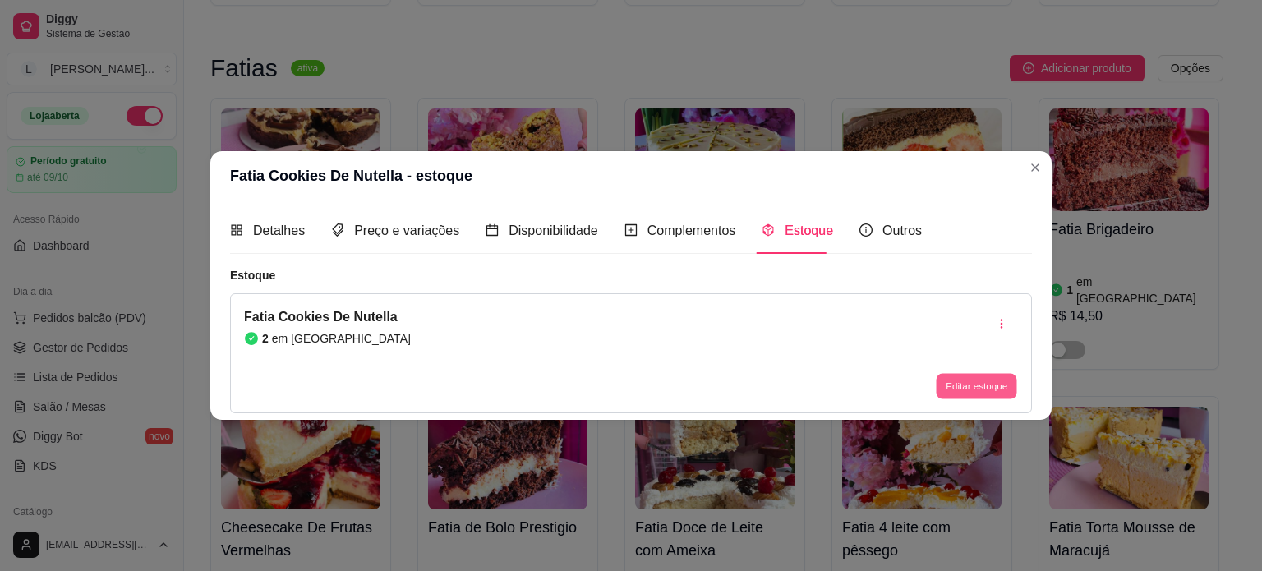
click at [947, 384] on button "Editar estoque" at bounding box center [976, 386] width 81 height 25
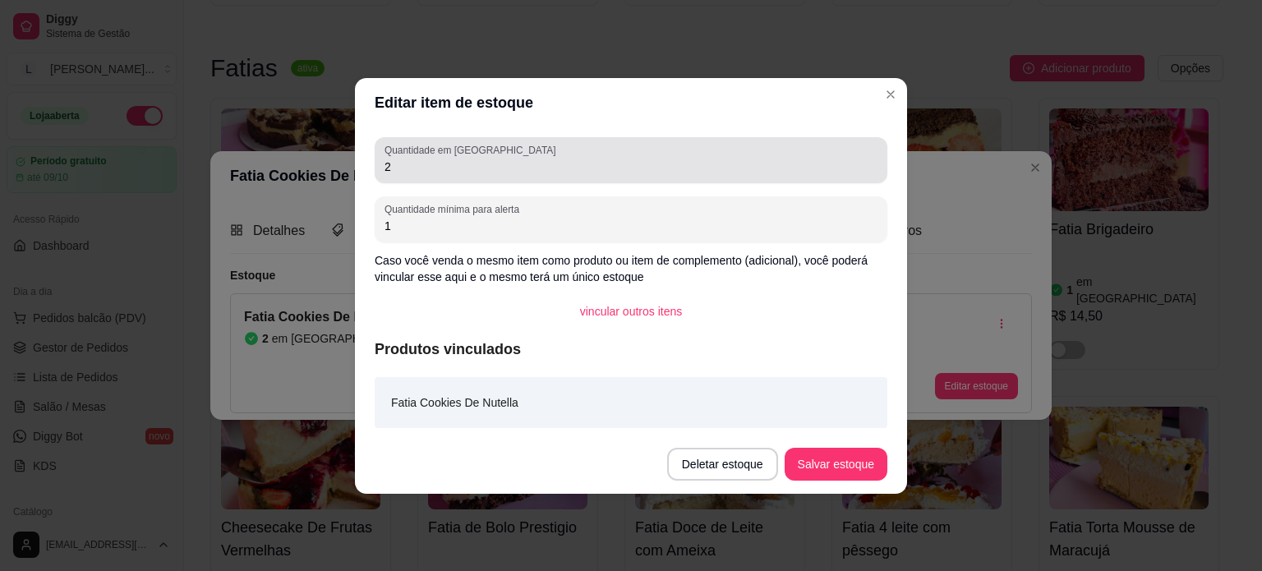
drag, startPoint x: 440, startPoint y: 180, endPoint x: 394, endPoint y: 177, distance: 47.0
click at [394, 177] on div "Quantidade em estoque 2" at bounding box center [631, 160] width 513 height 46
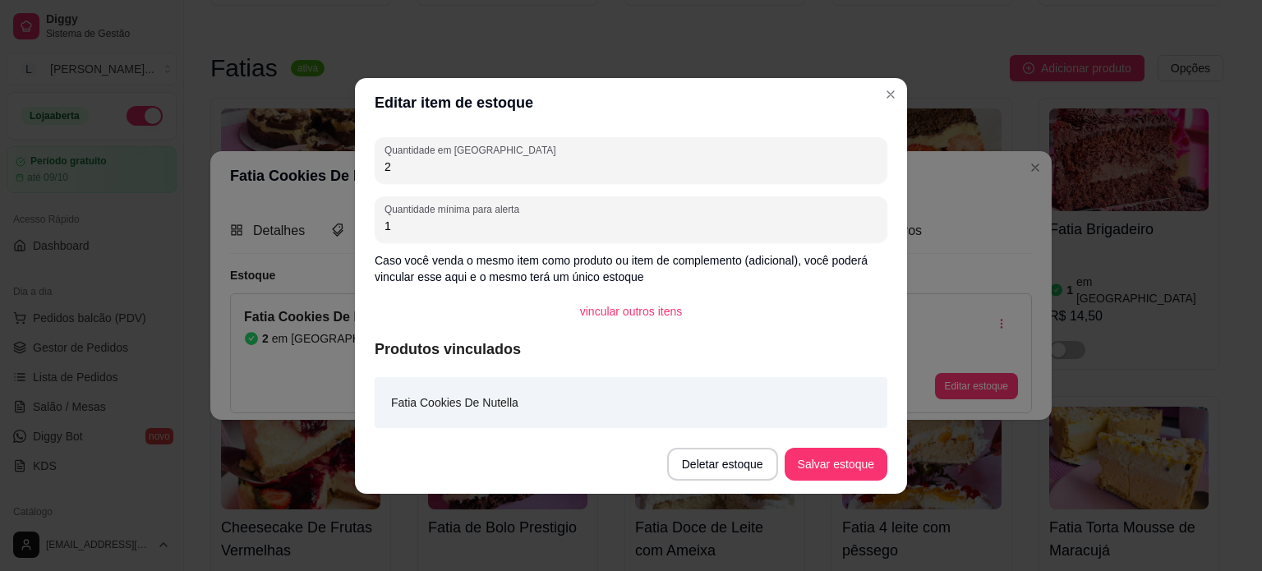
click at [390, 173] on input "2" at bounding box center [631, 167] width 493 height 16
type input "1"
click at [847, 459] on button "Salvar estoque" at bounding box center [836, 464] width 103 height 33
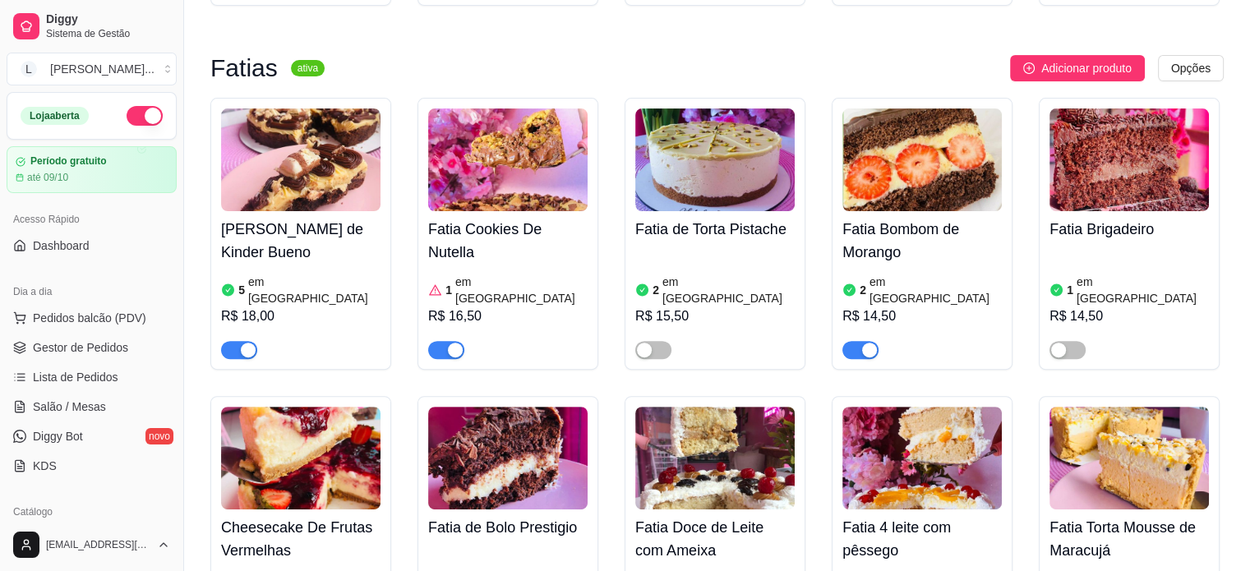
click at [454, 343] on div "button" at bounding box center [455, 350] width 15 height 15
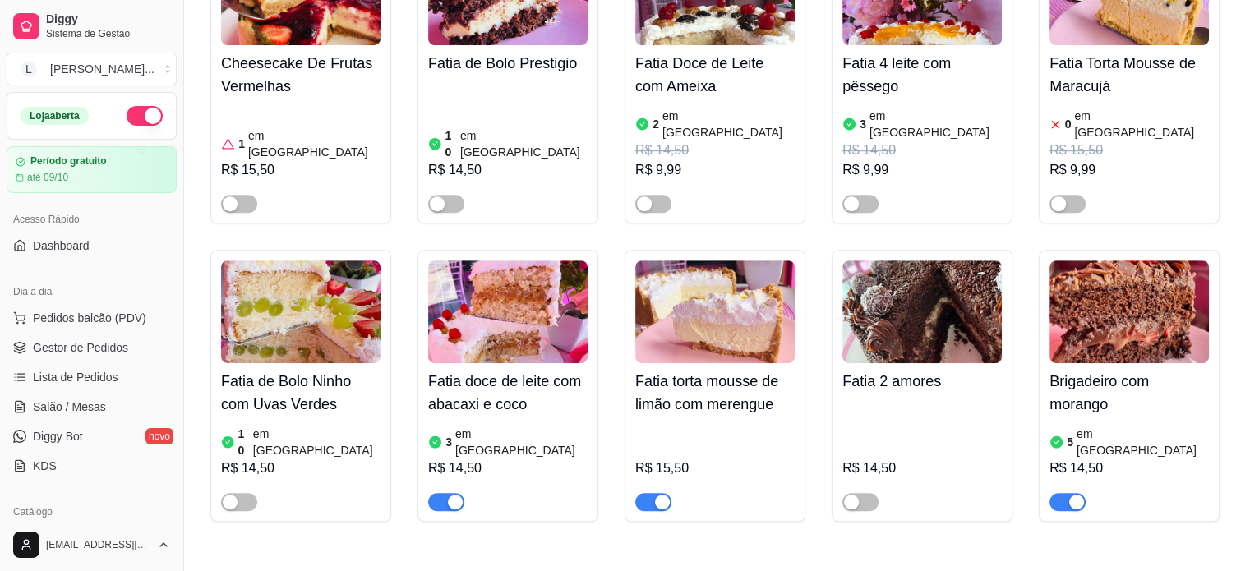
scroll to position [986, 0]
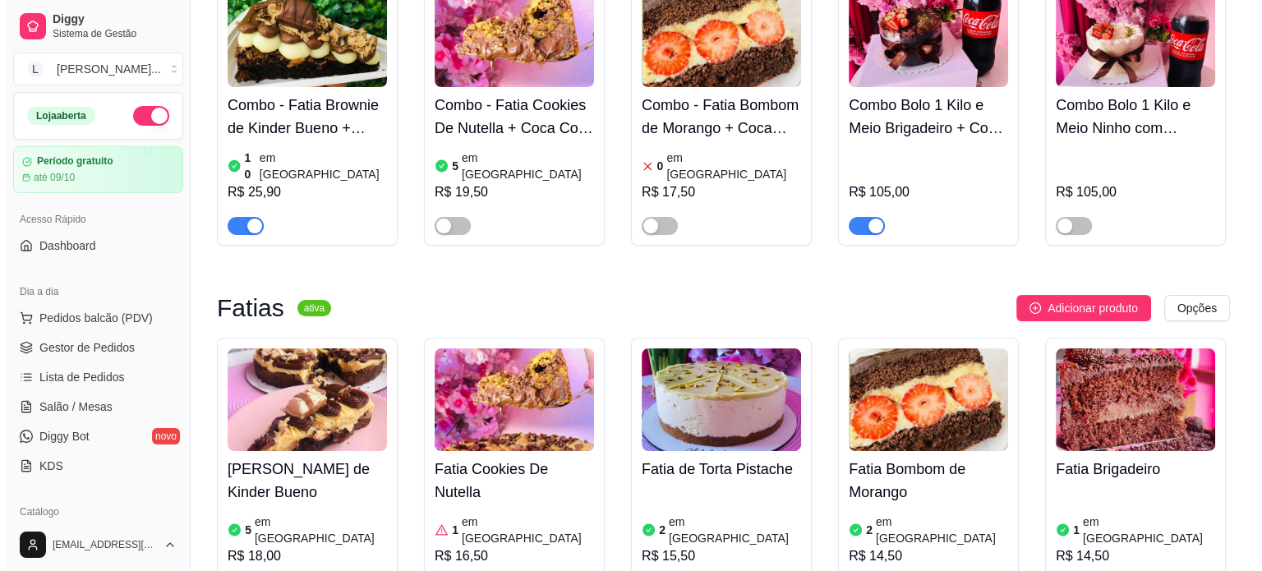
scroll to position [411, 0]
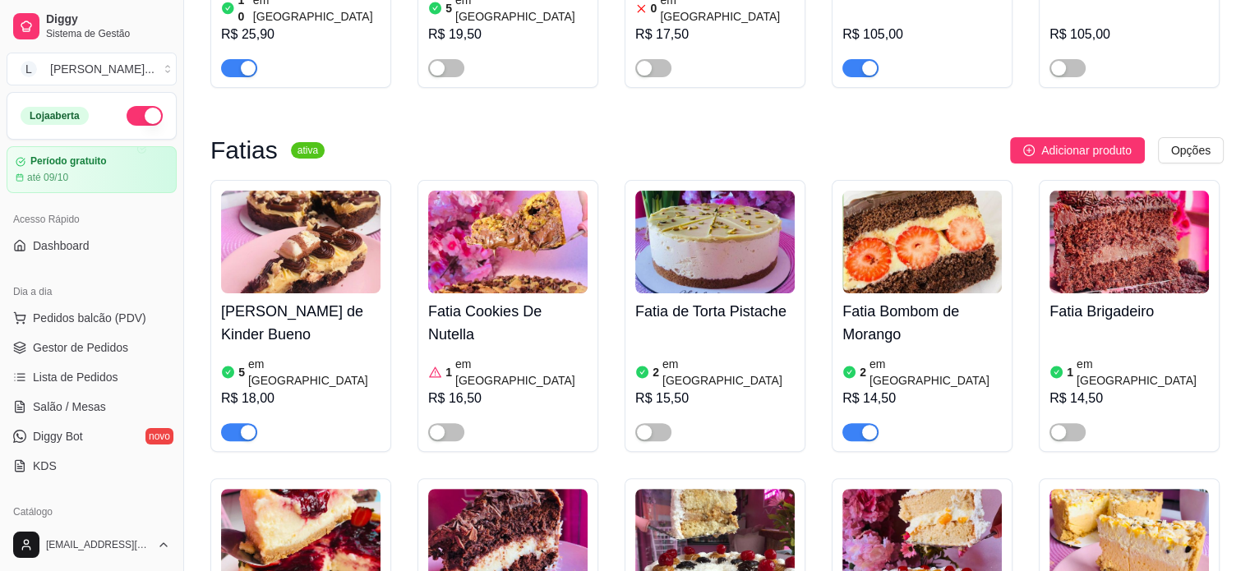
click at [926, 300] on h4 "Fatia Bombom de Morango" at bounding box center [921, 323] width 159 height 46
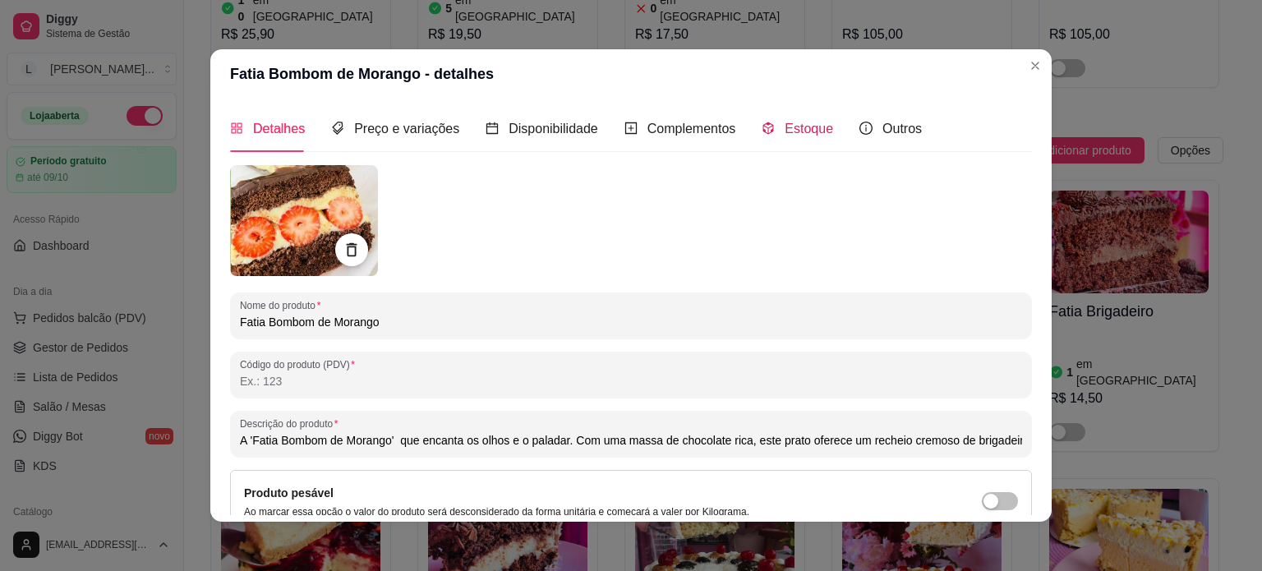
click at [769, 119] on div "Estoque" at bounding box center [797, 128] width 71 height 21
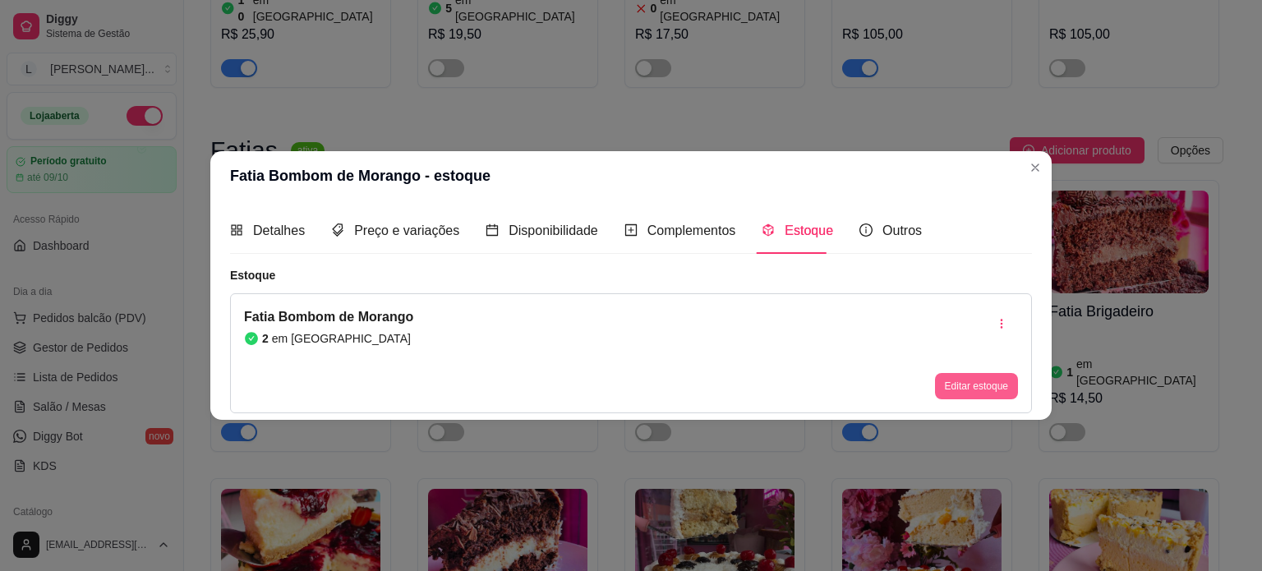
click at [971, 397] on button "Editar estoque" at bounding box center [976, 386] width 83 height 26
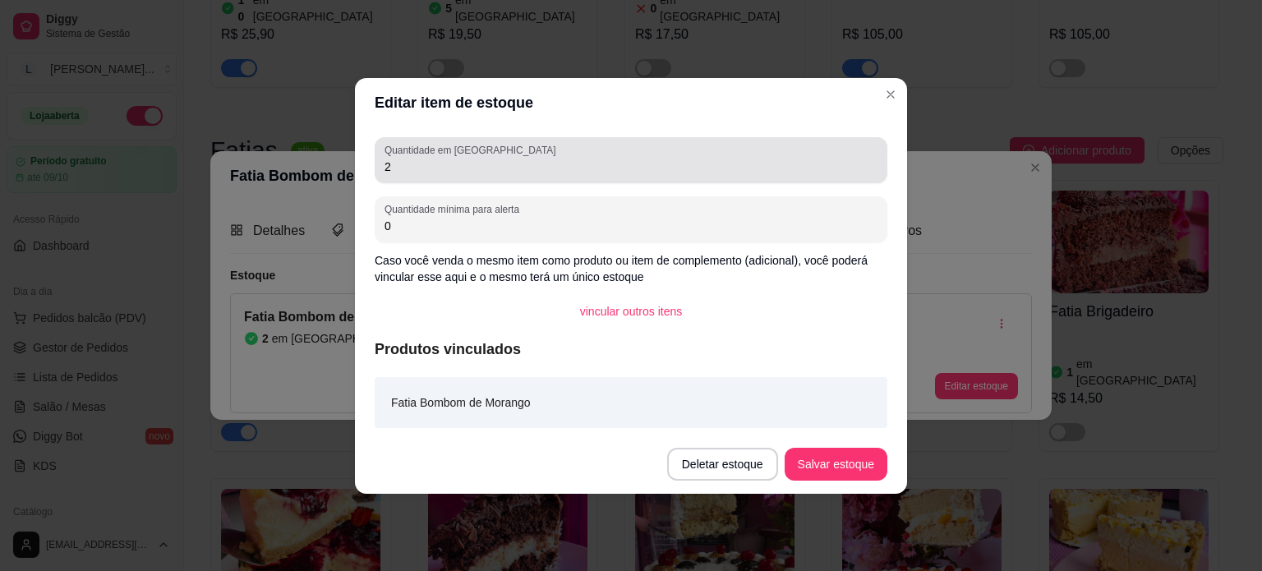
click at [432, 172] on input "2" at bounding box center [631, 167] width 493 height 16
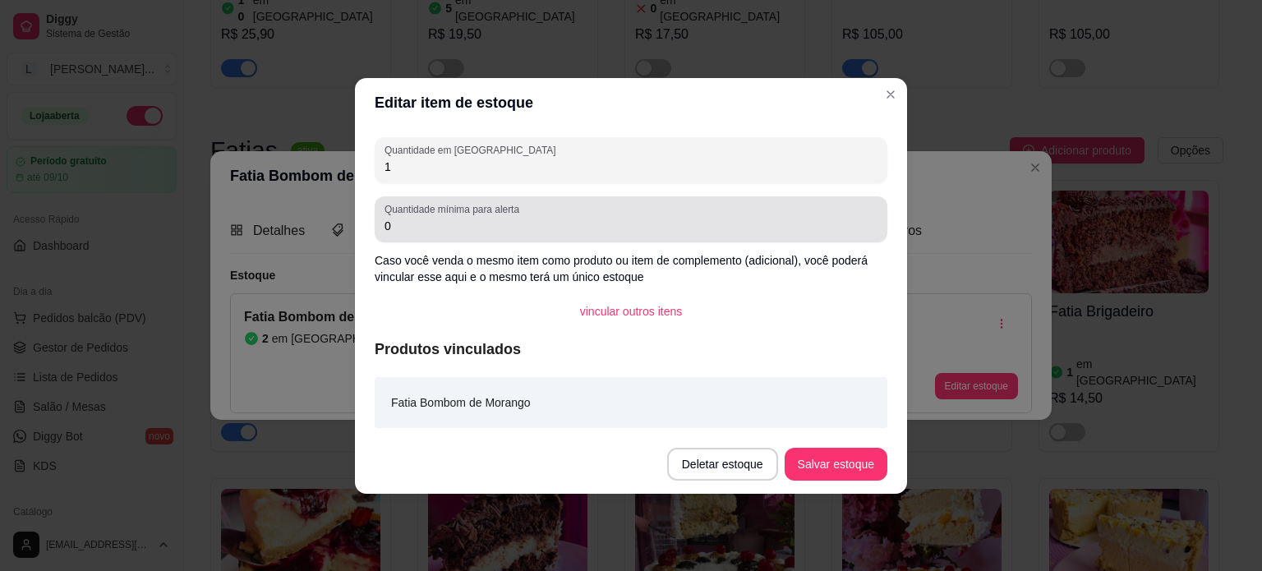
type input "1"
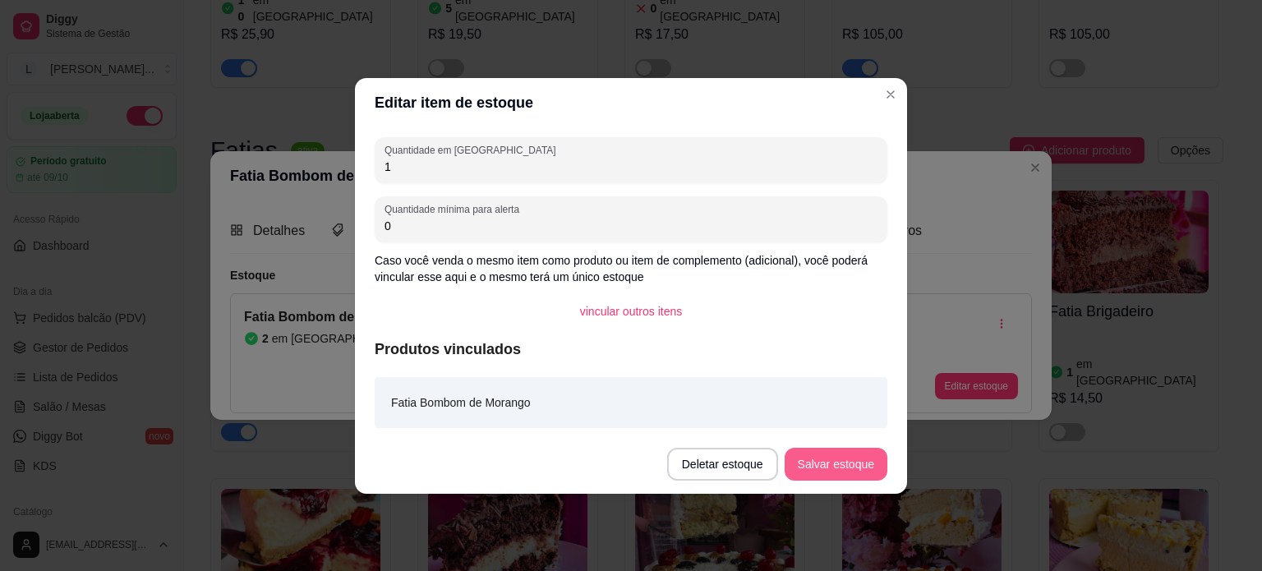
click at [843, 471] on button "Salvar estoque" at bounding box center [836, 464] width 103 height 33
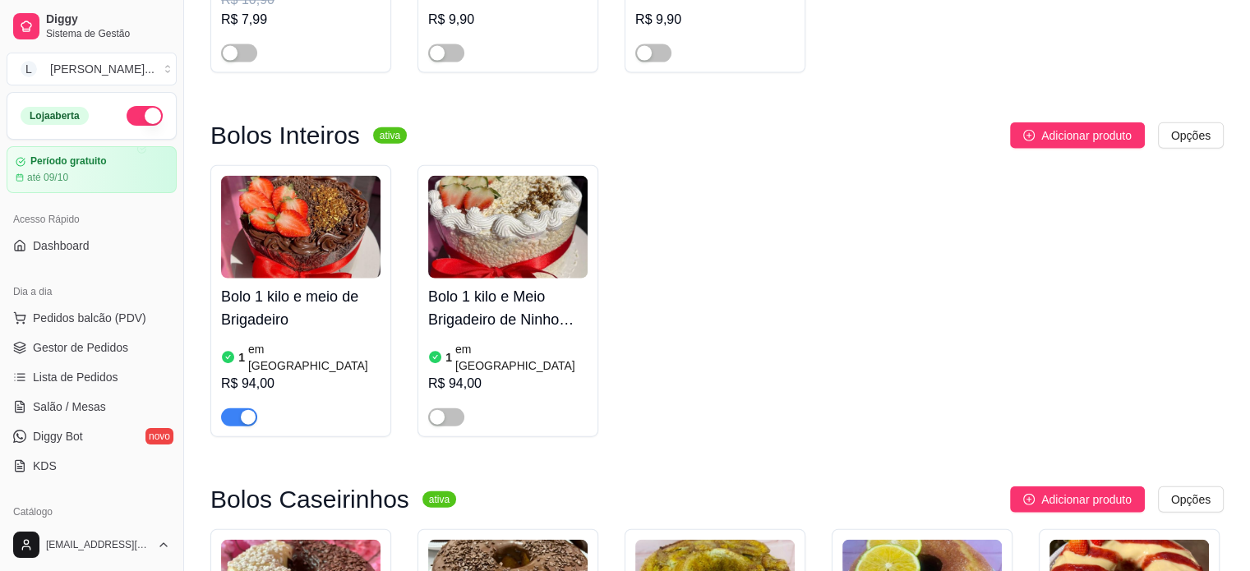
scroll to position [3862, 0]
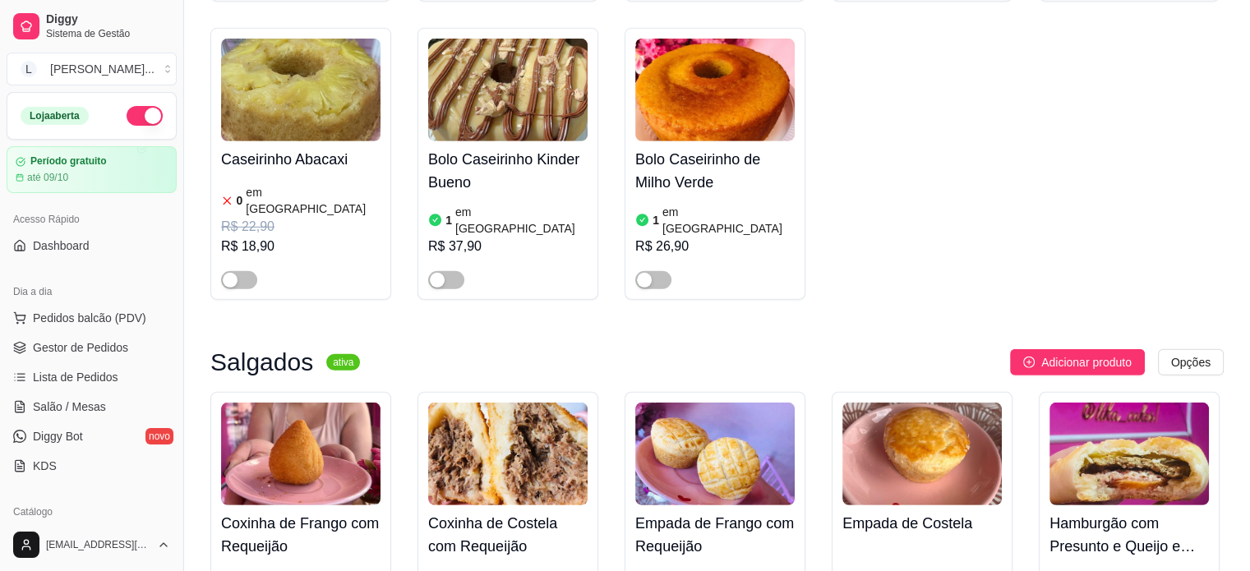
scroll to position [5012, 0]
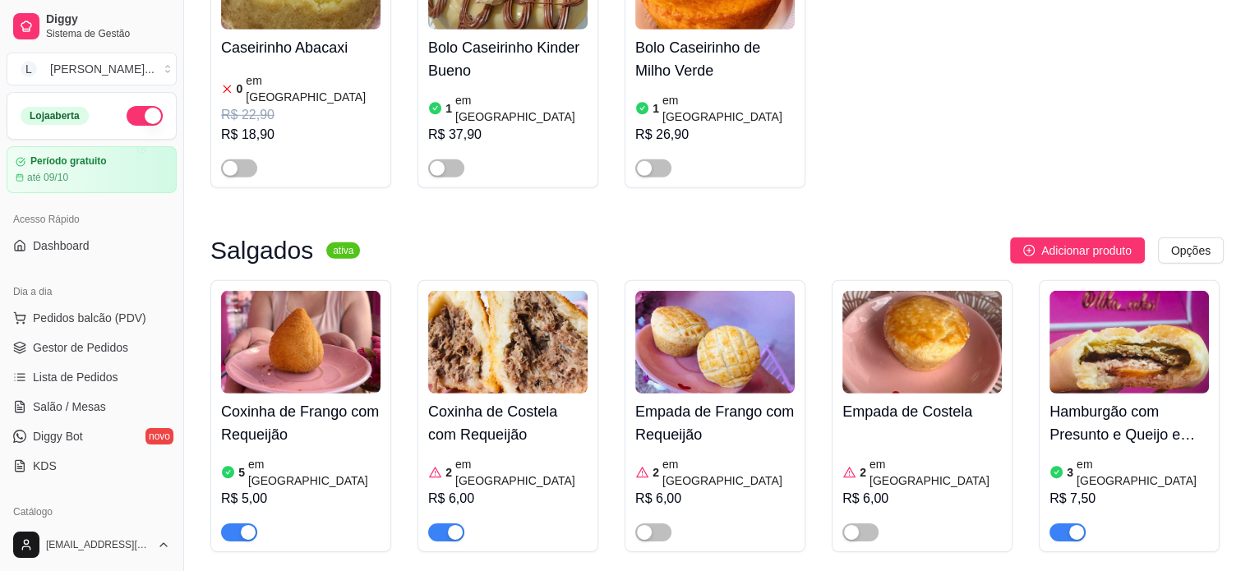
click at [435, 523] on span "button" at bounding box center [446, 532] width 36 height 18
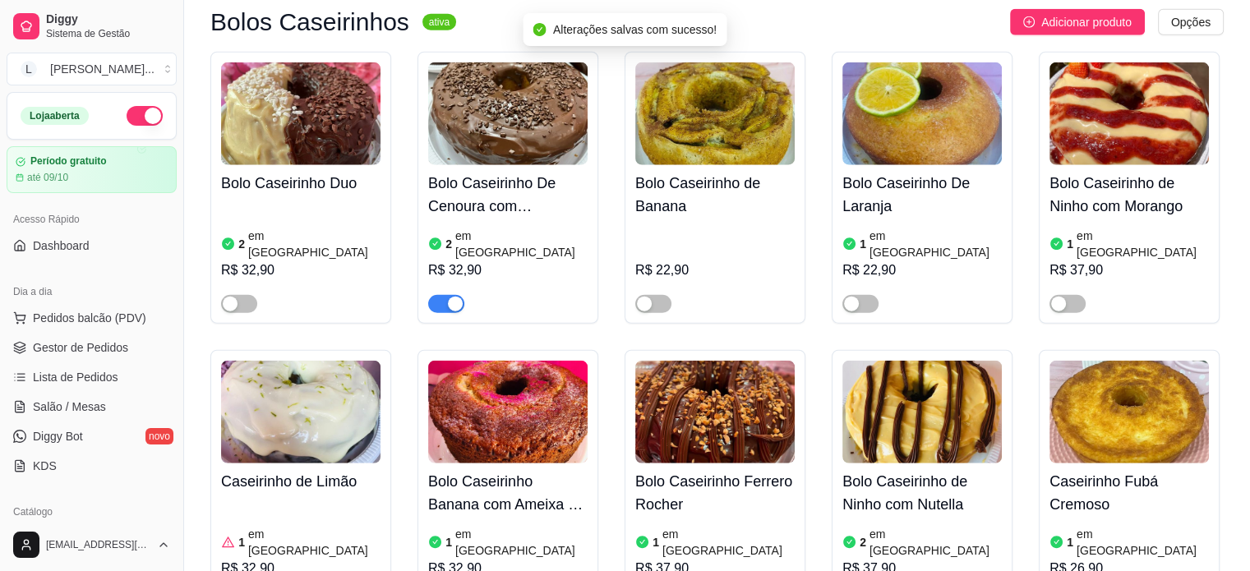
scroll to position [4191, 0]
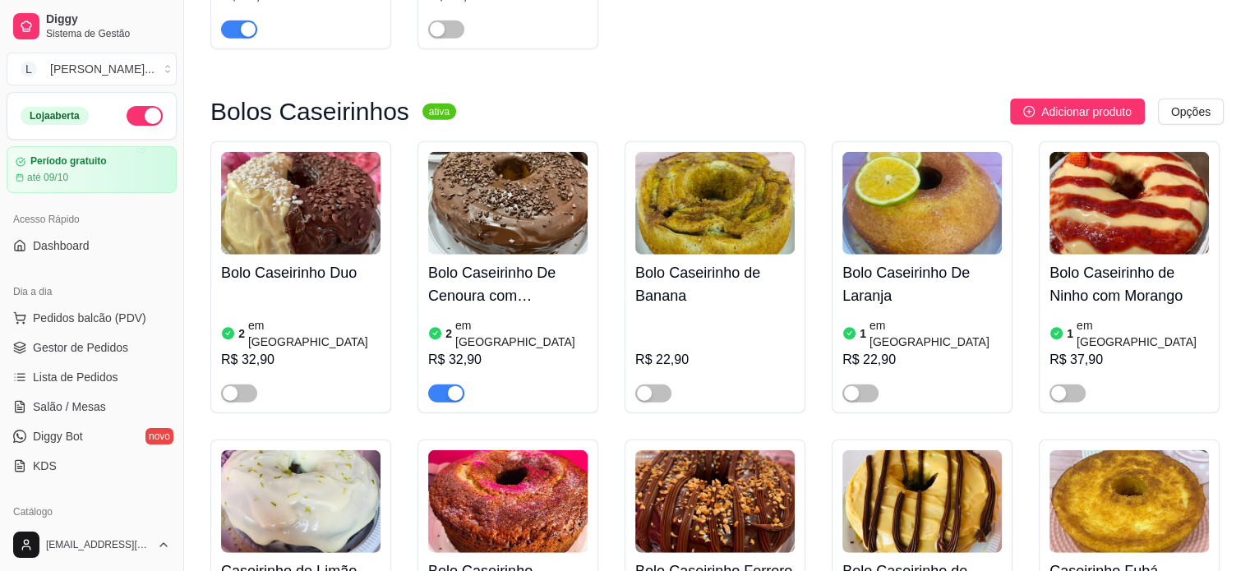
click at [472, 317] on article "em [GEOGRAPHIC_DATA]" at bounding box center [521, 333] width 132 height 33
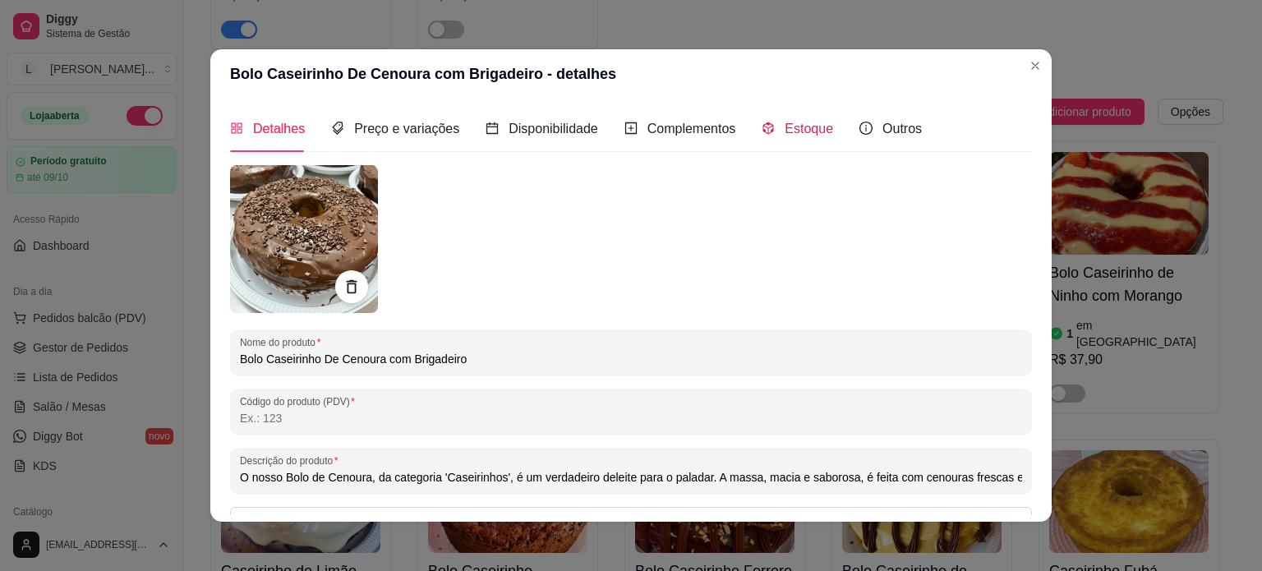
click at [802, 136] on span "Estoque" at bounding box center [809, 129] width 48 height 14
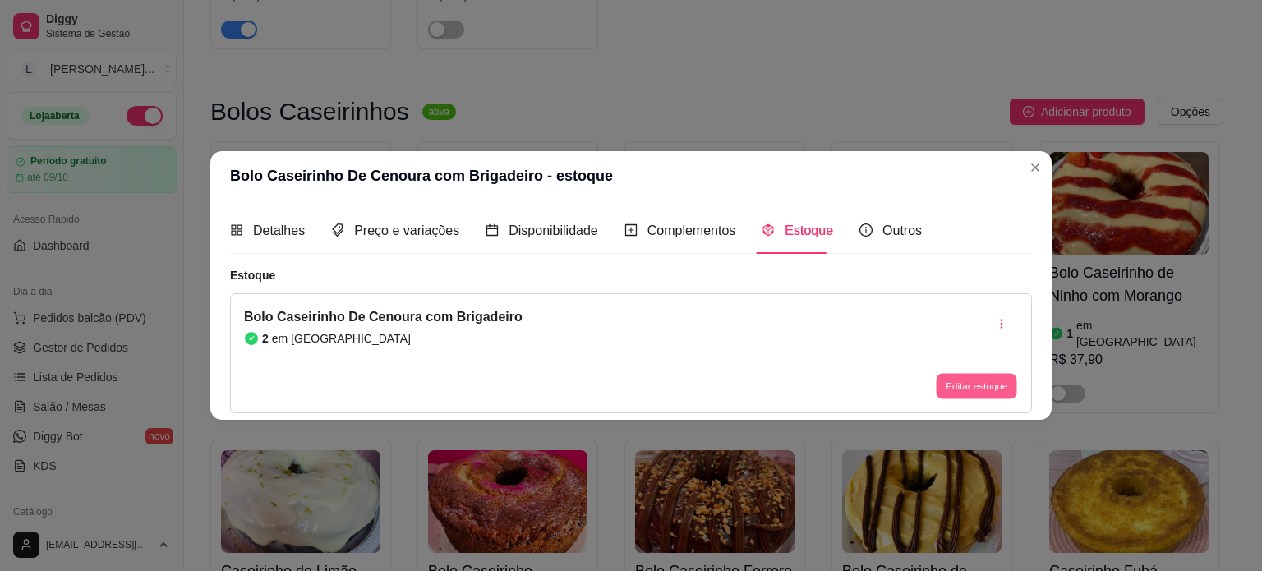
click at [962, 387] on button "Editar estoque" at bounding box center [976, 386] width 81 height 25
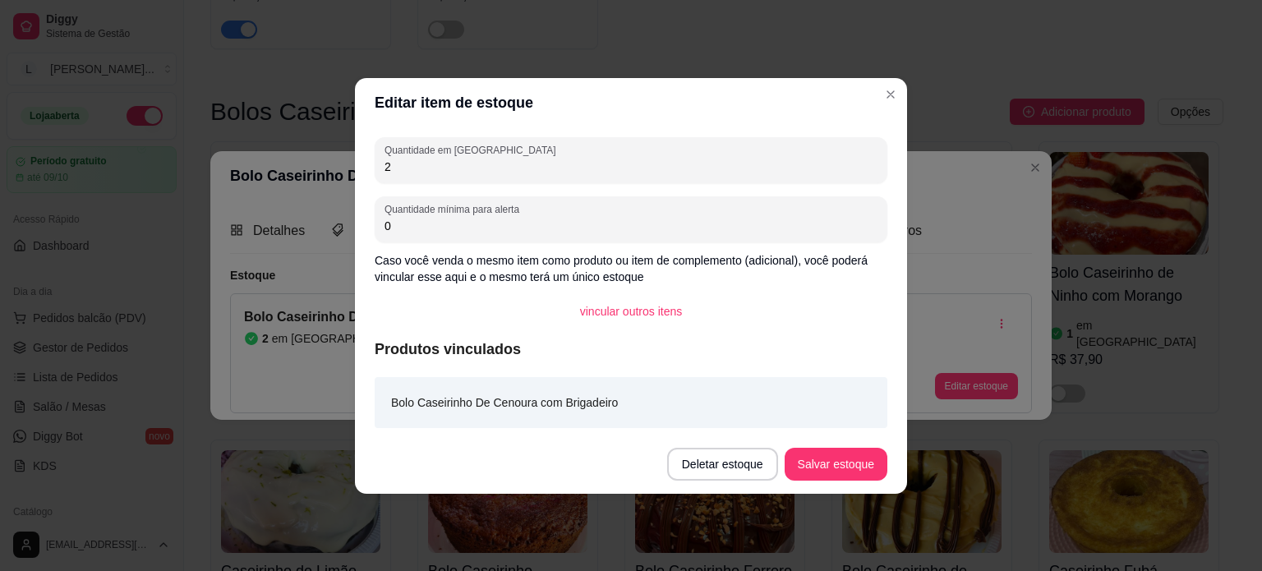
click at [408, 173] on input "2" at bounding box center [631, 167] width 493 height 16
type input "1"
click at [848, 456] on button "Salvar estoque" at bounding box center [836, 464] width 100 height 32
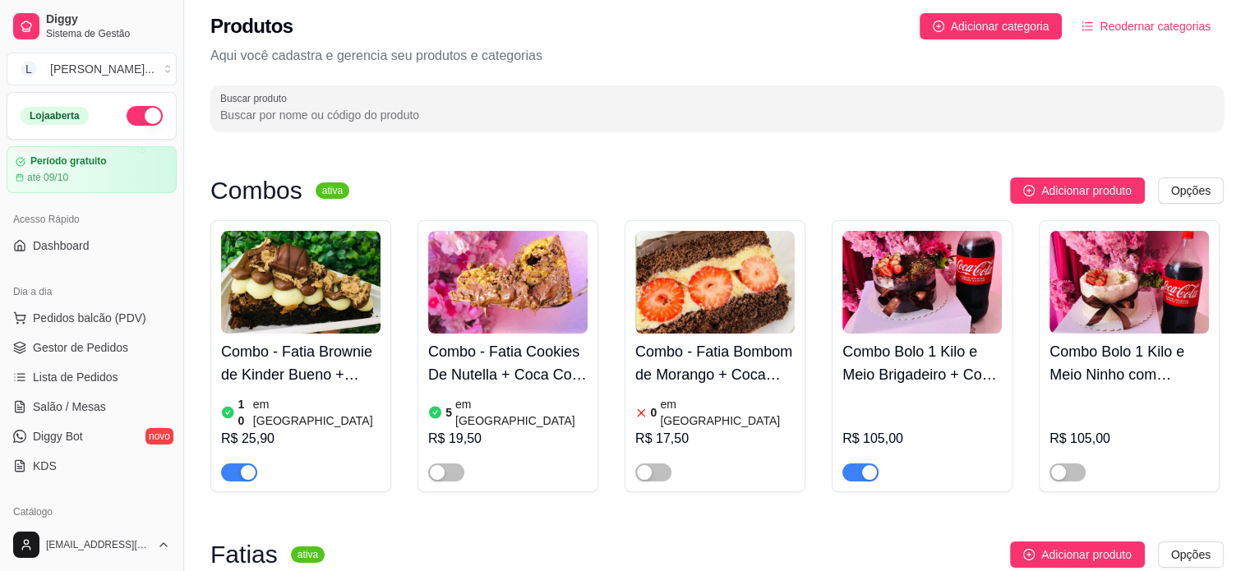
scroll to position [0, 0]
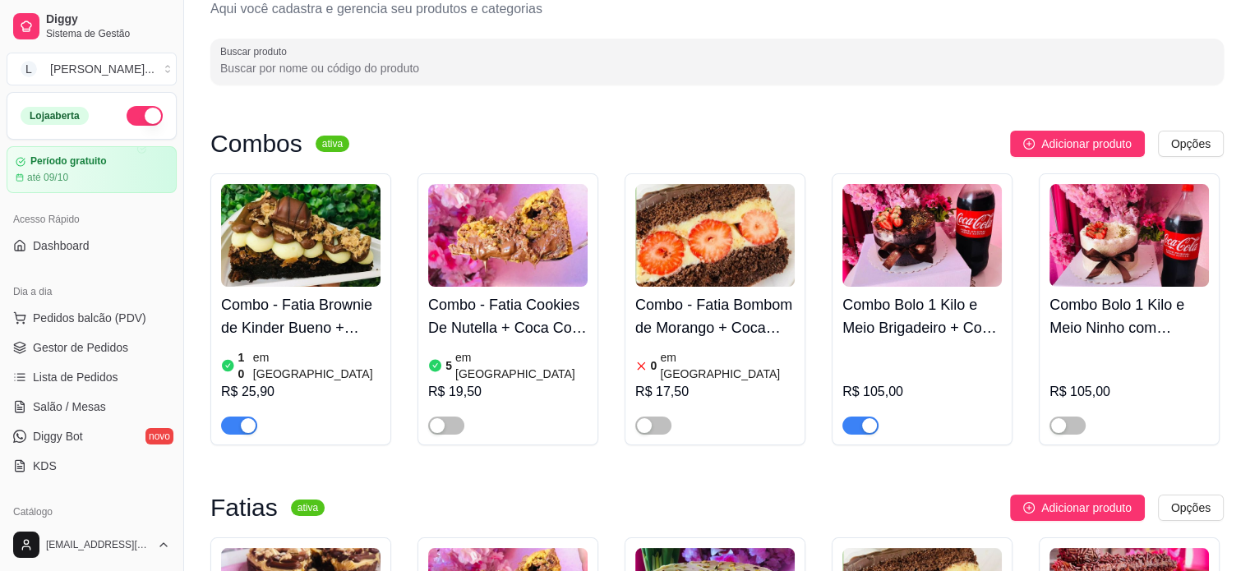
scroll to position [82, 0]
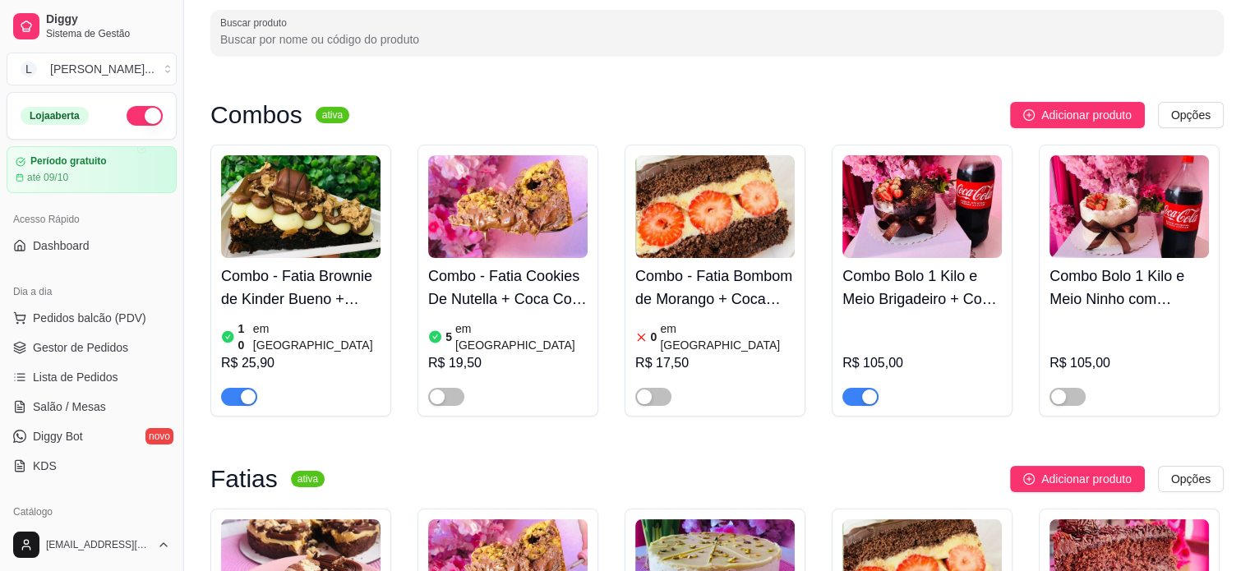
click at [389, 39] on input "Buscar produto" at bounding box center [716, 39] width 993 height 16
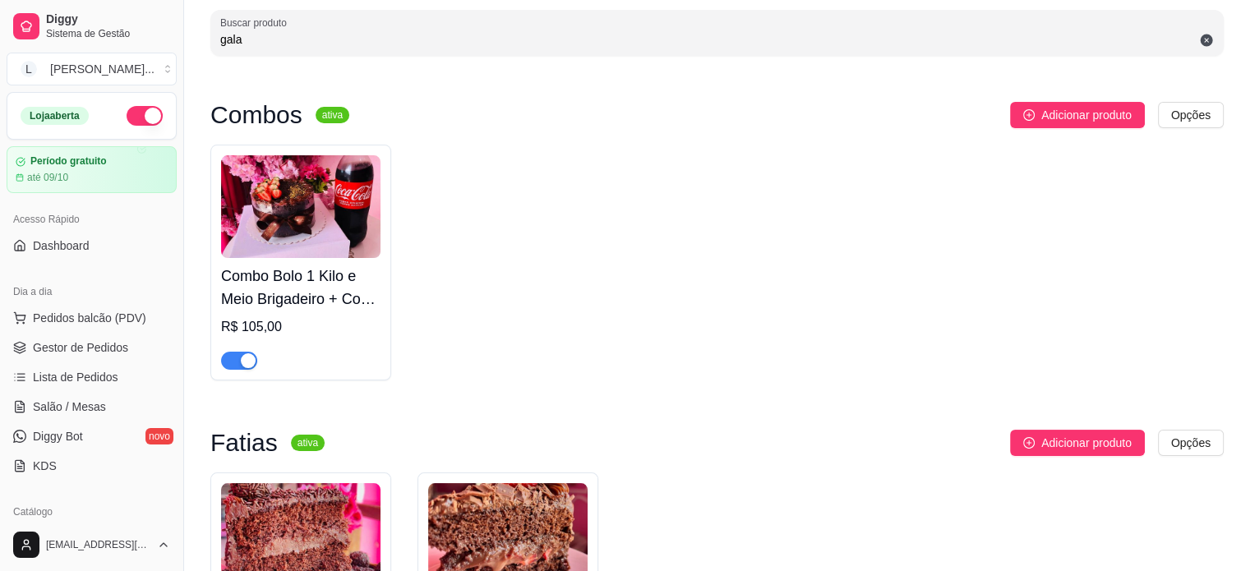
scroll to position [14, 0]
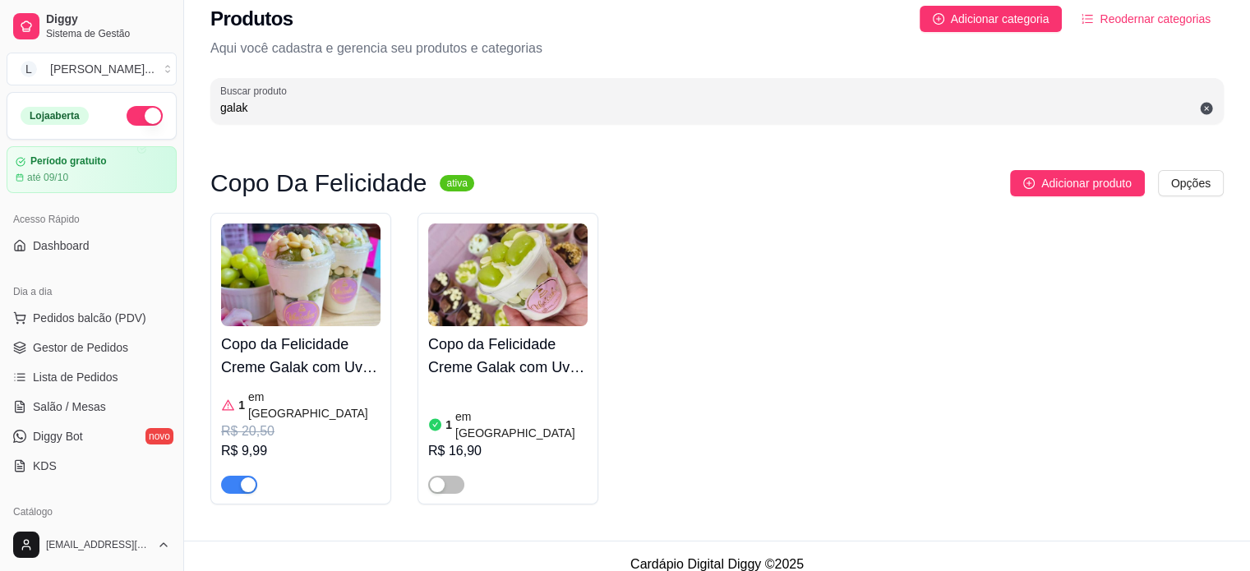
type input "galak"
click at [224, 476] on span "button" at bounding box center [239, 485] width 36 height 18
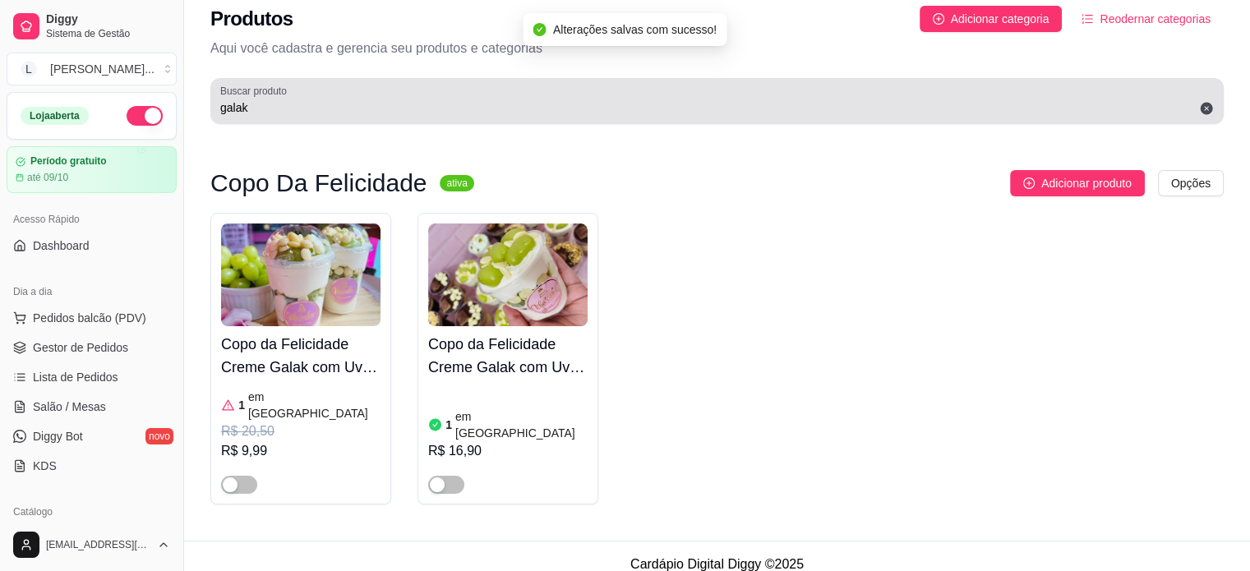
click at [293, 113] on input "galak" at bounding box center [716, 107] width 993 height 16
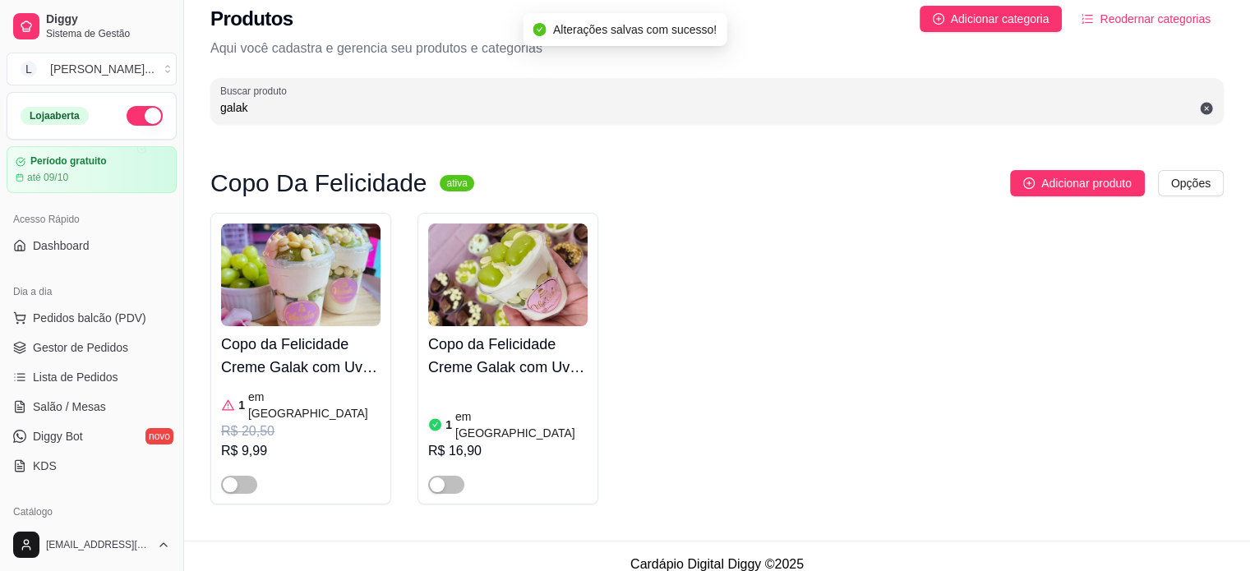
click at [293, 113] on input "galak" at bounding box center [716, 107] width 993 height 16
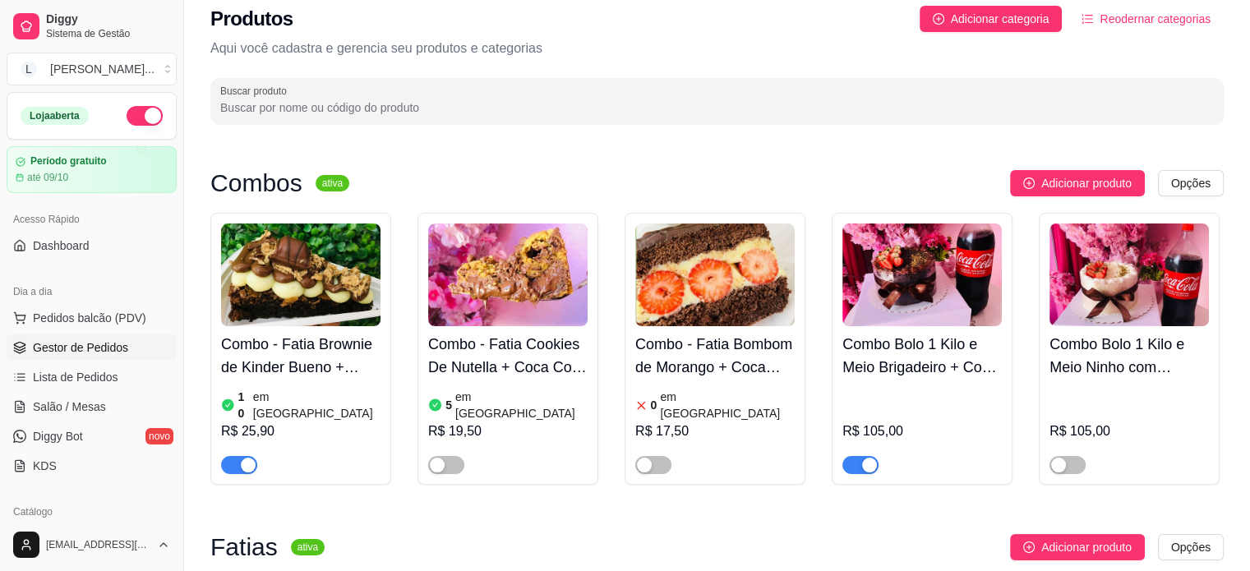
click at [100, 345] on span "Gestor de Pedidos" at bounding box center [80, 347] width 95 height 16
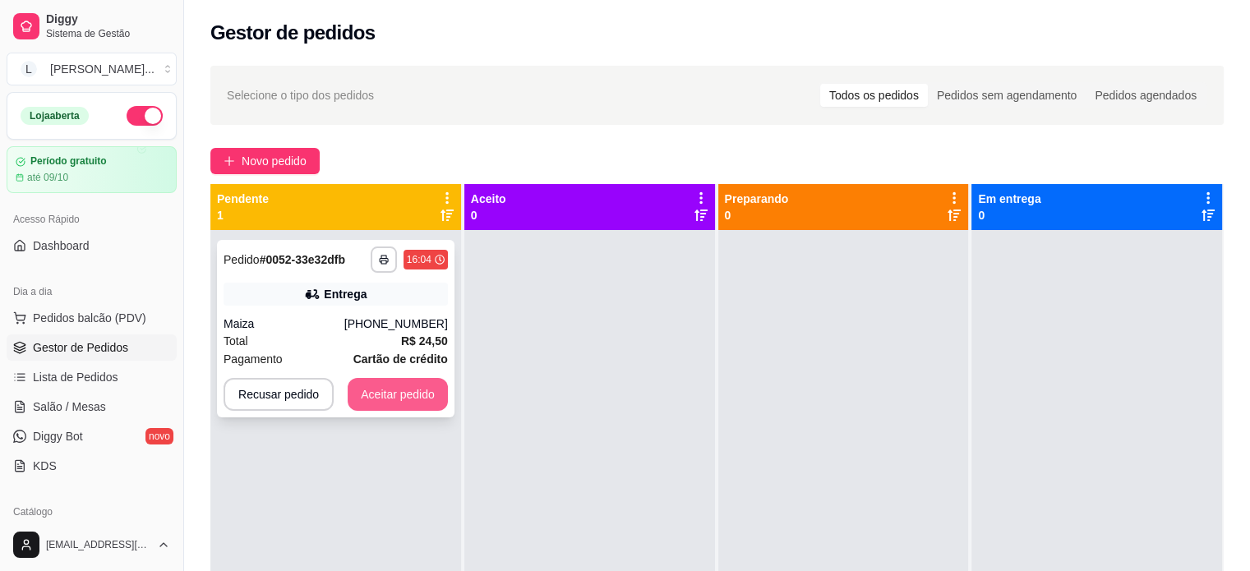
click at [371, 386] on button "Aceitar pedido" at bounding box center [398, 394] width 100 height 33
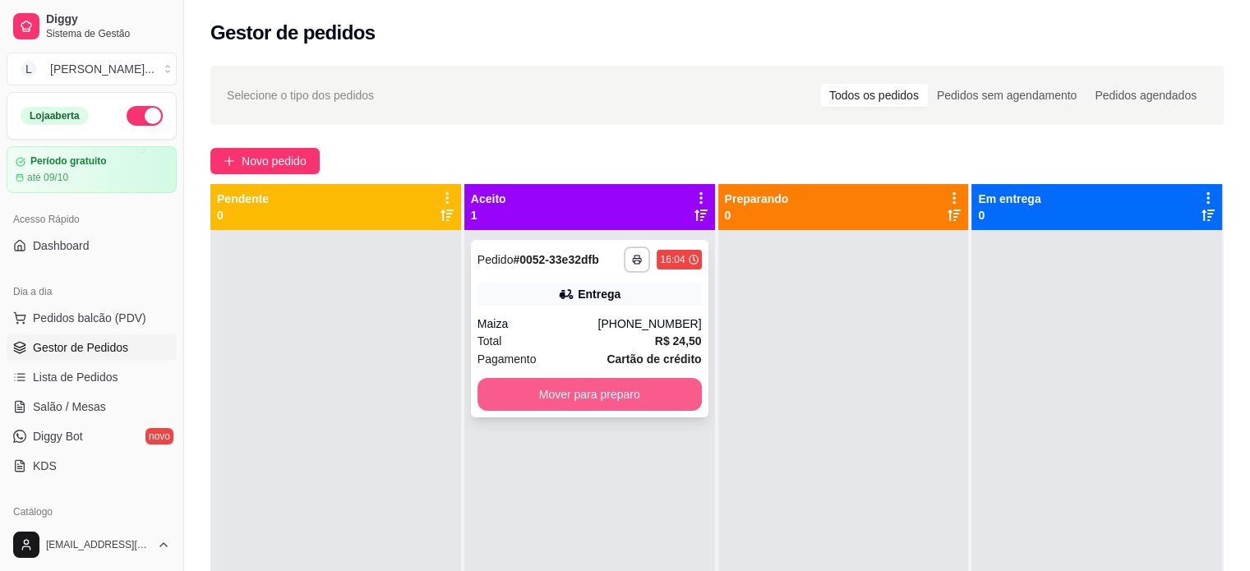
click at [618, 407] on button "Mover para preparo" at bounding box center [589, 394] width 224 height 33
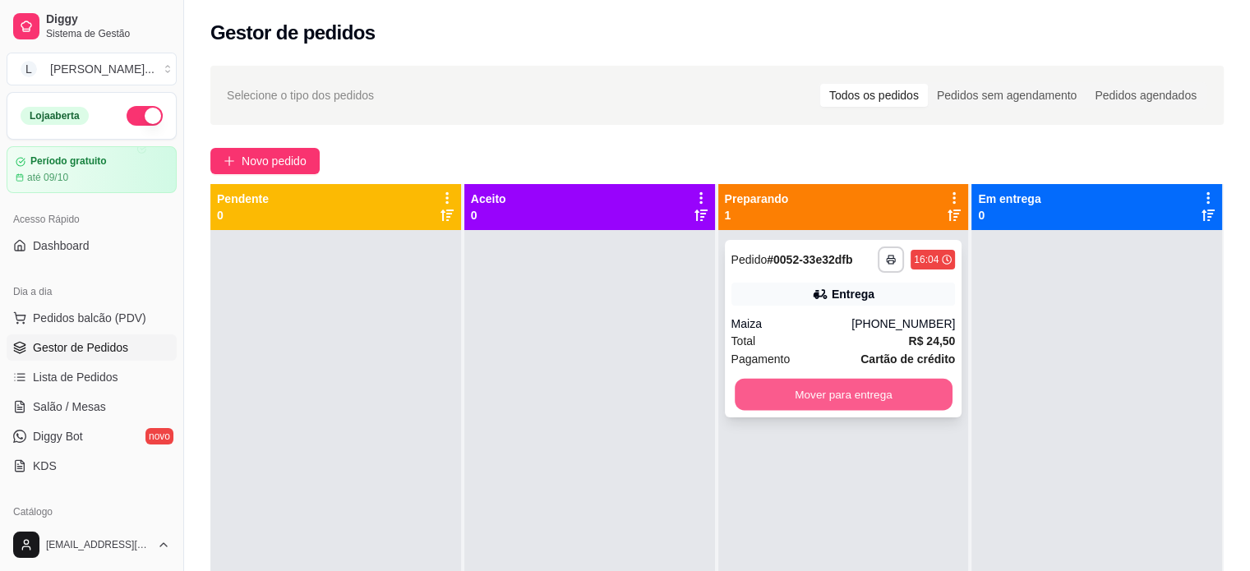
click at [839, 389] on button "Mover para entrega" at bounding box center [844, 395] width 218 height 32
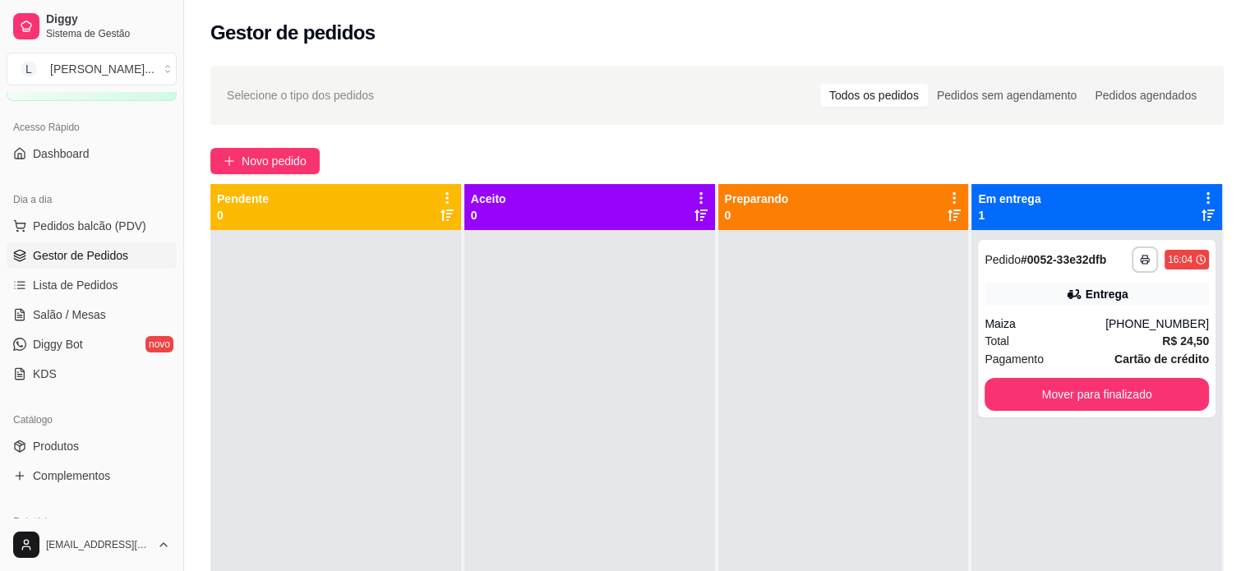
scroll to position [247, 0]
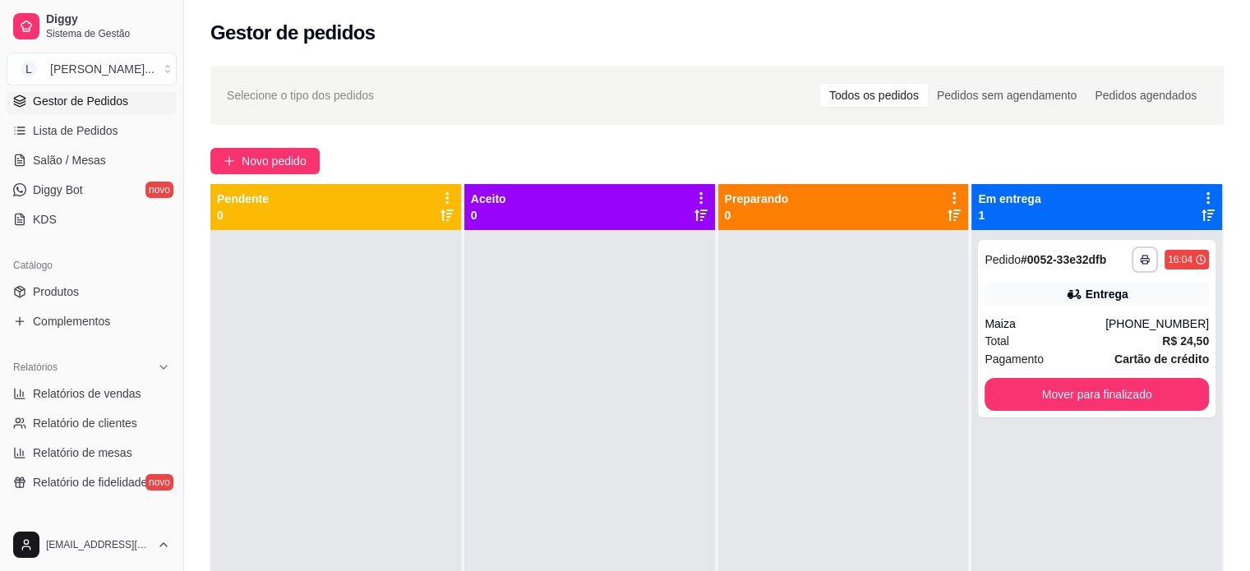
click at [50, 274] on div "Catálogo" at bounding box center [92, 265] width 170 height 26
click at [53, 285] on span "Produtos" at bounding box center [56, 291] width 46 height 16
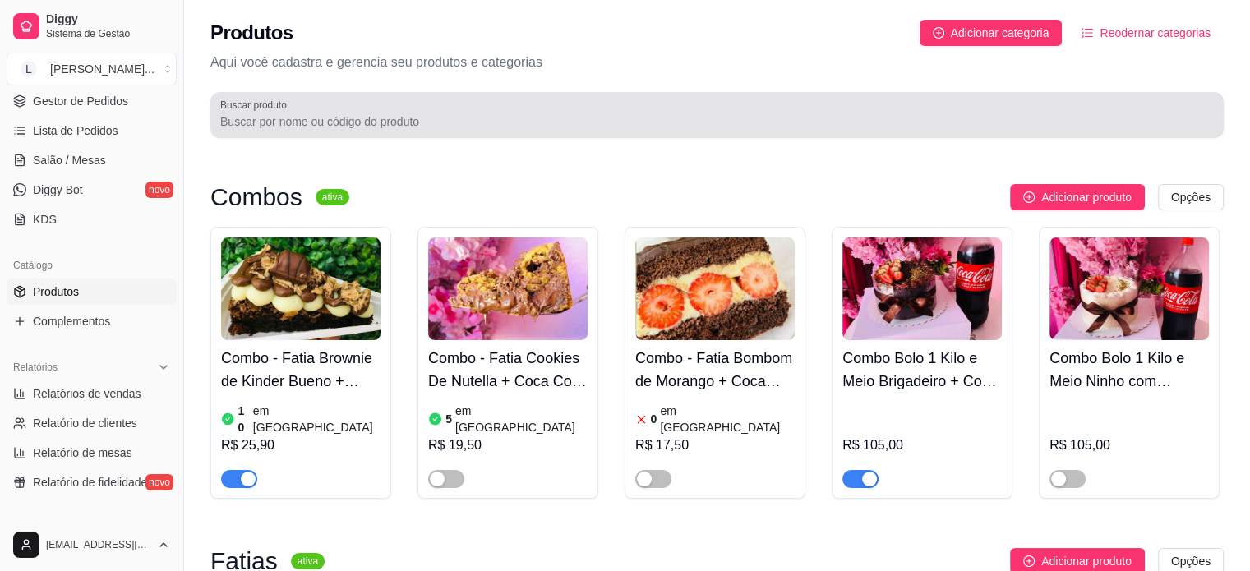
click at [347, 107] on div at bounding box center [716, 115] width 993 height 33
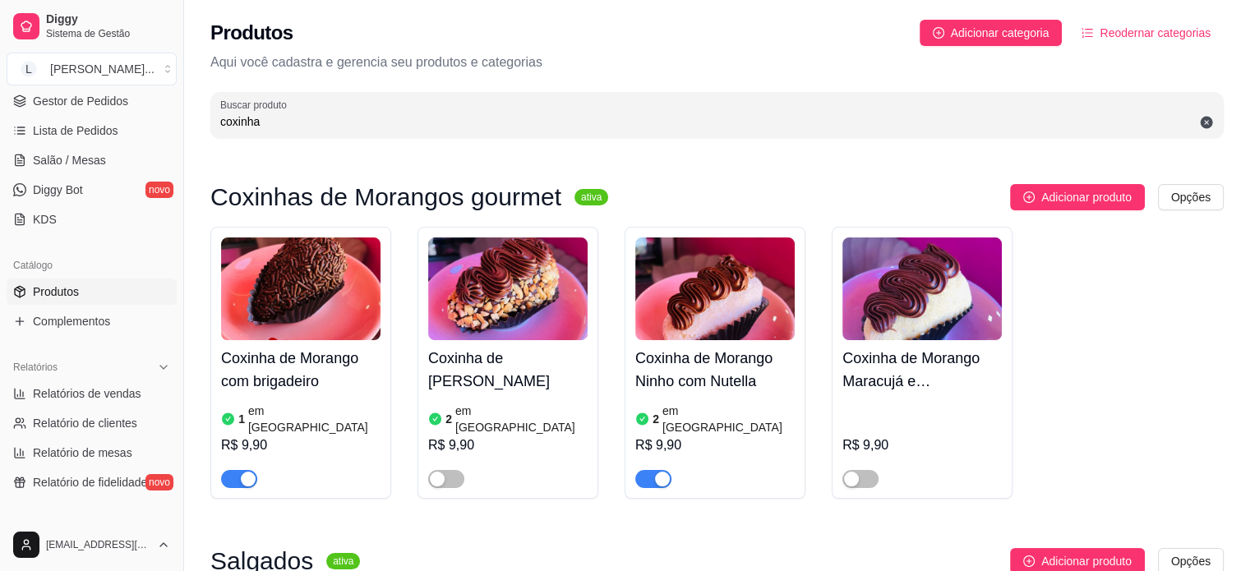
type input "coxinha"
click at [242, 472] on div "button" at bounding box center [248, 479] width 15 height 15
click at [652, 470] on span "button" at bounding box center [653, 479] width 36 height 18
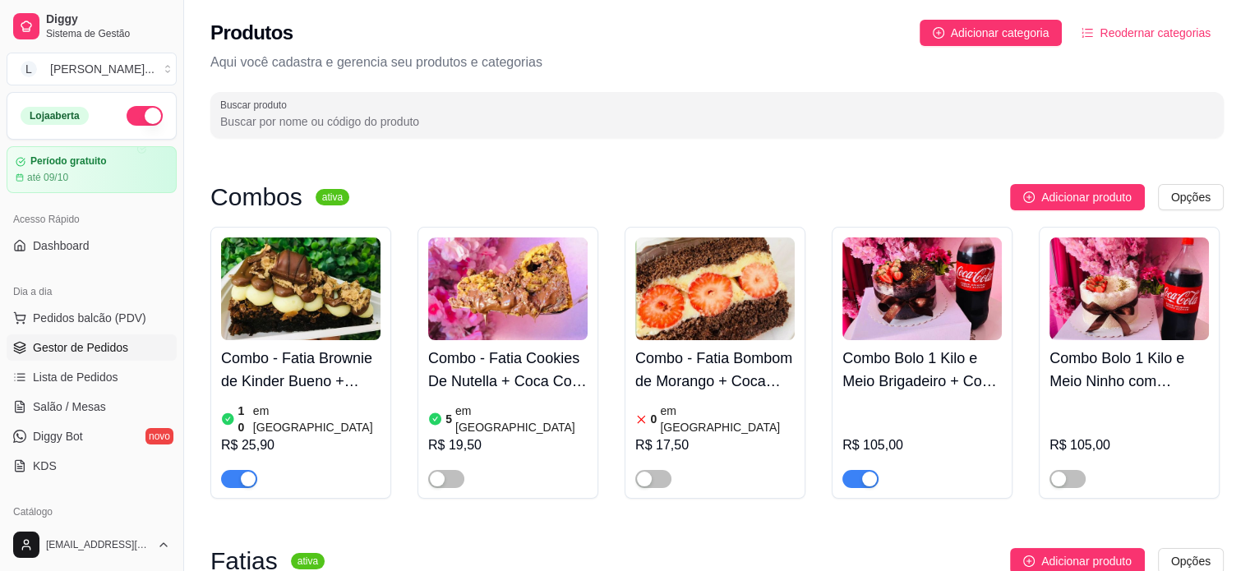
click at [83, 344] on span "Gestor de Pedidos" at bounding box center [80, 347] width 95 height 16
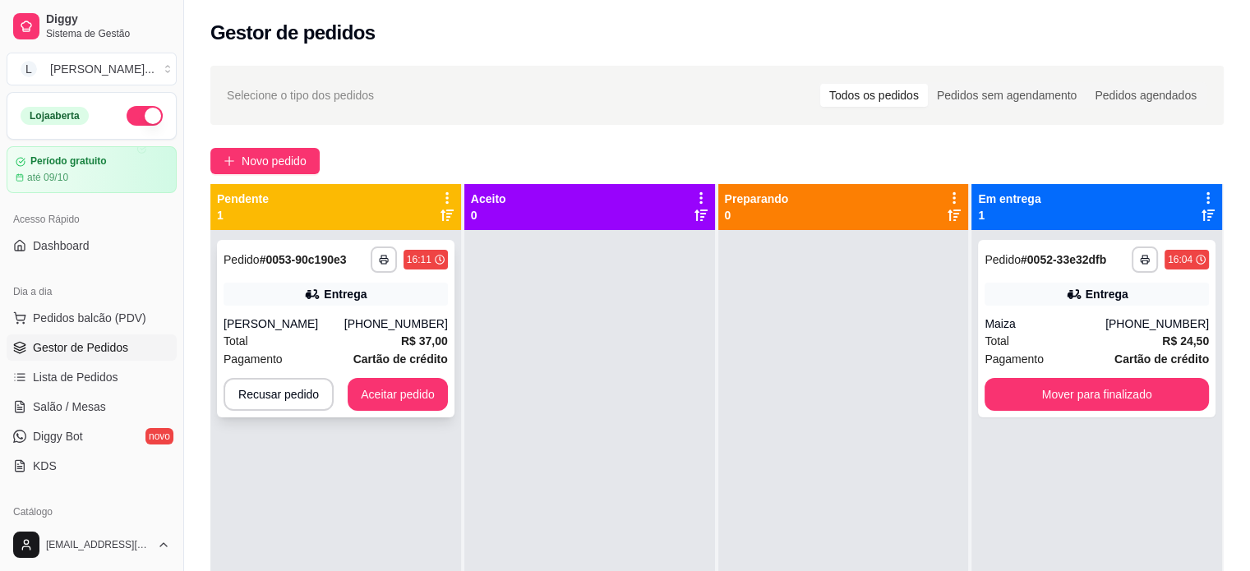
click at [347, 350] on div "Pagamento Cartão de crédito" at bounding box center [336, 359] width 224 height 18
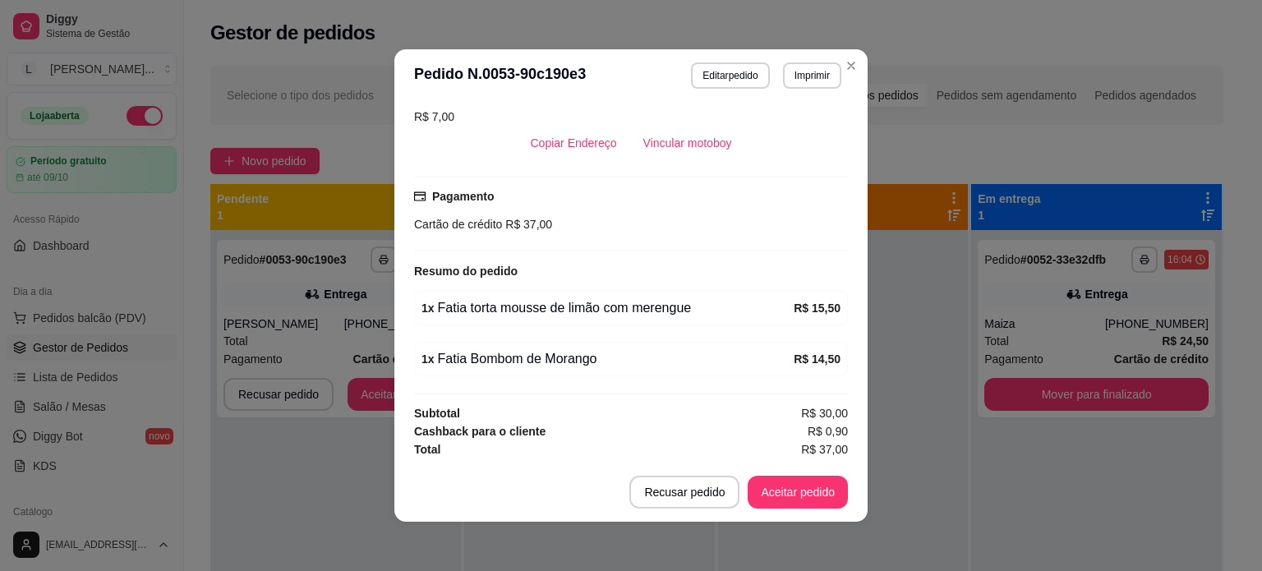
scroll to position [3, 0]
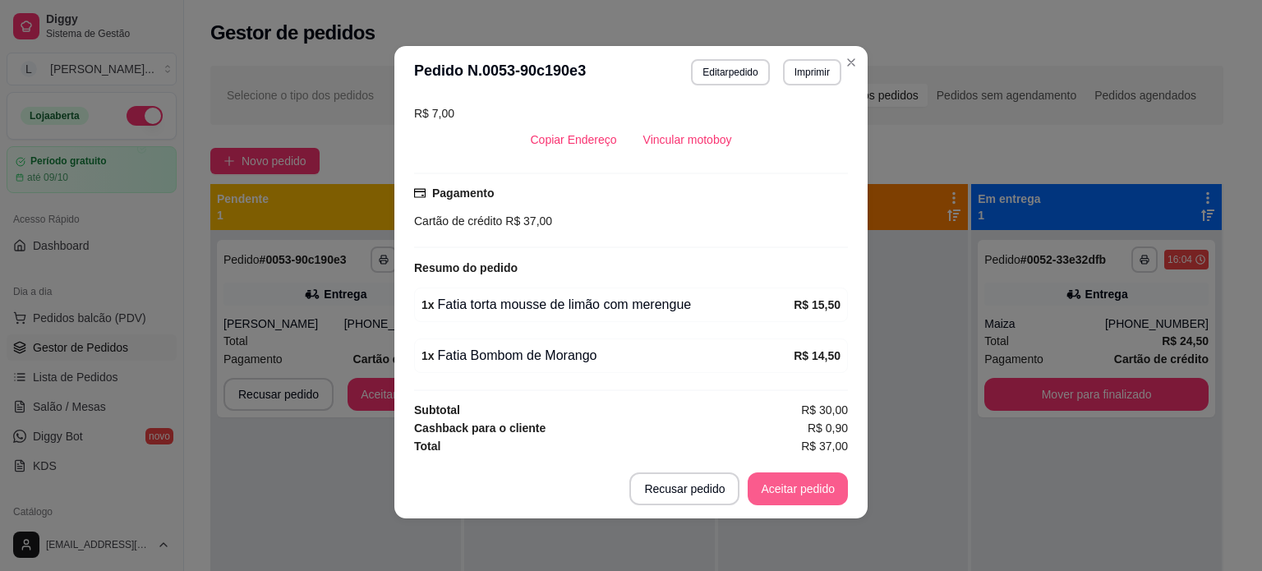
click at [817, 488] on button "Aceitar pedido" at bounding box center [798, 488] width 100 height 33
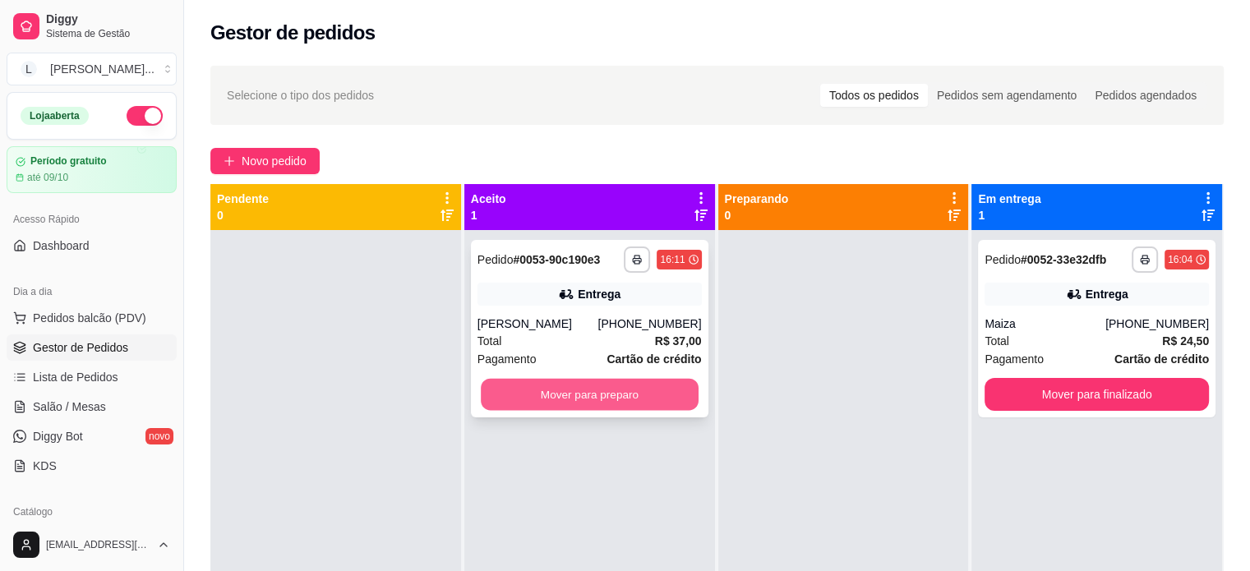
click at [594, 391] on button "Mover para preparo" at bounding box center [590, 395] width 218 height 32
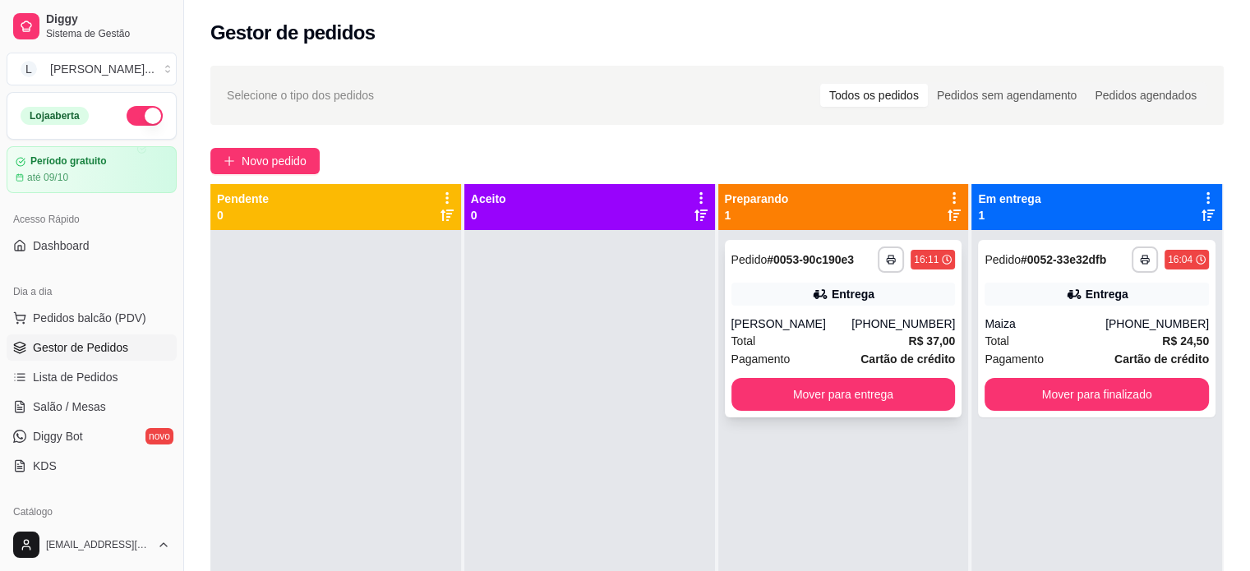
click at [808, 317] on div "[PERSON_NAME]" at bounding box center [791, 324] width 121 height 16
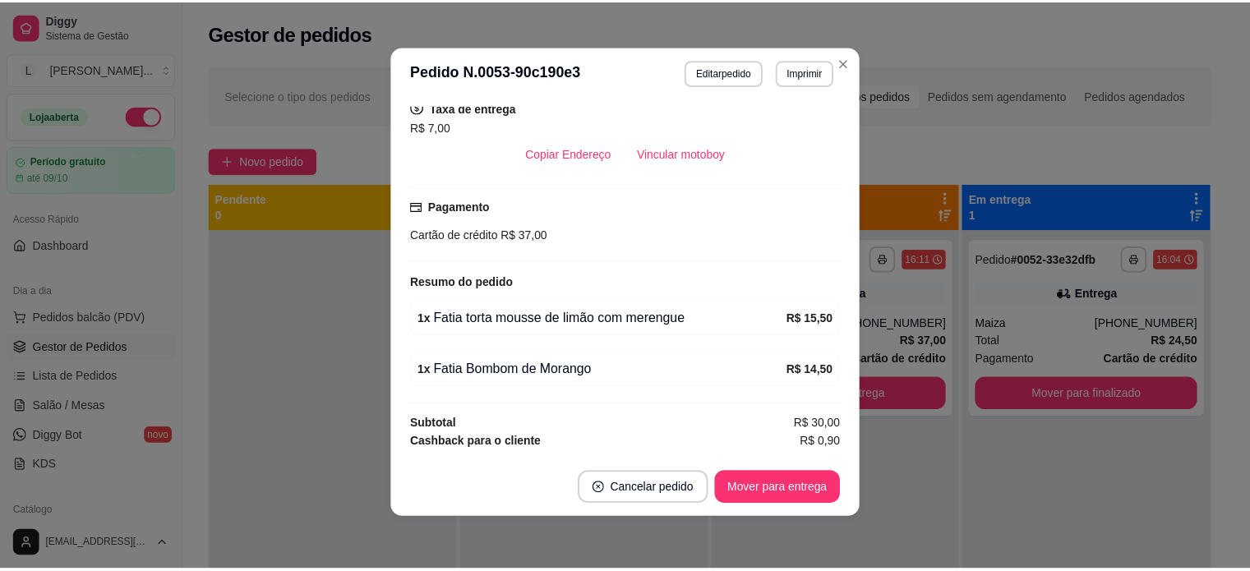
scroll to position [357, 0]
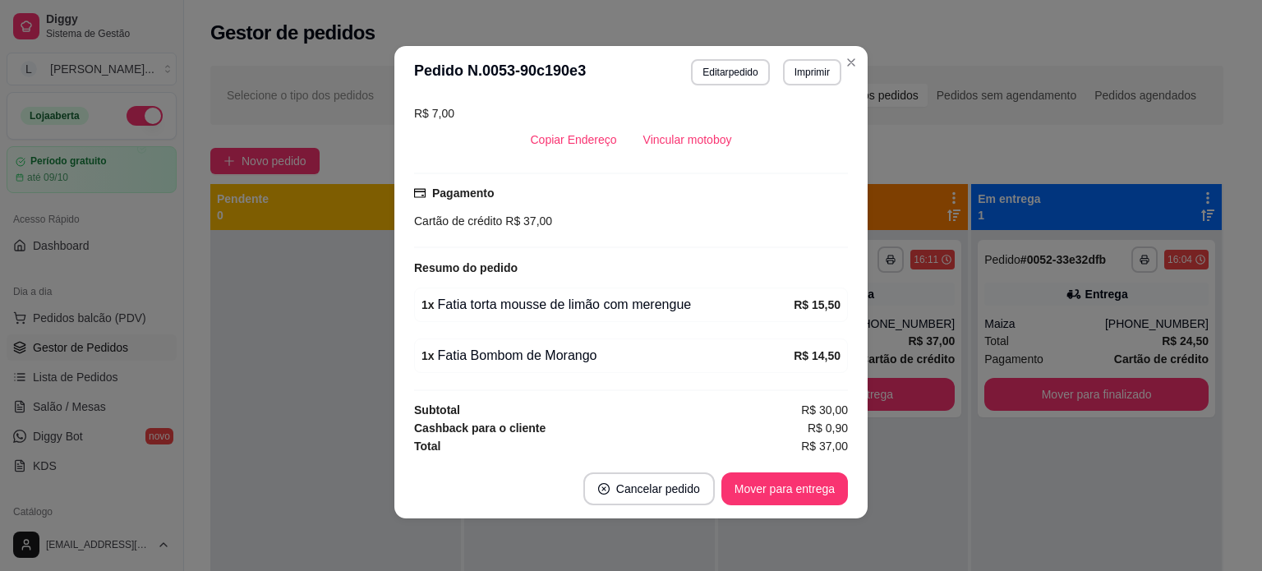
click at [800, 496] on button "Mover para entrega" at bounding box center [784, 488] width 127 height 33
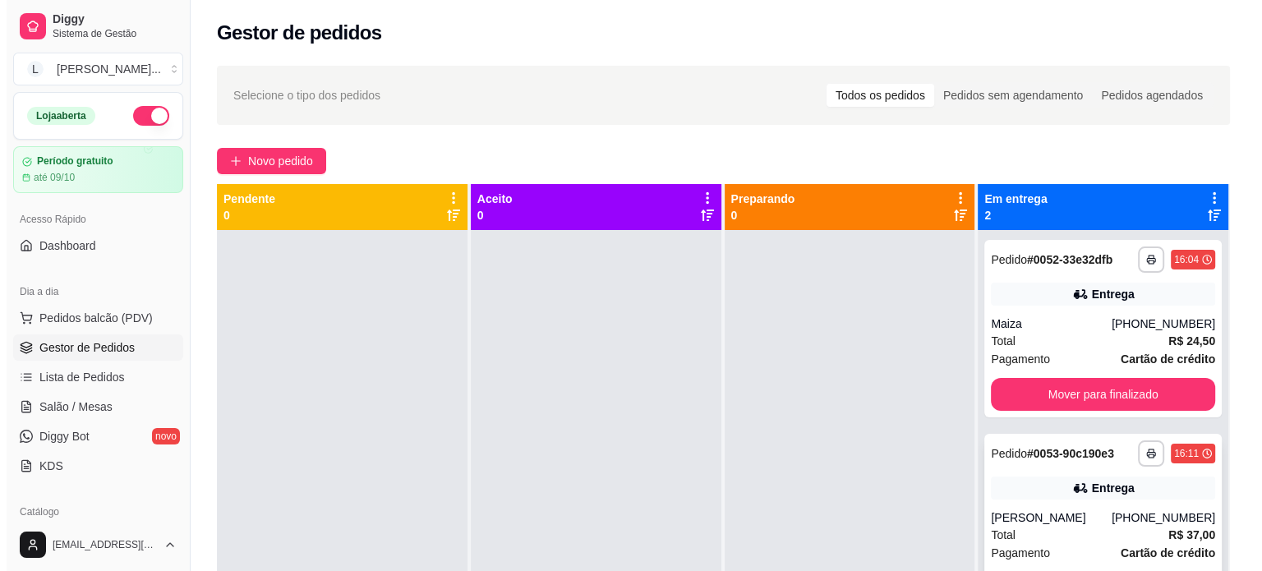
scroll to position [46, 0]
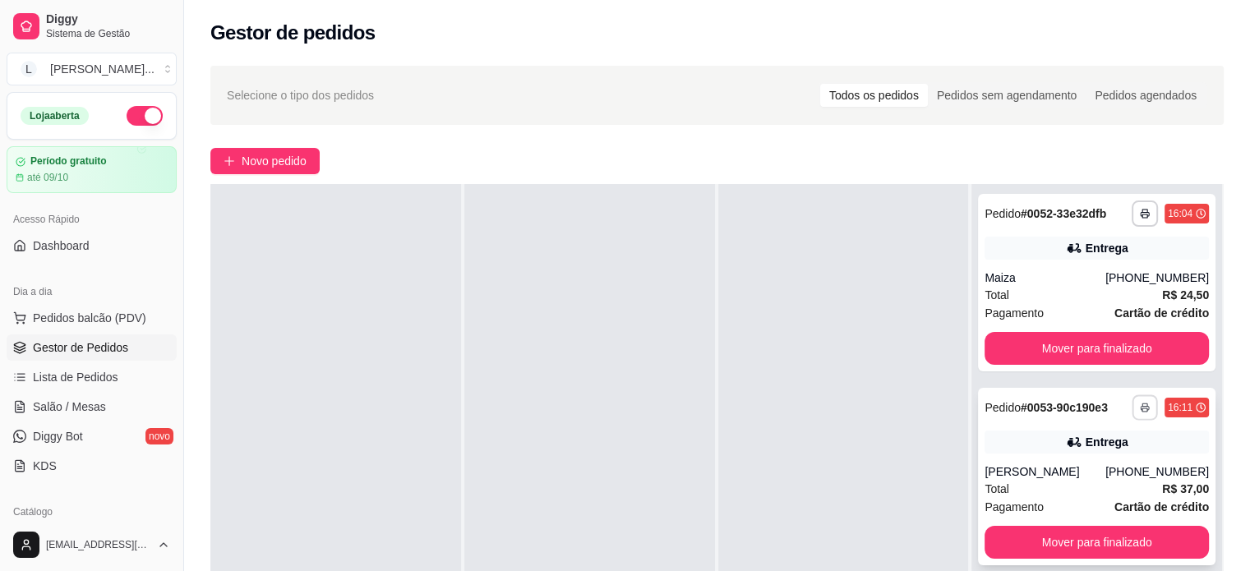
click at [1141, 407] on icon "button" at bounding box center [1145, 408] width 8 height 3
click at [1104, 468] on button "IMPRESSORA" at bounding box center [1088, 464] width 115 height 25
click at [67, 371] on span "Lista de Pedidos" at bounding box center [75, 377] width 85 height 16
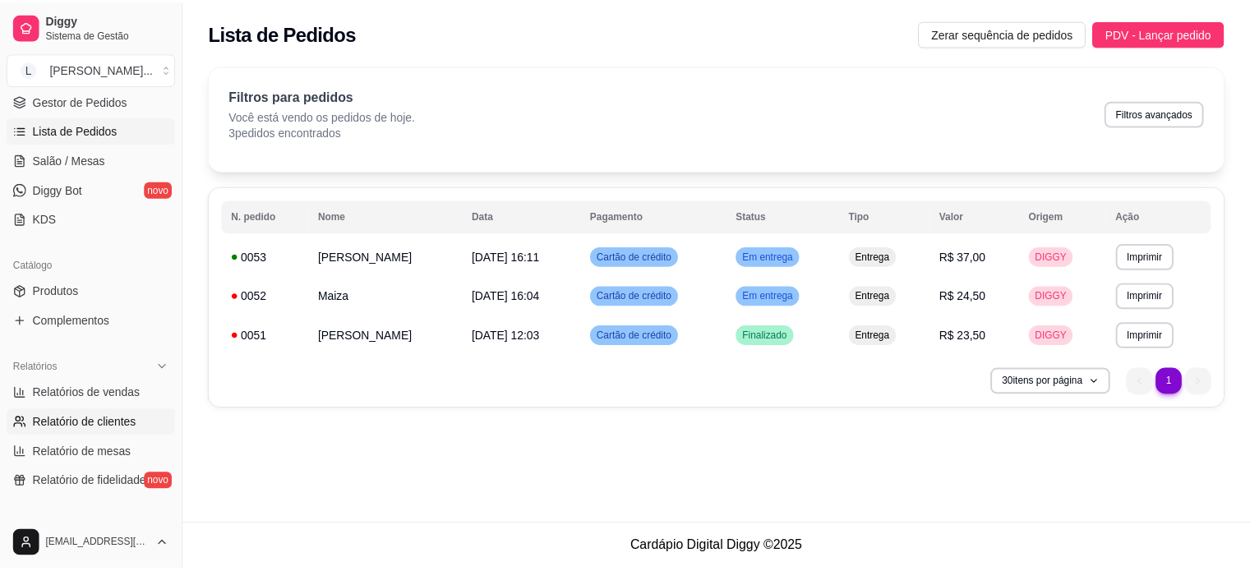
scroll to position [329, 0]
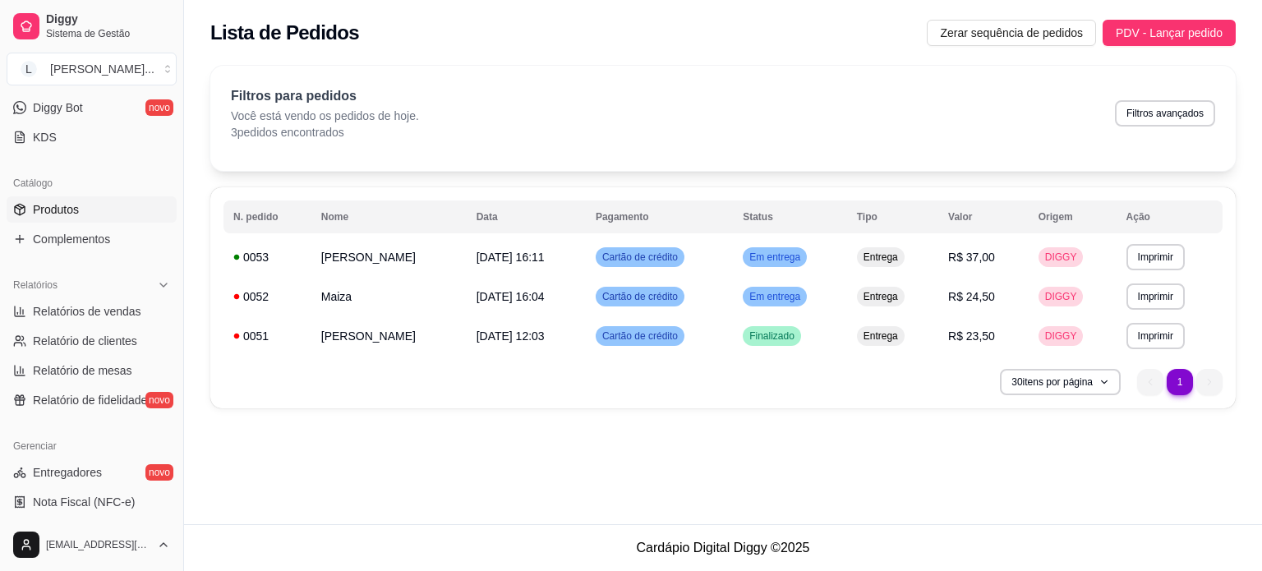
click at [63, 209] on span "Produtos" at bounding box center [56, 209] width 46 height 16
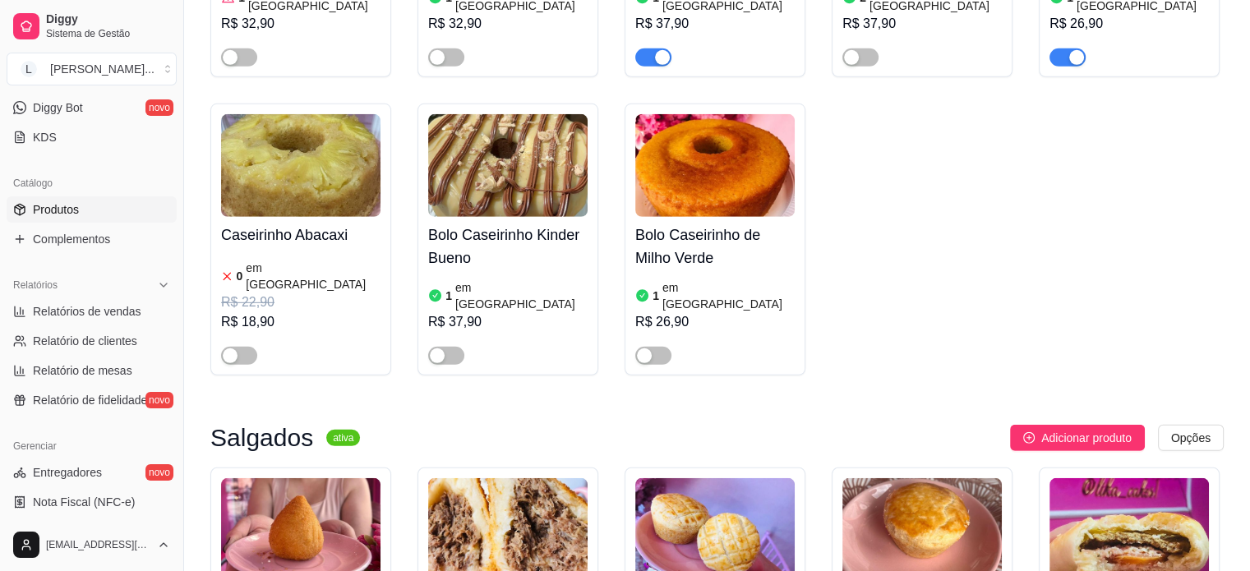
scroll to position [5177, 0]
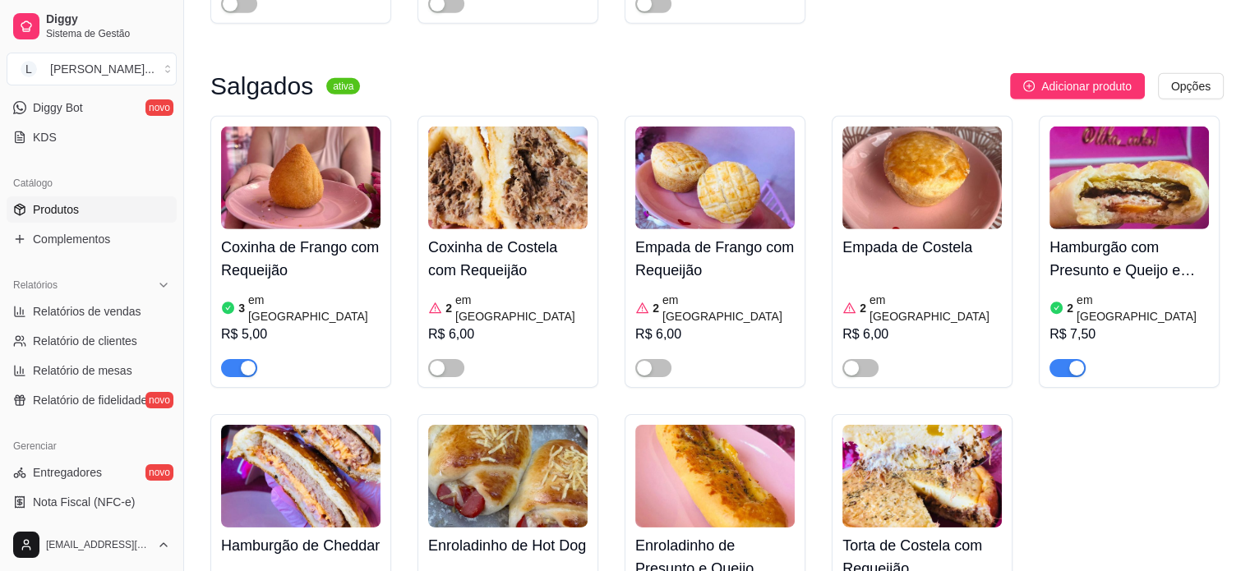
click at [1061, 359] on span "button" at bounding box center [1067, 368] width 36 height 18
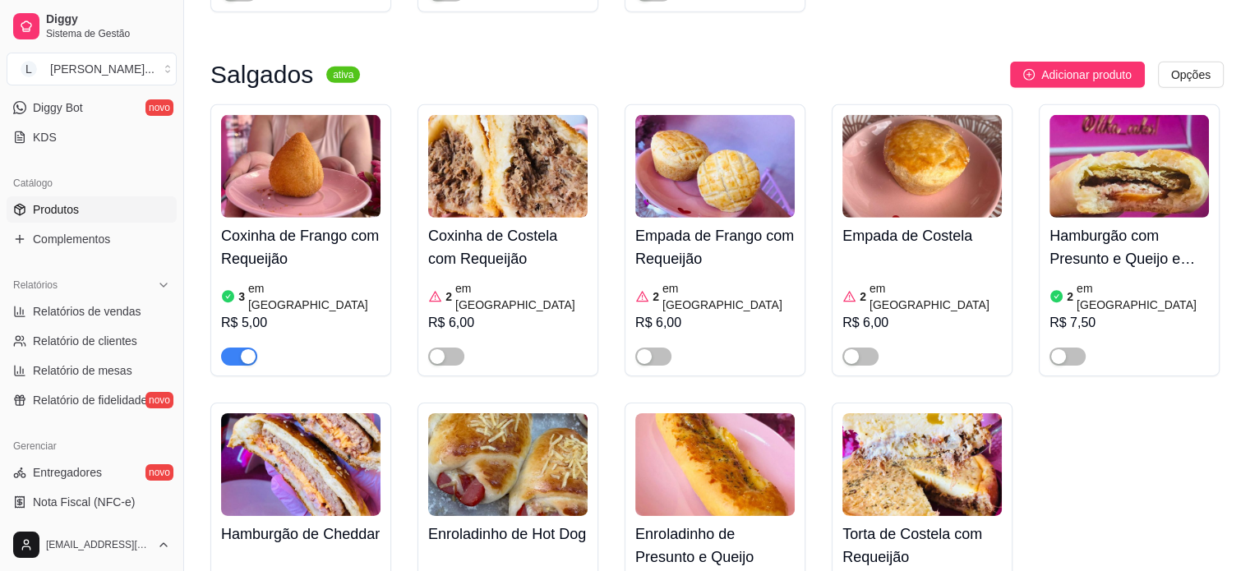
scroll to position [4930, 0]
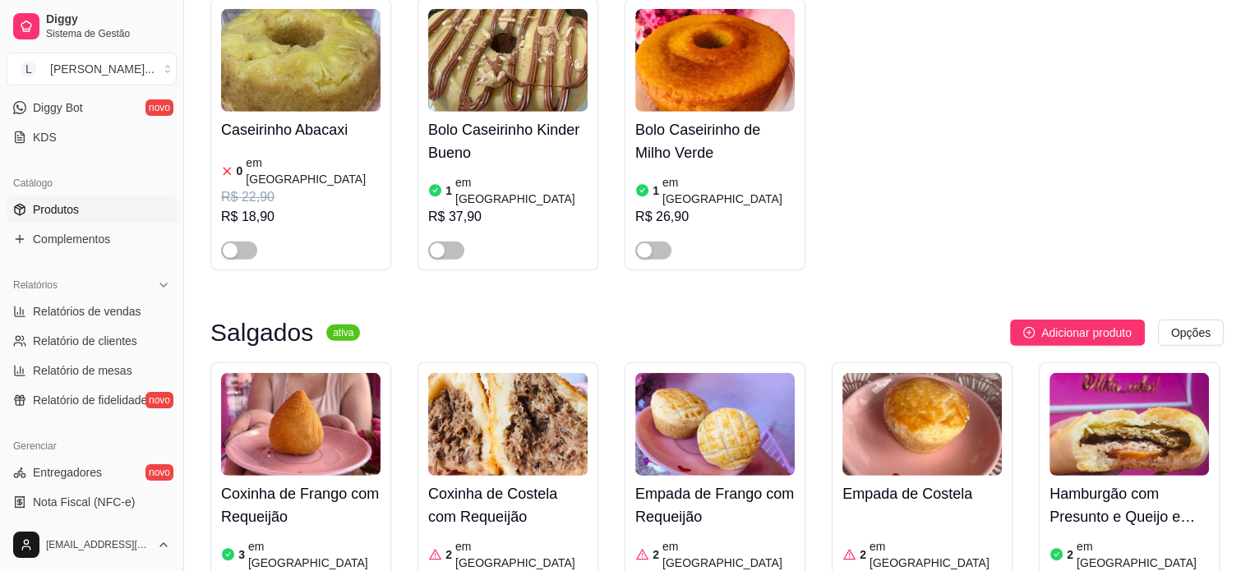
click at [334, 482] on h4 "Coxinha de Frango com Requeijão" at bounding box center [300, 505] width 159 height 46
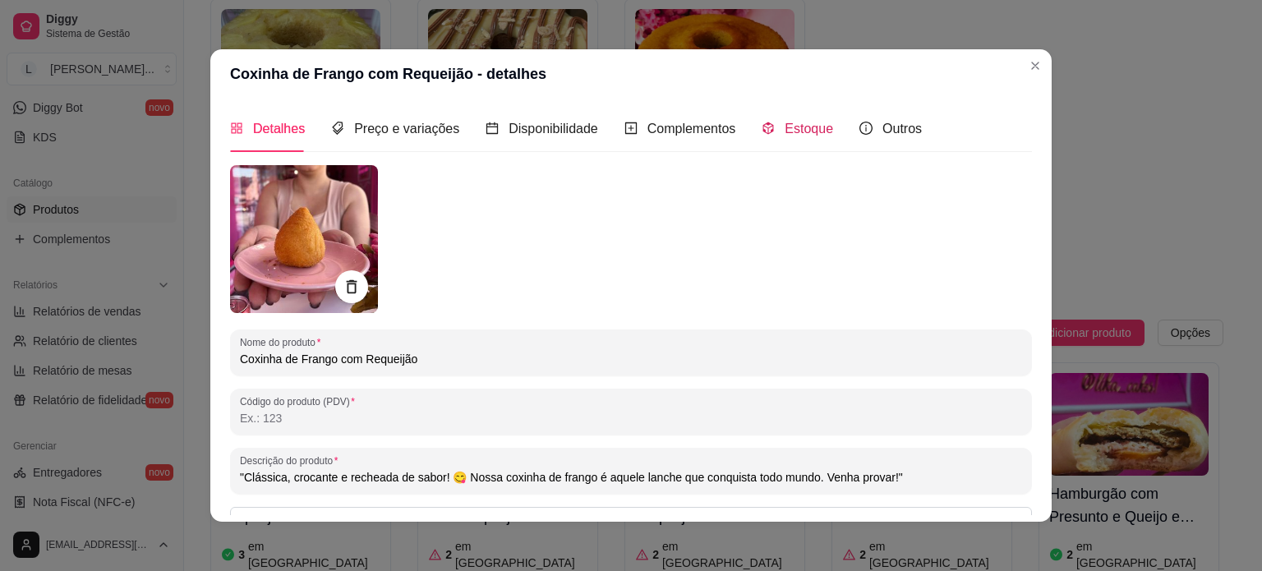
click at [792, 131] on span "Estoque" at bounding box center [809, 129] width 48 height 14
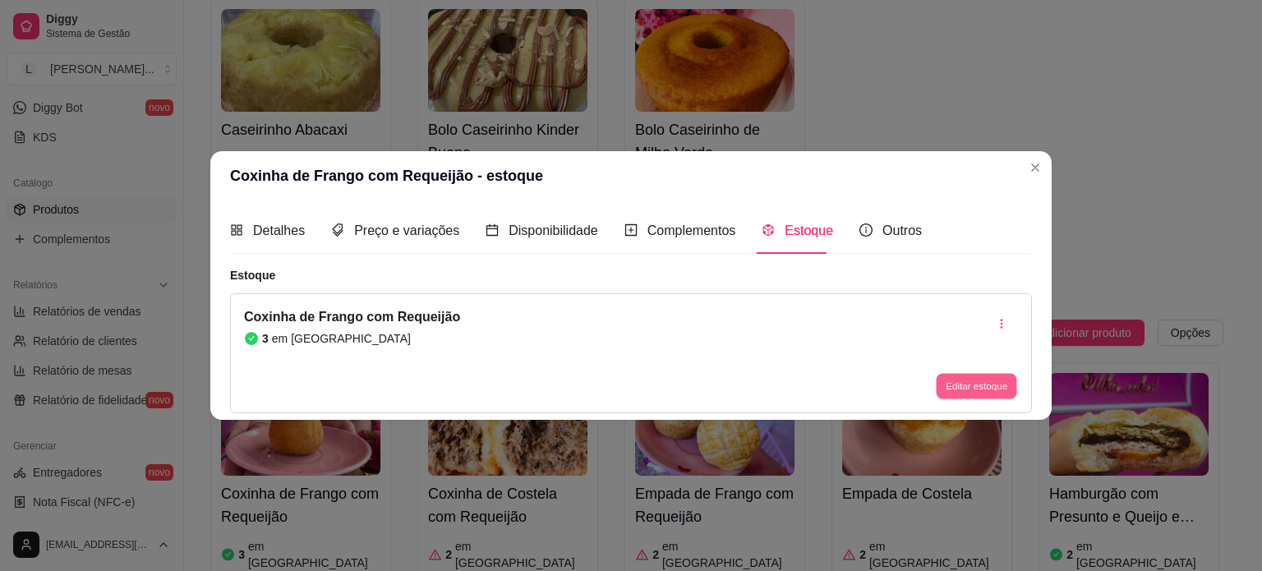
click at [950, 377] on button "Editar estoque" at bounding box center [976, 386] width 81 height 25
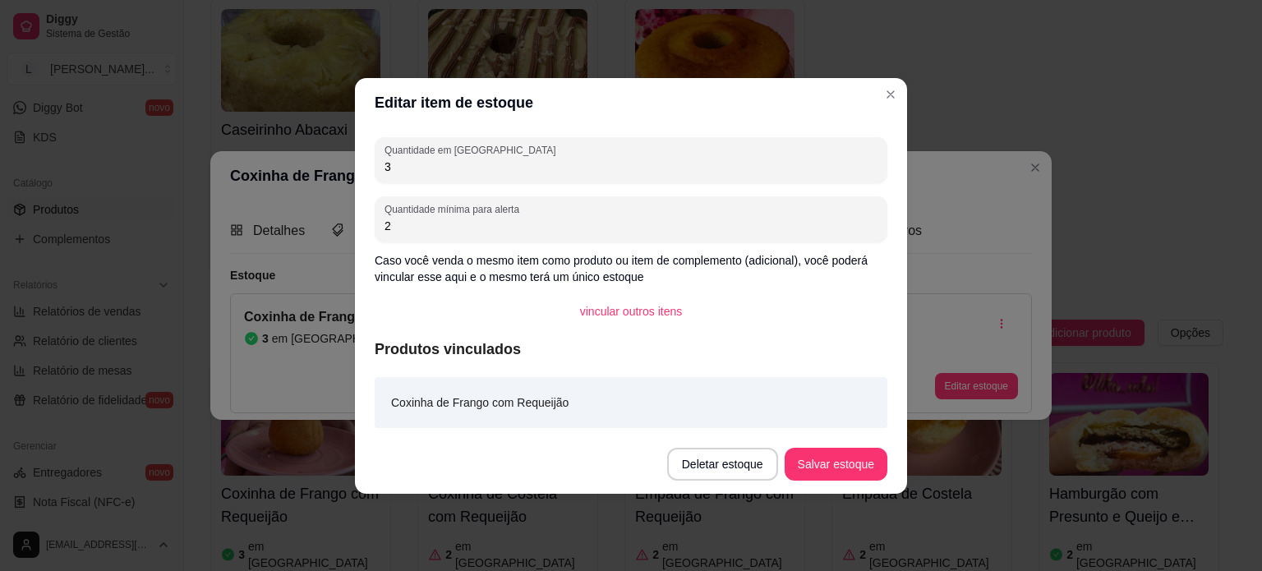
click at [388, 166] on input "3" at bounding box center [631, 167] width 493 height 16
type input "1"
click at [827, 461] on button "Salvar estoque" at bounding box center [836, 464] width 103 height 33
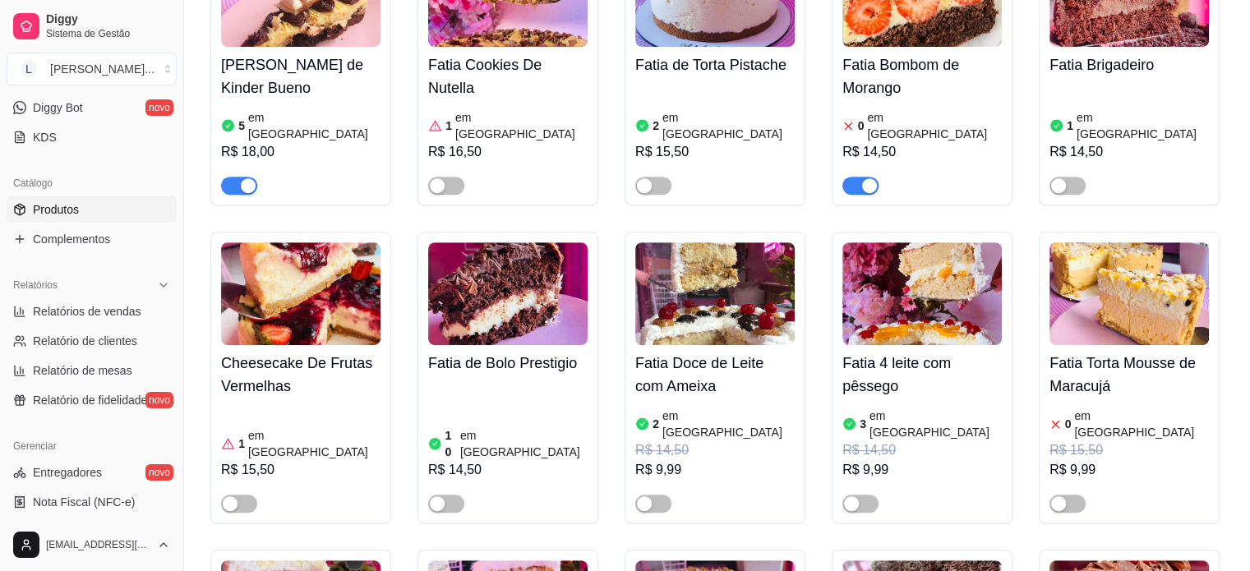
scroll to position [575, 0]
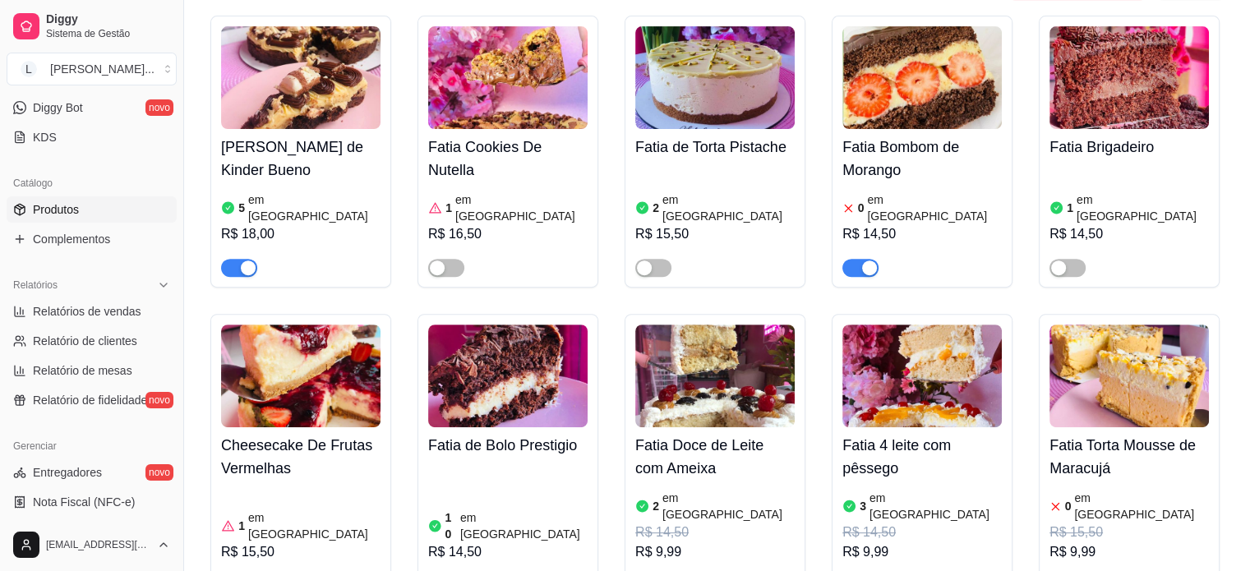
click at [854, 259] on span "button" at bounding box center [860, 268] width 36 height 18
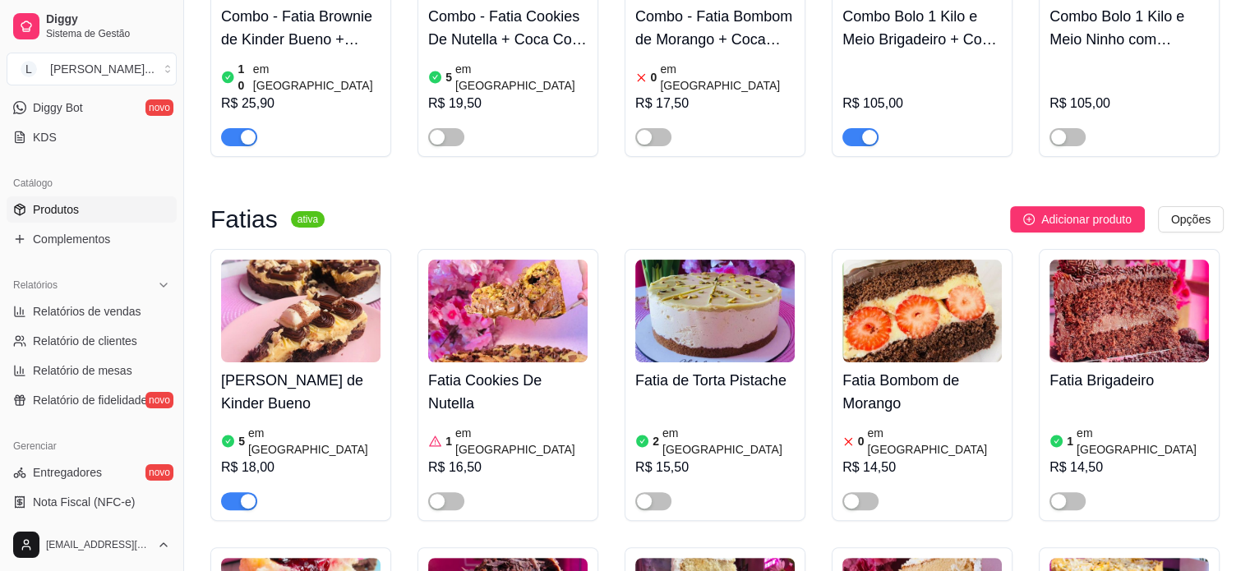
scroll to position [329, 0]
